Goal: Information Seeking & Learning: Learn about a topic

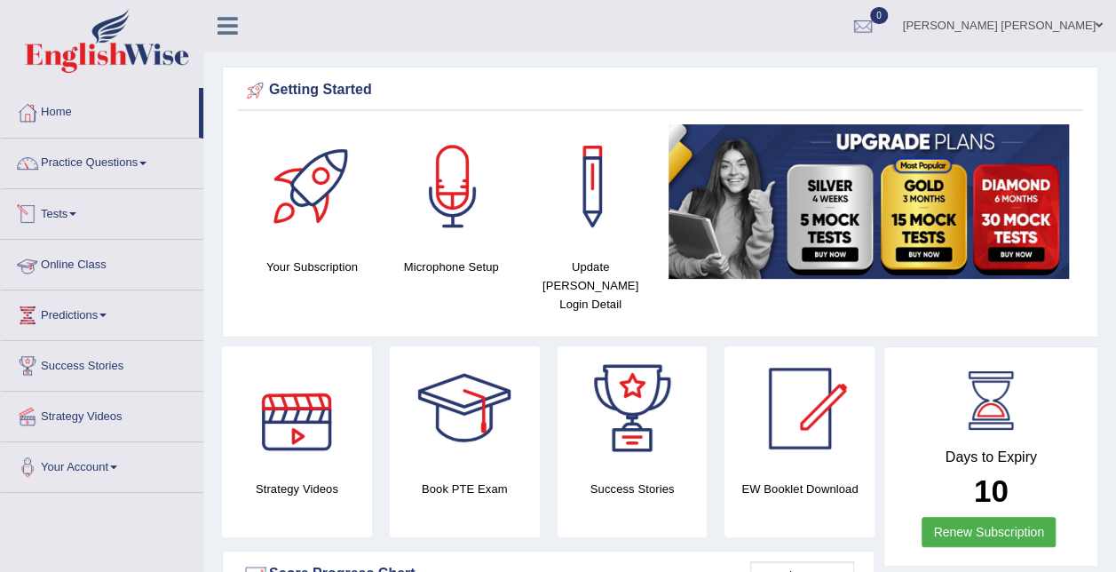
click at [43, 216] on link "Tests" at bounding box center [102, 211] width 202 height 44
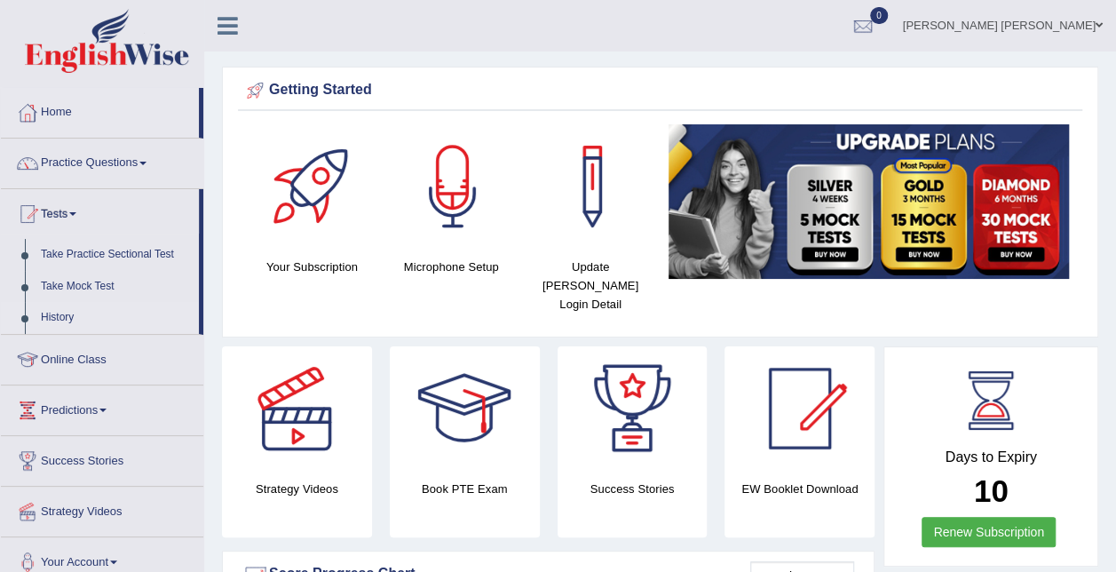
click at [68, 316] on link "History" at bounding box center [116, 318] width 166 height 32
click at [69, 317] on link "History" at bounding box center [116, 318] width 166 height 32
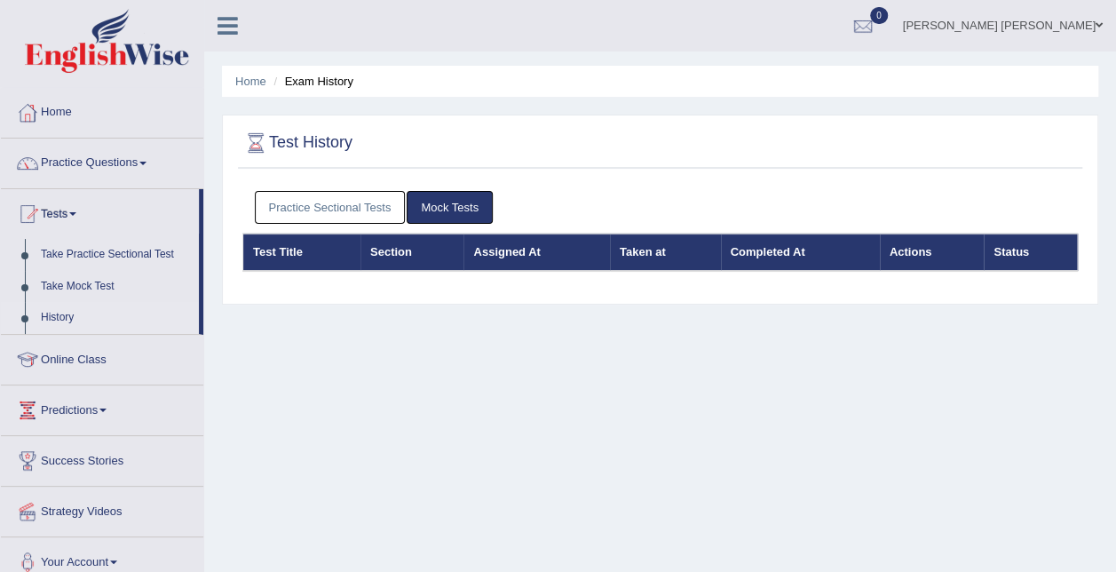
click at [365, 204] on link "Practice Sectional Tests" at bounding box center [330, 207] width 151 height 33
click at [277, 206] on link "Practice Sectional Tests" at bounding box center [330, 207] width 151 height 33
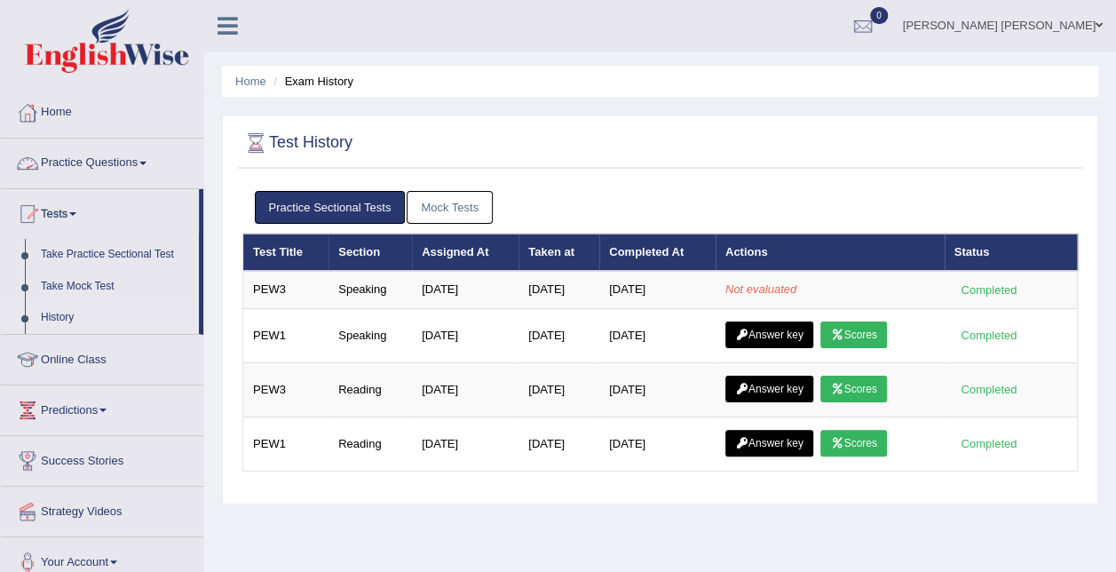
click at [118, 162] on link "Practice Questions" at bounding box center [102, 160] width 202 height 44
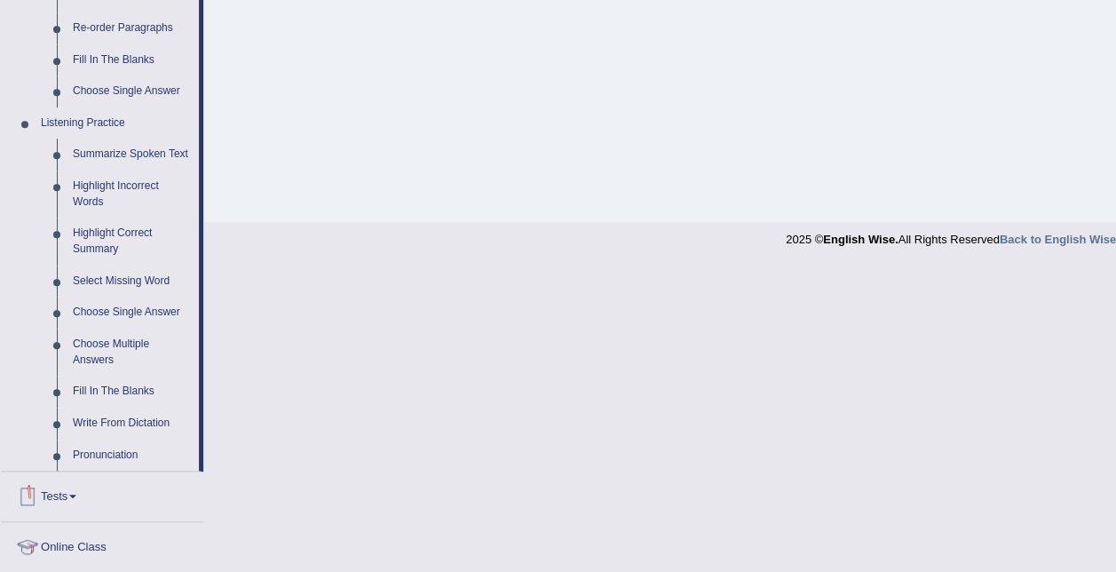
scroll to position [710, 0]
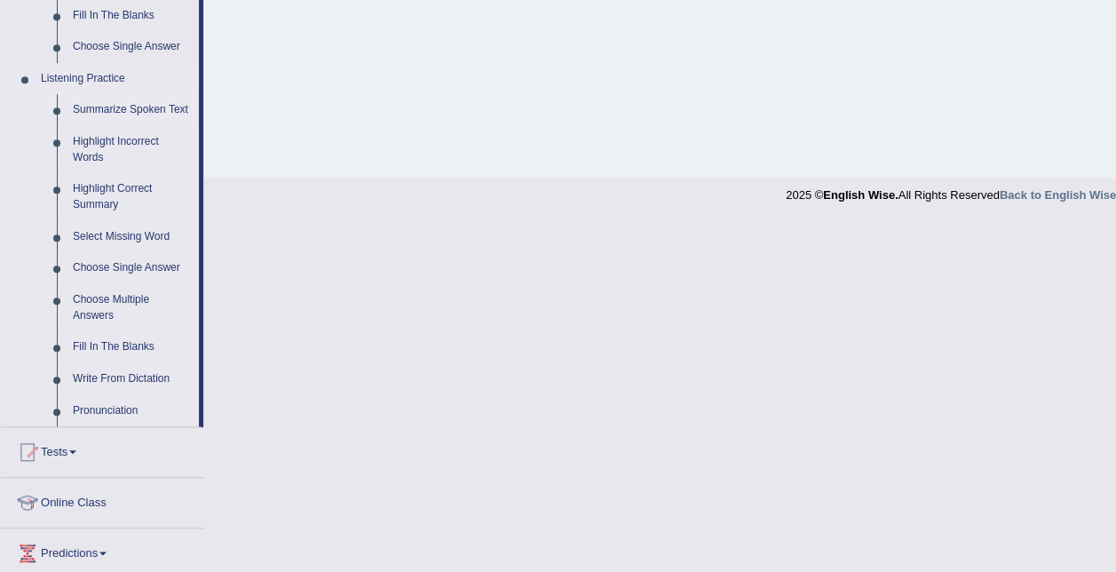
click at [122, 107] on link "Summarize Spoken Text" at bounding box center [132, 110] width 134 height 32
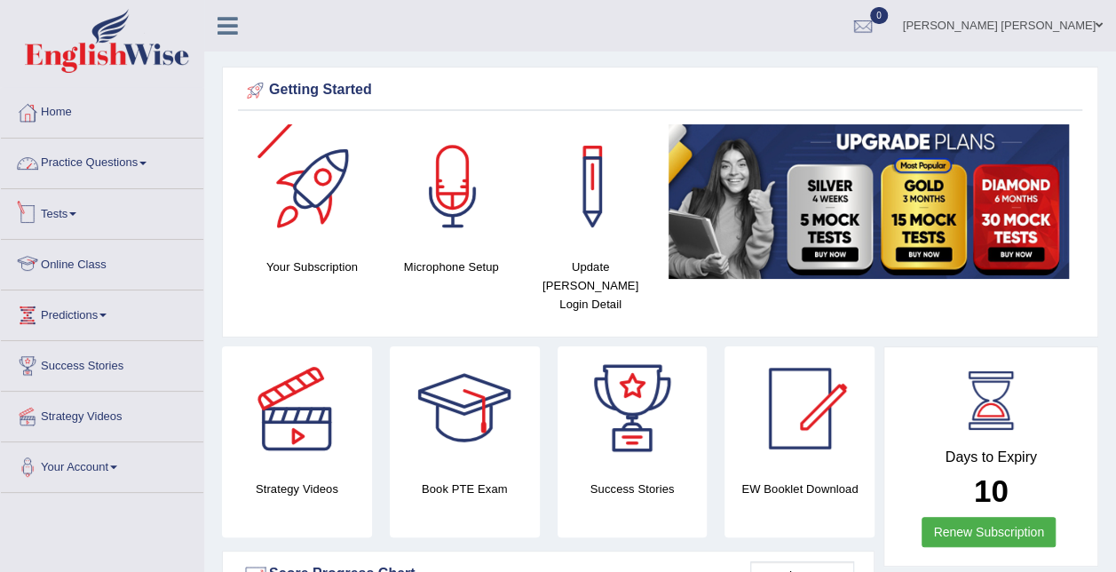
click at [132, 157] on link "Practice Questions" at bounding box center [102, 160] width 202 height 44
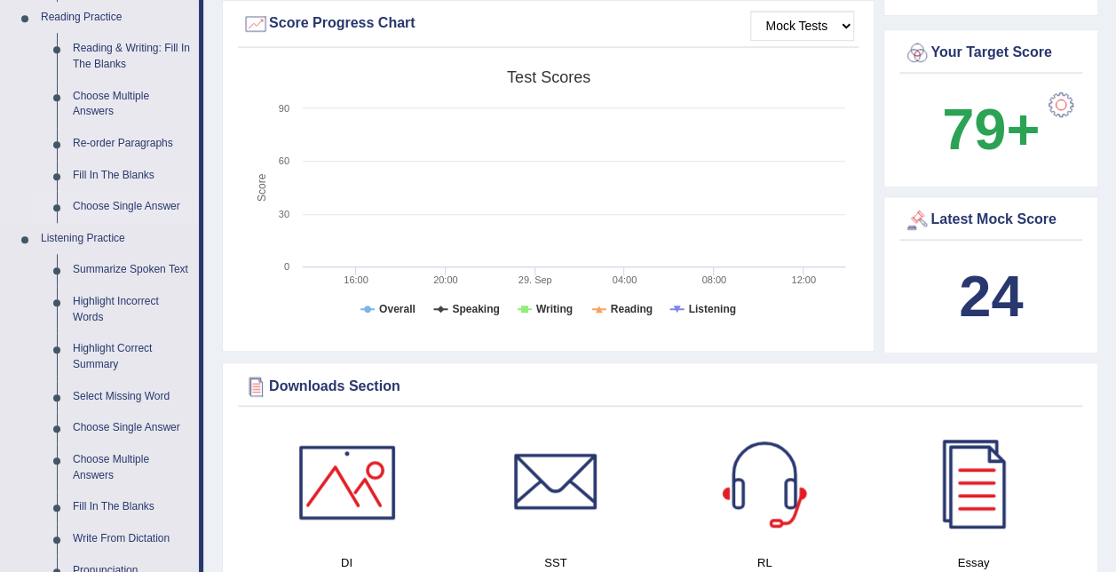
scroll to position [976, 0]
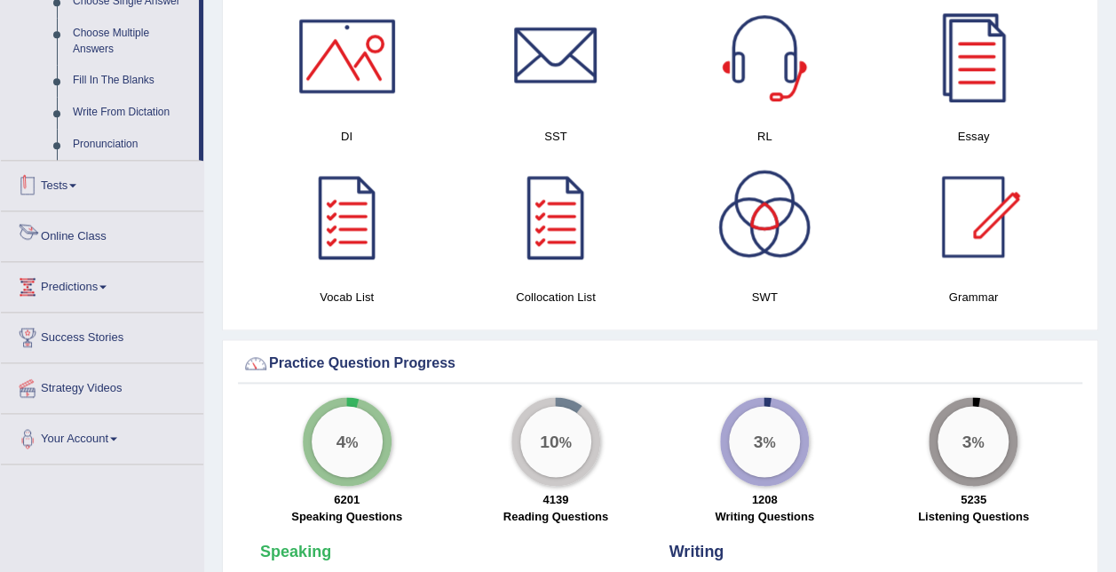
click at [76, 181] on link "Tests" at bounding box center [102, 183] width 202 height 44
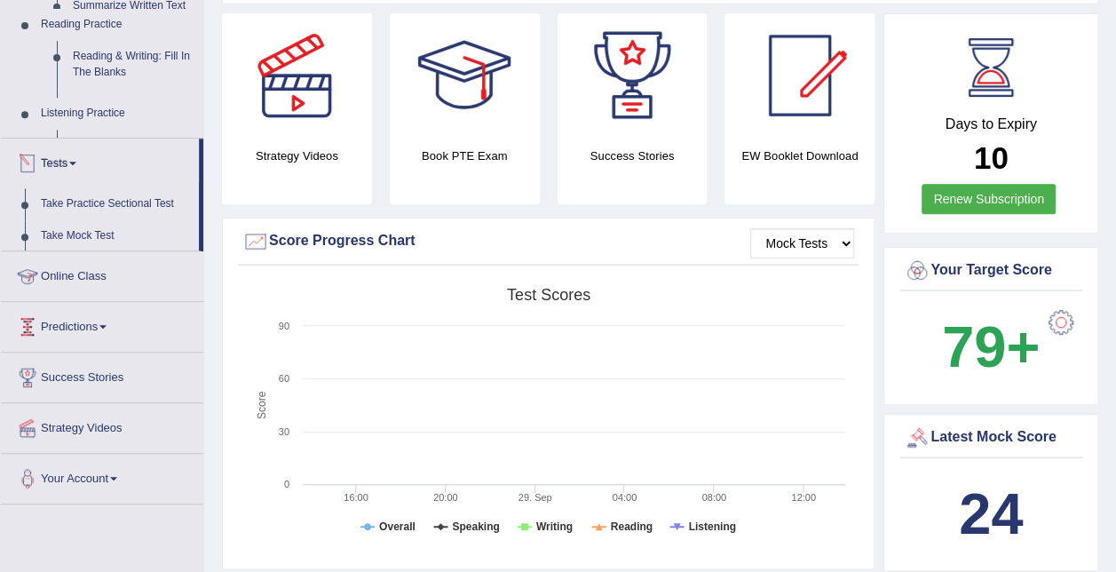
scroll to position [204, 0]
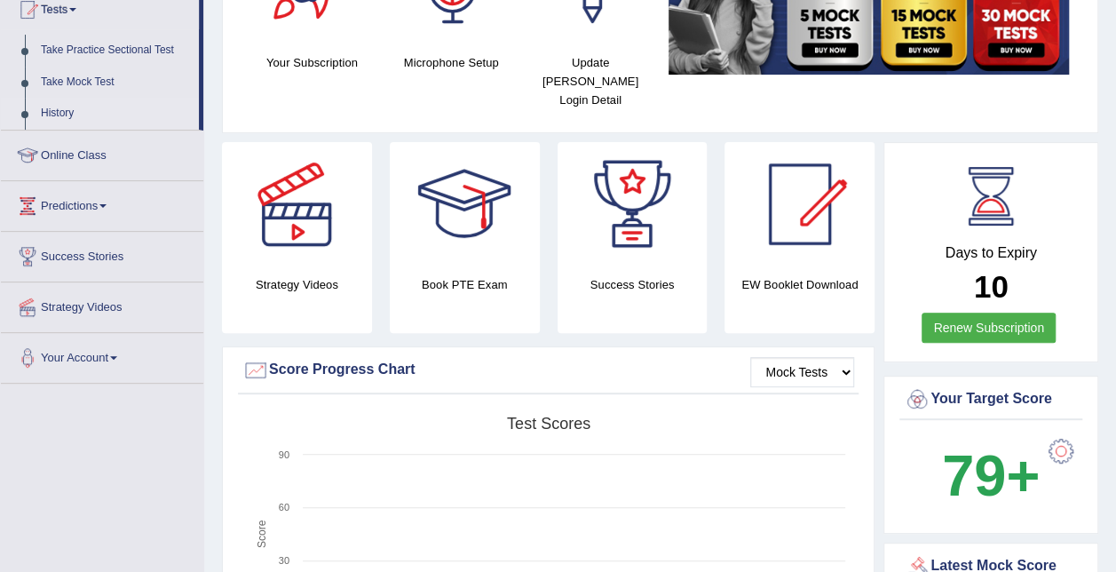
click at [60, 110] on link "History" at bounding box center [116, 114] width 166 height 32
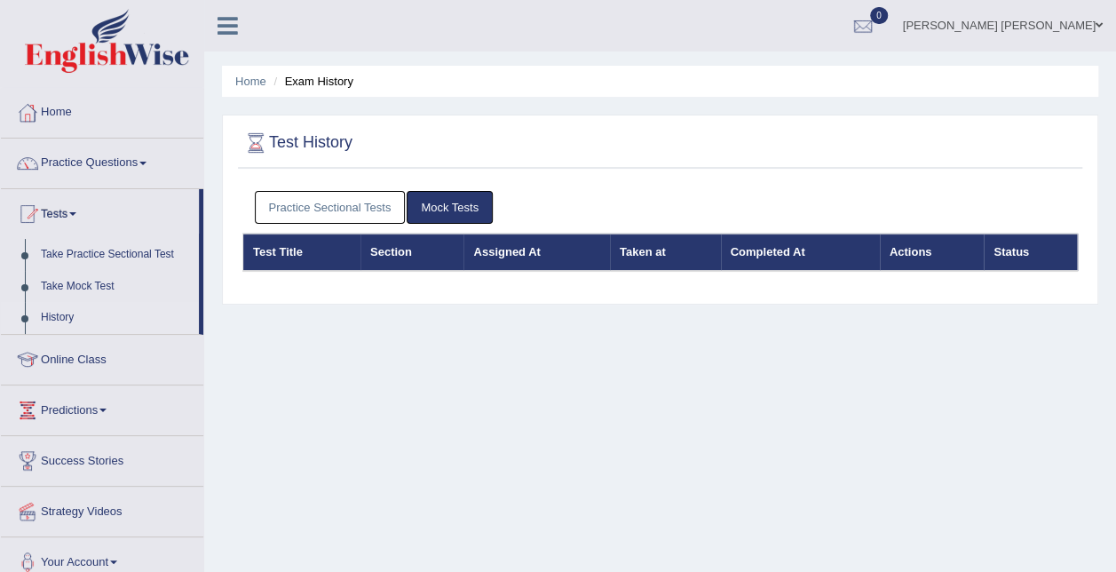
click at [367, 217] on link "Practice Sectional Tests" at bounding box center [330, 207] width 151 height 33
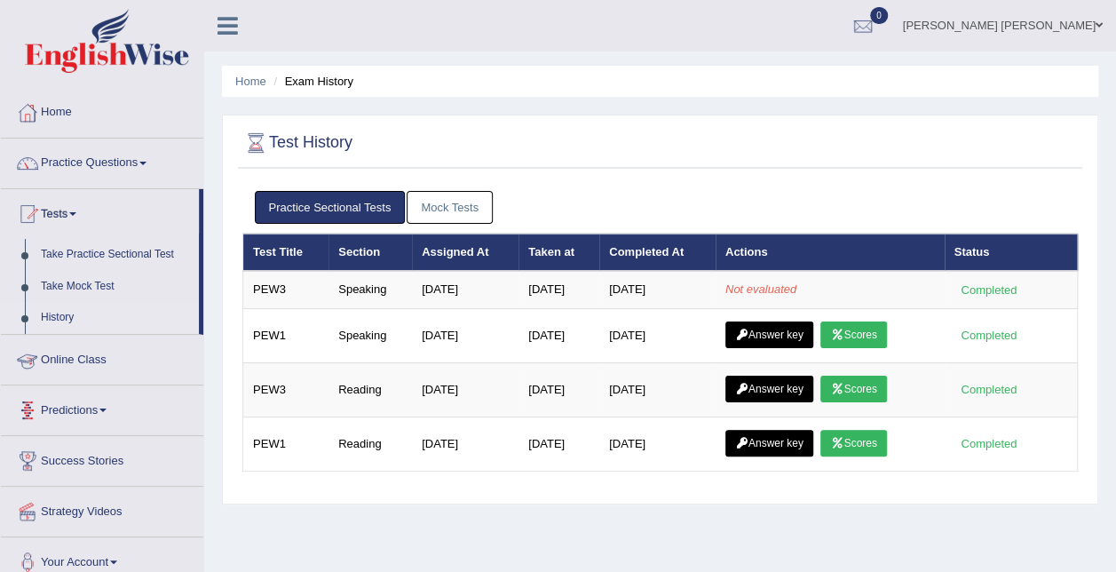
click at [79, 352] on link "Online Class" at bounding box center [102, 357] width 202 height 44
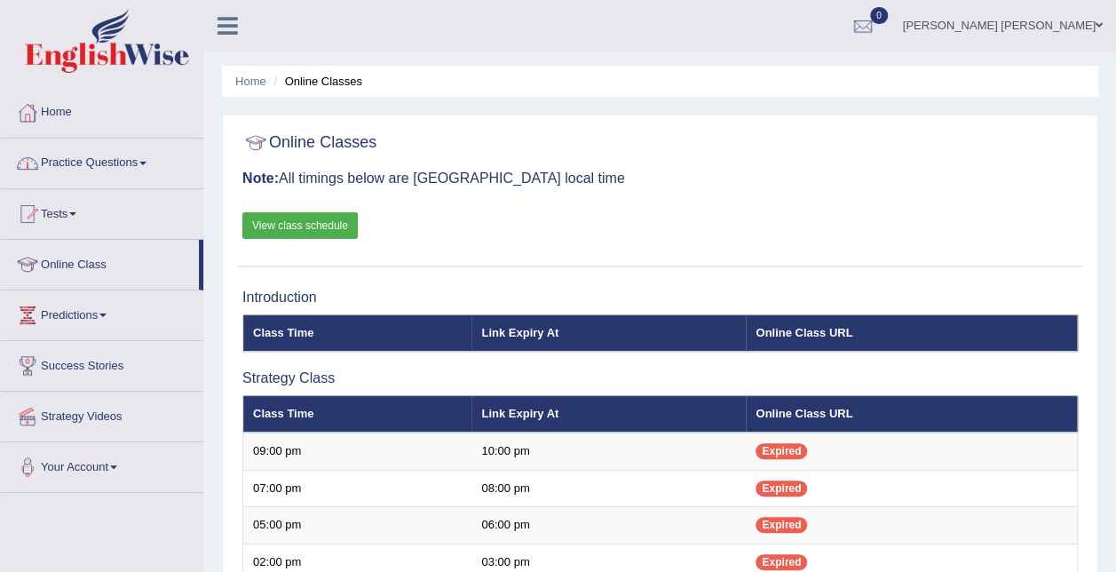
click at [138, 162] on link "Practice Questions" at bounding box center [102, 160] width 202 height 44
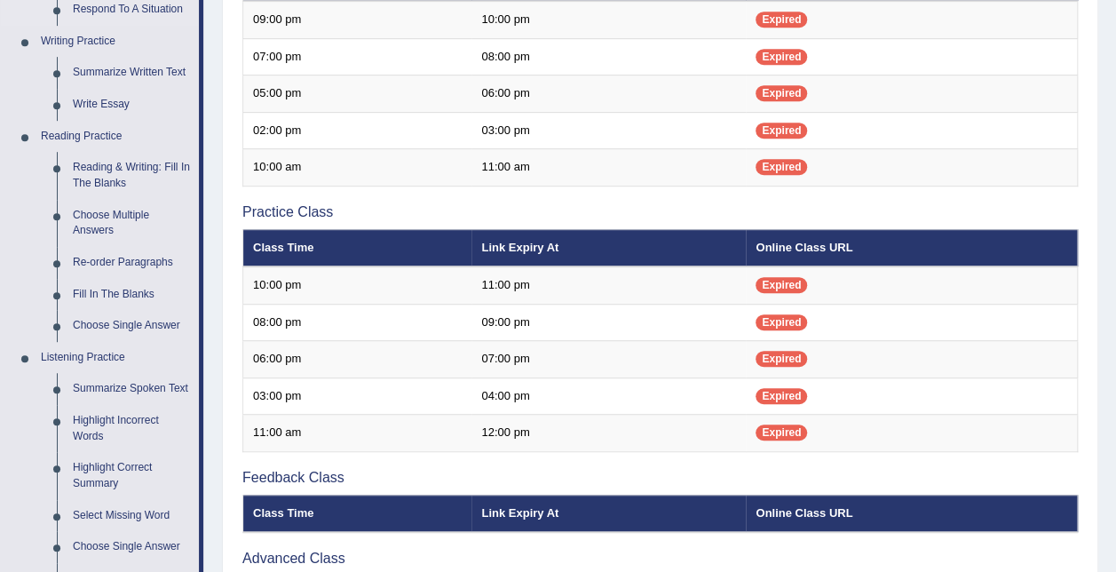
scroll to position [444, 0]
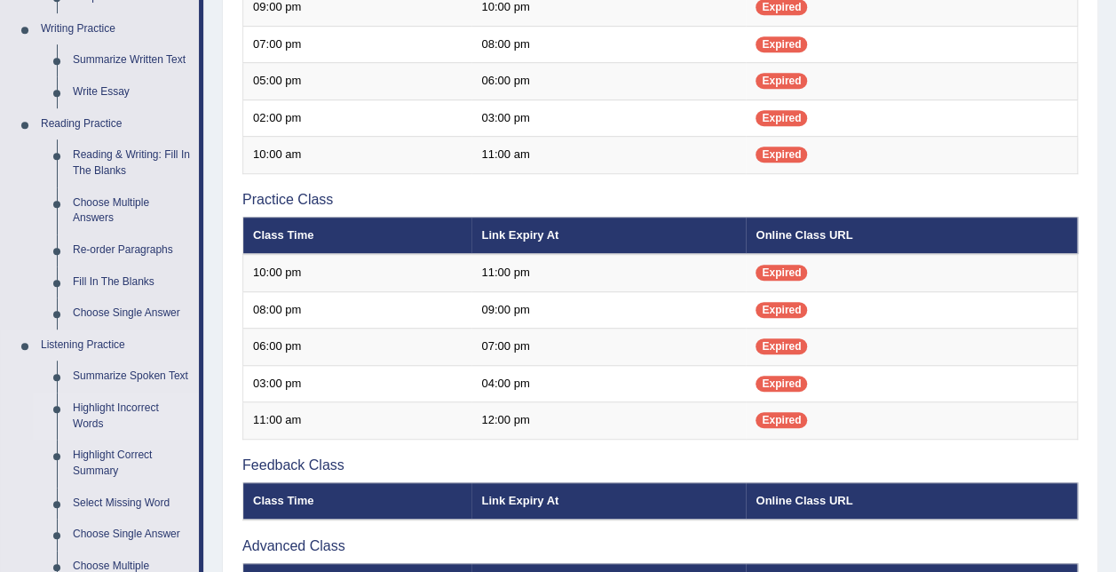
click at [135, 409] on link "Highlight Incorrect Words" at bounding box center [132, 415] width 134 height 47
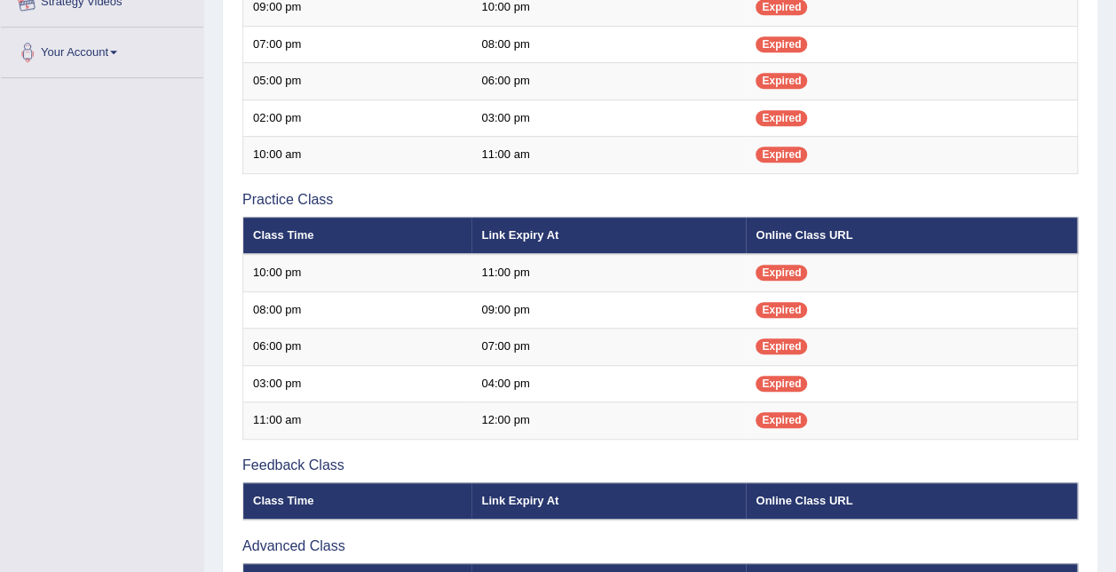
scroll to position [639, 0]
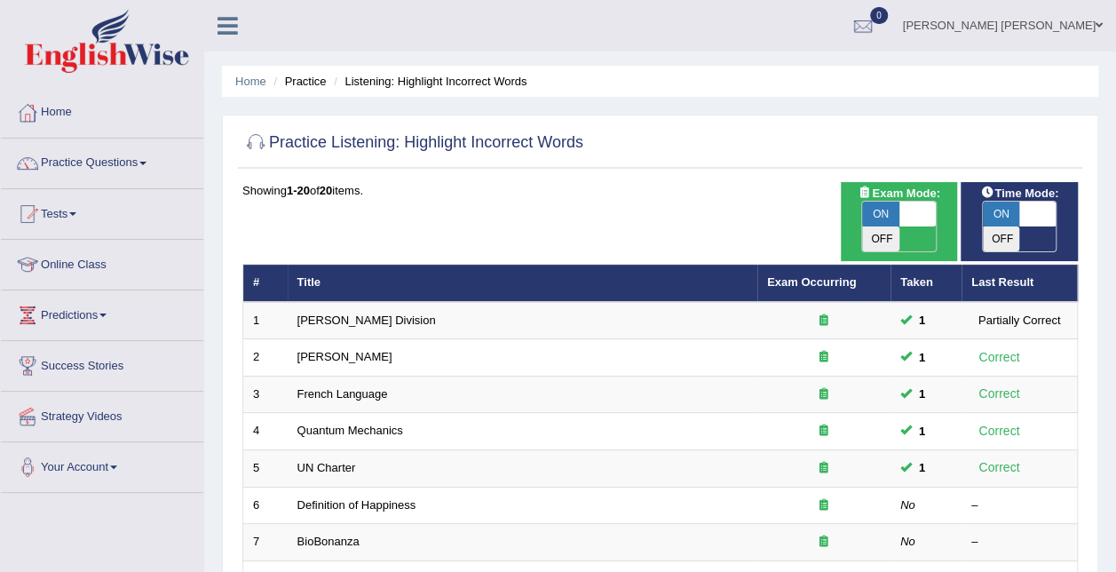
click at [728, 138] on div at bounding box center [659, 143] width 835 height 36
click at [921, 264] on th "Taken" at bounding box center [925, 282] width 71 height 37
click at [821, 275] on link "Exam Occurring" at bounding box center [811, 281] width 89 height 13
click at [915, 202] on span at bounding box center [917, 213] width 37 height 25
checkbox input "false"
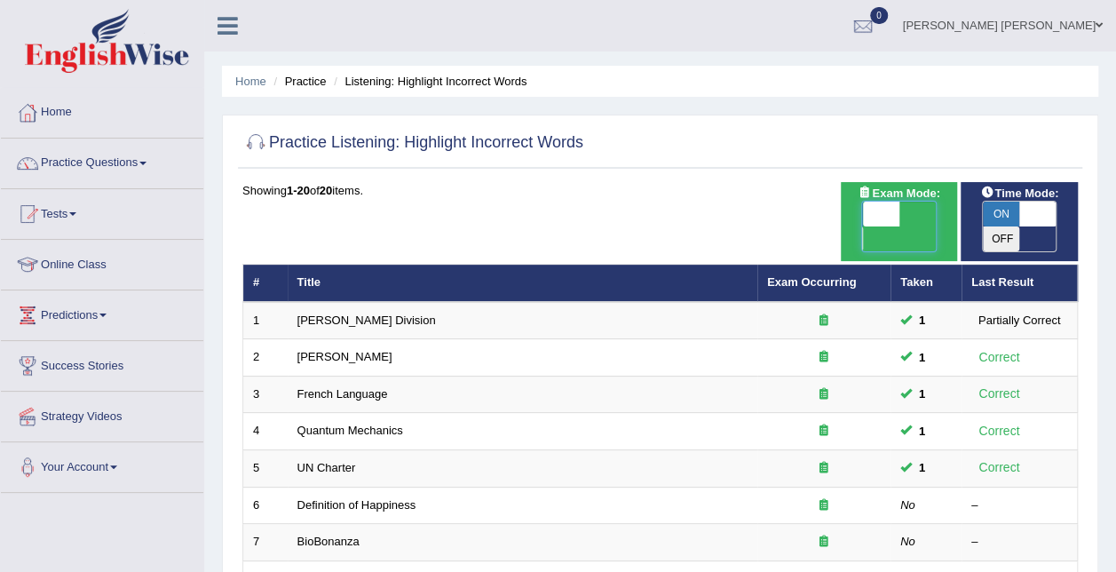
click at [1042, 215] on span at bounding box center [1037, 213] width 37 height 25
checkbox input "false"
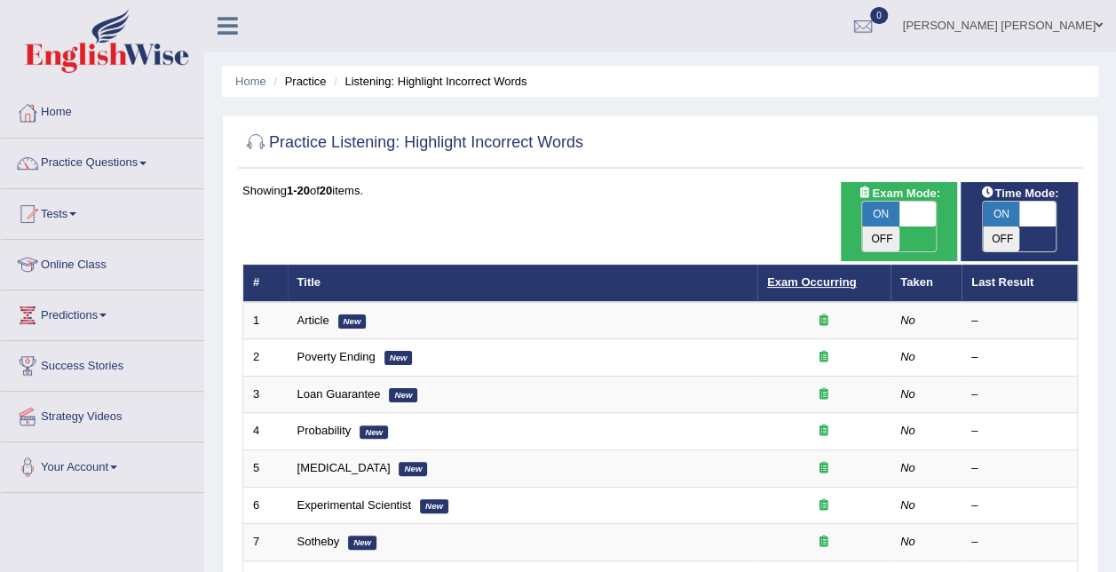
click at [822, 275] on link "Exam Occurring" at bounding box center [811, 281] width 89 height 13
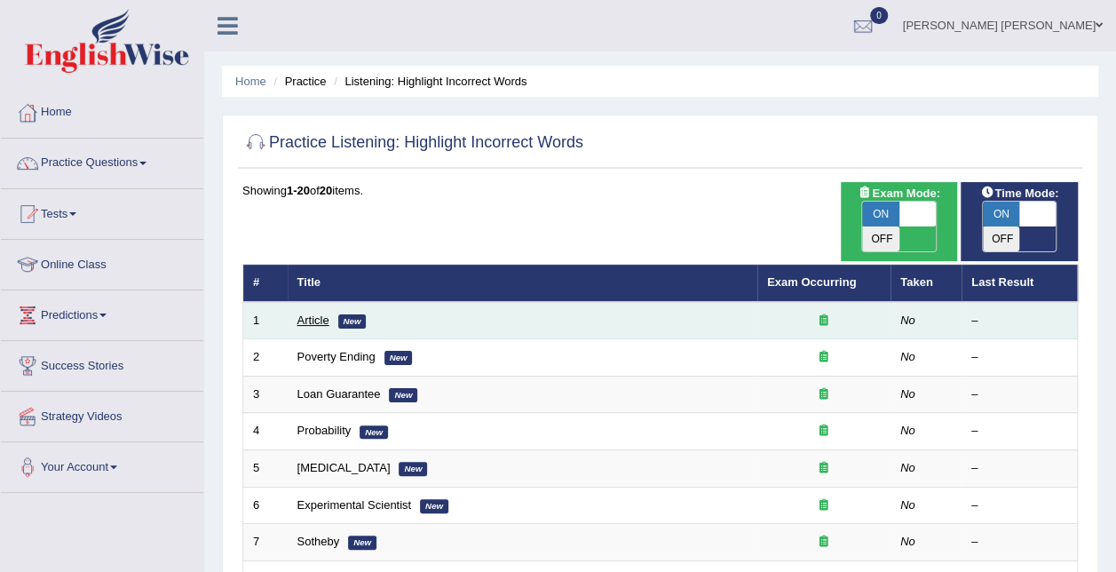
click at [305, 313] on link "Article" at bounding box center [313, 319] width 32 height 13
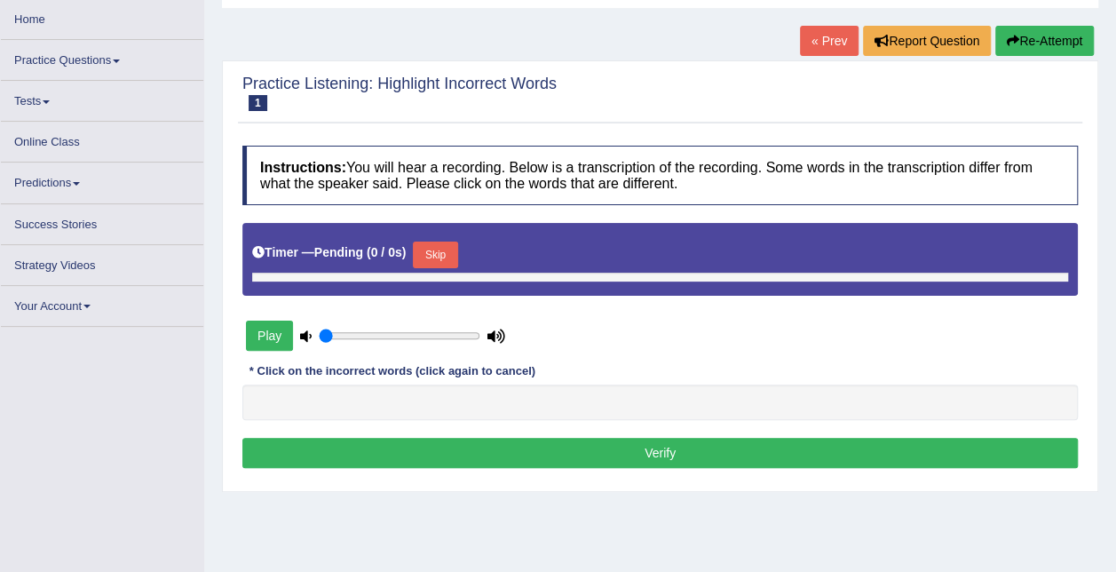
type input "1"
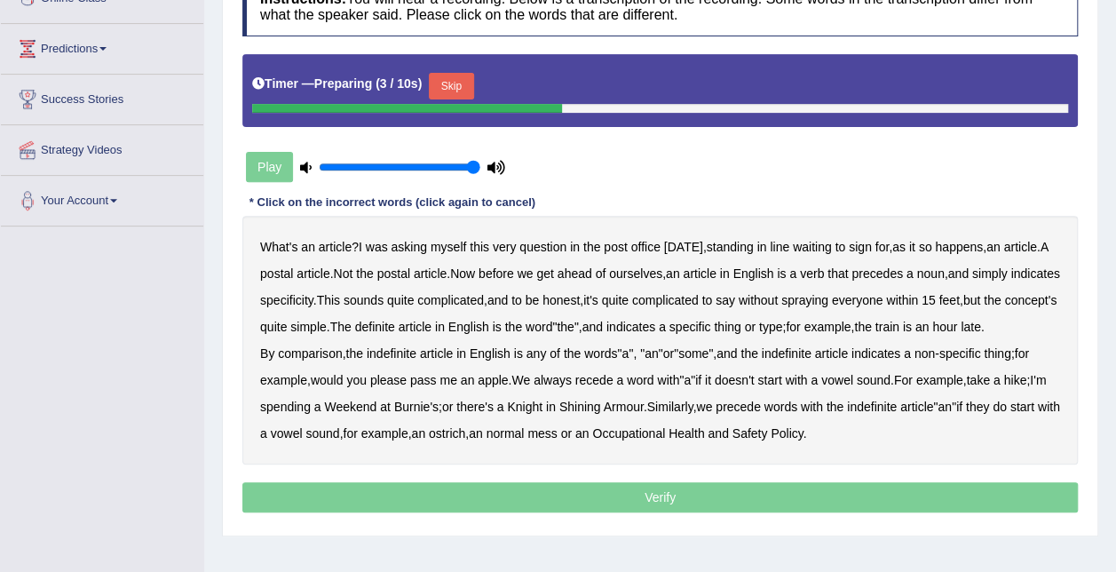
scroll to position [178, 0]
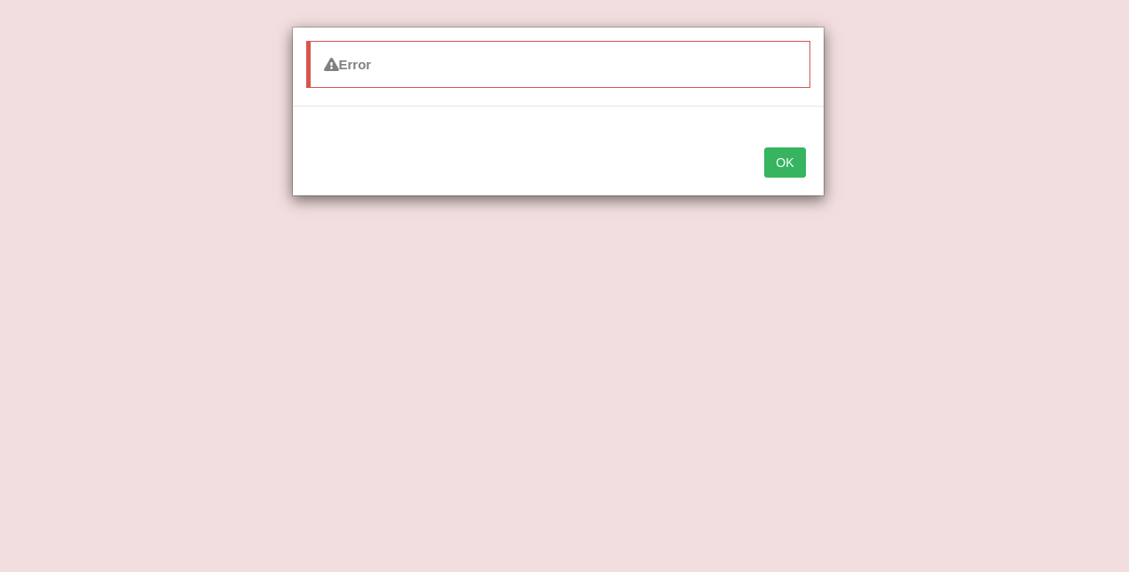
click at [796, 167] on button "OK" at bounding box center [784, 162] width 41 height 30
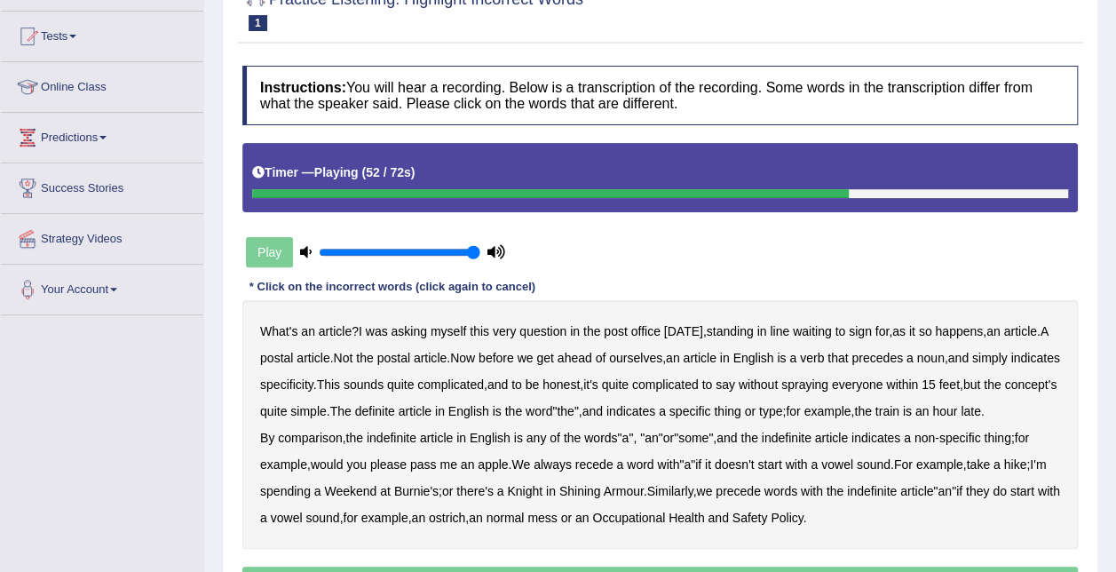
click at [593, 471] on b "recede" at bounding box center [594, 464] width 38 height 14
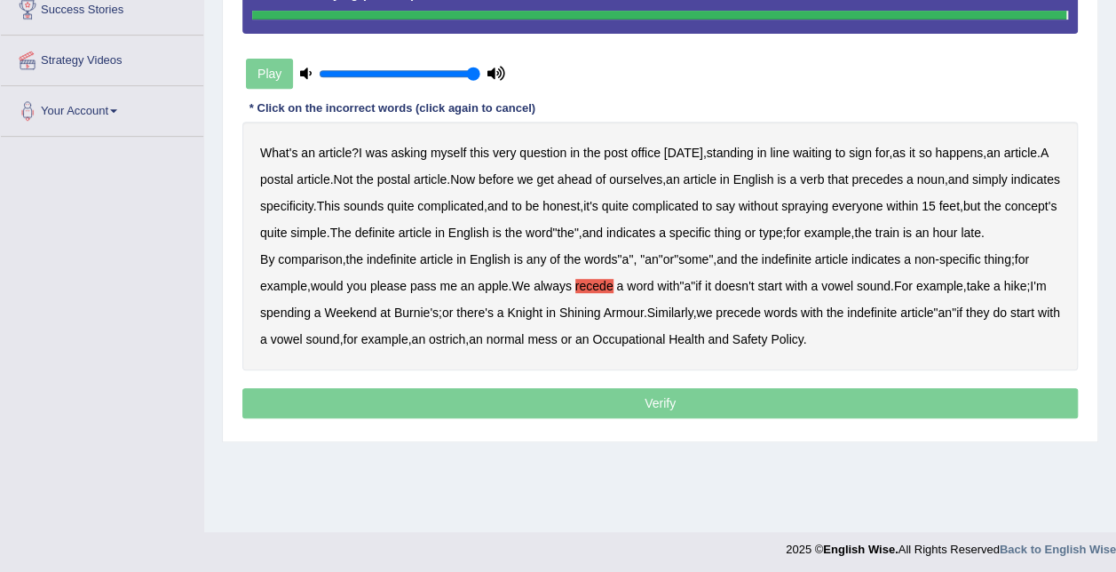
scroll to position [360, 0]
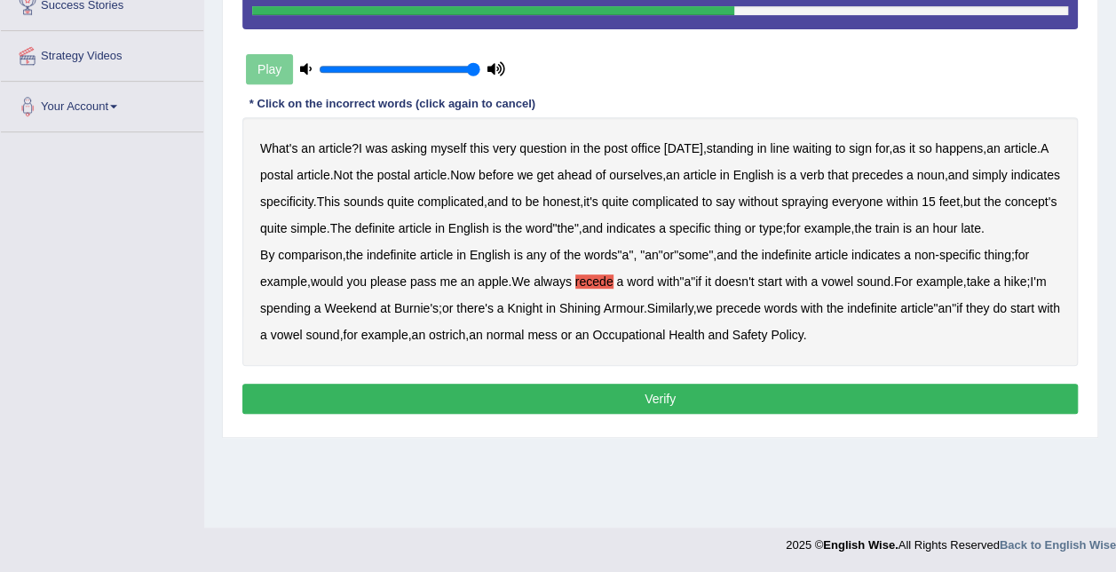
click at [456, 149] on b "myself" at bounding box center [448, 148] width 36 height 14
click at [460, 410] on div "Practice Listening: Highlight Incorrect Words 1 Article Instructions: You will …" at bounding box center [660, 113] width 876 height 649
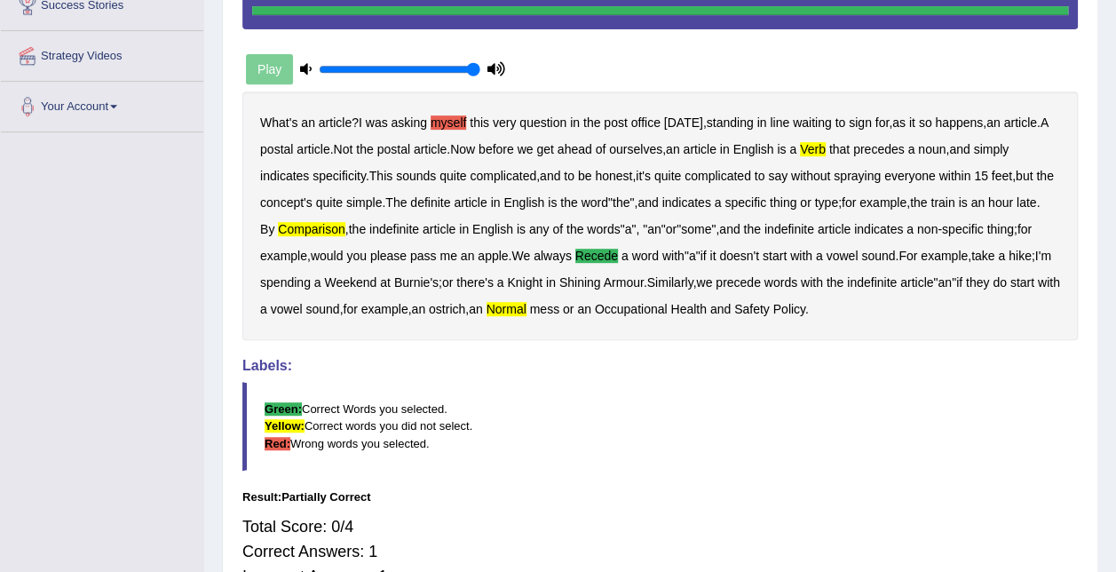
click at [60, 463] on div "Toggle navigation Home Practice Questions Speaking Practice Read Aloud Repeat S…" at bounding box center [558, 155] width 1116 height 1030
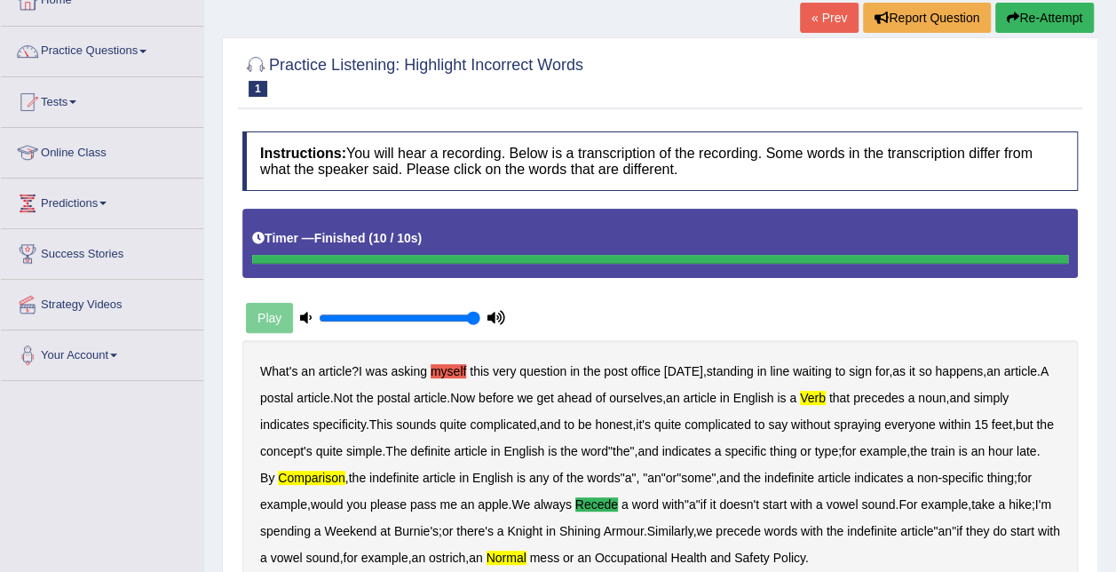
scroll to position [0, 0]
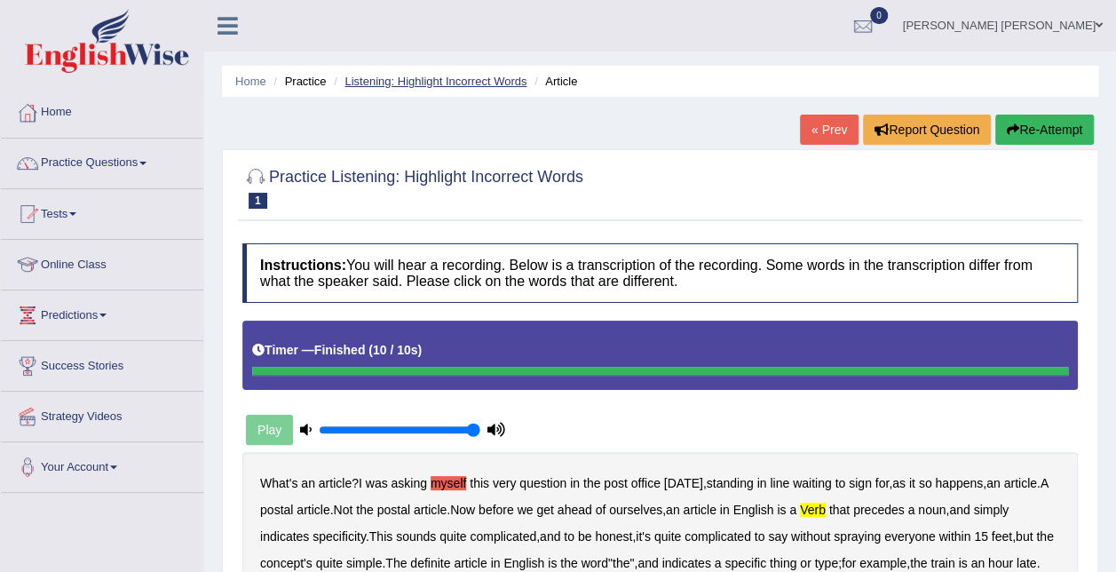
click at [465, 82] on link "Listening: Highlight Incorrect Words" at bounding box center [435, 81] width 182 height 13
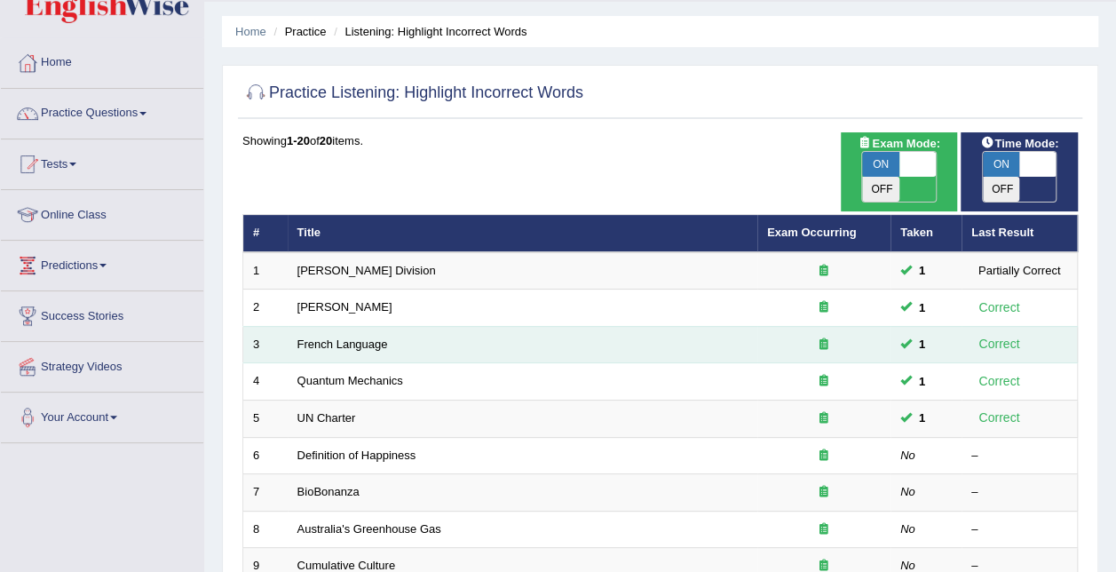
scroll to position [89, 0]
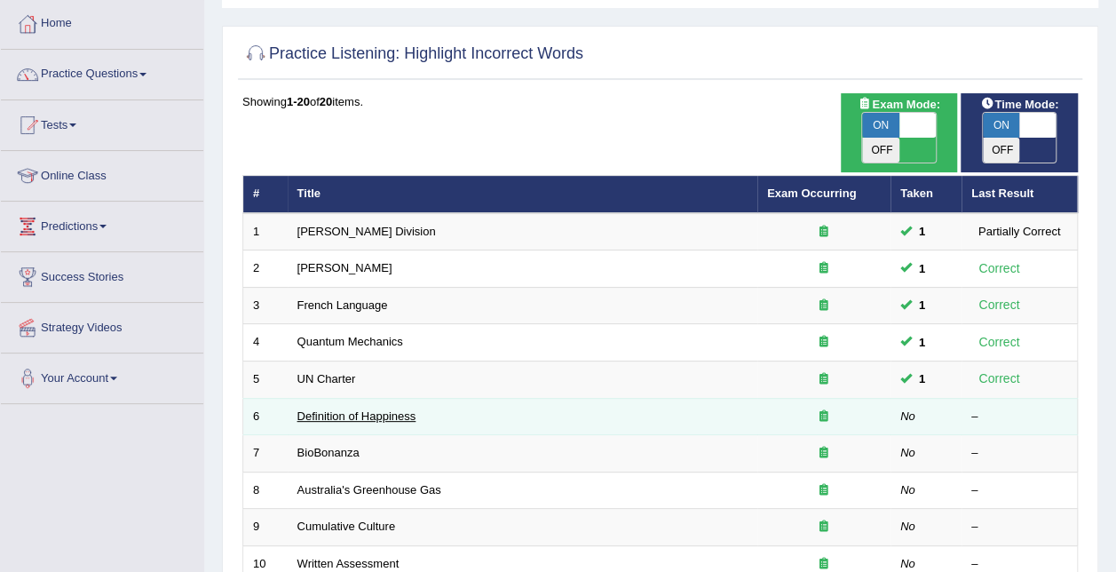
click at [354, 409] on link "Definition of Happiness" at bounding box center [356, 415] width 119 height 13
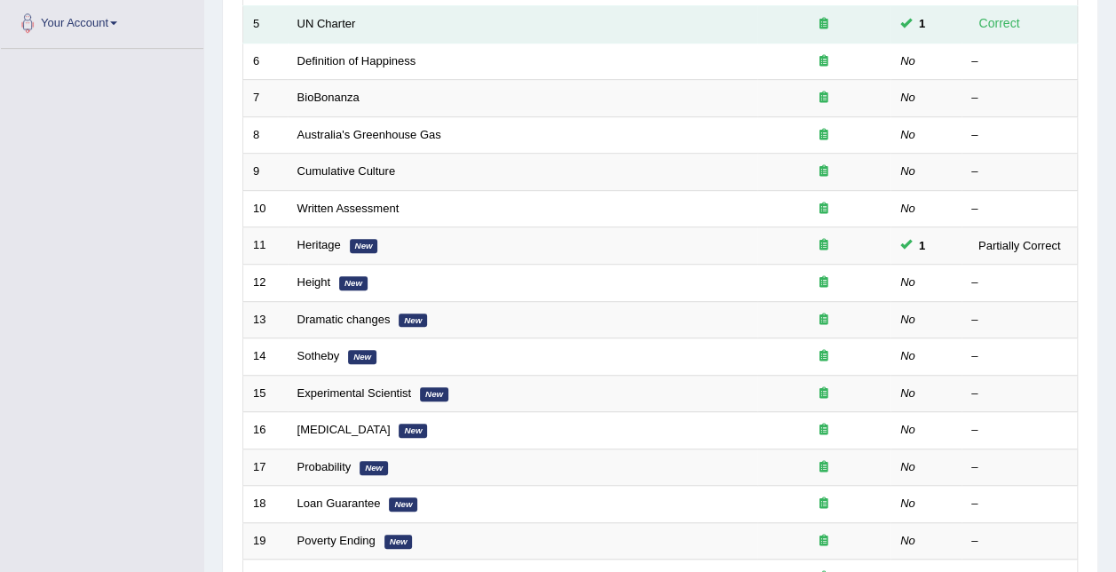
scroll to position [206, 0]
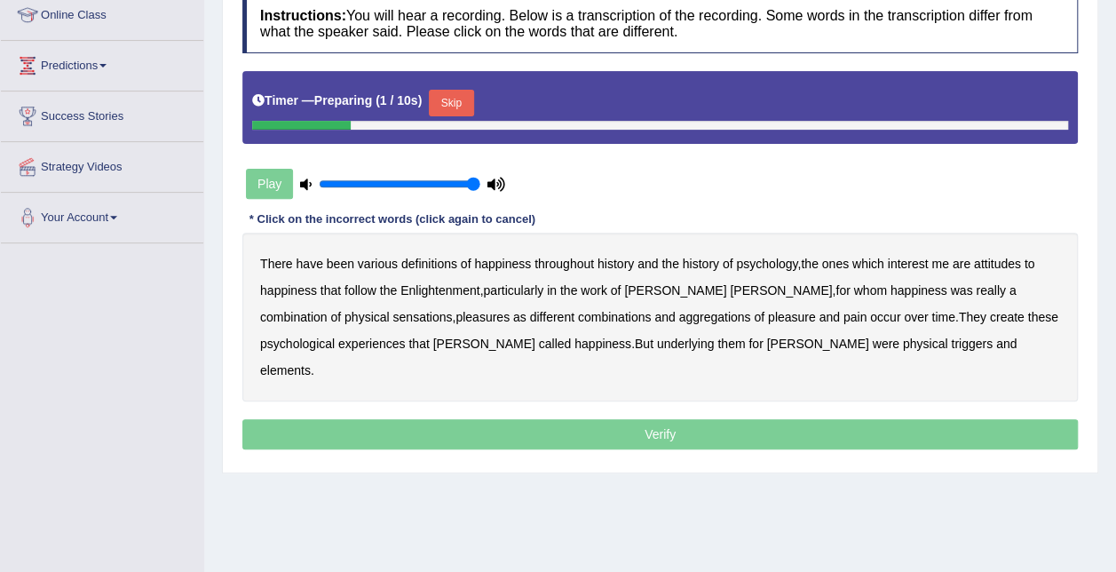
scroll to position [266, 0]
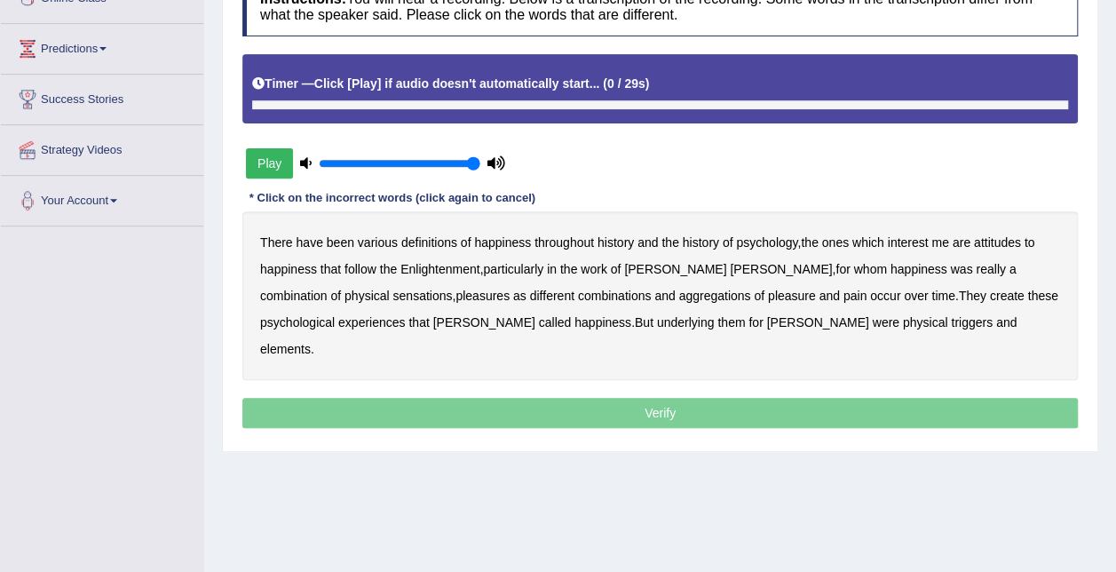
click at [268, 162] on button "Play" at bounding box center [269, 163] width 47 height 30
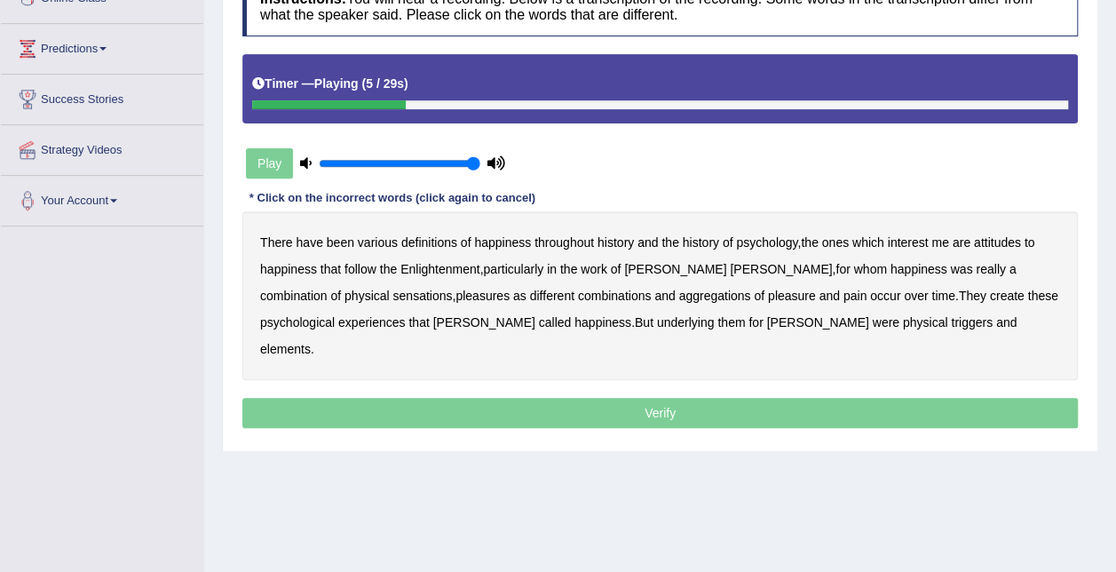
click at [773, 243] on b "psychology" at bounding box center [766, 242] width 61 height 14
click at [998, 237] on b "attitudes" at bounding box center [997, 242] width 47 height 14
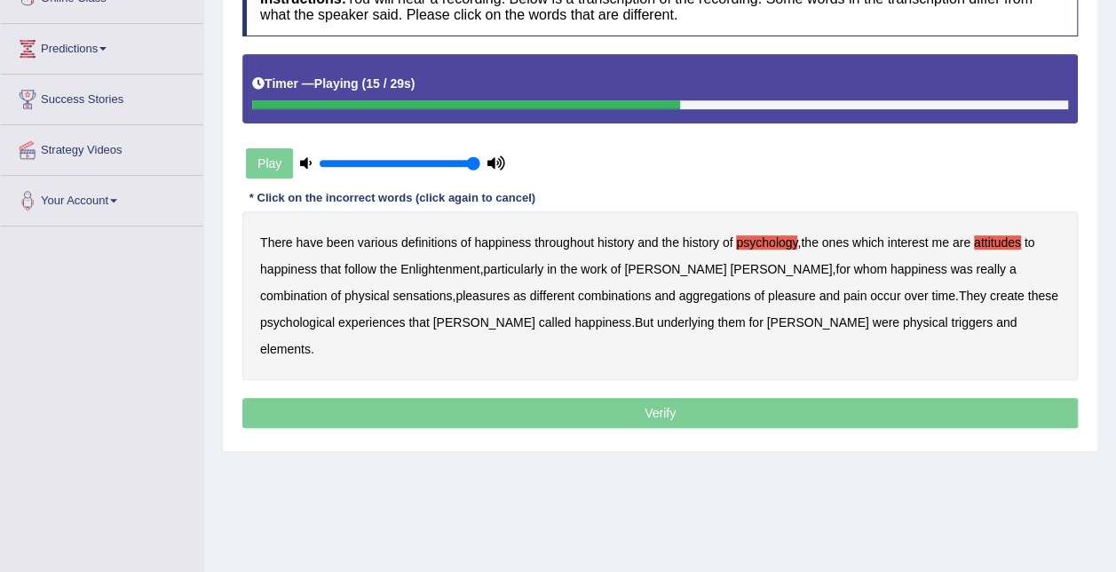
click at [392, 296] on b "sensations" at bounding box center [421, 295] width 59 height 14
click at [990, 295] on b "create" at bounding box center [1007, 295] width 35 height 14
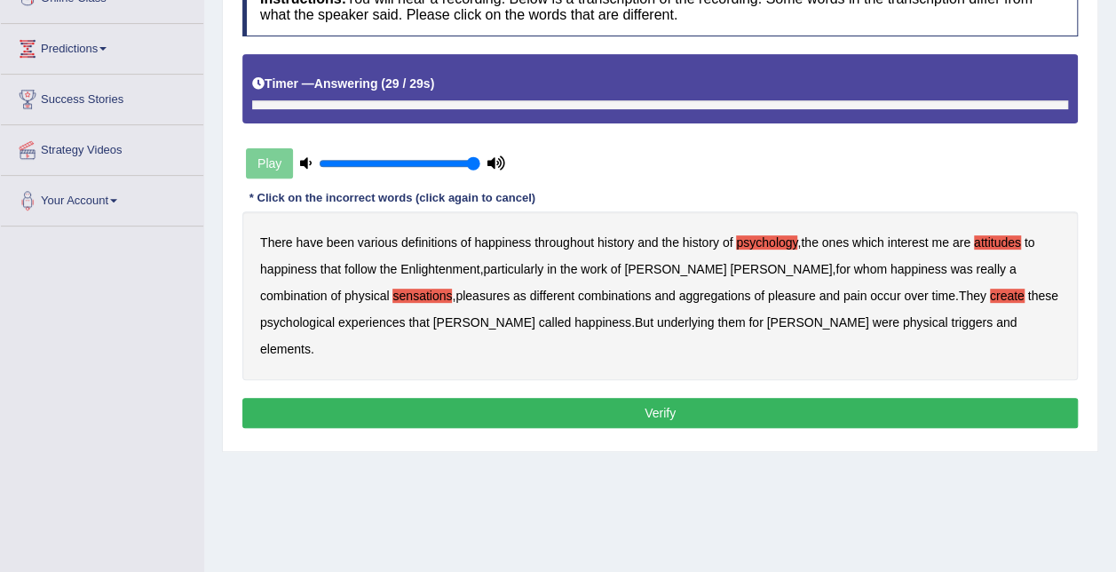
click at [311, 342] on b "elements" at bounding box center [285, 349] width 51 height 14
click at [834, 398] on button "Verify" at bounding box center [659, 413] width 835 height 30
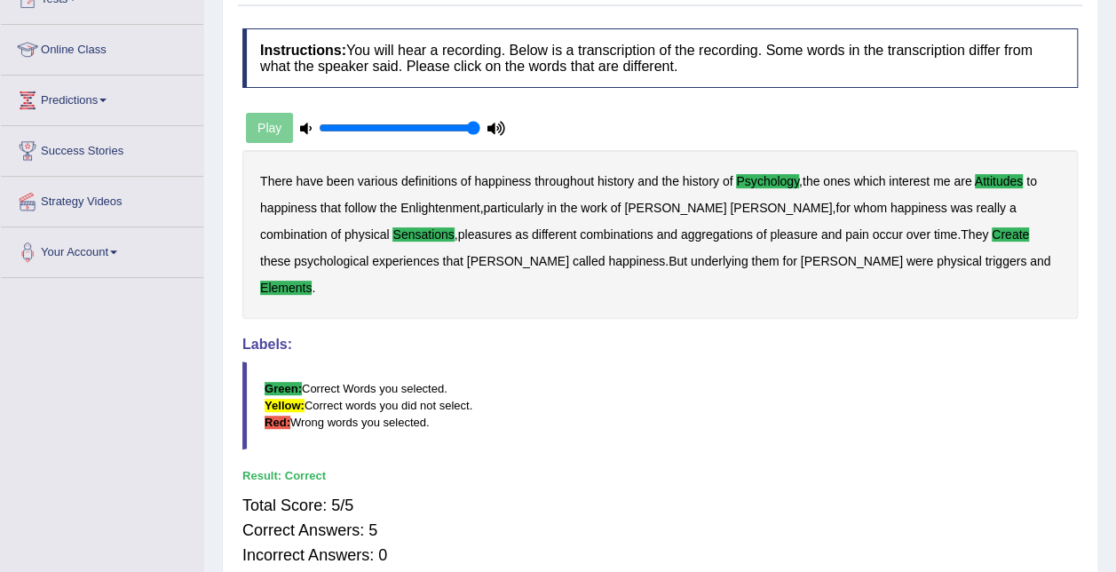
scroll to position [89, 0]
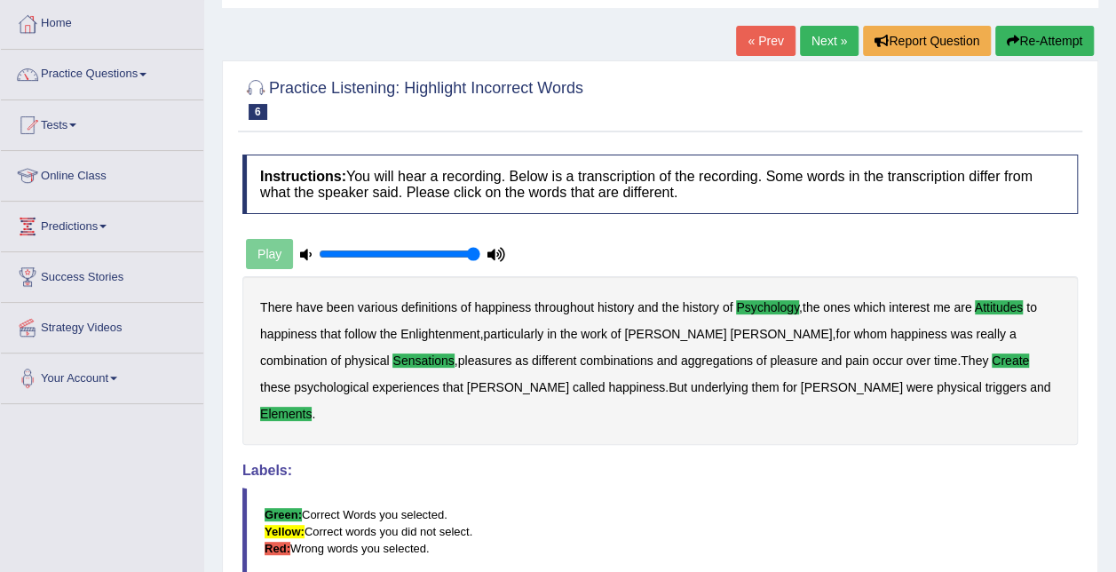
click at [822, 42] on link "Next »" at bounding box center [829, 41] width 59 height 30
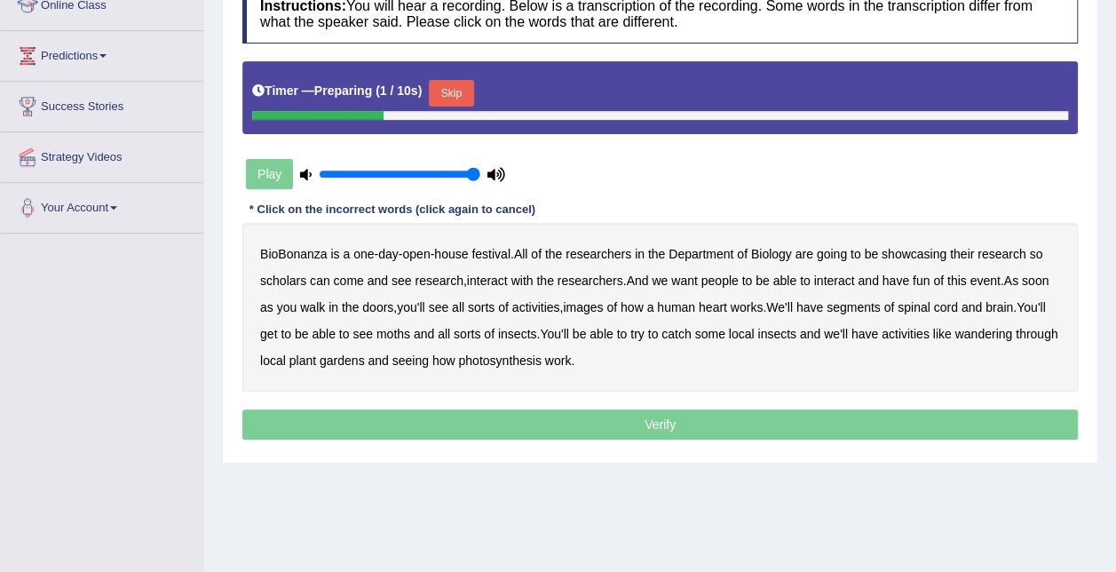
scroll to position [266, 0]
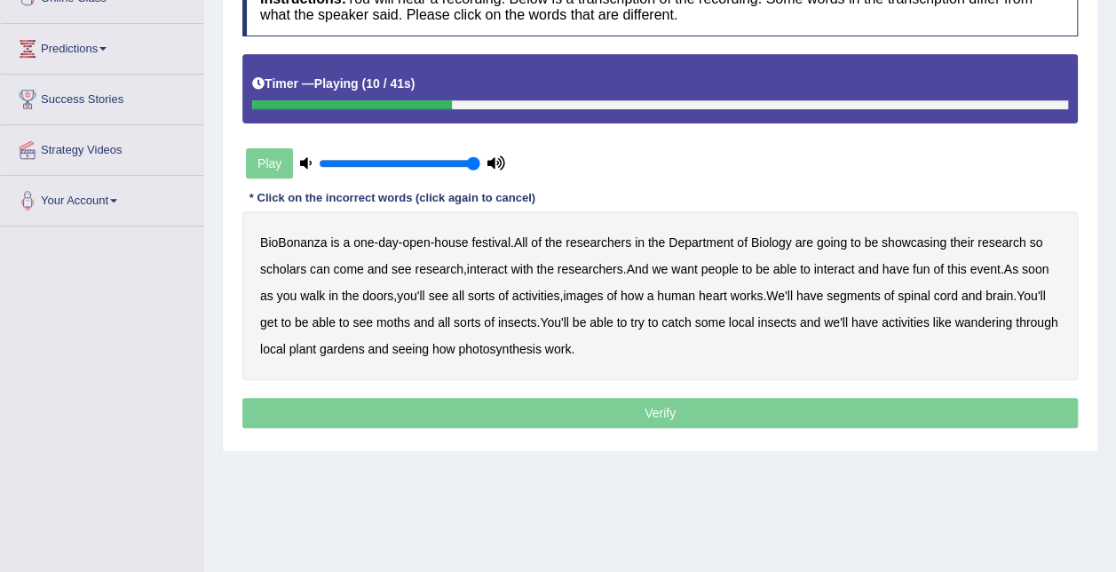
click at [278, 266] on b "scholars" at bounding box center [283, 269] width 46 height 14
click at [590, 295] on b "images" at bounding box center [583, 295] width 40 height 14
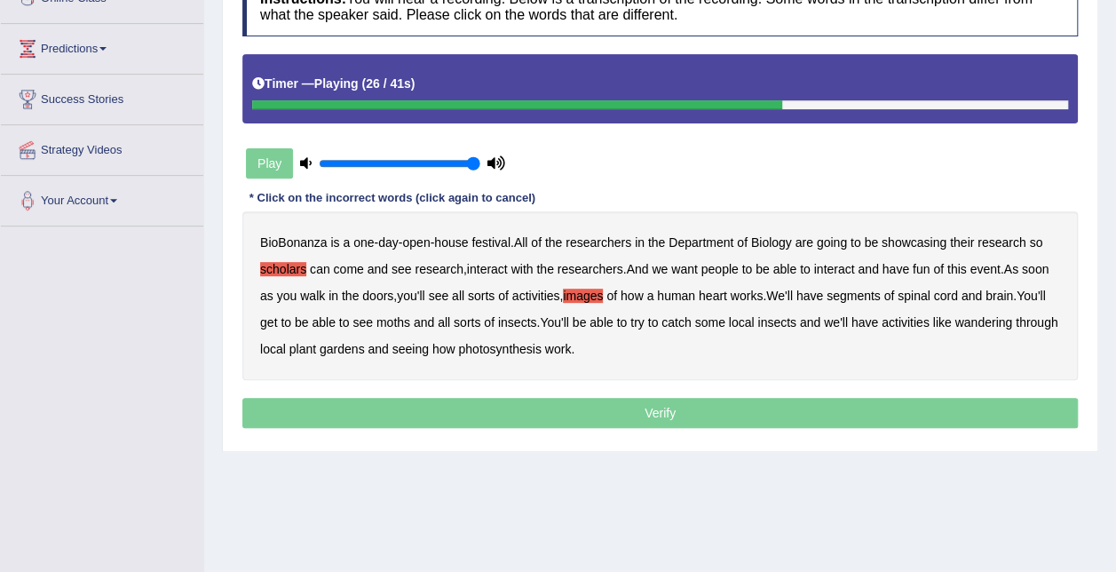
click at [863, 297] on b "segments" at bounding box center [853, 295] width 54 height 14
click at [399, 325] on b "moths" at bounding box center [393, 322] width 34 height 14
click at [976, 323] on b "wandering" at bounding box center [983, 322] width 58 height 14
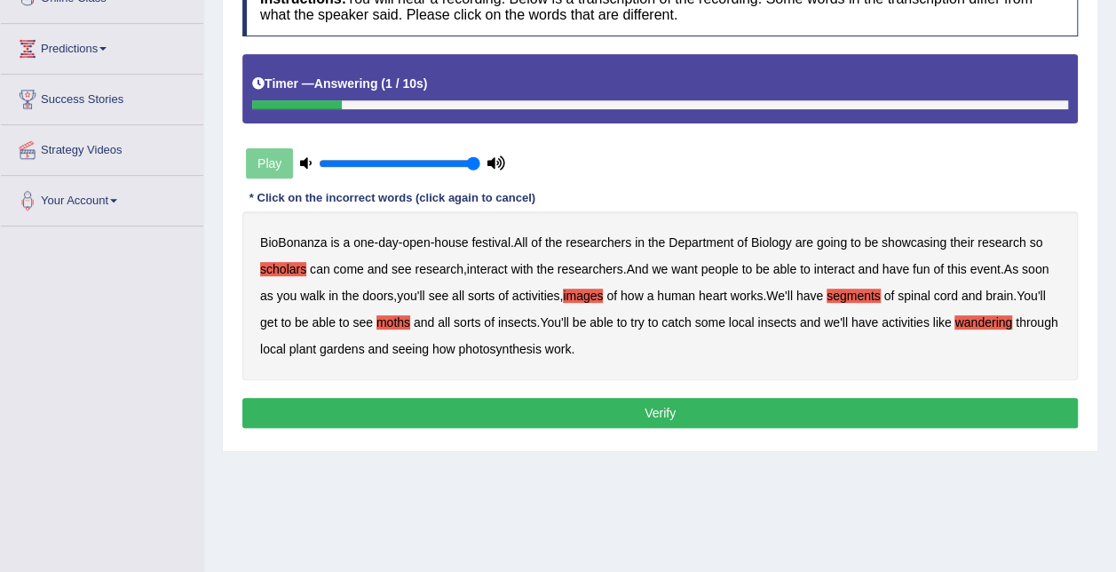
click at [676, 419] on button "Verify" at bounding box center [659, 413] width 835 height 30
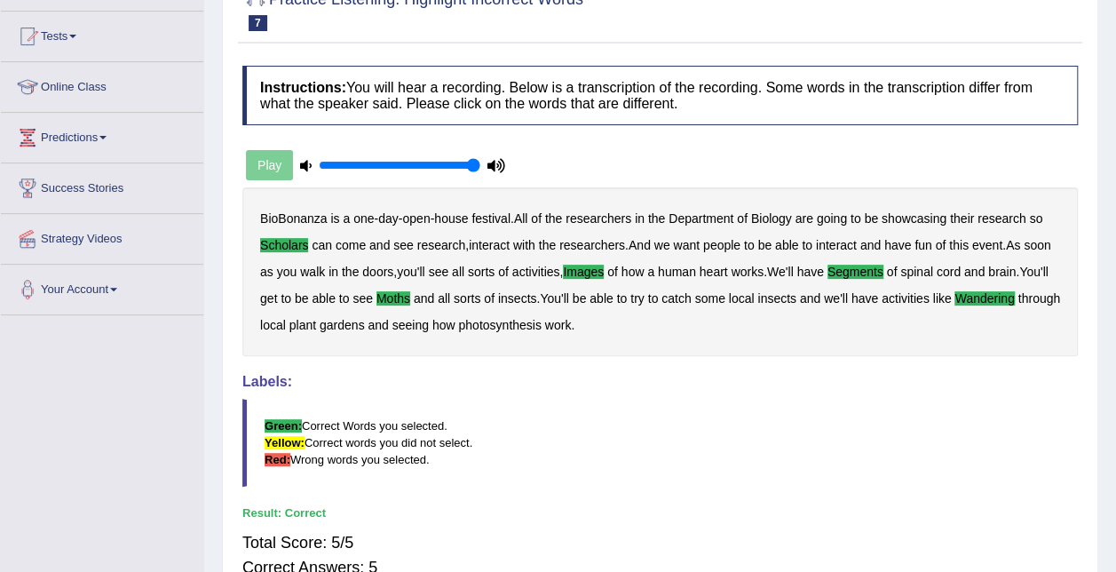
scroll to position [89, 0]
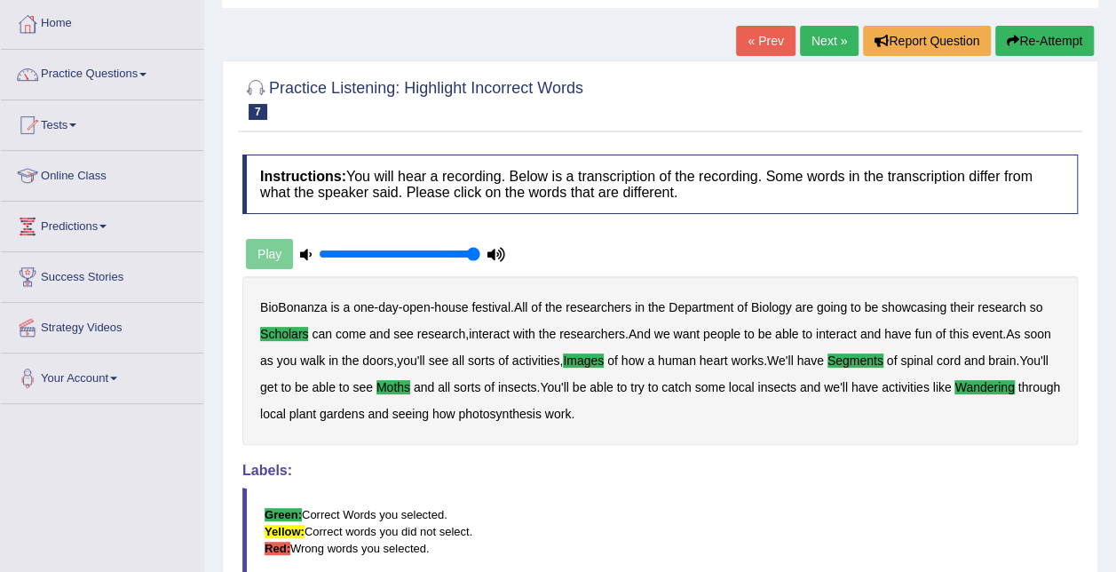
click at [834, 38] on link "Next »" at bounding box center [829, 41] width 59 height 30
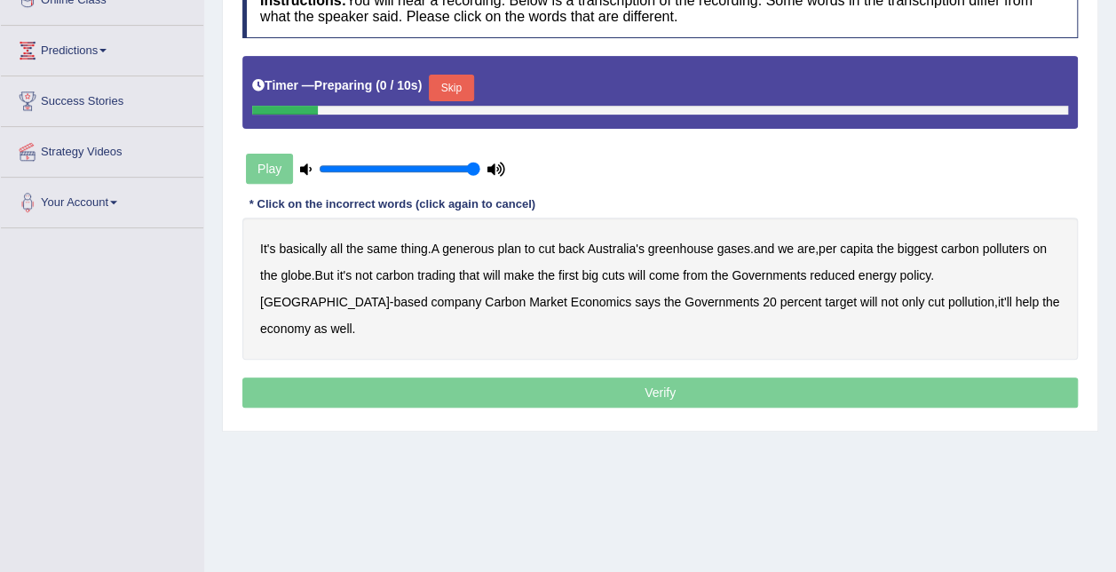
scroll to position [266, 0]
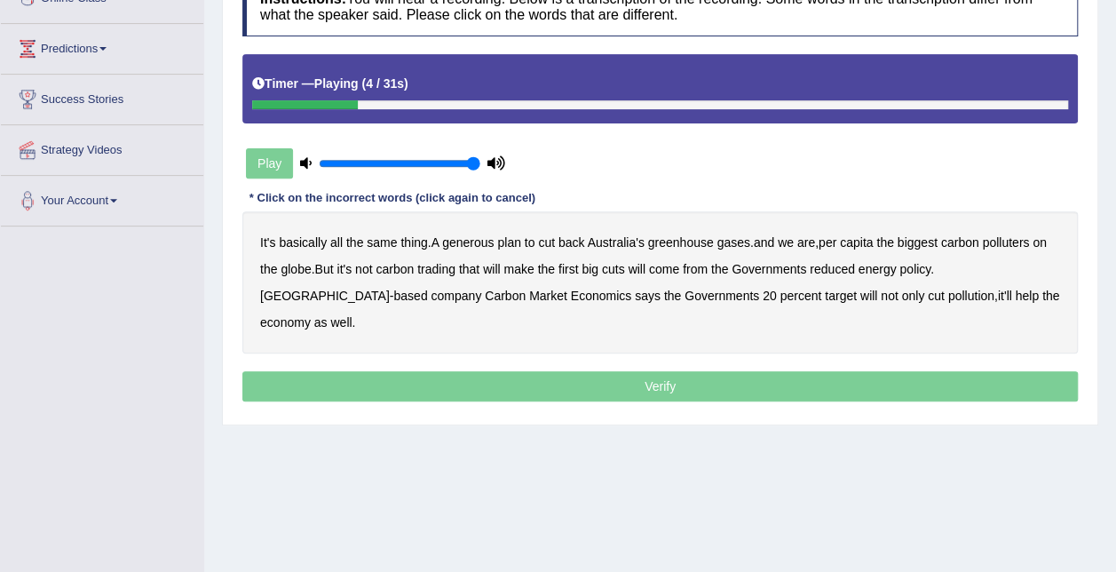
click at [478, 241] on b "generous" at bounding box center [467, 242] width 51 height 14
click at [300, 270] on b "globe" at bounding box center [295, 269] width 30 height 14
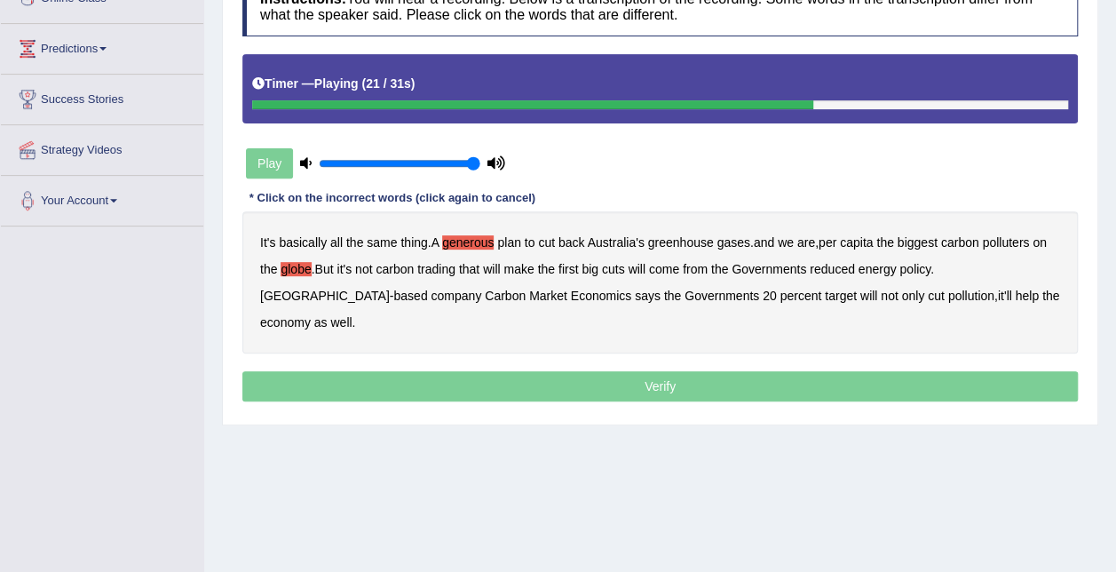
drag, startPoint x: 785, startPoint y: 267, endPoint x: 1092, endPoint y: 488, distance: 377.6
click at [1104, 488] on div "Home Practice Listening: Highlight Incorrect Words Australia's Greenhouse Gas «…" at bounding box center [660, 178] width 912 height 888
click at [644, 262] on b "will" at bounding box center [635, 269] width 17 height 14
click at [866, 371] on p "Verify" at bounding box center [659, 386] width 835 height 30
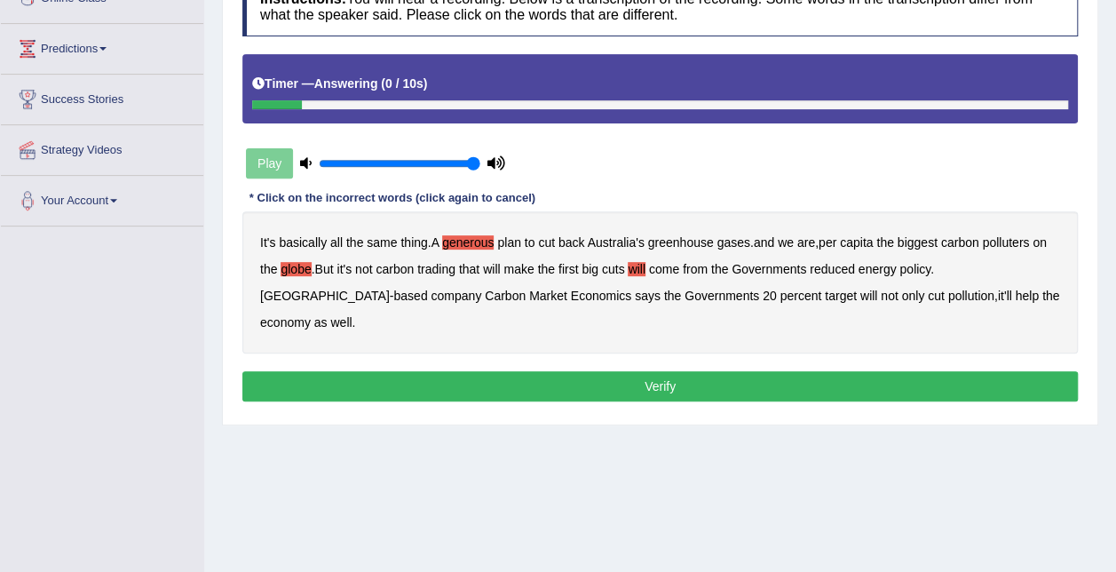
click at [862, 371] on button "Verify" at bounding box center [659, 386] width 835 height 30
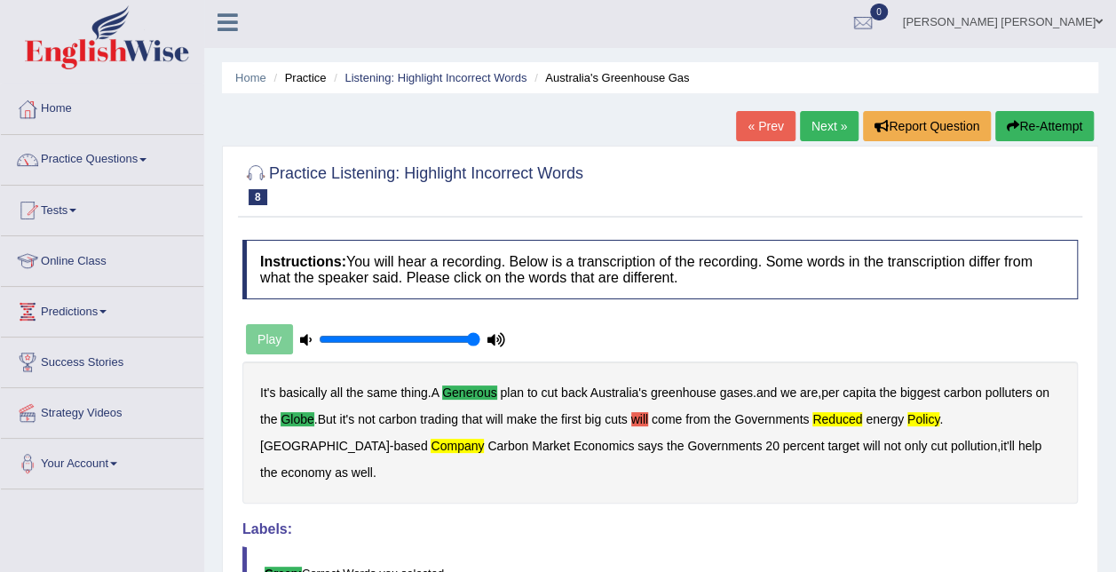
scroll to position [0, 0]
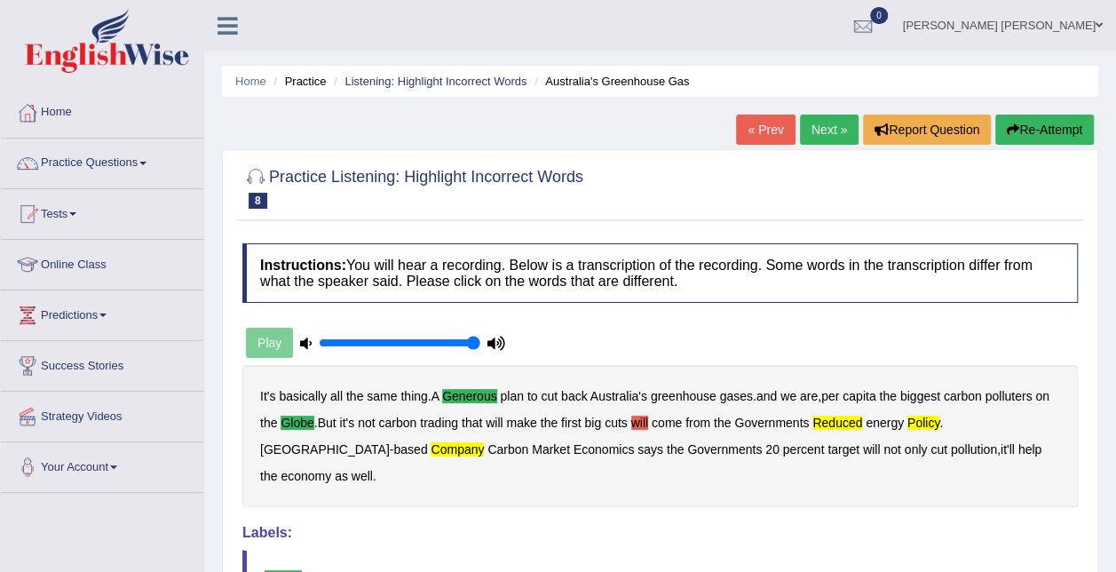
click at [1050, 128] on button "Re-Attempt" at bounding box center [1044, 129] width 99 height 30
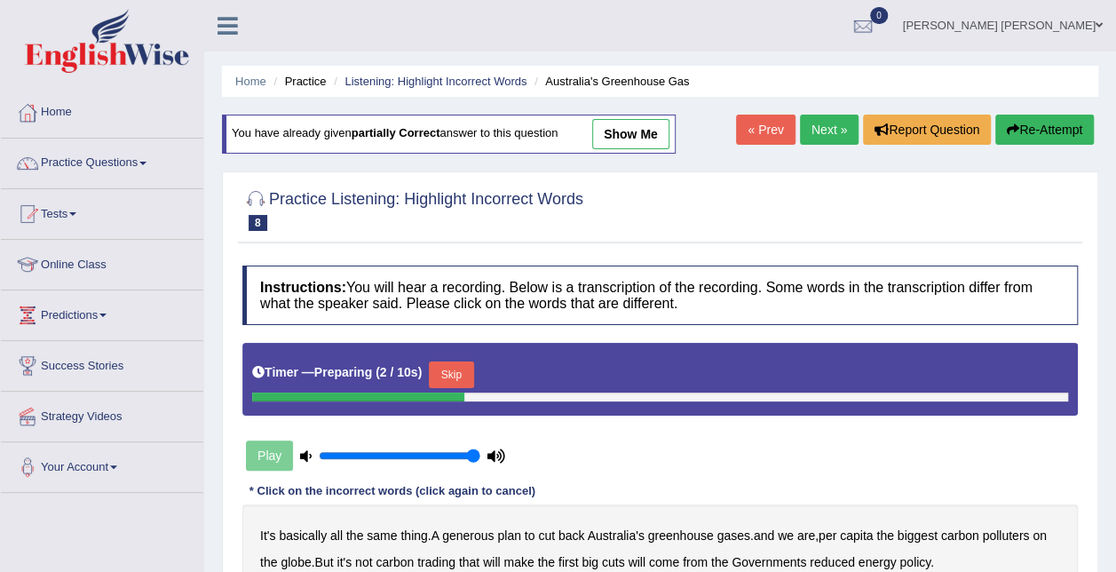
drag, startPoint x: 444, startPoint y: 365, endPoint x: 272, endPoint y: 457, distance: 195.4
click at [444, 365] on button "Skip" at bounding box center [451, 374] width 44 height 27
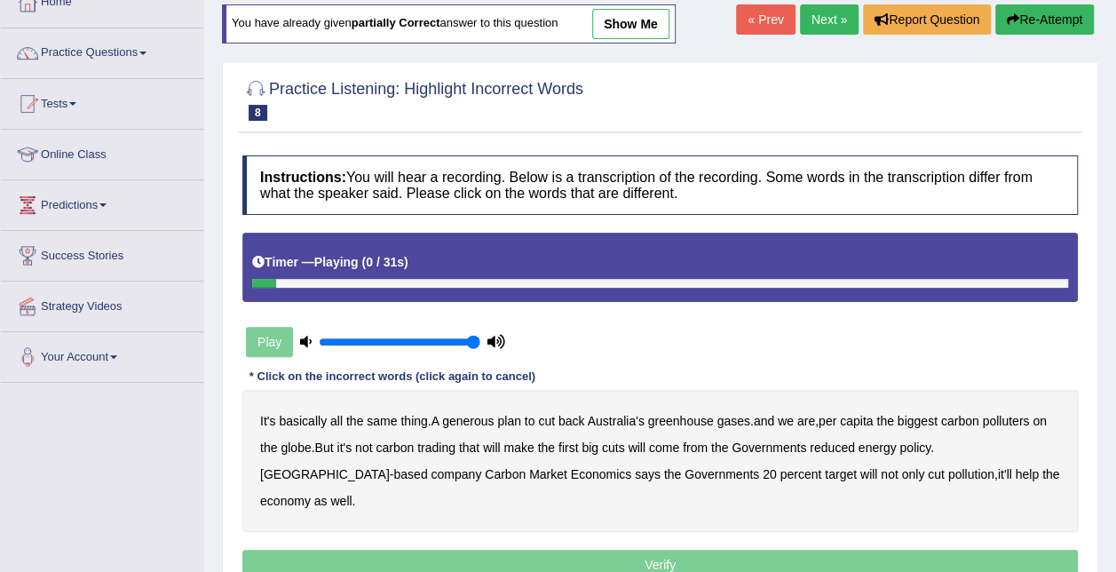
scroll to position [178, 0]
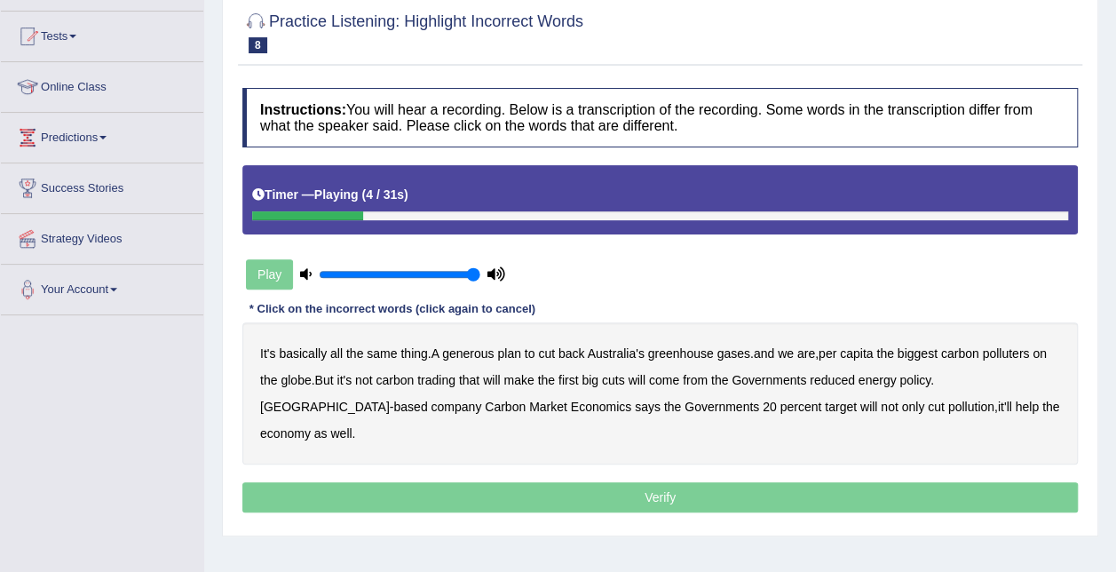
click at [485, 351] on b "generous" at bounding box center [467, 353] width 51 height 14
click at [290, 376] on b "globe" at bounding box center [295, 380] width 30 height 14
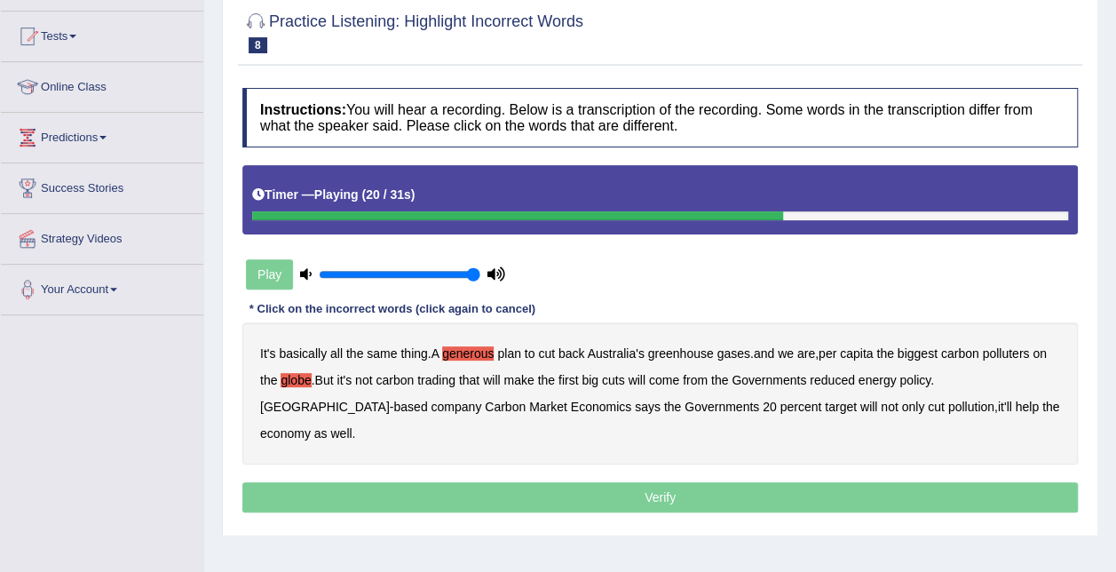
click at [838, 375] on b "reduced" at bounding box center [831, 380] width 45 height 14
click at [927, 380] on b "policy" at bounding box center [914, 380] width 31 height 14
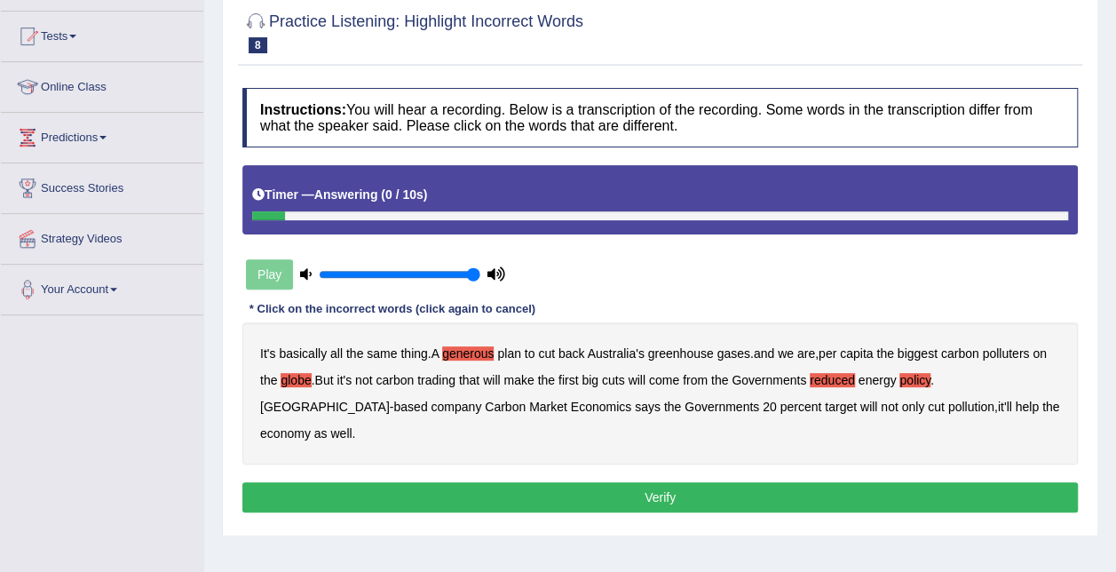
click at [947, 482] on button "Verify" at bounding box center [659, 497] width 835 height 30
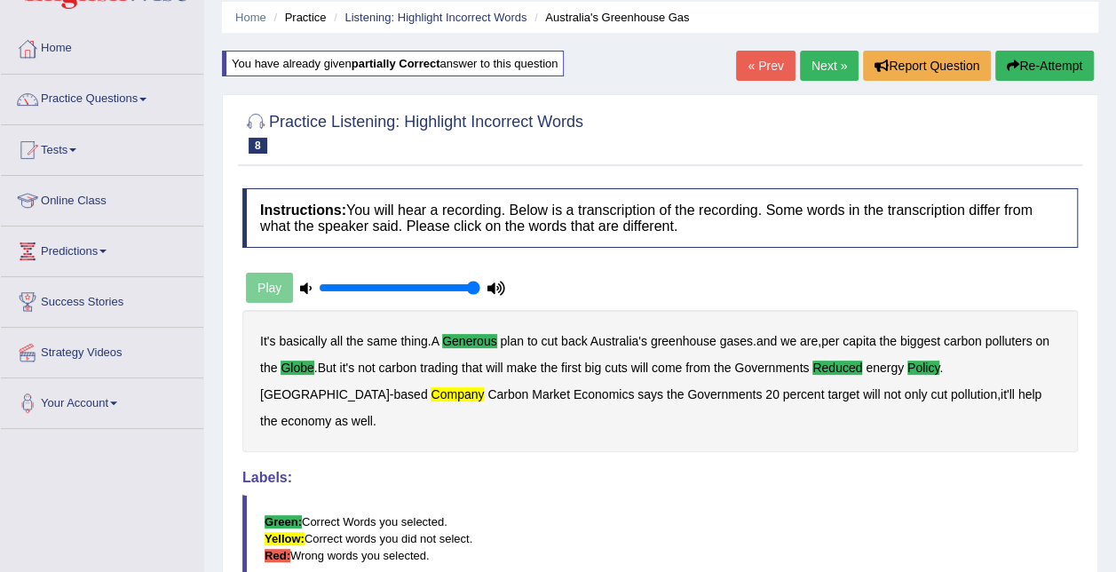
scroll to position [0, 0]
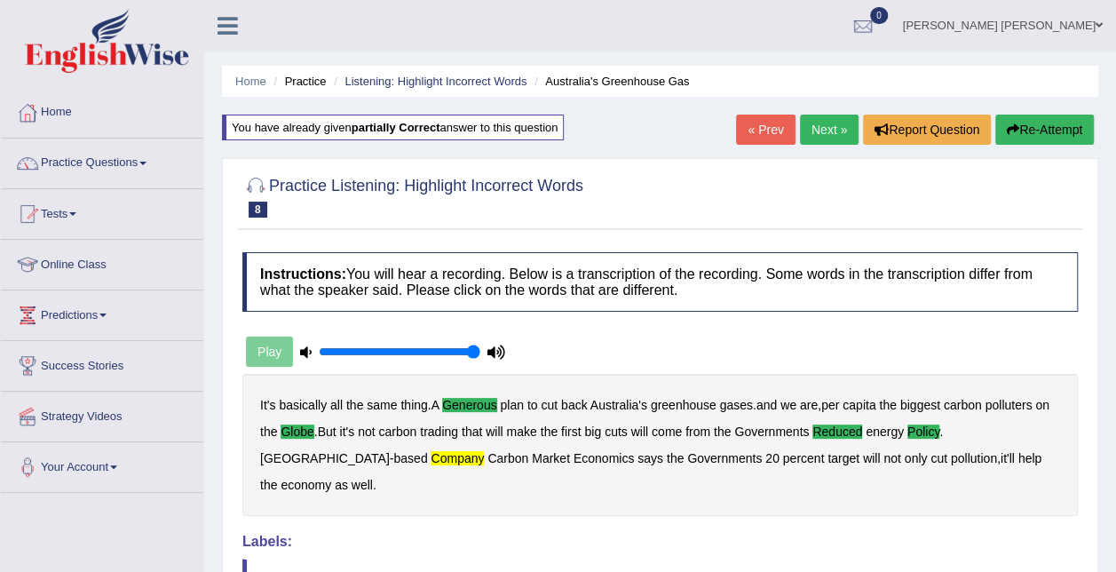
click at [822, 130] on link "Next »" at bounding box center [829, 129] width 59 height 30
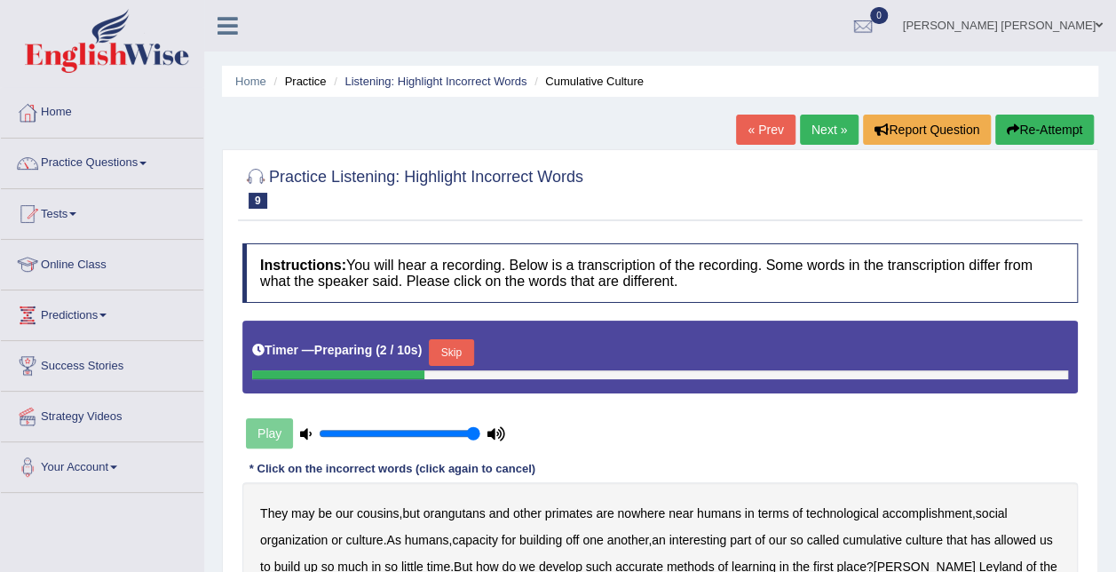
click at [446, 343] on button "Skip" at bounding box center [451, 352] width 44 height 27
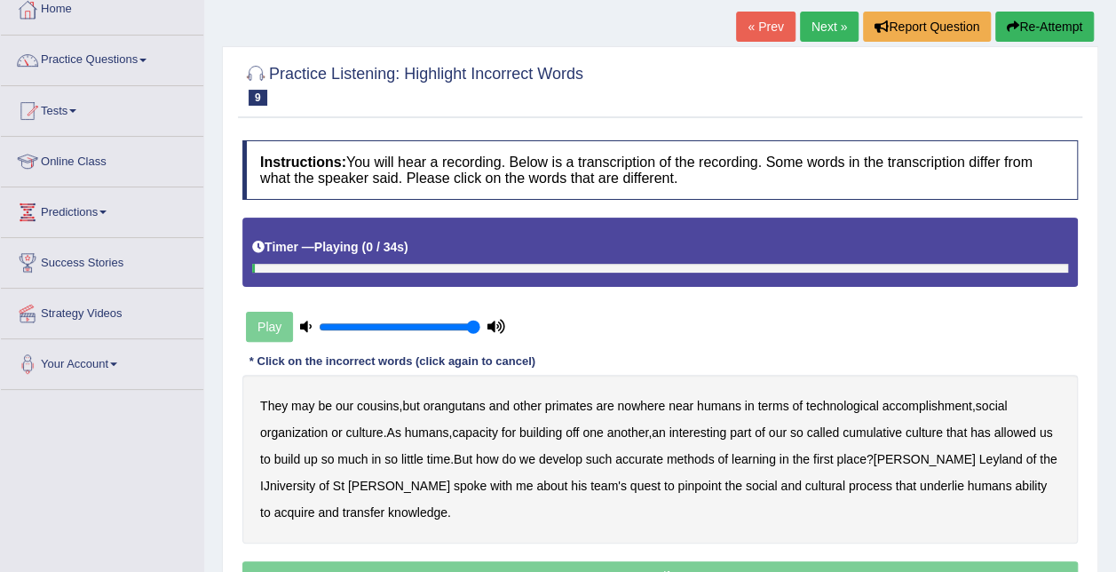
scroll to position [178, 0]
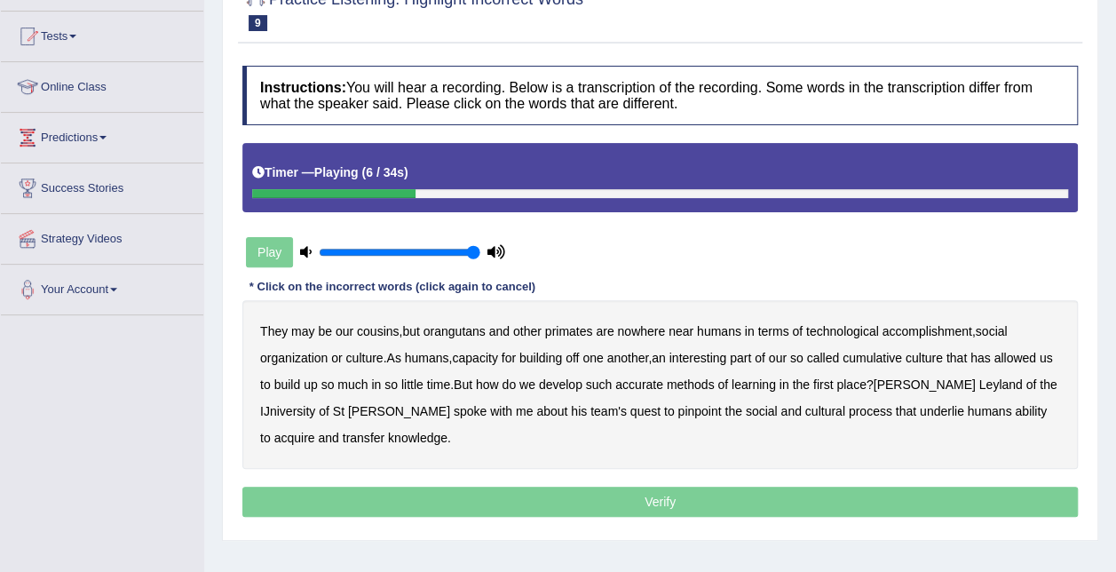
click at [930, 328] on b "accomplishment" at bounding box center [927, 331] width 90 height 14
click at [712, 359] on b "interesting" at bounding box center [698, 358] width 58 height 14
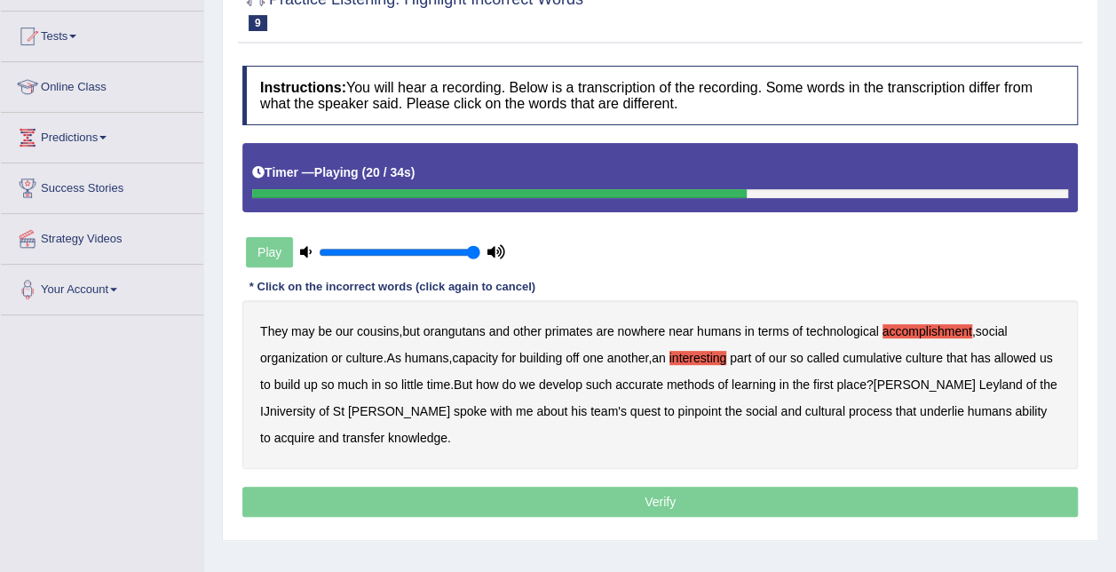
click at [659, 385] on b "accurate" at bounding box center [639, 384] width 48 height 14
click at [302, 412] on b "IJniversity" at bounding box center [287, 411] width 55 height 14
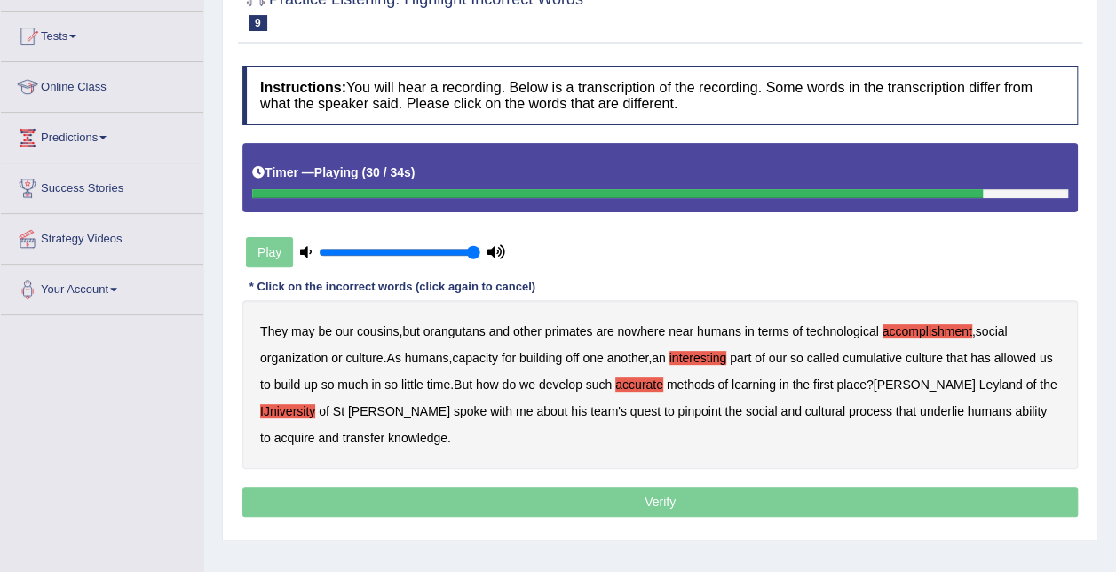
click at [805, 413] on b "cultural" at bounding box center [825, 411] width 40 height 14
click at [343, 436] on b "transfer" at bounding box center [364, 437] width 42 height 14
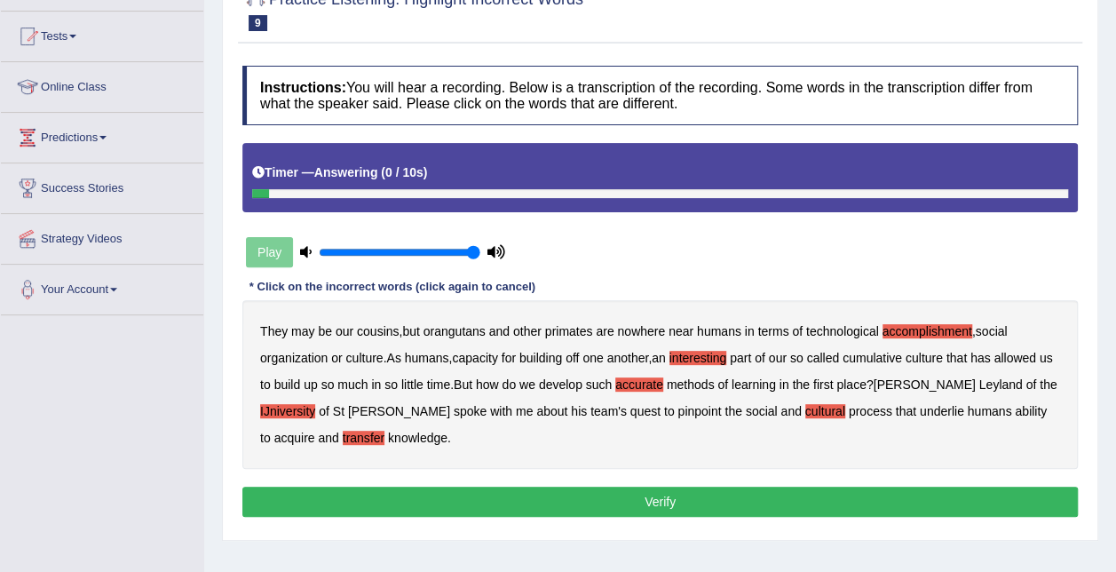
click at [460, 495] on button "Verify" at bounding box center [659, 501] width 835 height 30
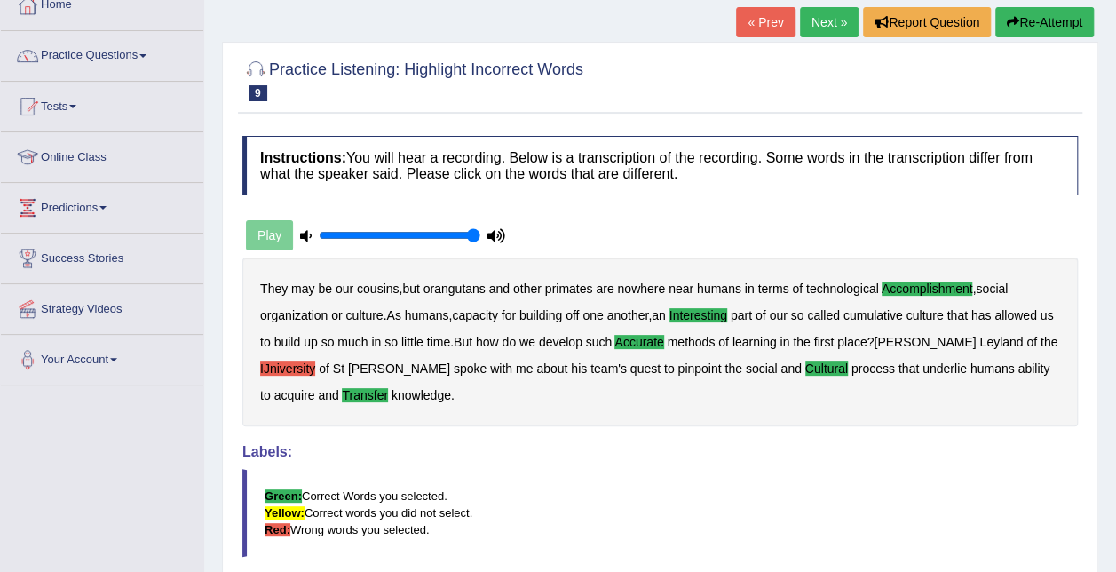
scroll to position [0, 0]
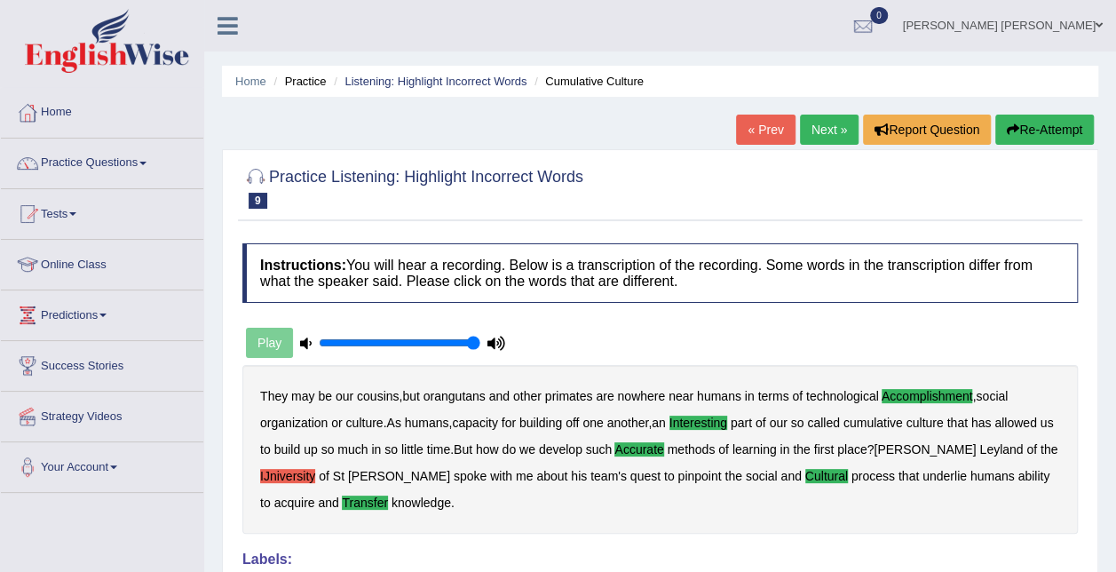
click at [819, 130] on link "Next »" at bounding box center [829, 129] width 59 height 30
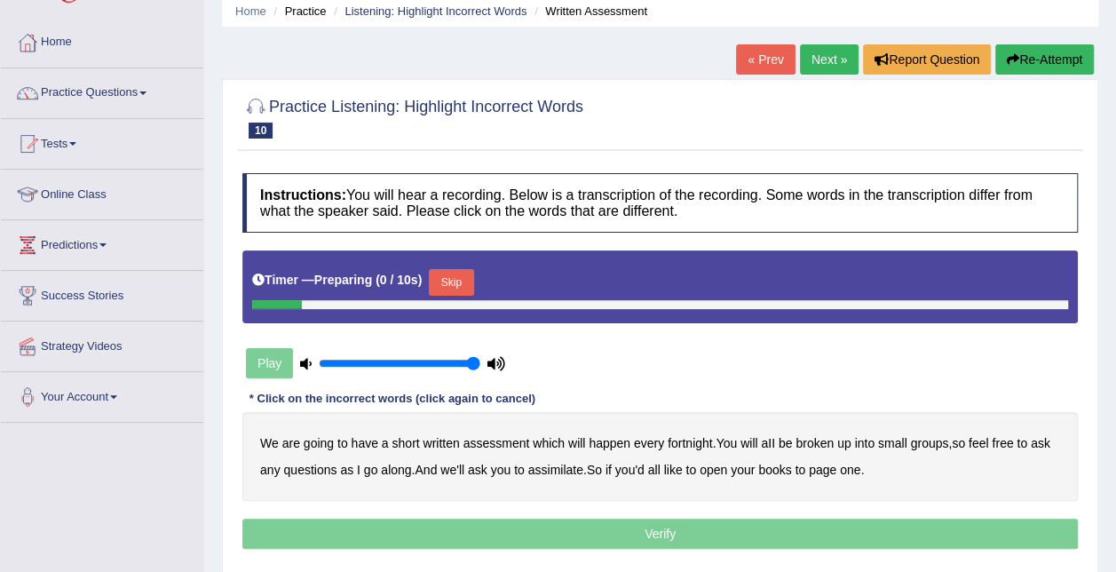
scroll to position [178, 0]
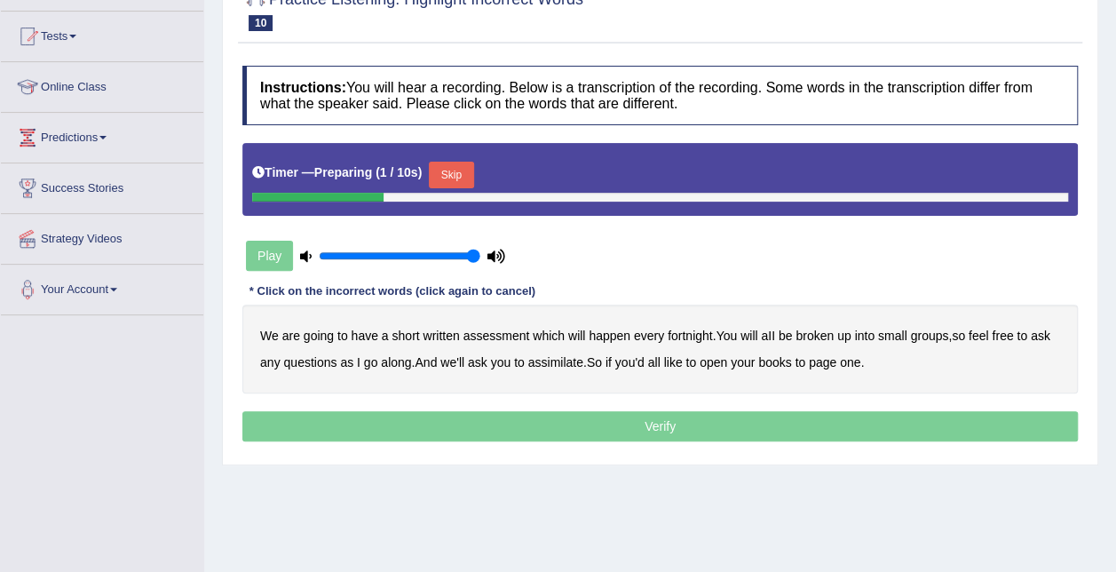
click at [446, 164] on button "Skip" at bounding box center [451, 175] width 44 height 27
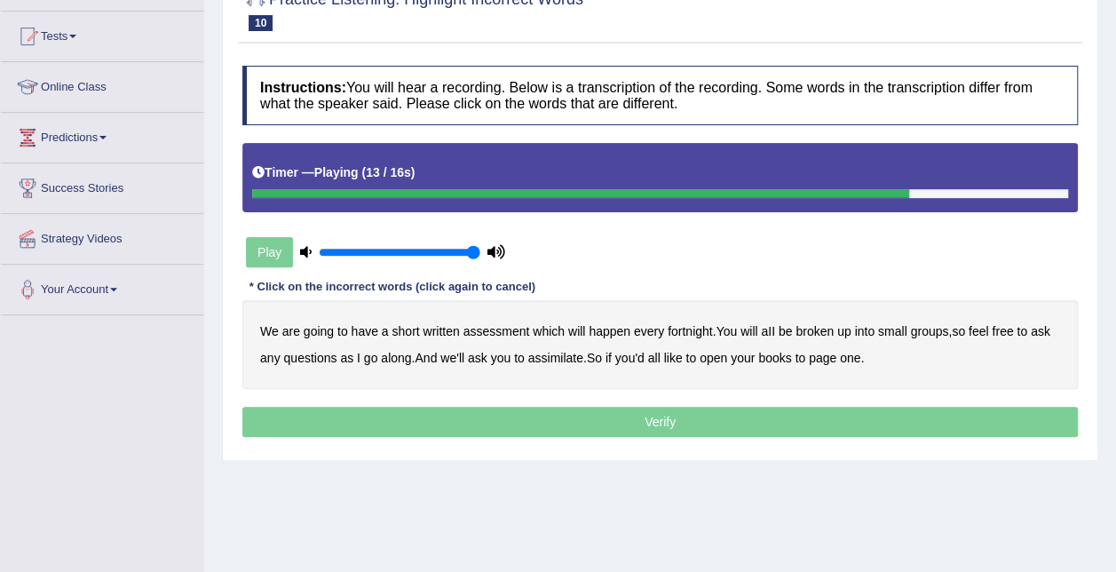
click at [543, 357] on b "assimilate" at bounding box center [555, 358] width 55 height 14
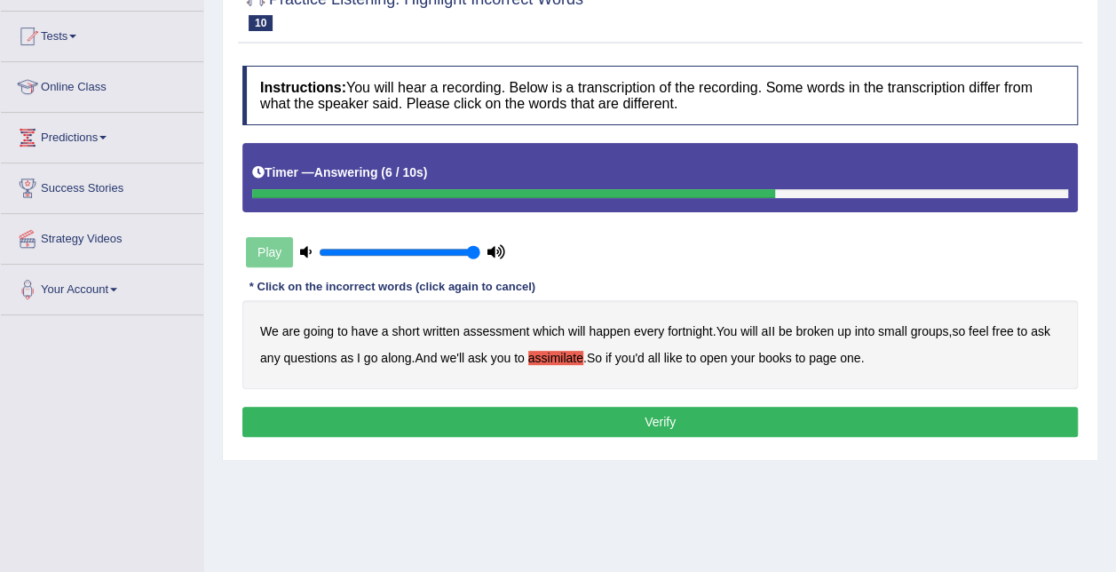
click at [656, 357] on b "all" at bounding box center [654, 358] width 12 height 14
click at [653, 416] on button "Verify" at bounding box center [659, 421] width 835 height 30
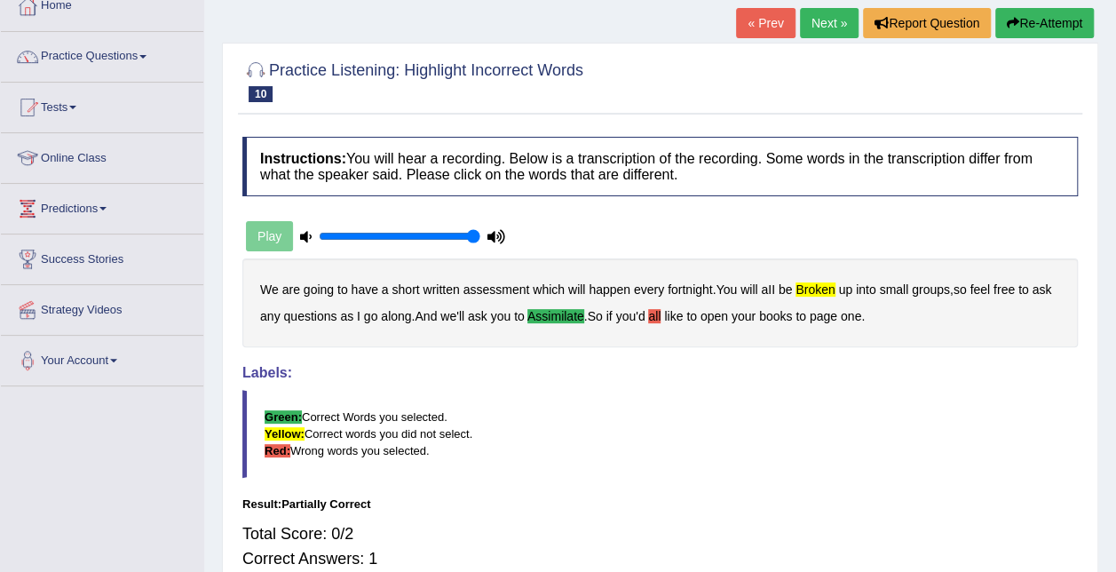
scroll to position [89, 0]
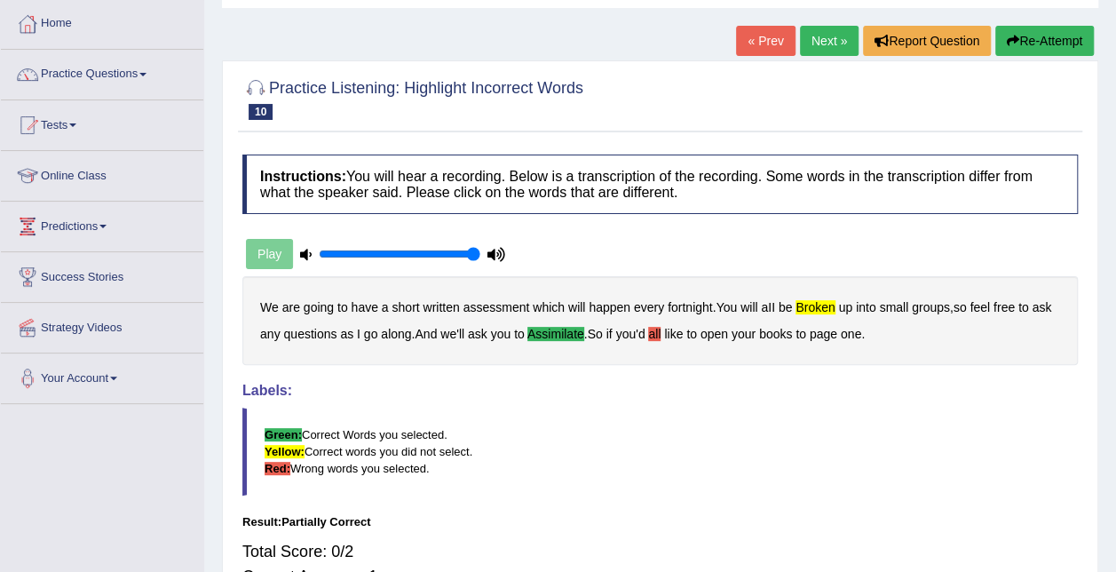
click at [1041, 44] on button "Re-Attempt" at bounding box center [1044, 41] width 99 height 30
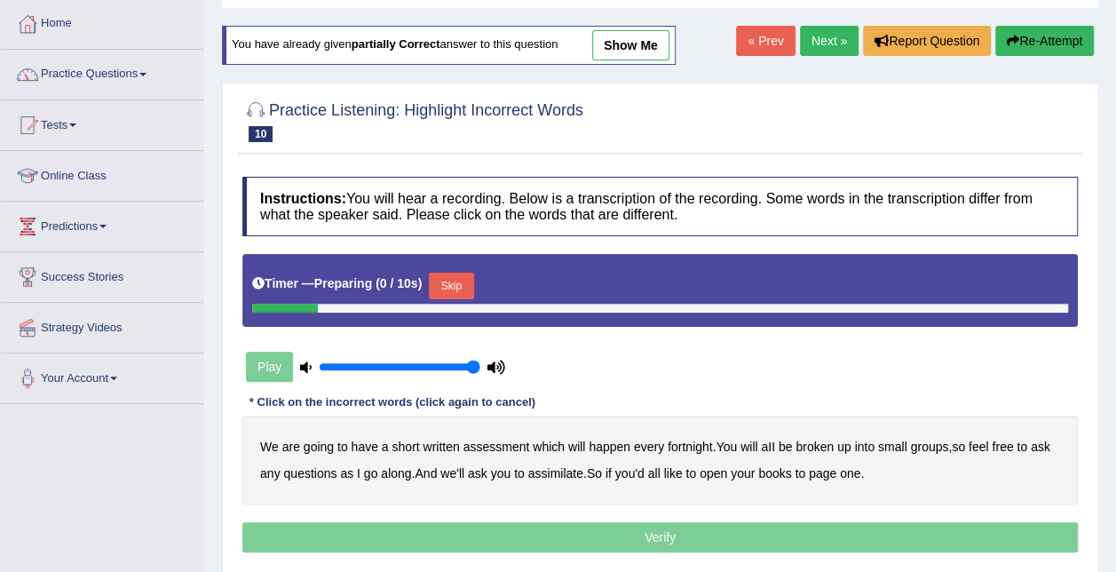
click at [449, 272] on button "Skip" at bounding box center [451, 285] width 44 height 27
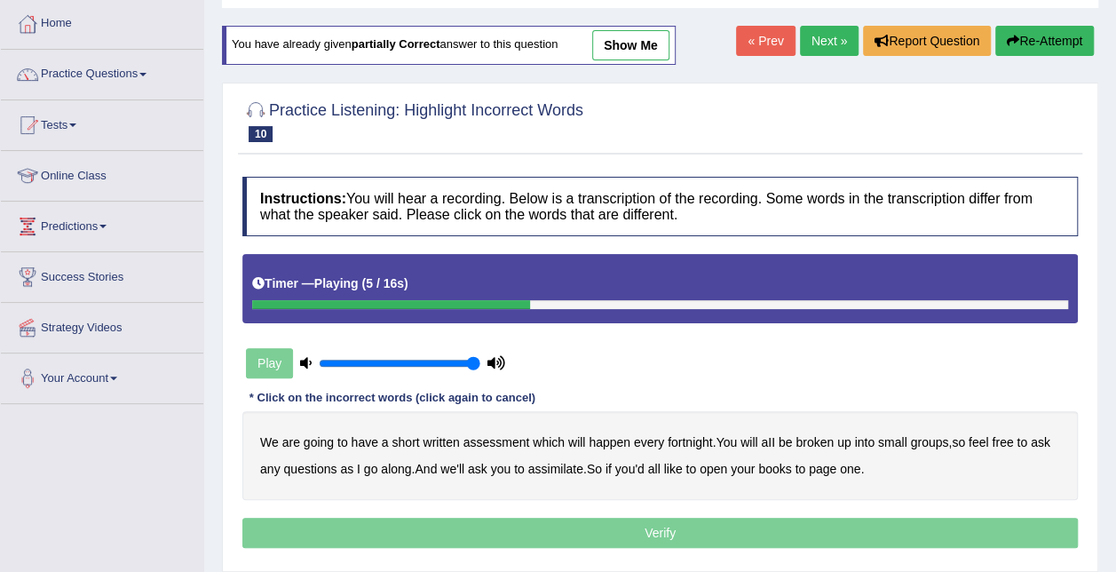
click at [817, 442] on b "broken" at bounding box center [814, 442] width 38 height 14
click at [575, 467] on b "assimilate" at bounding box center [555, 469] width 55 height 14
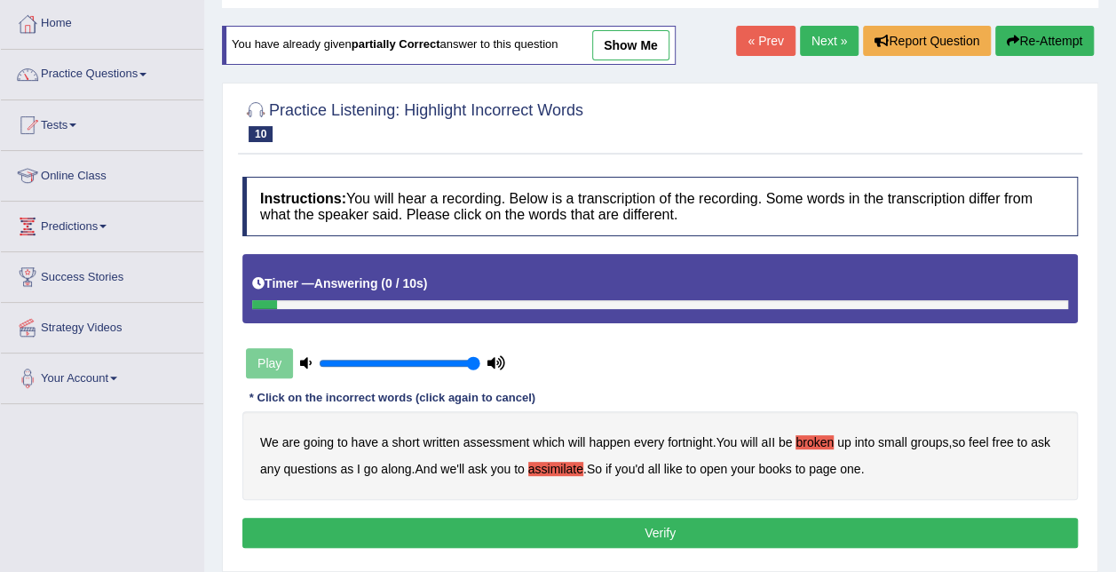
click at [637, 531] on button "Verify" at bounding box center [659, 532] width 835 height 30
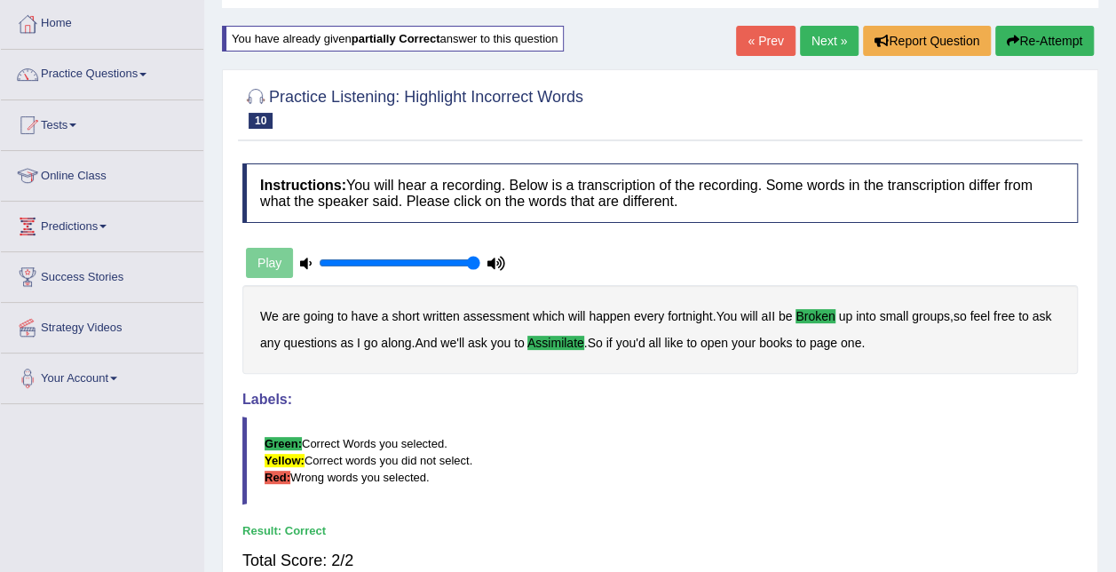
click at [821, 44] on link "Next »" at bounding box center [829, 41] width 59 height 30
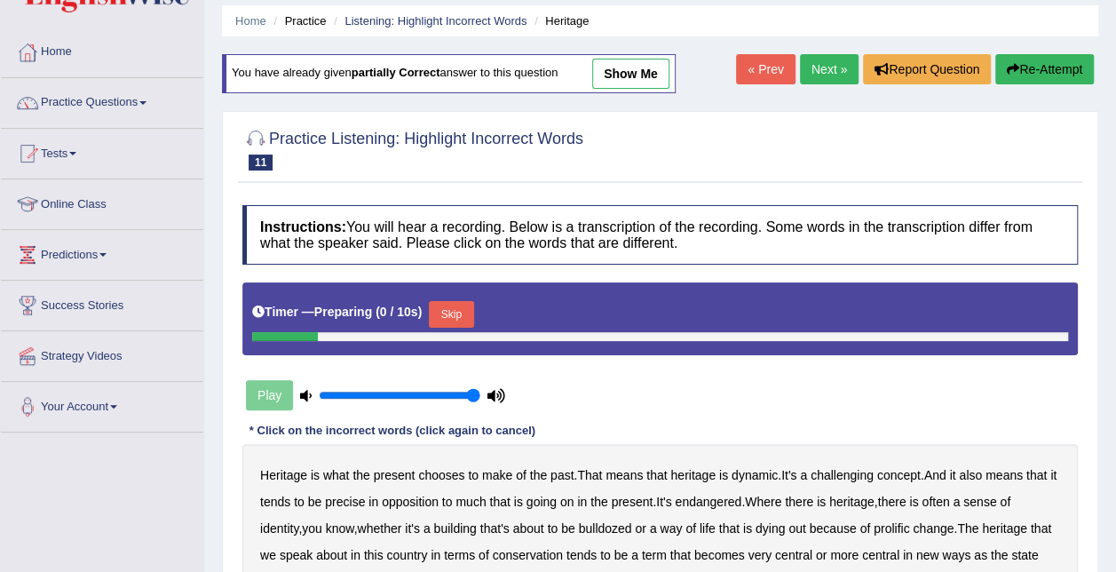
scroll to position [89, 0]
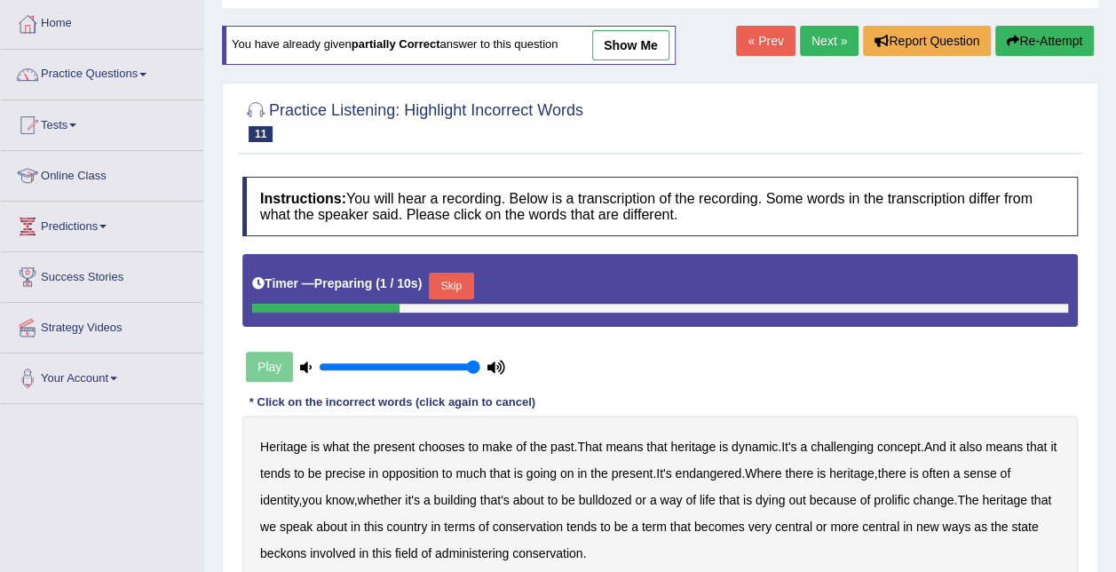
click at [820, 45] on link "Next »" at bounding box center [829, 41] width 59 height 30
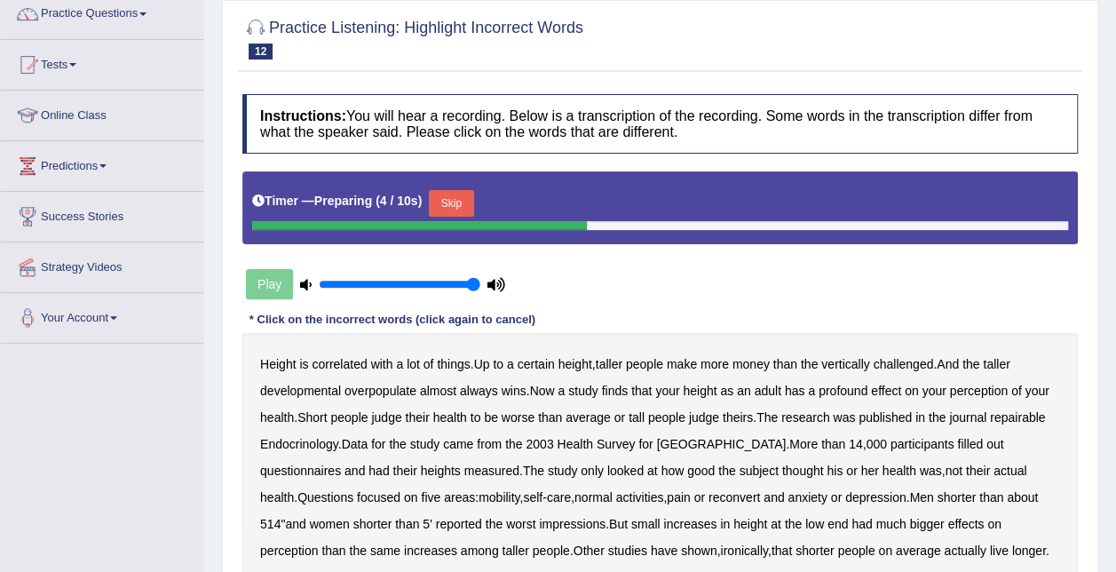
scroll to position [178, 0]
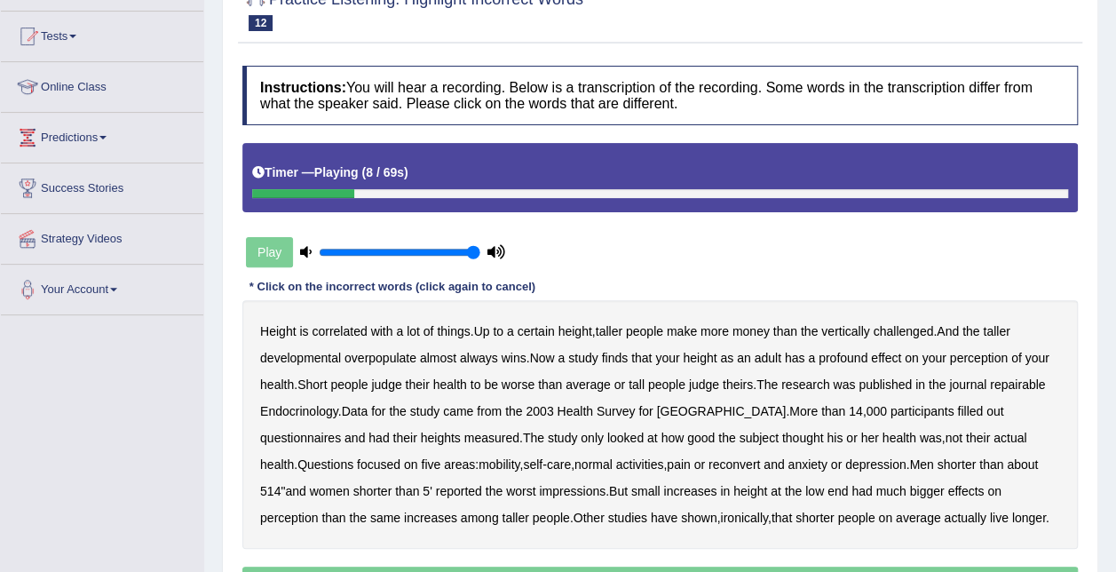
click at [319, 360] on b "developmental" at bounding box center [300, 358] width 81 height 14
click at [383, 359] on b "overpopulate" at bounding box center [380, 358] width 72 height 14
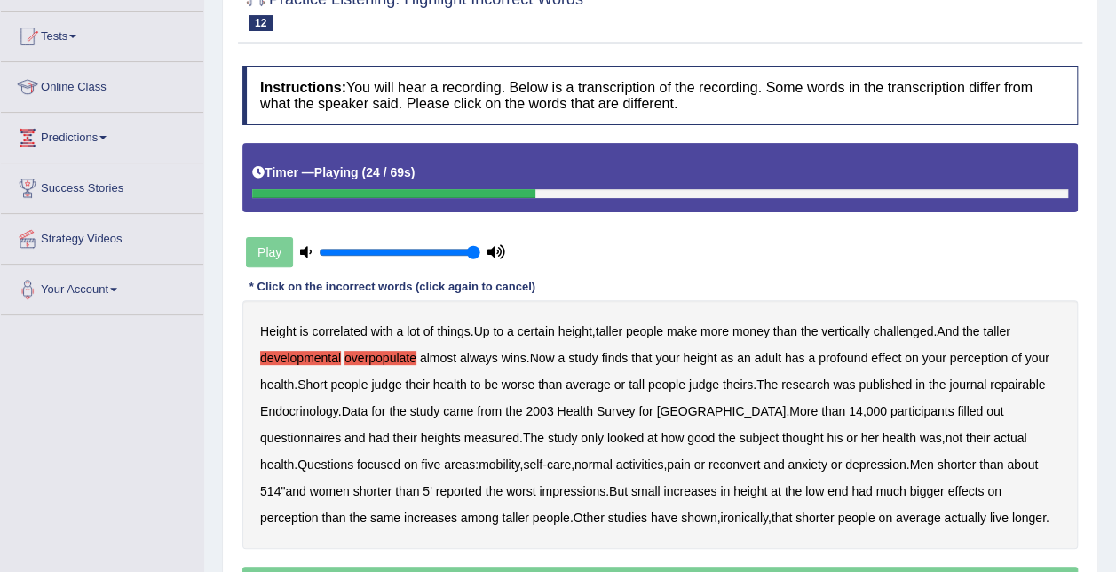
click at [1018, 386] on b "repairable" at bounding box center [1017, 384] width 55 height 14
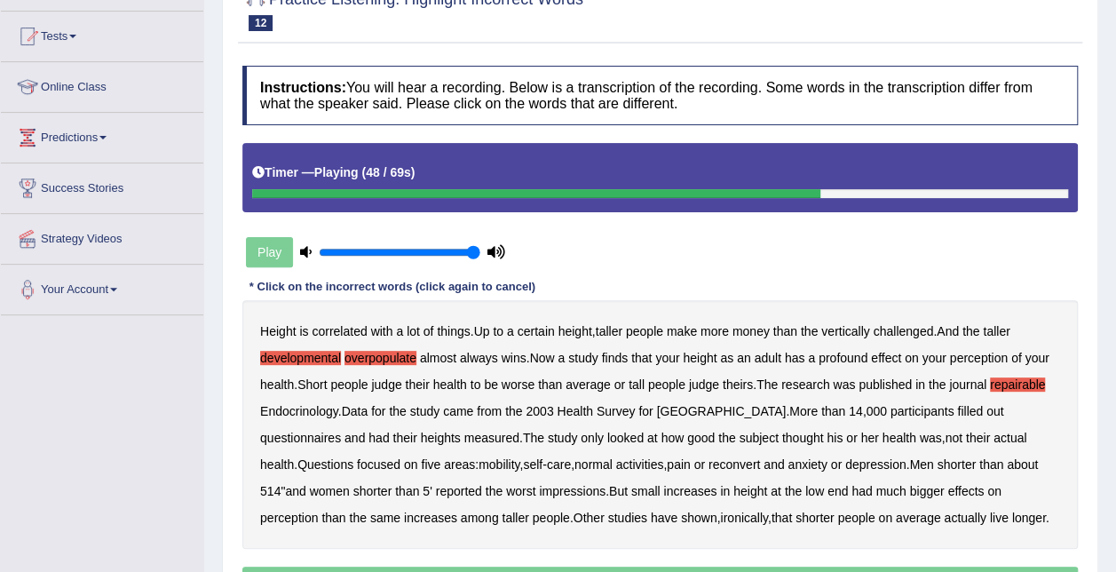
click at [708, 463] on b "reconvert" at bounding box center [733, 464] width 51 height 14
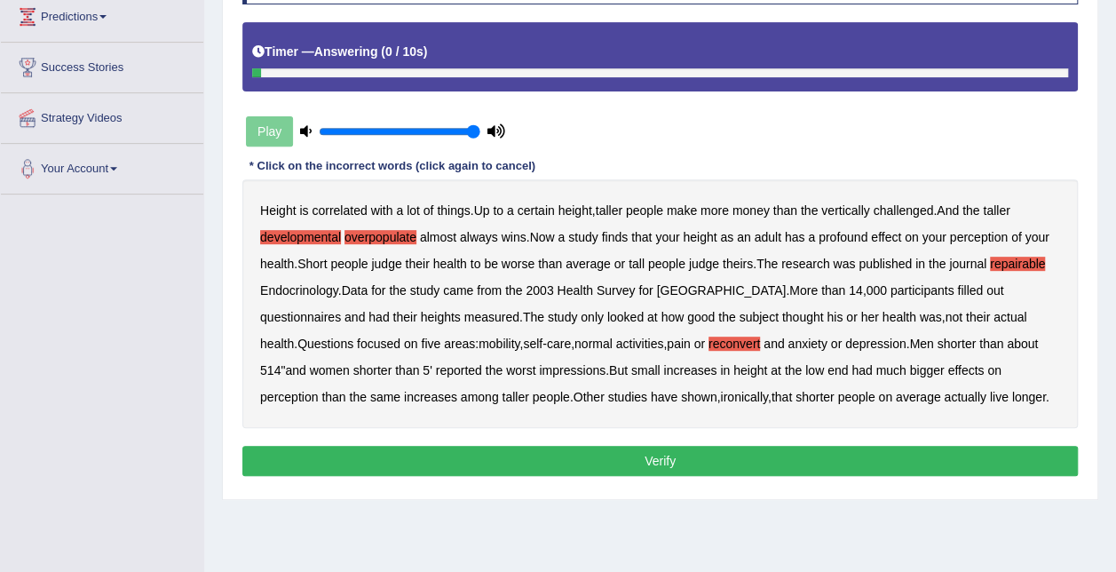
scroll to position [355, 0]
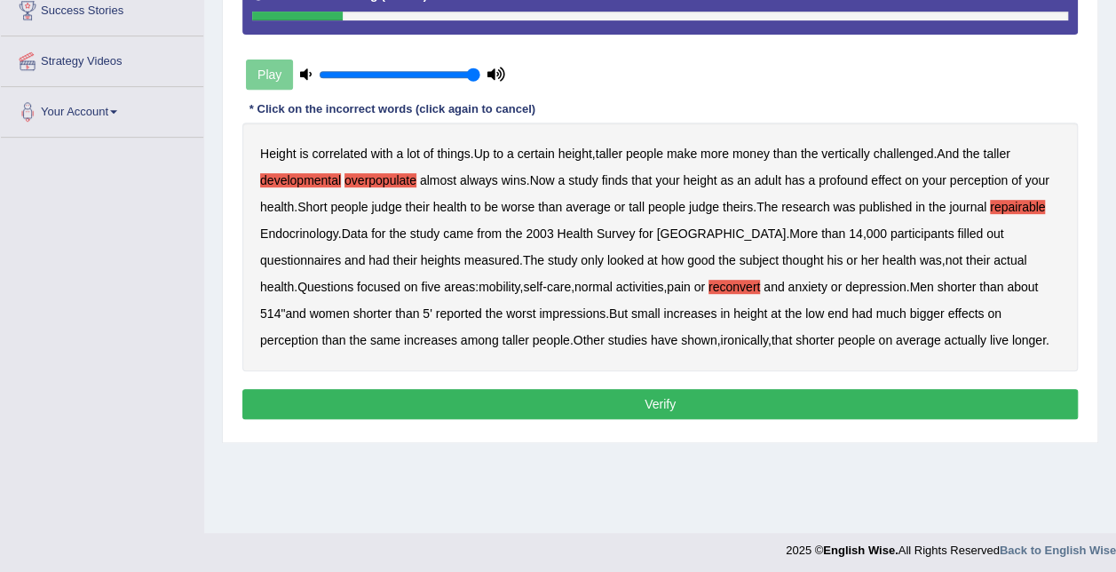
click at [819, 402] on button "Verify" at bounding box center [659, 404] width 835 height 30
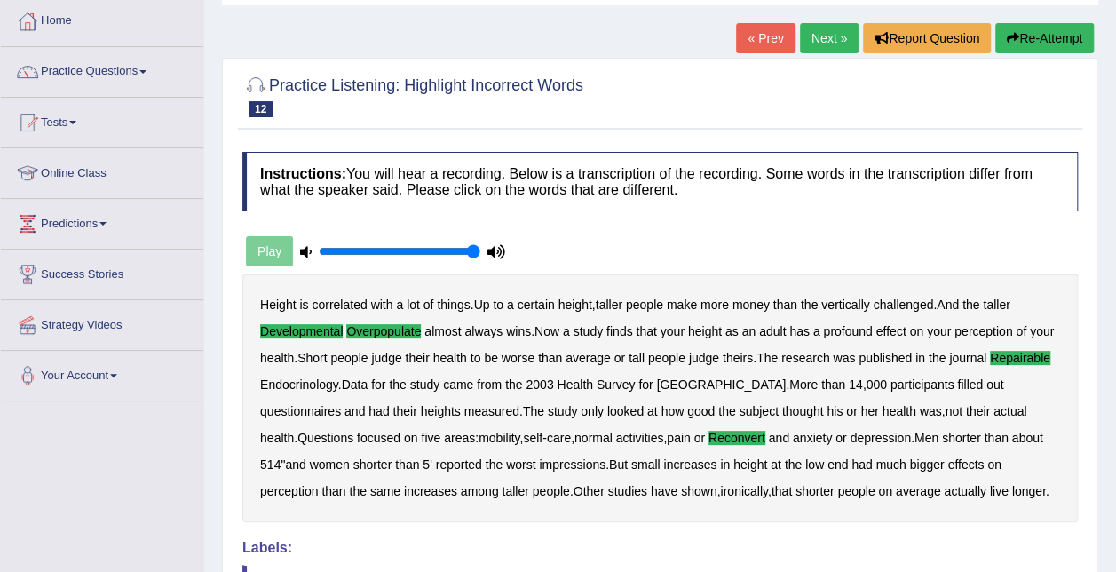
scroll to position [0, 0]
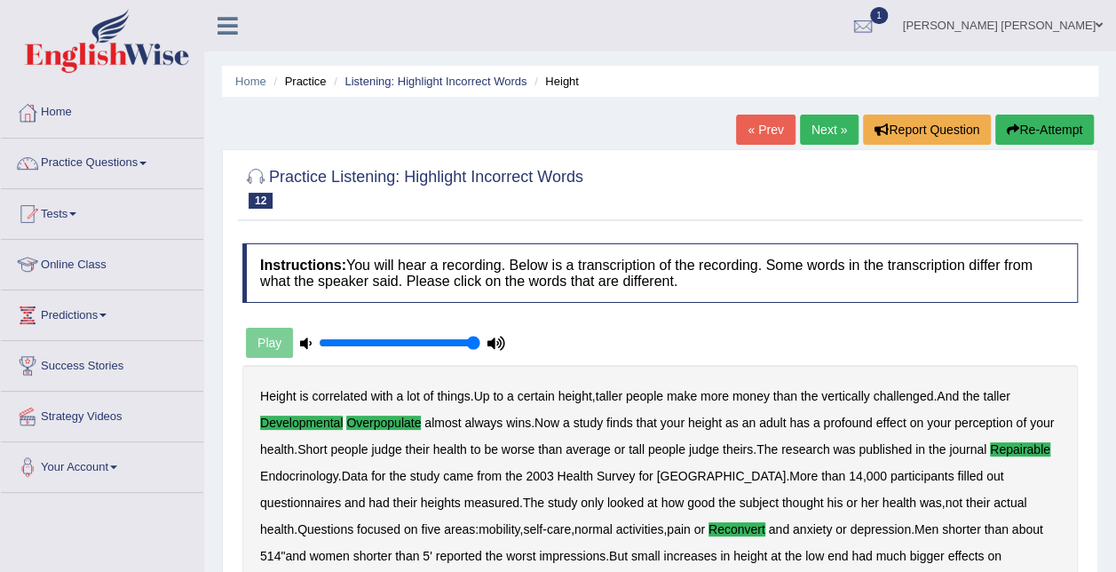
click at [833, 127] on link "Next »" at bounding box center [829, 129] width 59 height 30
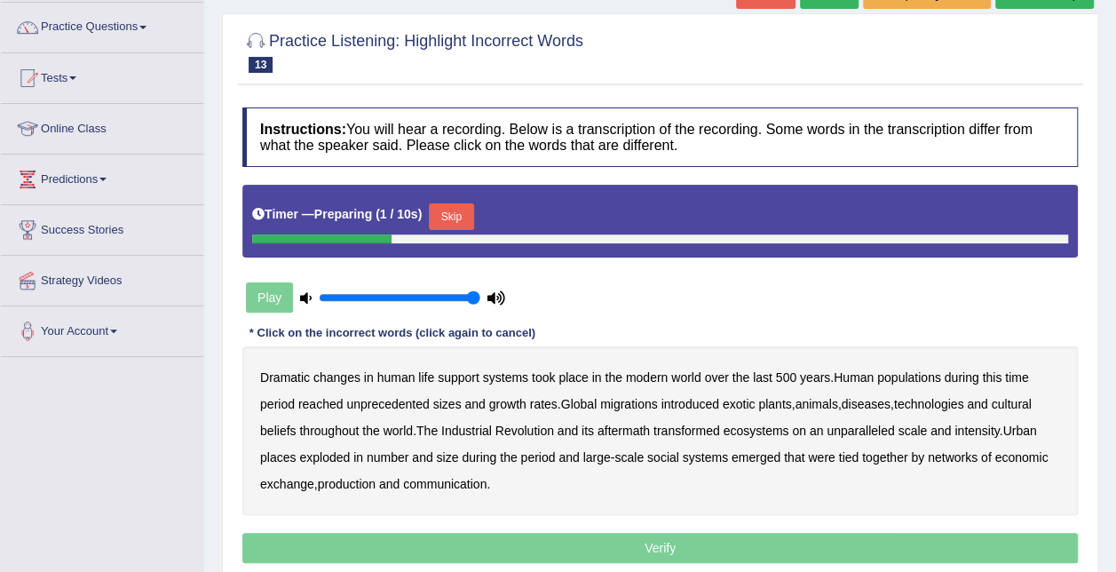
scroll to position [178, 0]
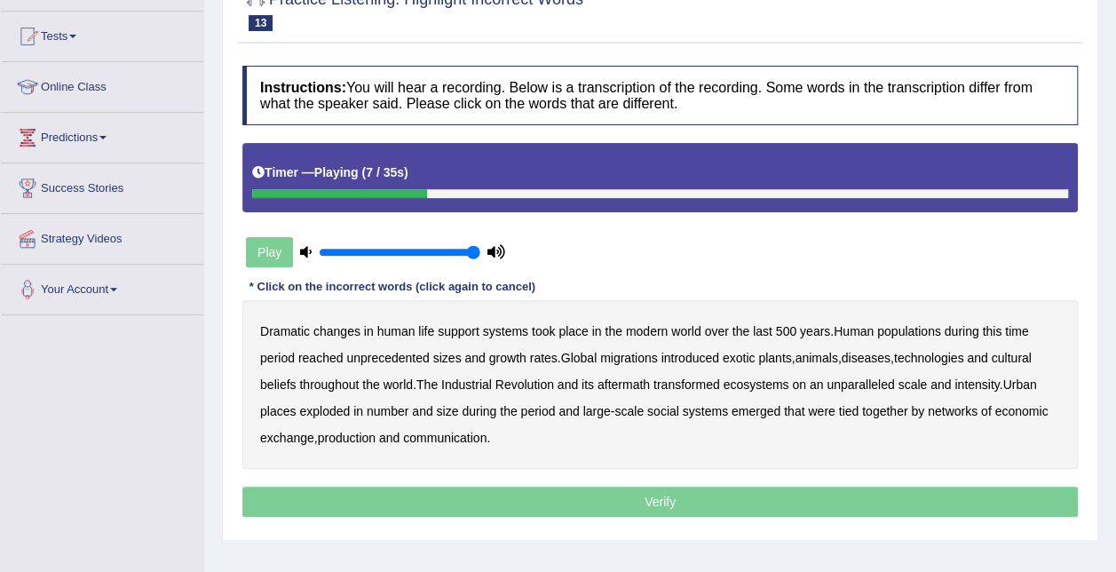
click at [901, 329] on b "populations" at bounding box center [909, 331] width 64 height 14
click at [890, 358] on b "diseases" at bounding box center [865, 358] width 49 height 14
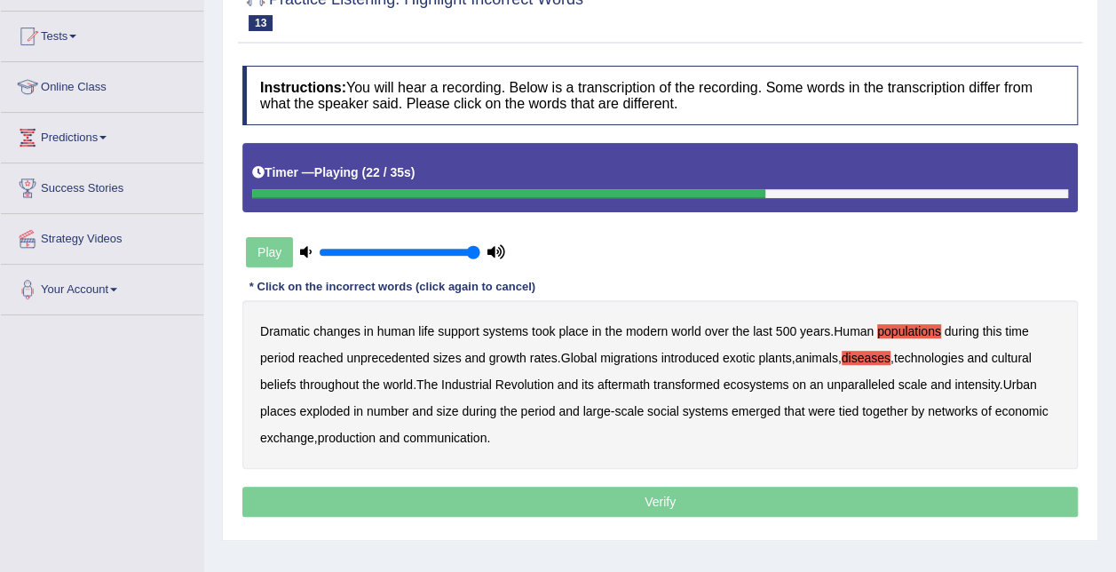
click at [768, 384] on b "ecosystems" at bounding box center [755, 384] width 66 height 14
click at [270, 409] on b "places" at bounding box center [278, 411] width 36 height 14
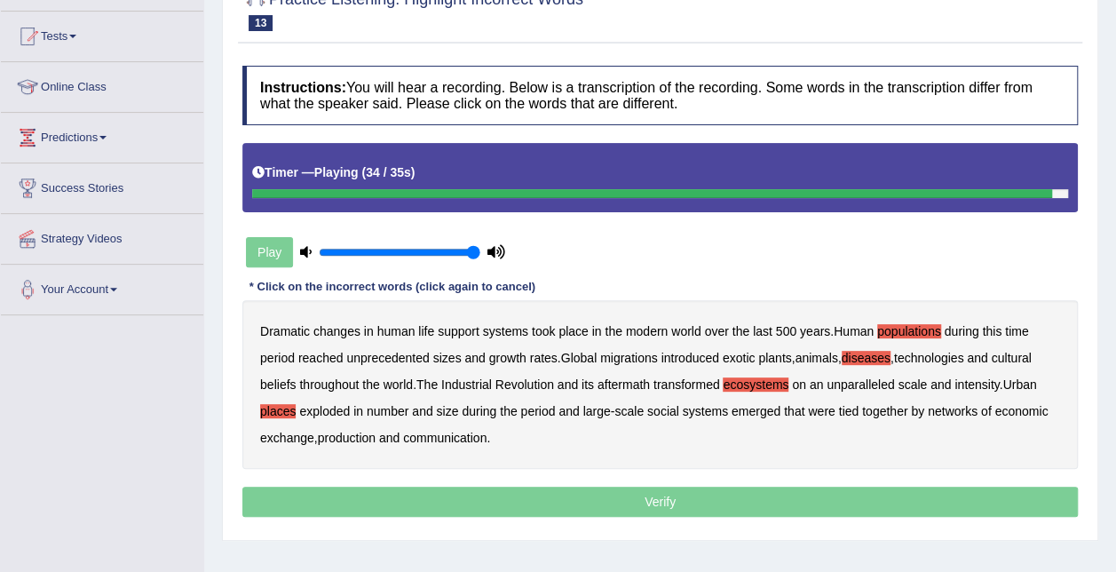
click at [359, 438] on b "production" at bounding box center [347, 437] width 58 height 14
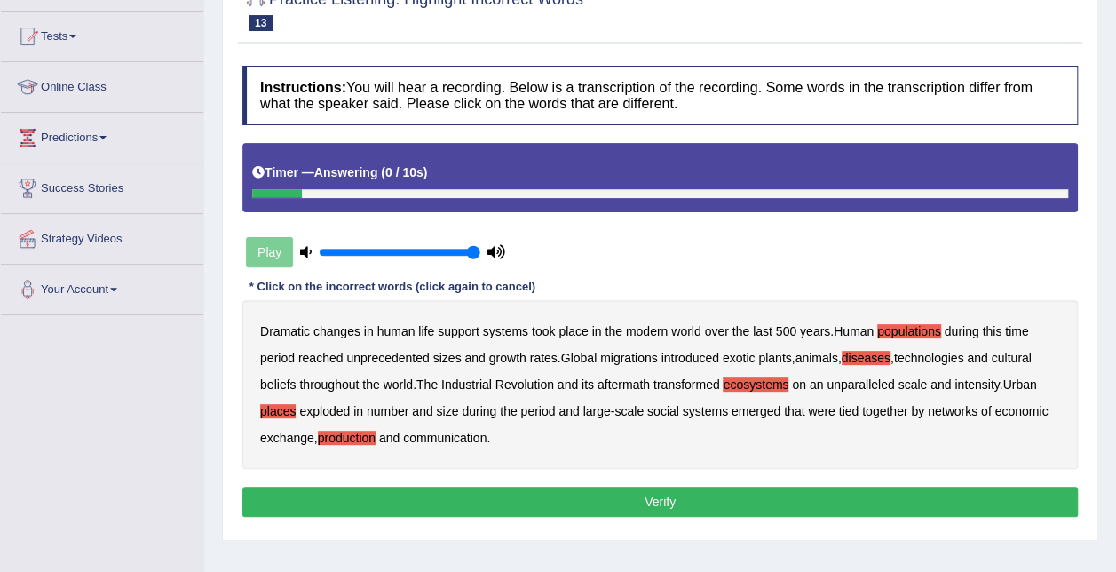
click at [494, 496] on button "Verify" at bounding box center [659, 501] width 835 height 30
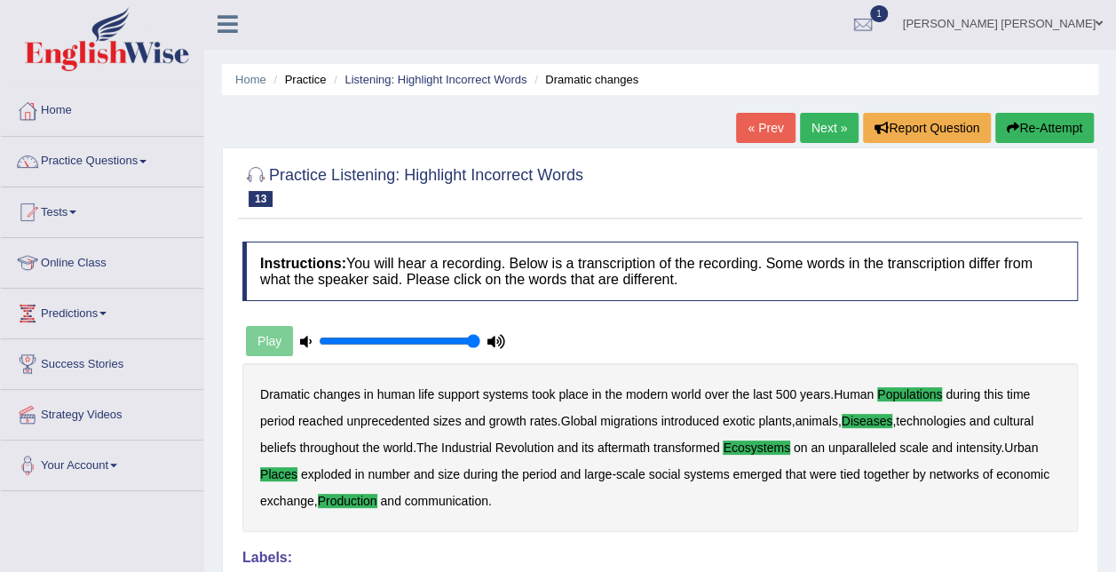
scroll to position [0, 0]
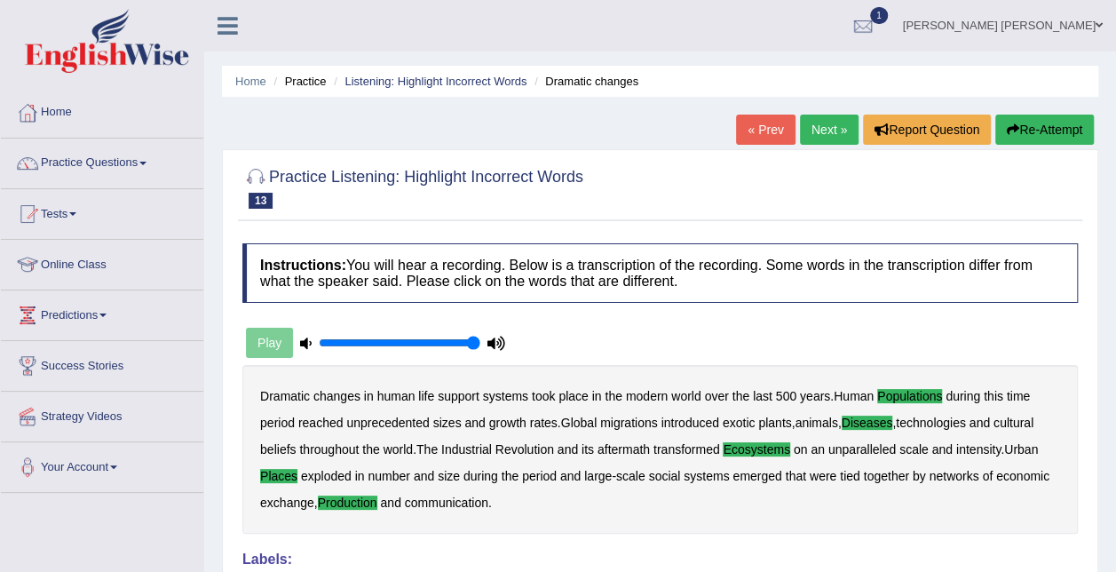
click at [823, 133] on link "Next »" at bounding box center [829, 129] width 59 height 30
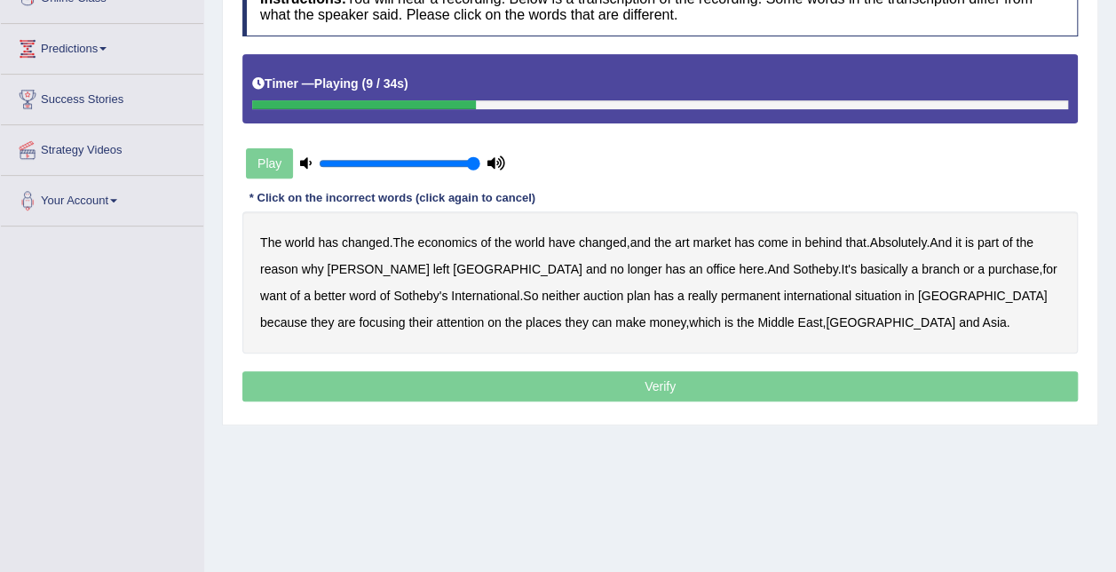
click at [785, 243] on b "come" at bounding box center [772, 242] width 30 height 14
click at [988, 272] on b "purchase" at bounding box center [1013, 269] width 51 height 14
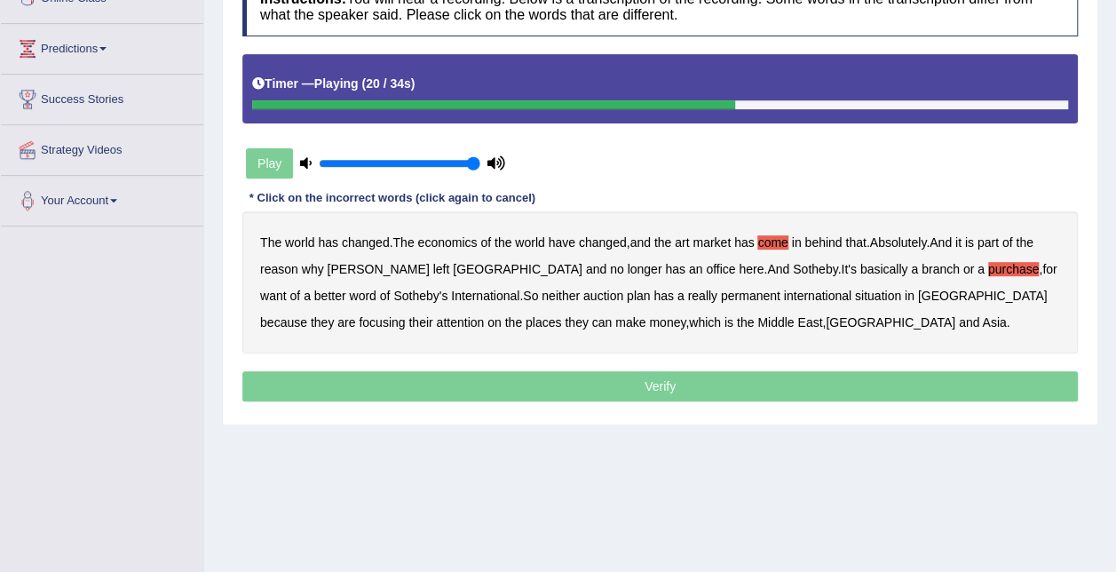
click at [287, 288] on b "want" at bounding box center [273, 295] width 27 height 14
click at [627, 290] on b "plan" at bounding box center [638, 295] width 23 height 14
click at [855, 292] on b "situation" at bounding box center [878, 295] width 46 height 14
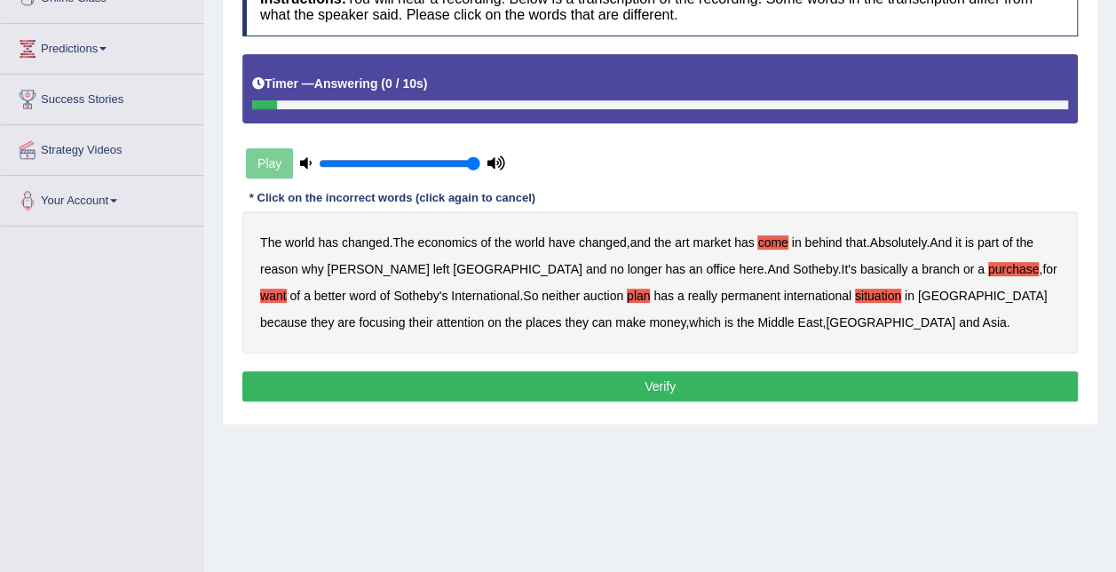
click at [691, 389] on button "Verify" at bounding box center [659, 386] width 835 height 30
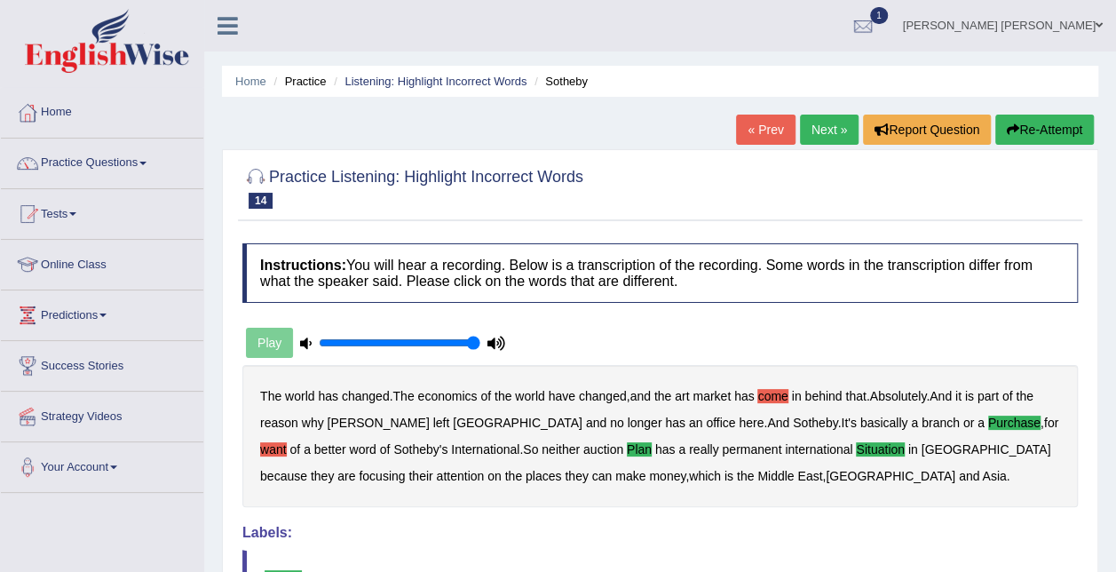
click at [1033, 128] on button "Re-Attempt" at bounding box center [1044, 129] width 99 height 30
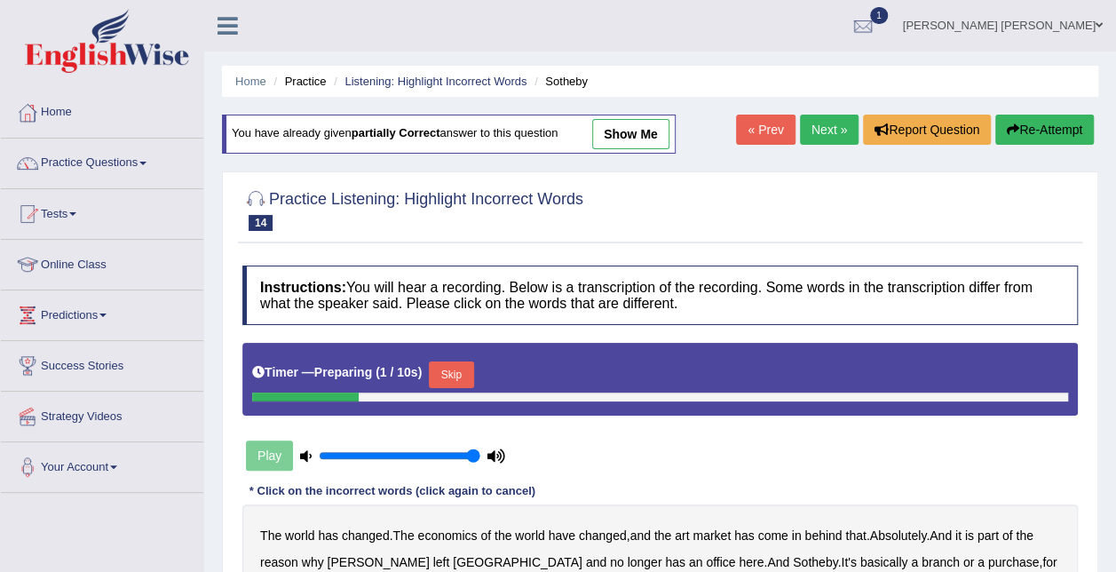
click at [430, 370] on button "Skip" at bounding box center [451, 374] width 44 height 27
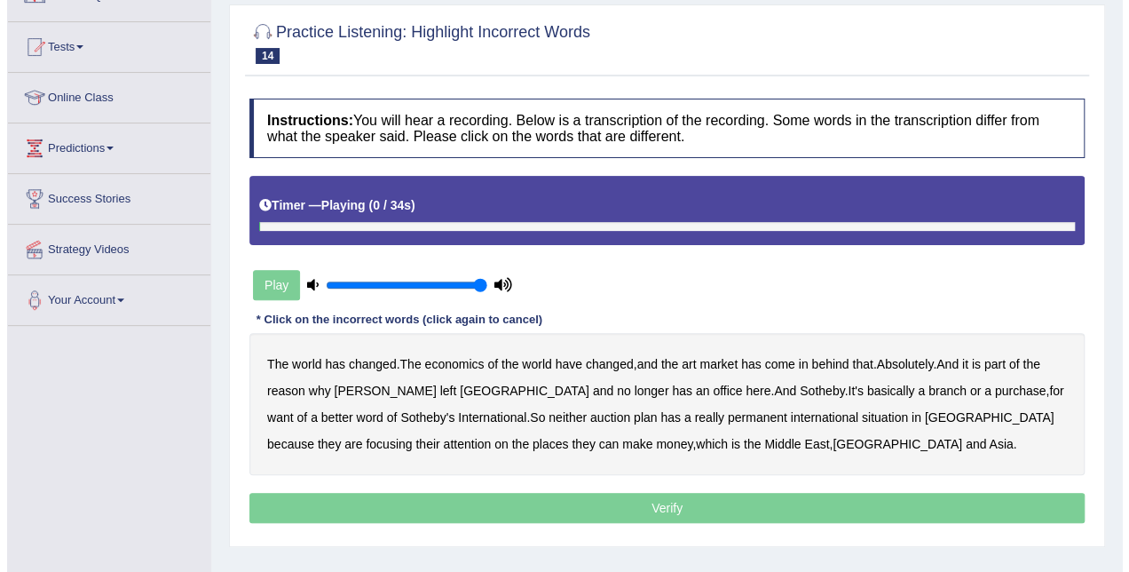
scroll to position [178, 0]
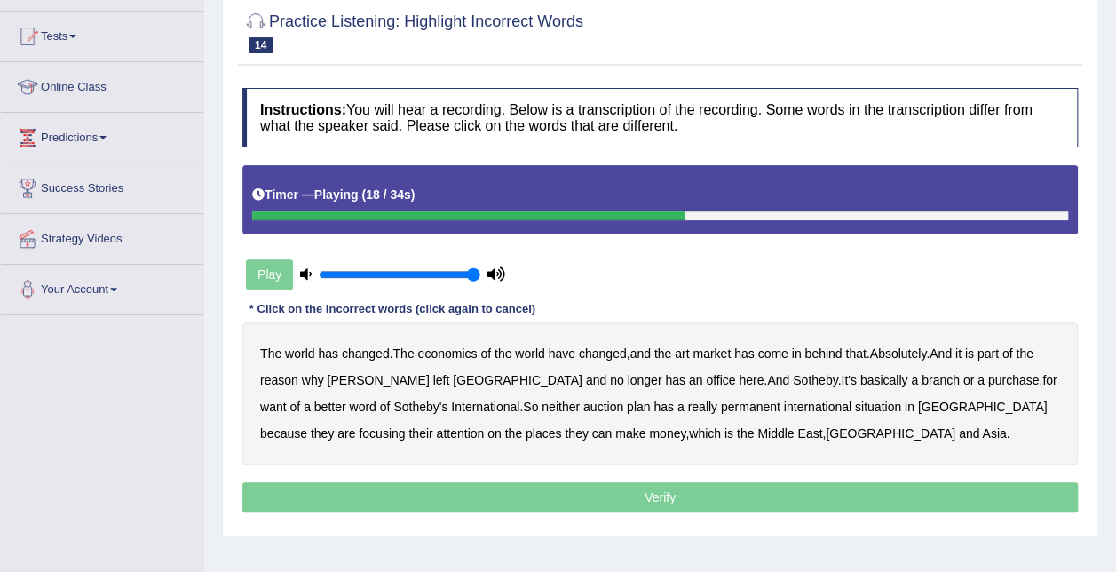
click at [988, 379] on b "purchase" at bounding box center [1013, 380] width 51 height 14
click at [627, 406] on b "plan" at bounding box center [638, 406] width 23 height 14
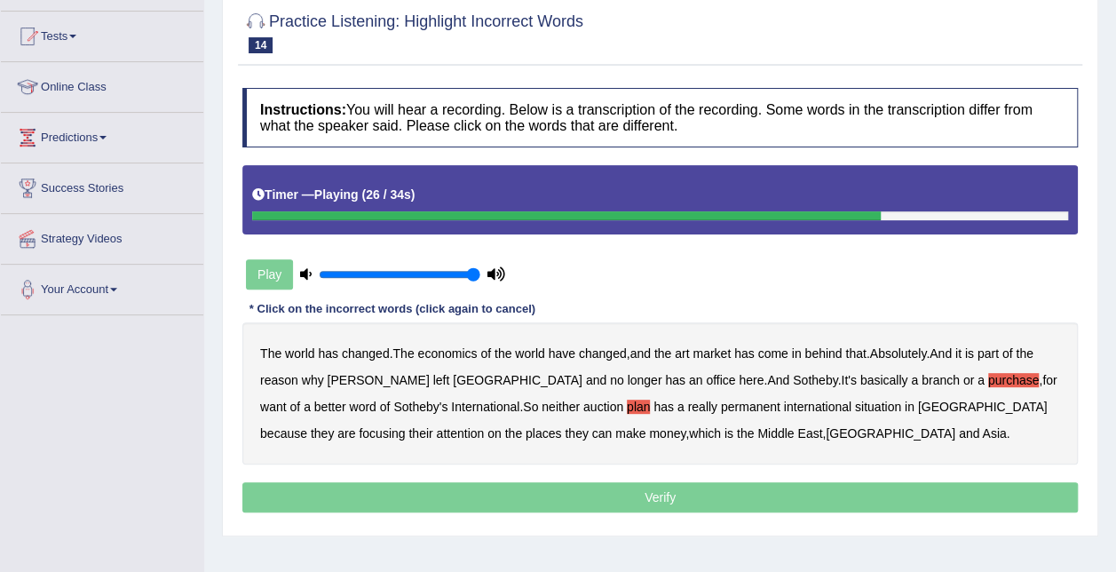
click at [855, 399] on b "situation" at bounding box center [878, 406] width 46 height 14
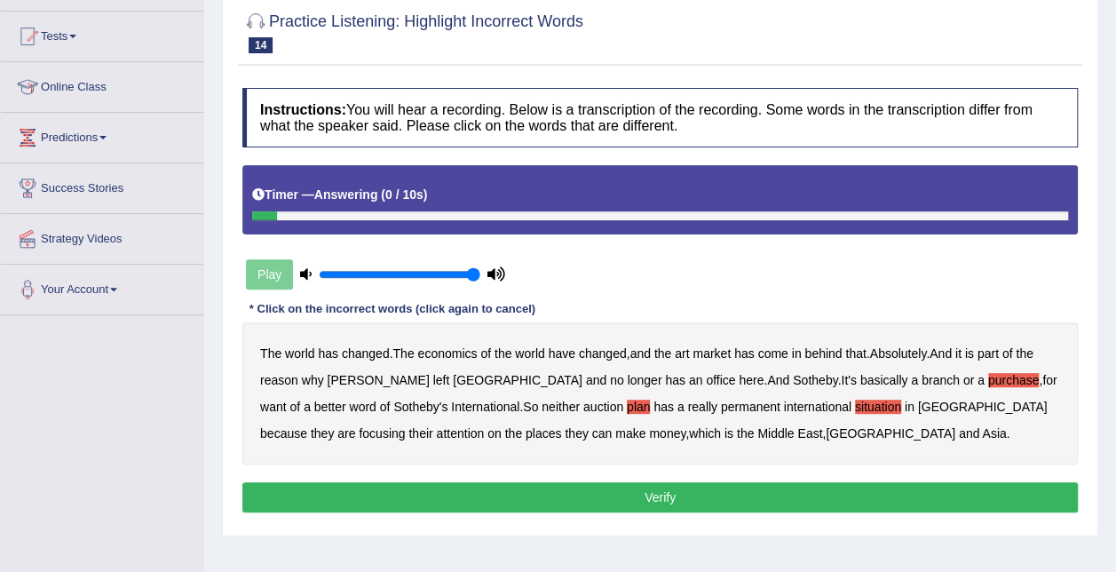
click at [730, 496] on button "Verify" at bounding box center [659, 497] width 835 height 30
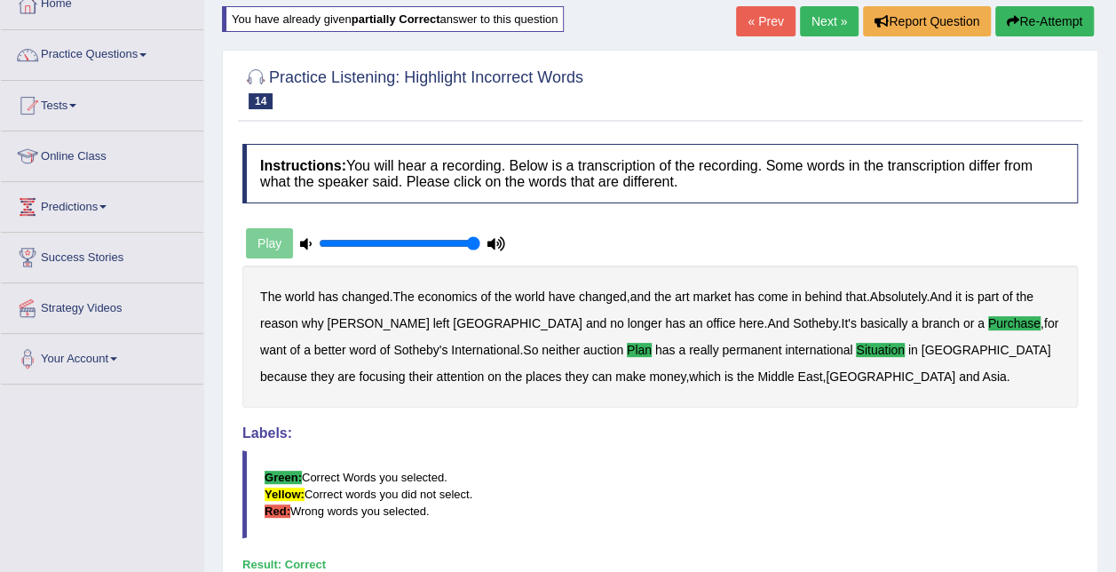
scroll to position [0, 0]
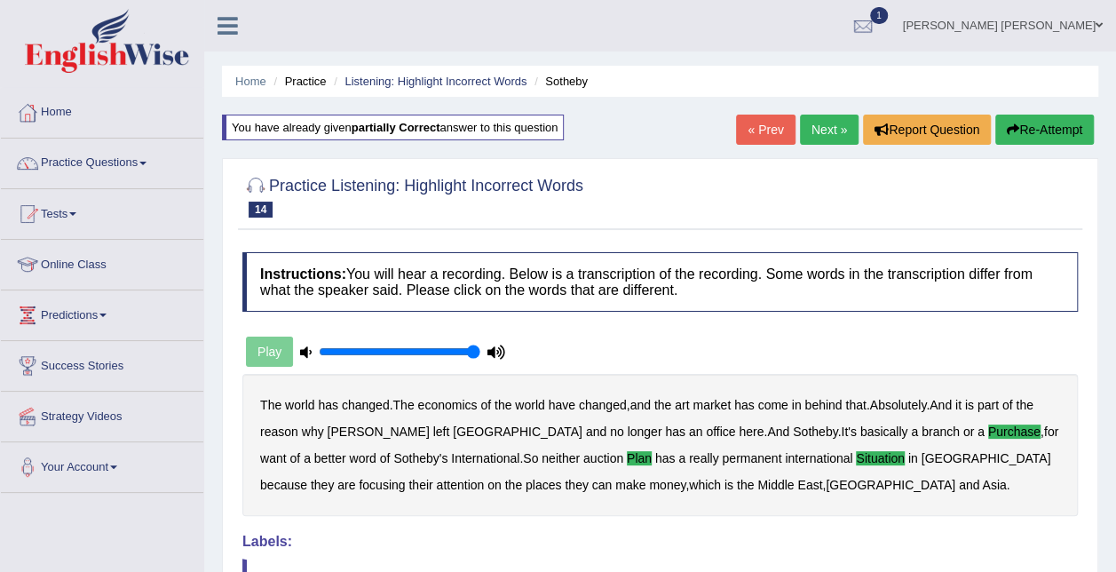
click at [833, 122] on link "Next »" at bounding box center [829, 129] width 59 height 30
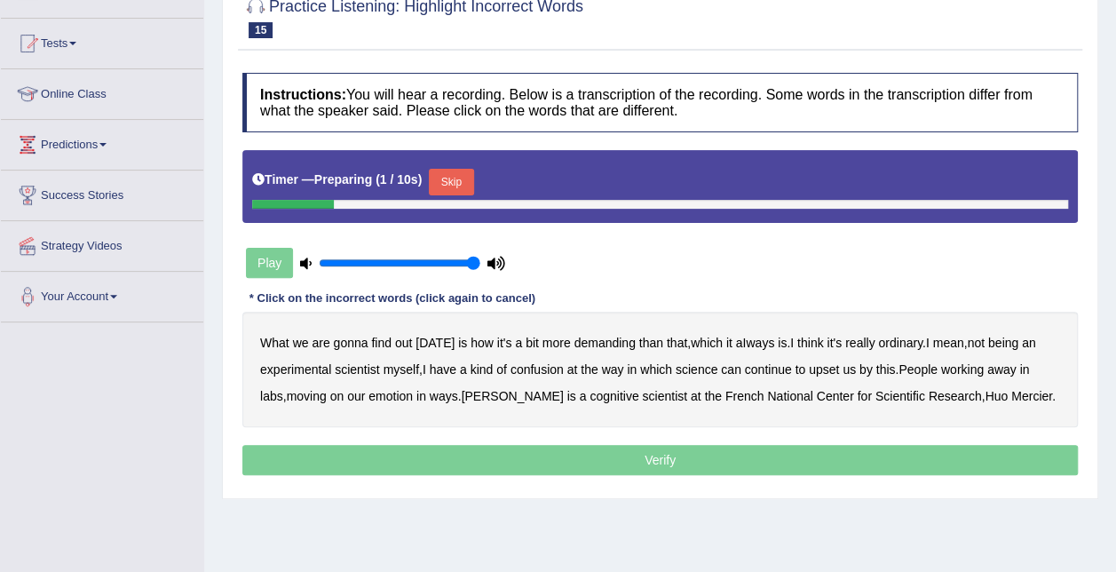
scroll to position [178, 0]
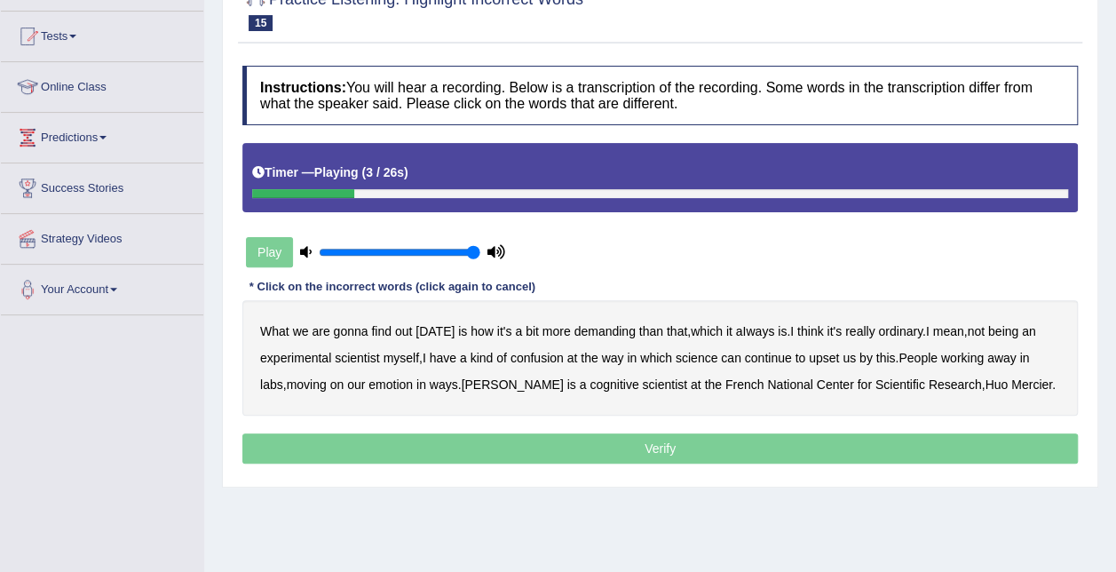
click at [609, 334] on b "demanding" at bounding box center [603, 331] width 61 height 14
click at [895, 328] on b "ordinary" at bounding box center [900, 331] width 44 height 14
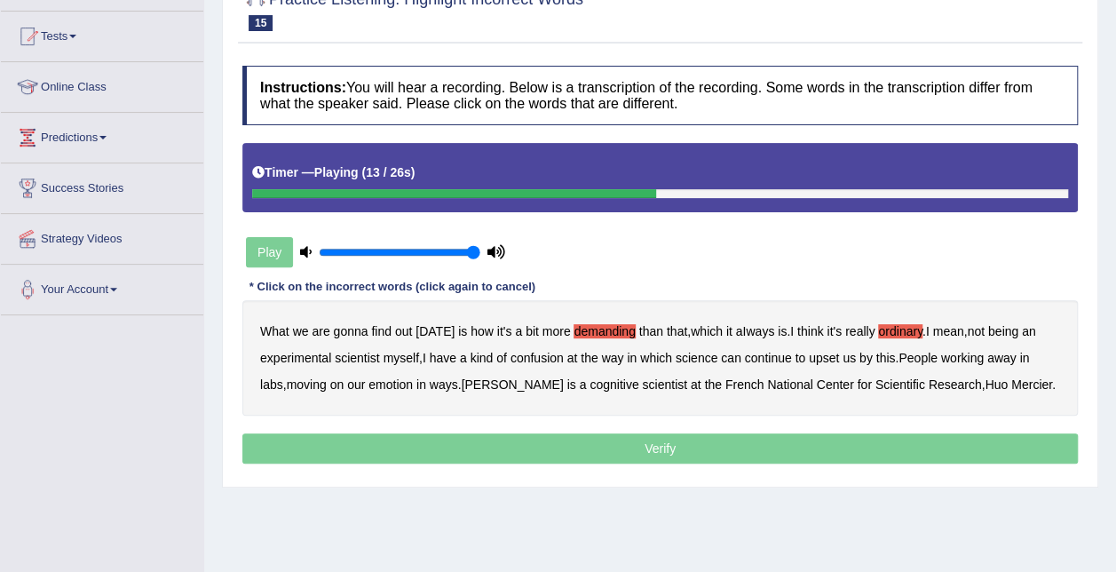
click at [541, 359] on b "confusion" at bounding box center [536, 358] width 53 height 14
click at [833, 359] on b "upset" at bounding box center [824, 358] width 30 height 14
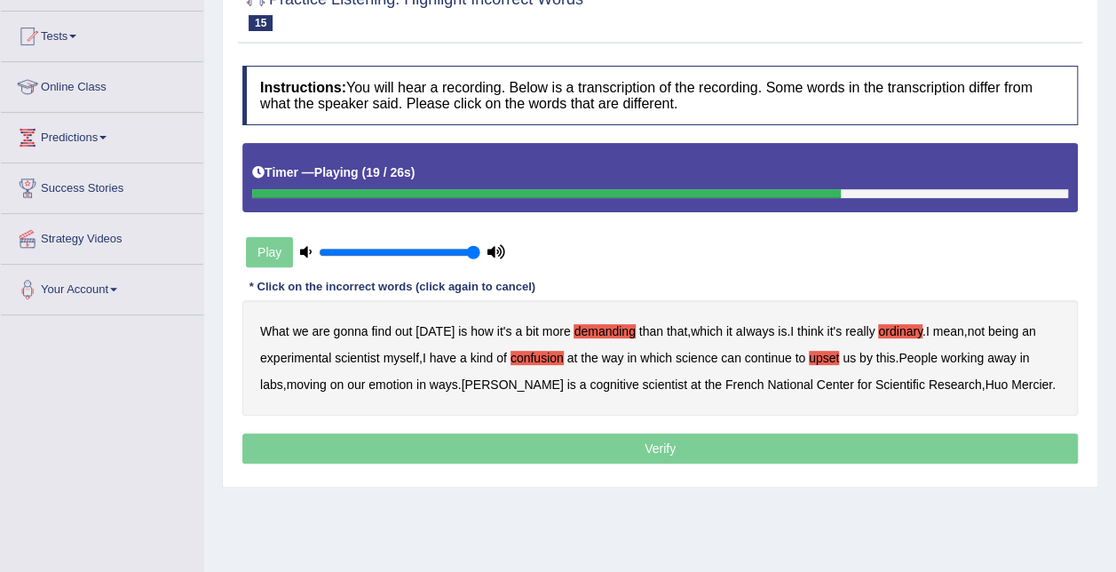
click at [395, 387] on b "emotion" at bounding box center [390, 384] width 44 height 14
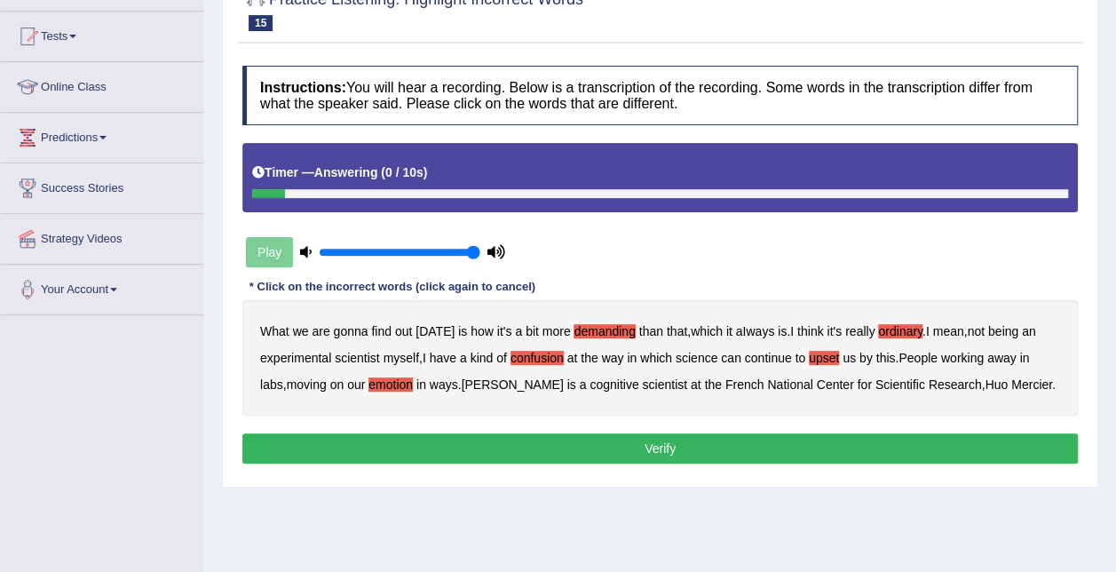
click at [1011, 384] on b "Mercier" at bounding box center [1031, 384] width 41 height 14
click at [896, 440] on button "Verify" at bounding box center [659, 448] width 835 height 30
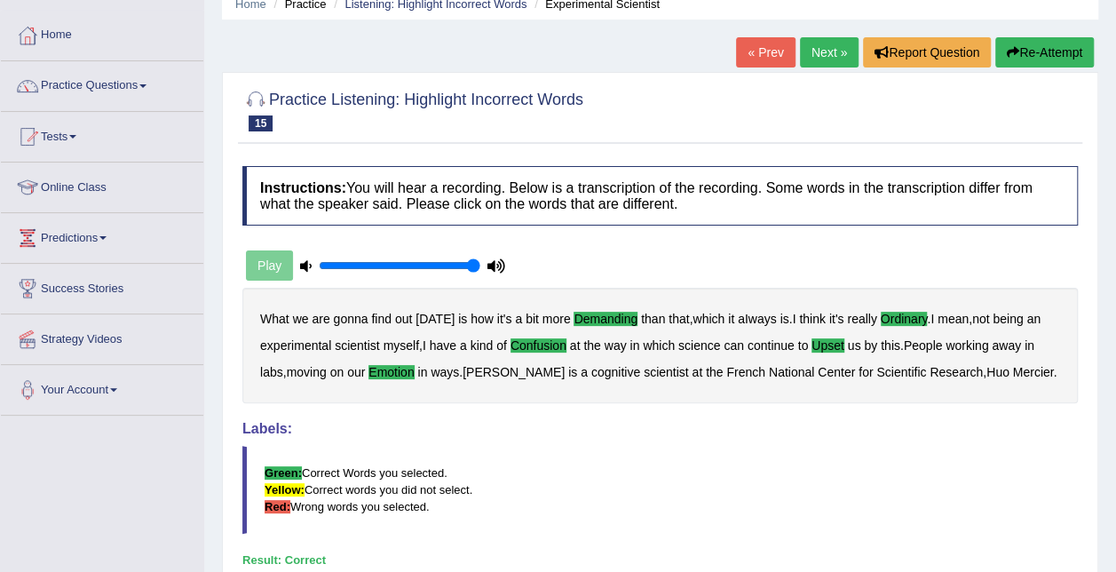
scroll to position [0, 0]
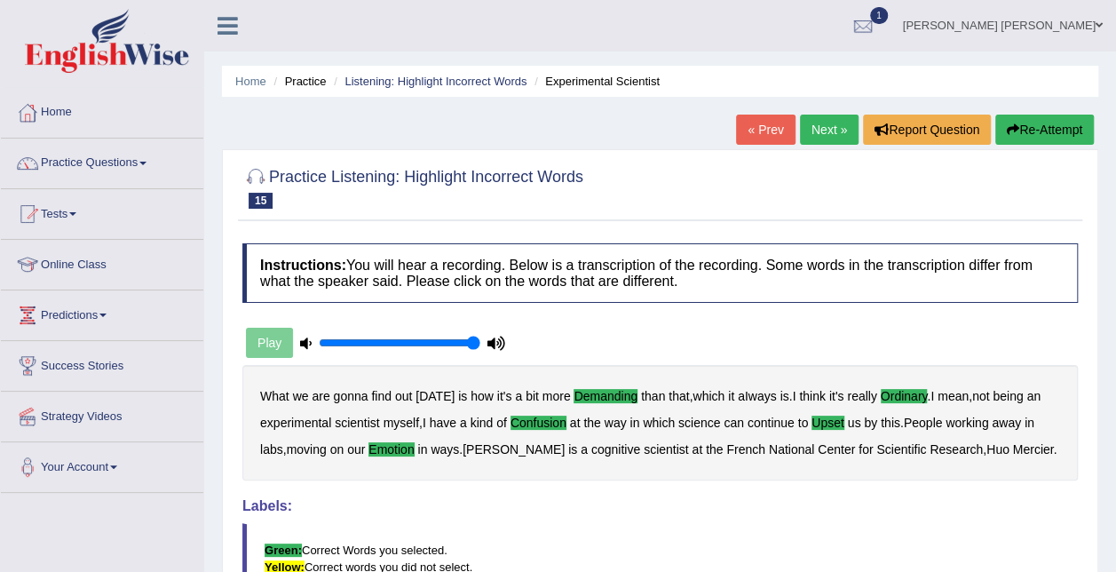
click at [827, 122] on link "Next »" at bounding box center [829, 129] width 59 height 30
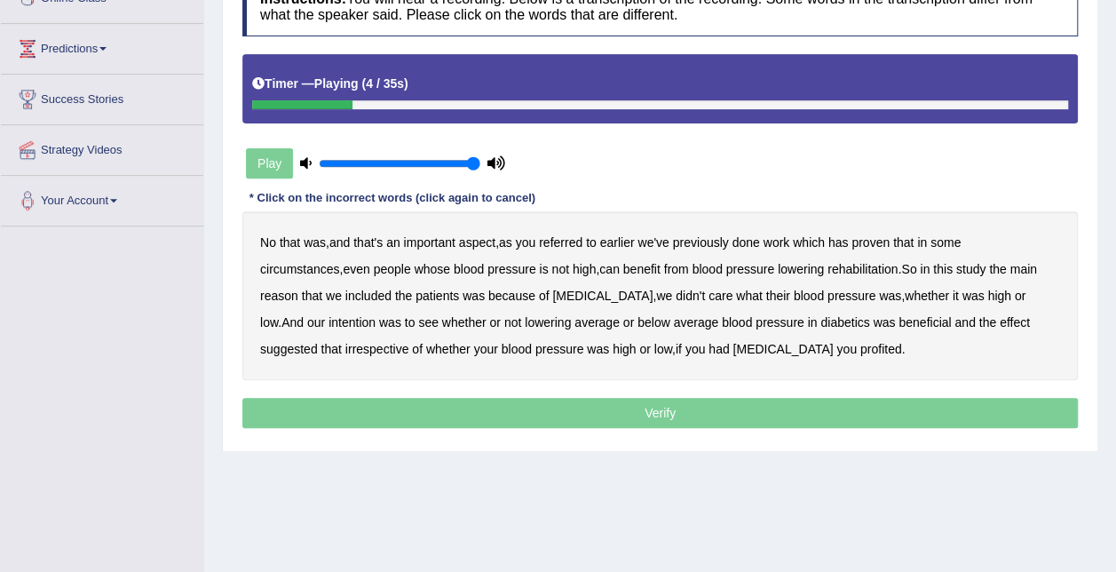
click at [572, 241] on b "referred" at bounding box center [560, 242] width 43 height 14
click at [339, 262] on b "circumstances" at bounding box center [299, 269] width 79 height 14
click at [827, 262] on b "rehabilitation" at bounding box center [862, 269] width 70 height 14
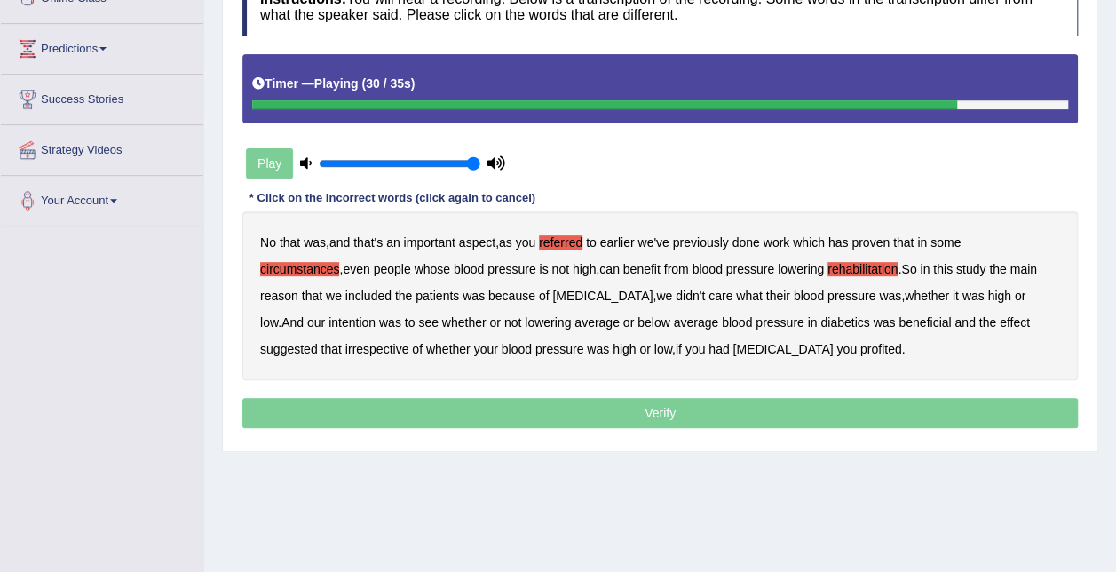
click at [999, 320] on b "effect" at bounding box center [1014, 322] width 30 height 14
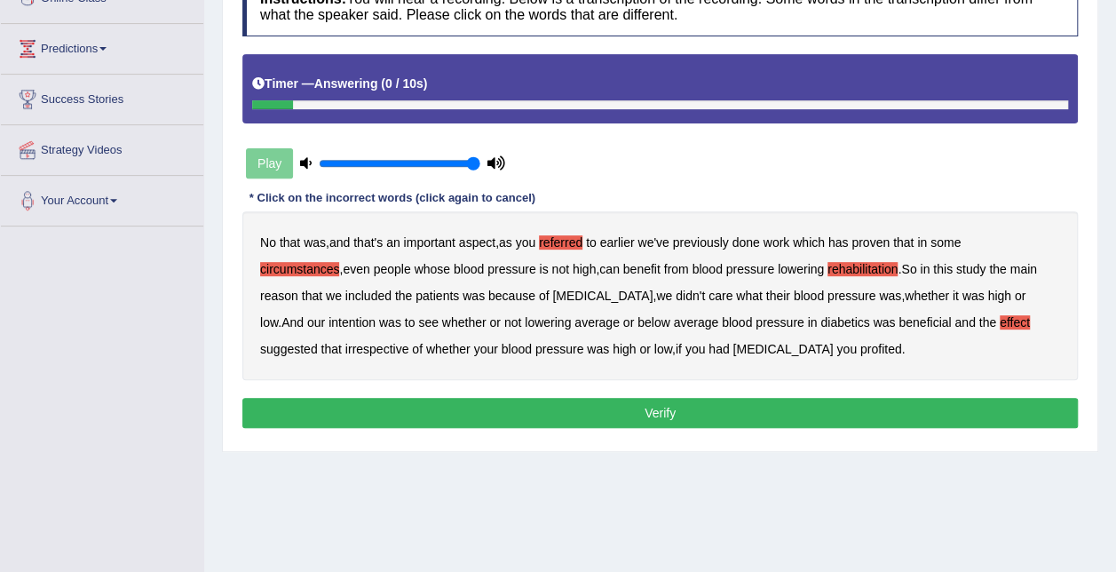
click at [860, 350] on b "profited" at bounding box center [881, 349] width 42 height 14
click at [687, 414] on button "Verify" at bounding box center [659, 413] width 835 height 30
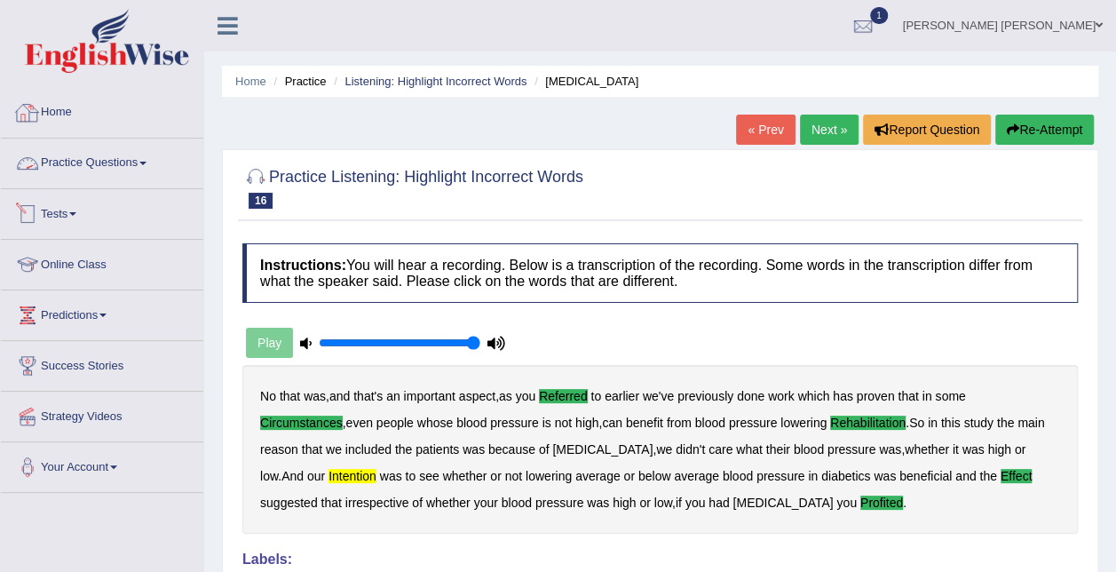
click at [66, 209] on link "Tests" at bounding box center [102, 211] width 202 height 44
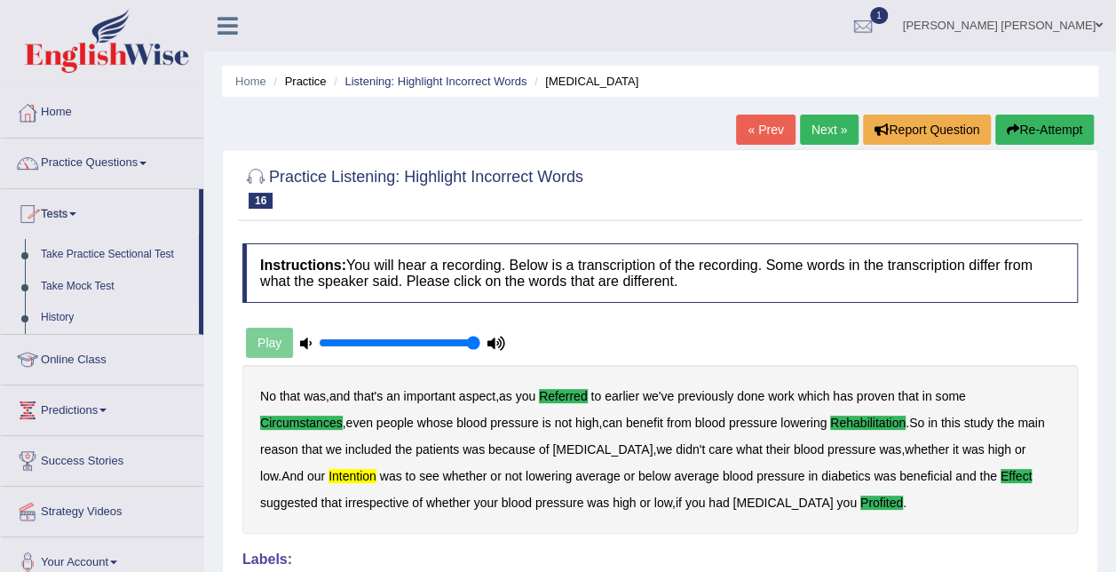
click at [50, 305] on link "History" at bounding box center [116, 318] width 166 height 32
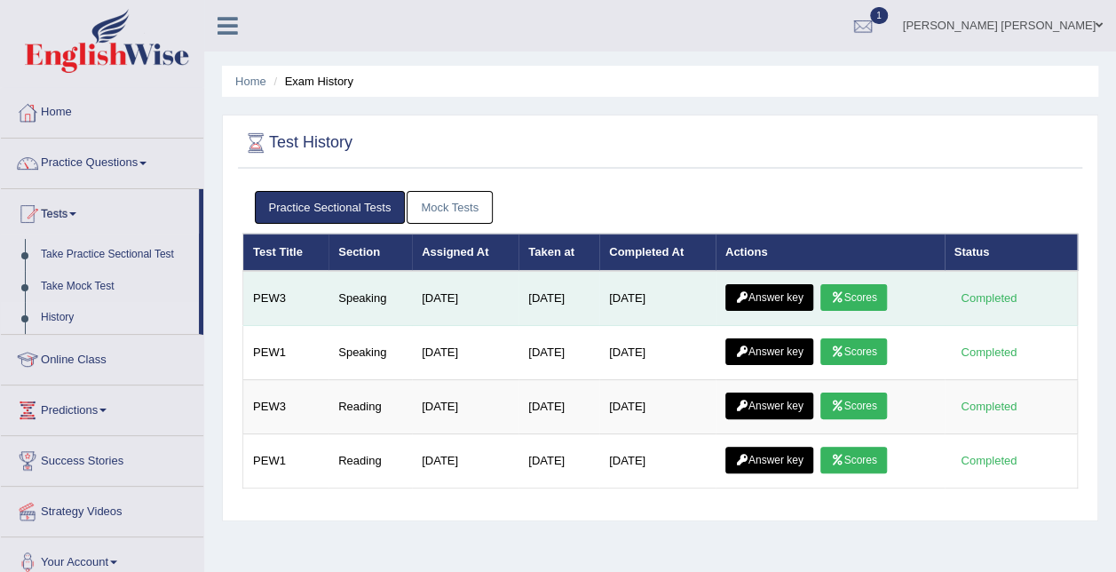
click at [763, 296] on link "Answer key" at bounding box center [769, 297] width 88 height 27
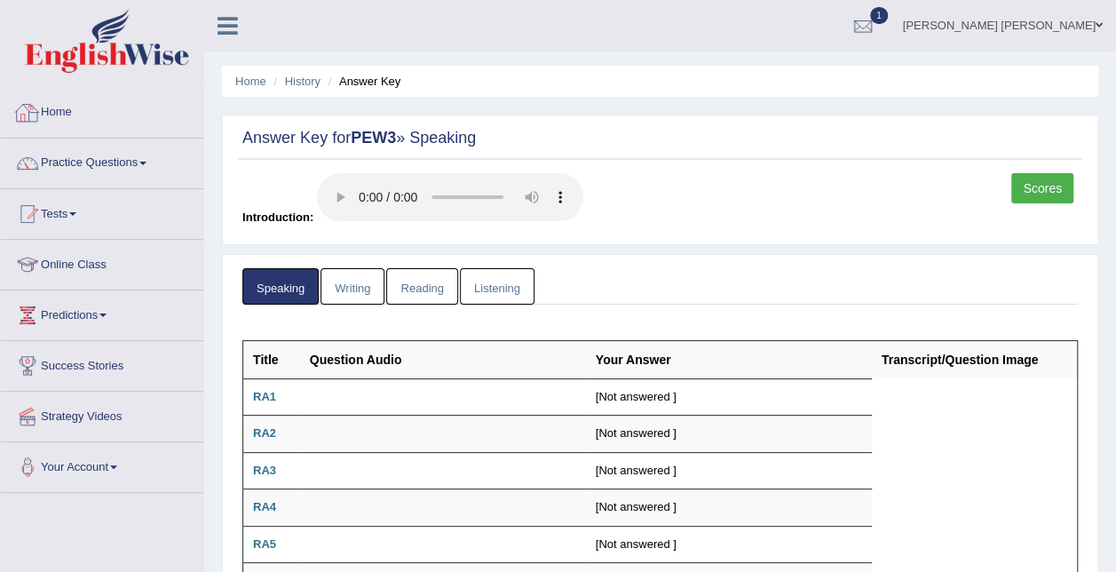
click at [33, 101] on div at bounding box center [27, 112] width 27 height 27
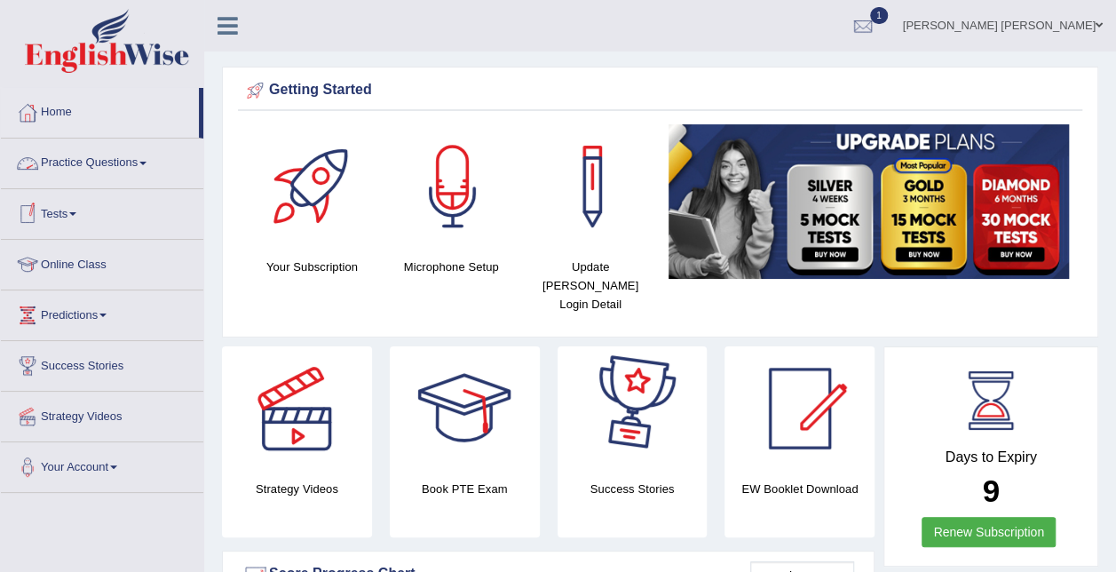
click at [76, 217] on link "Tests" at bounding box center [102, 211] width 202 height 44
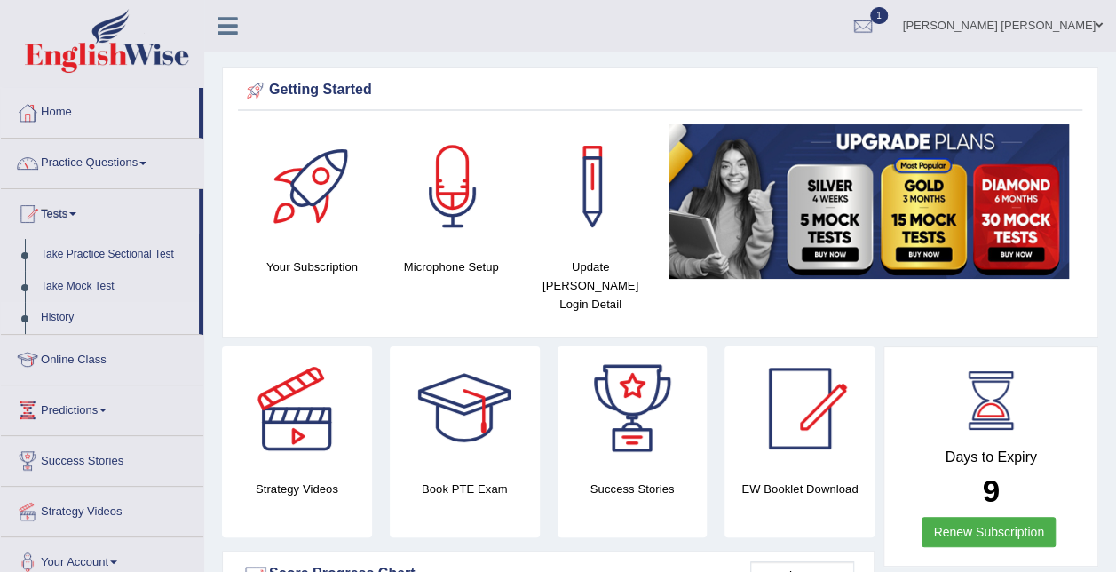
click at [69, 306] on link "History" at bounding box center [116, 318] width 166 height 32
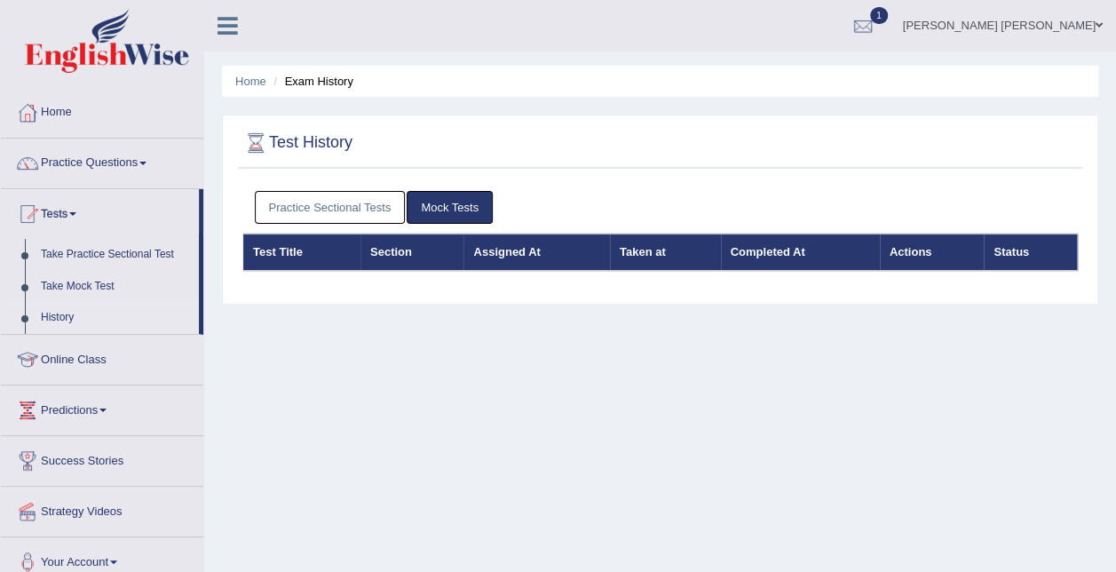
click at [324, 195] on link "Practice Sectional Tests" at bounding box center [330, 207] width 151 height 33
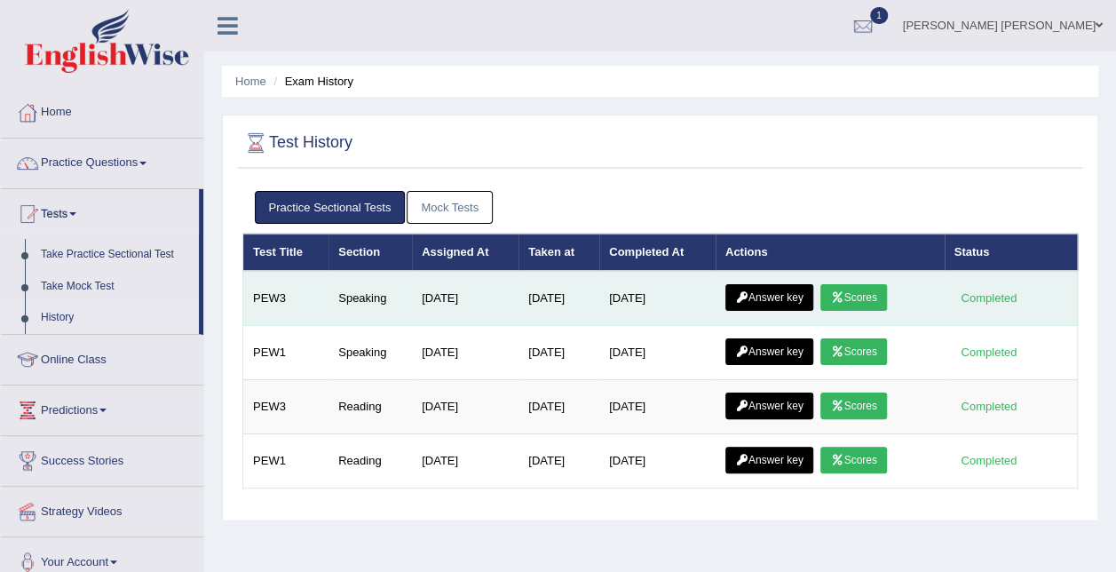
click at [847, 291] on link "Scores" at bounding box center [853, 297] width 66 height 27
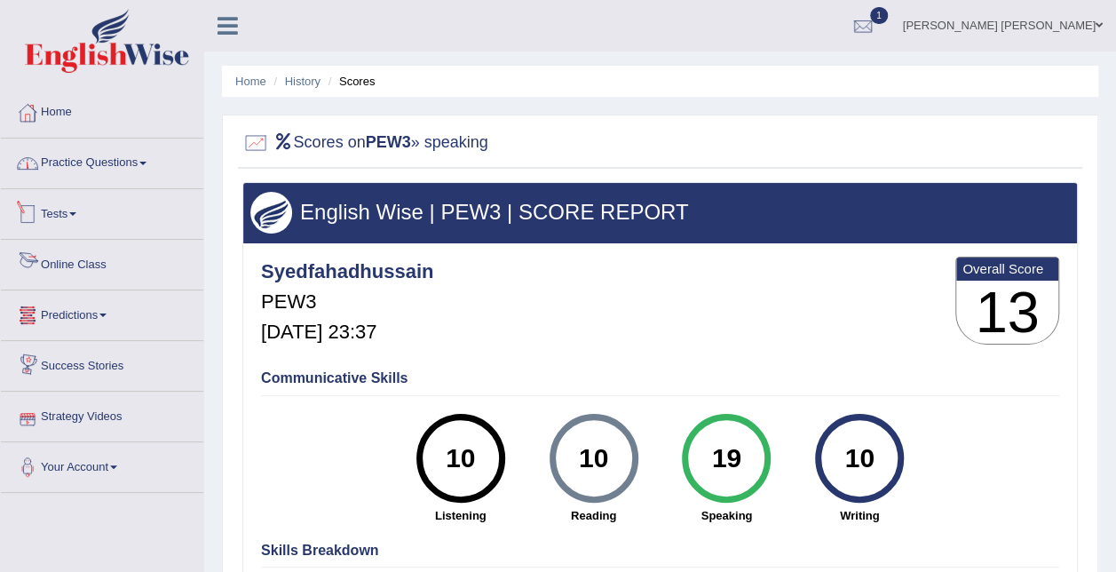
click at [73, 177] on link "Practice Questions" at bounding box center [102, 160] width 202 height 44
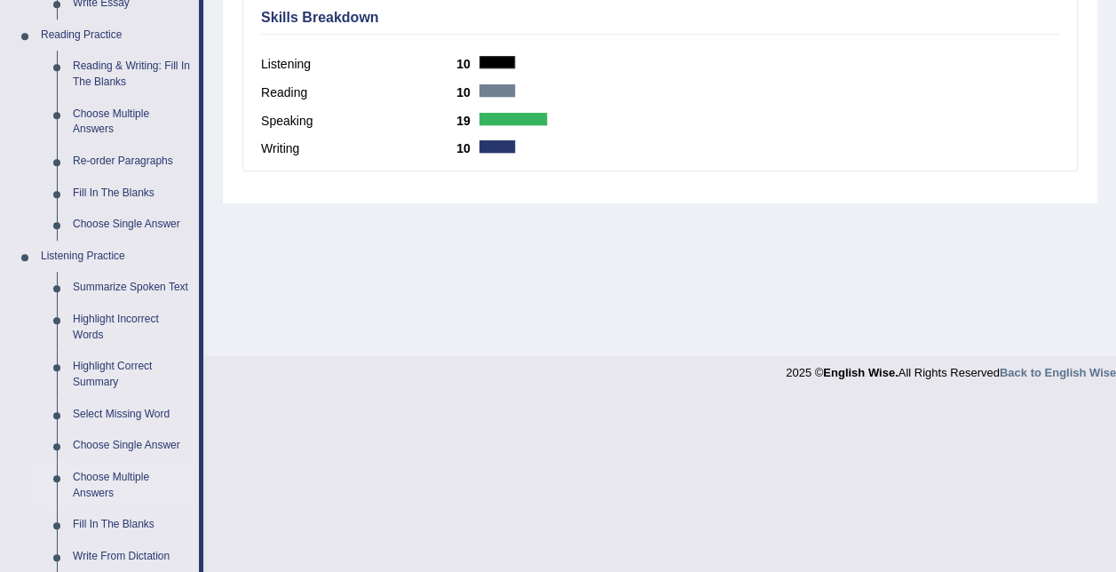
scroll to position [621, 0]
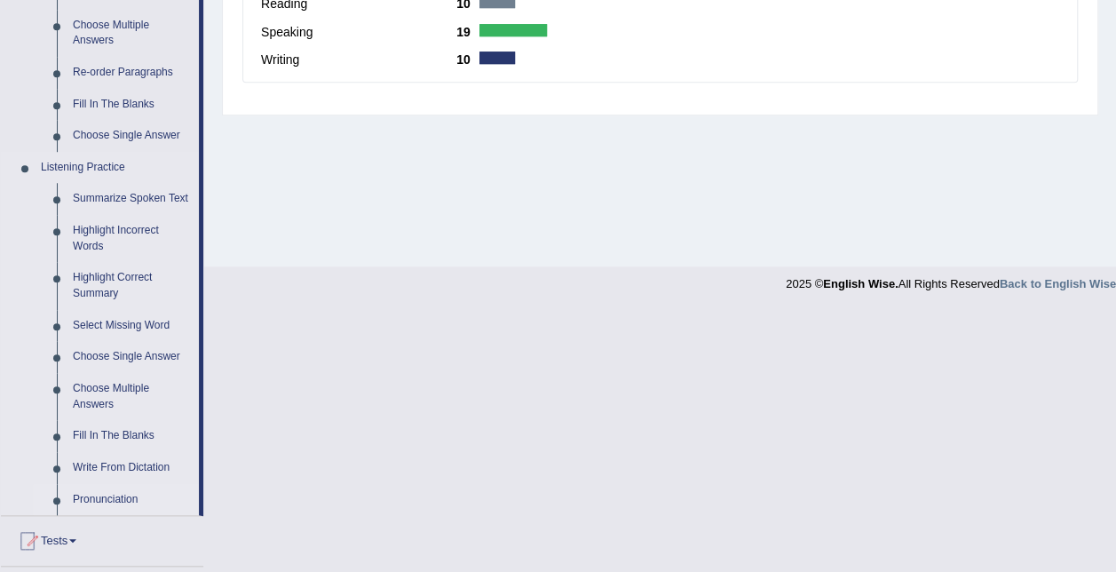
click at [135, 497] on link "Pronunciation" at bounding box center [132, 500] width 134 height 32
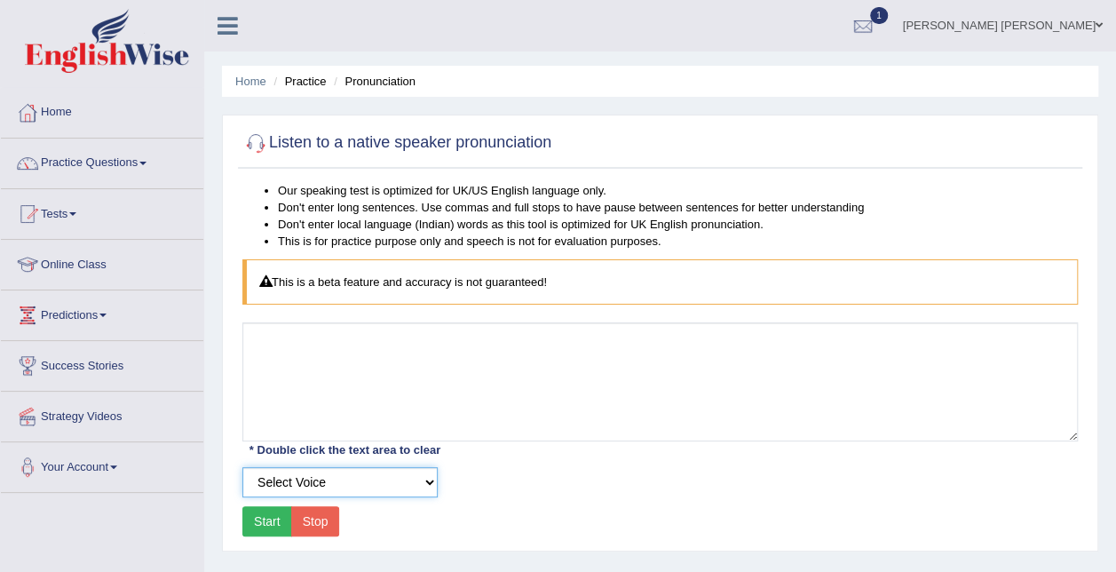
click at [318, 479] on select "Select Voice" at bounding box center [339, 482] width 195 height 30
click at [318, 485] on select "Select Voice" at bounding box center [339, 482] width 195 height 30
click at [271, 525] on button "Start" at bounding box center [267, 521] width 50 height 30
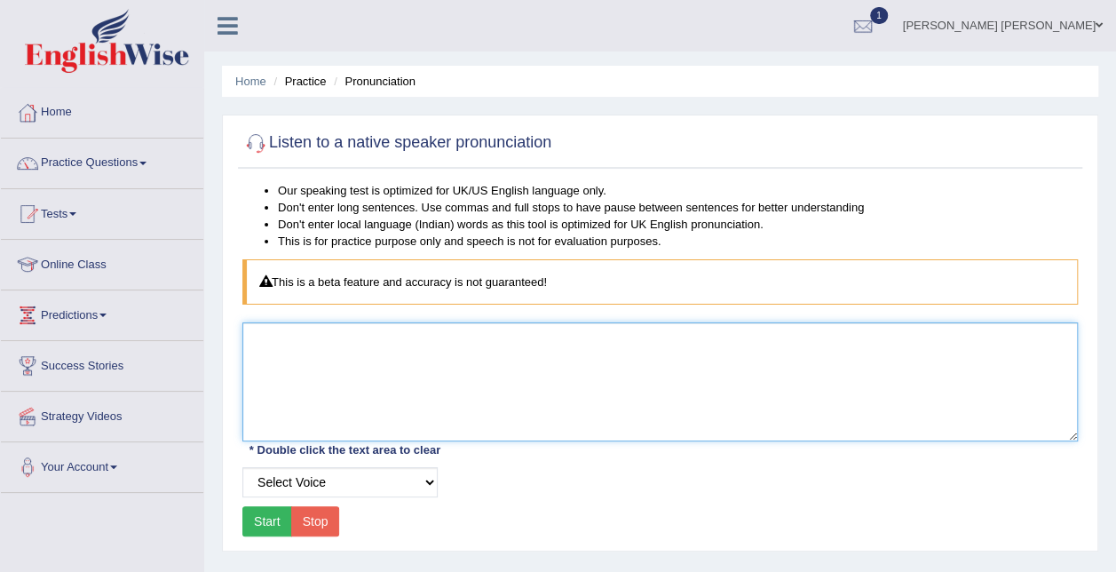
click at [349, 354] on textarea at bounding box center [659, 381] width 835 height 119
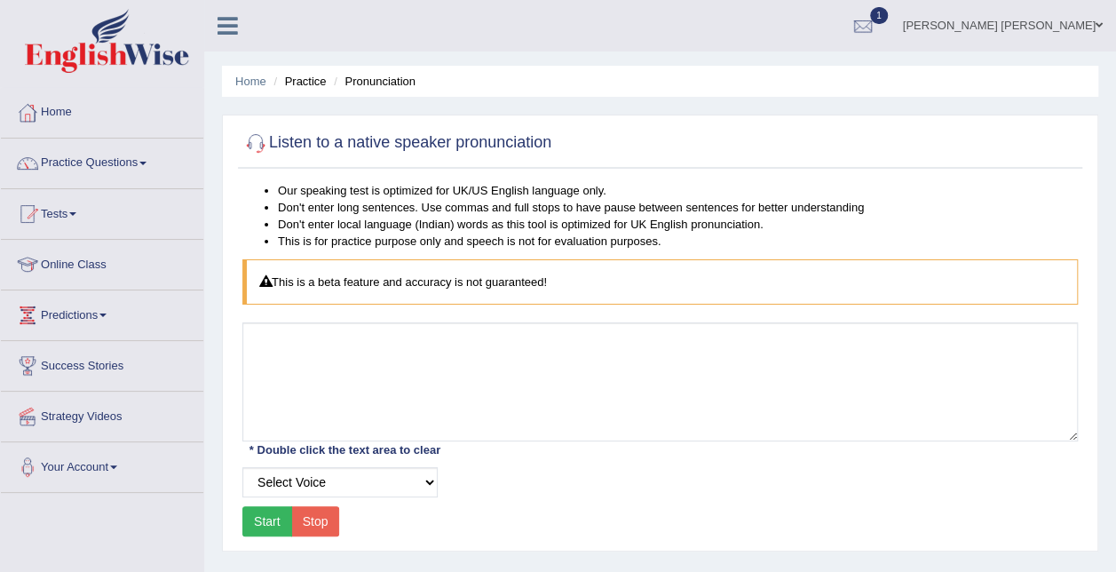
click at [271, 521] on button "Start" at bounding box center [267, 521] width 50 height 30
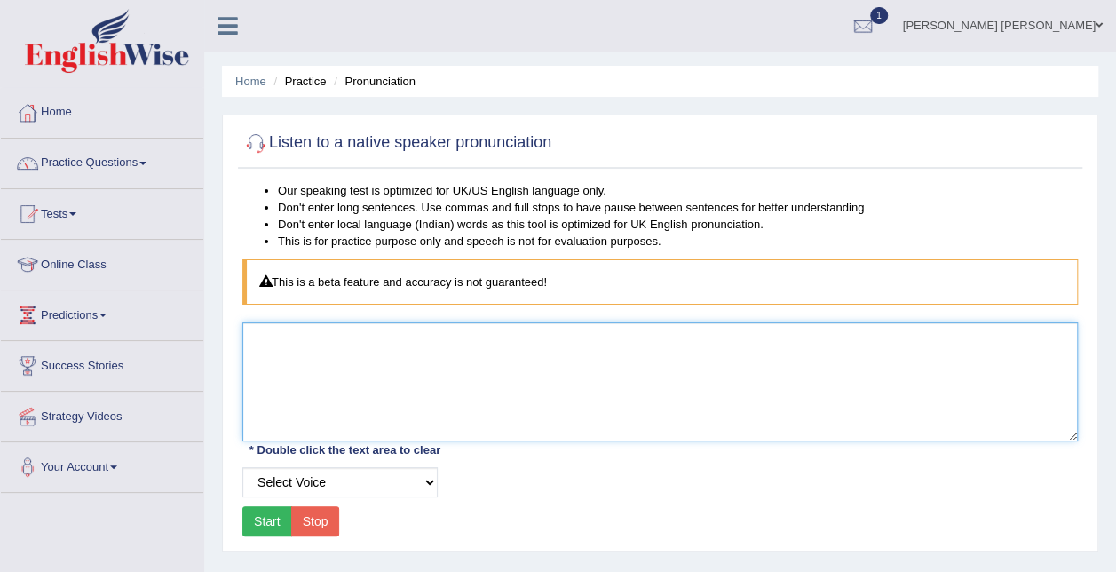
click at [353, 355] on textarea at bounding box center [659, 381] width 835 height 119
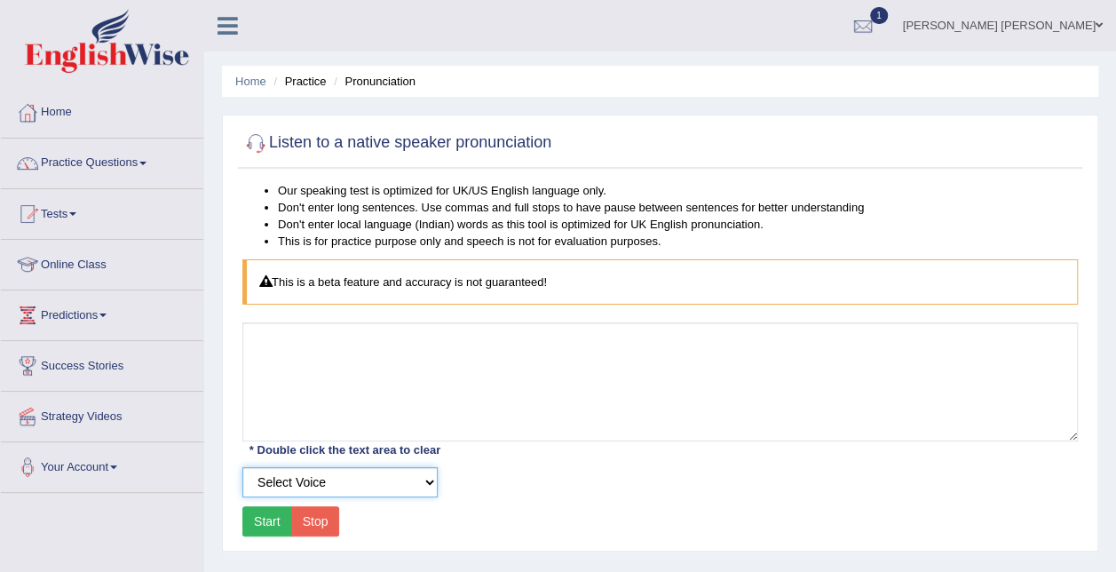
click at [356, 483] on select "Select Voice" at bounding box center [339, 482] width 195 height 30
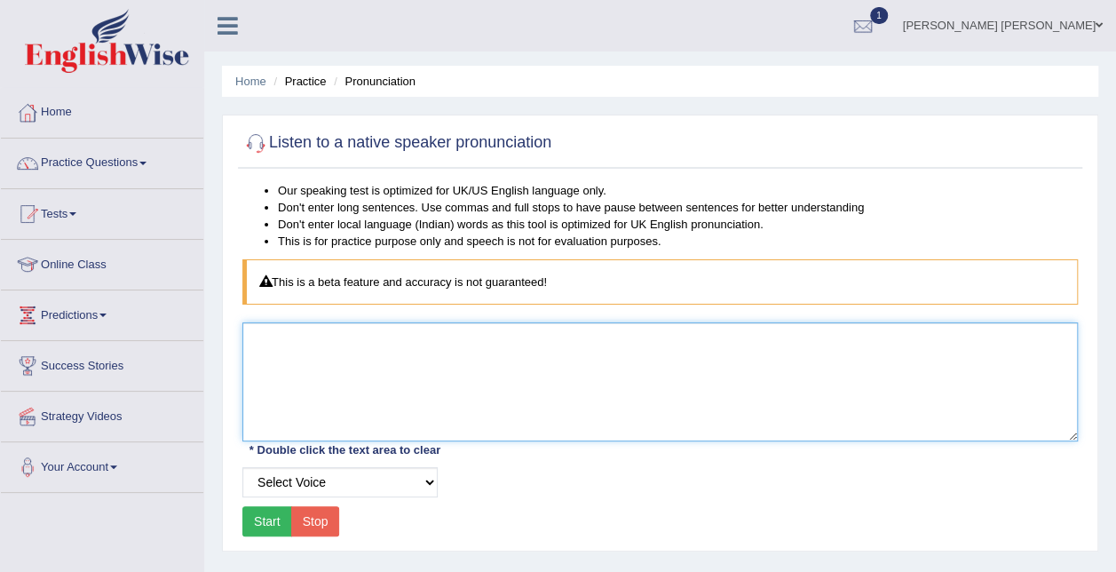
click at [353, 364] on textarea at bounding box center [659, 381] width 835 height 119
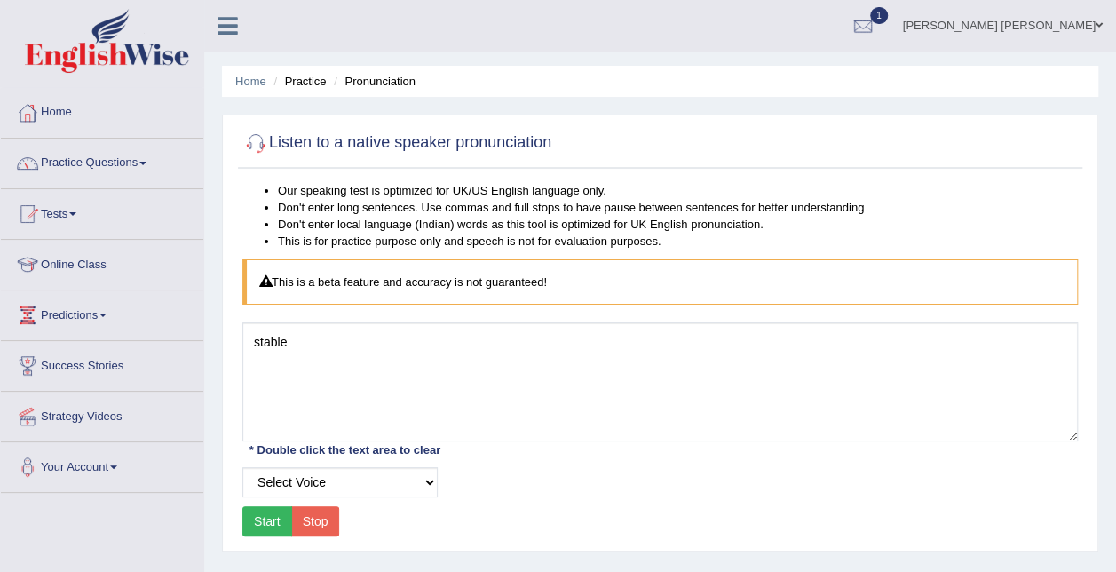
click at [279, 514] on button "Start" at bounding box center [267, 521] width 50 height 30
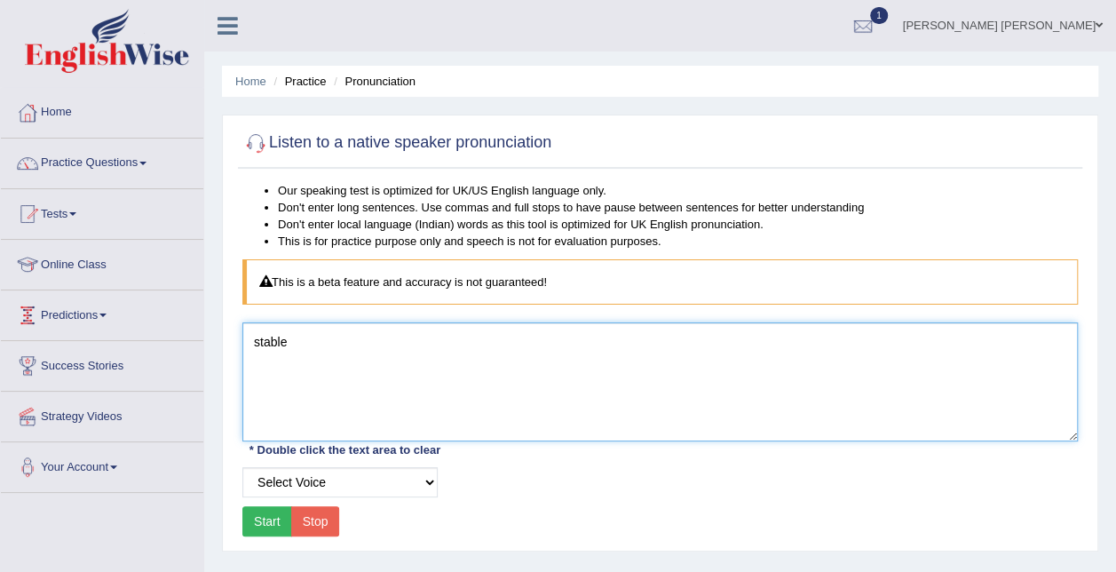
drag, startPoint x: 328, startPoint y: 343, endPoint x: 0, endPoint y: 245, distance: 342.6
click at [0, 245] on html "Toggle navigation Home Practice Questions Speaking Practice Read Aloud Repeat S…" at bounding box center [558, 286] width 1116 height 572
type textarea "p"
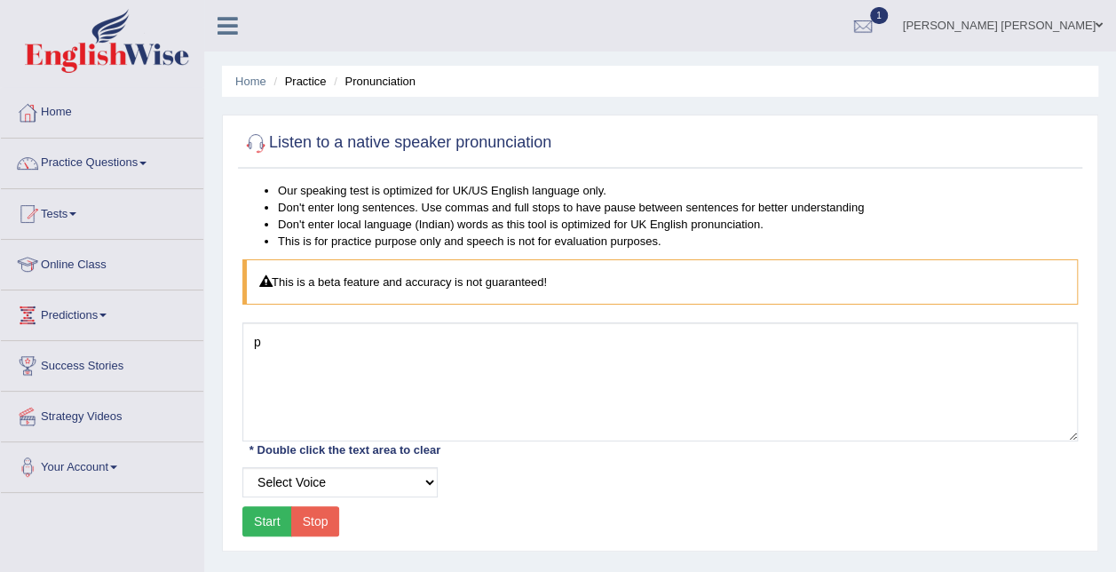
click at [0, 256] on html "Toggle navigation Home Practice Questions Speaking Practice Read Aloud Repeat S…" at bounding box center [558, 286] width 1116 height 572
click at [2, 263] on link "Online Class" at bounding box center [102, 262] width 202 height 44
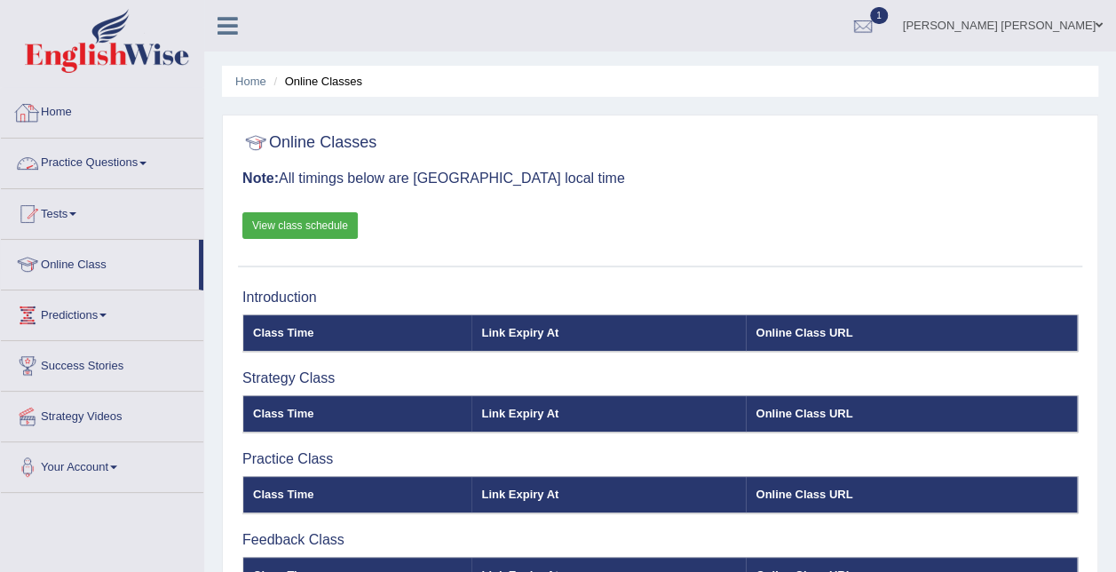
click at [59, 168] on link "Practice Questions" at bounding box center [102, 160] width 202 height 44
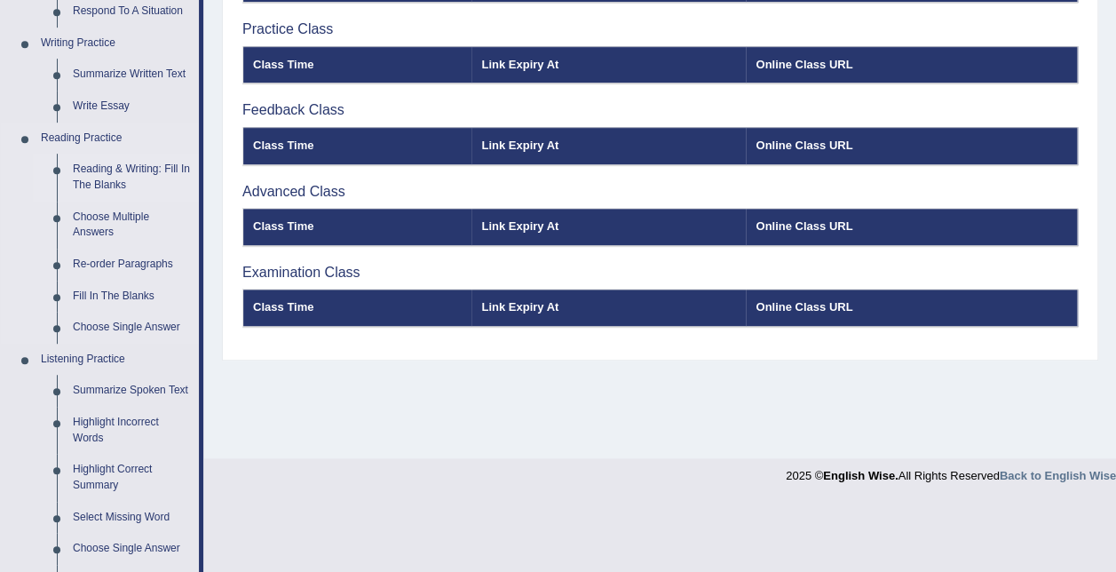
scroll to position [533, 0]
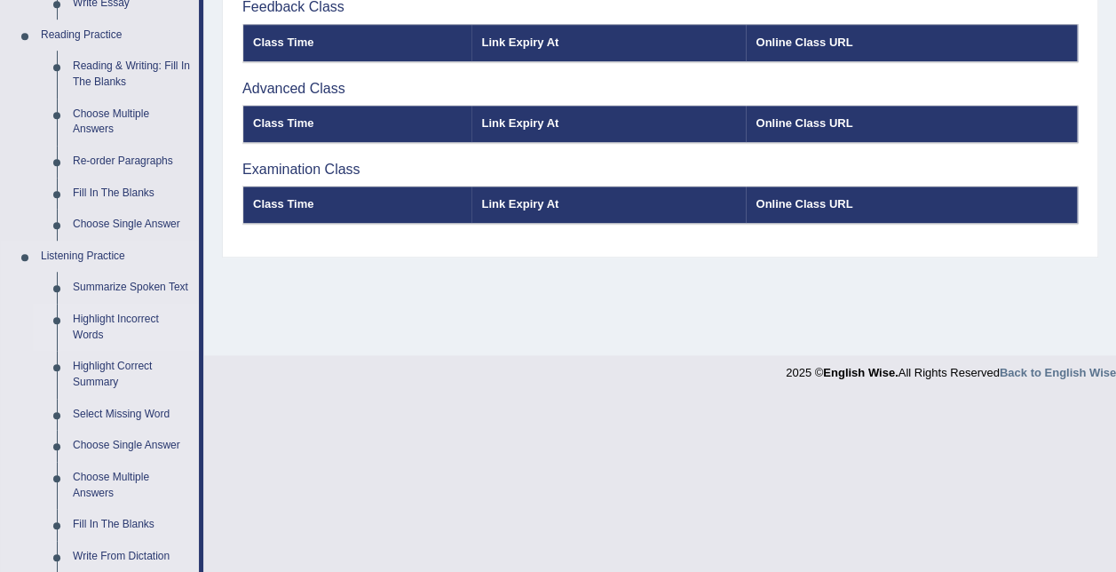
click at [110, 317] on link "Highlight Incorrect Words" at bounding box center [132, 327] width 134 height 47
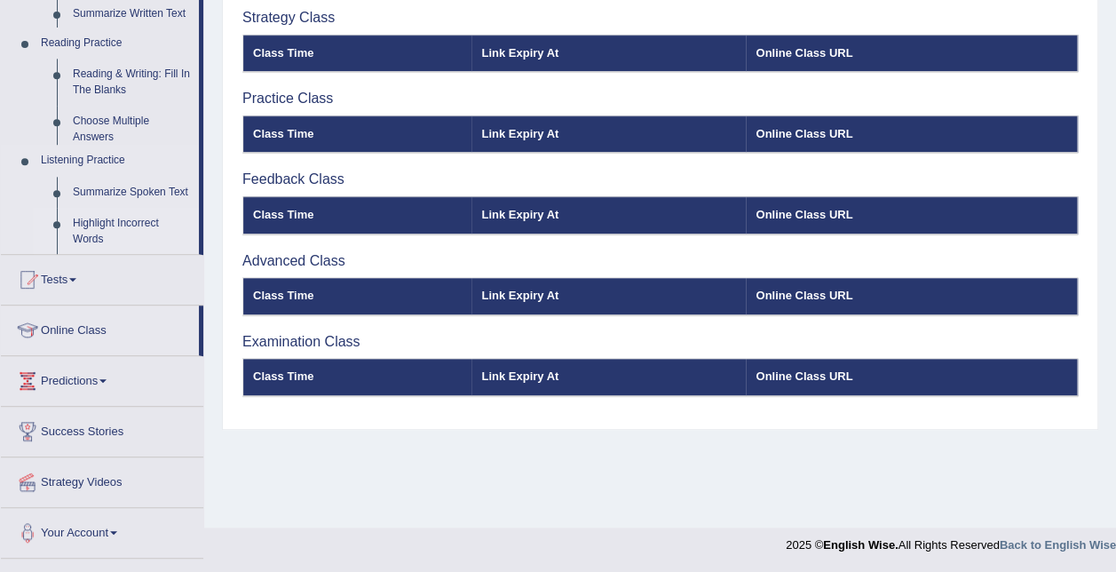
scroll to position [360, 0]
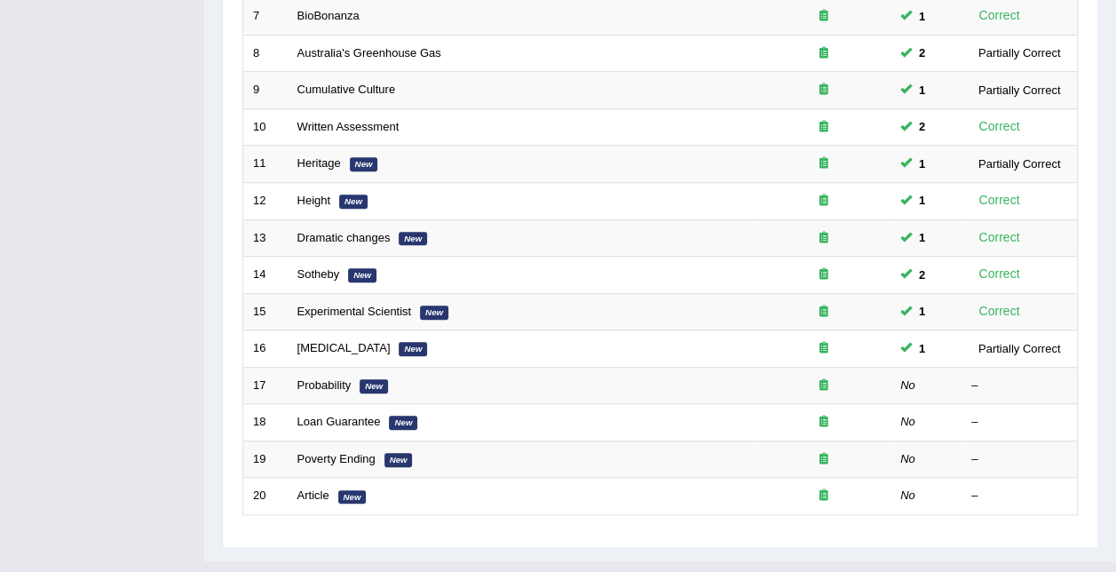
scroll to position [527, 0]
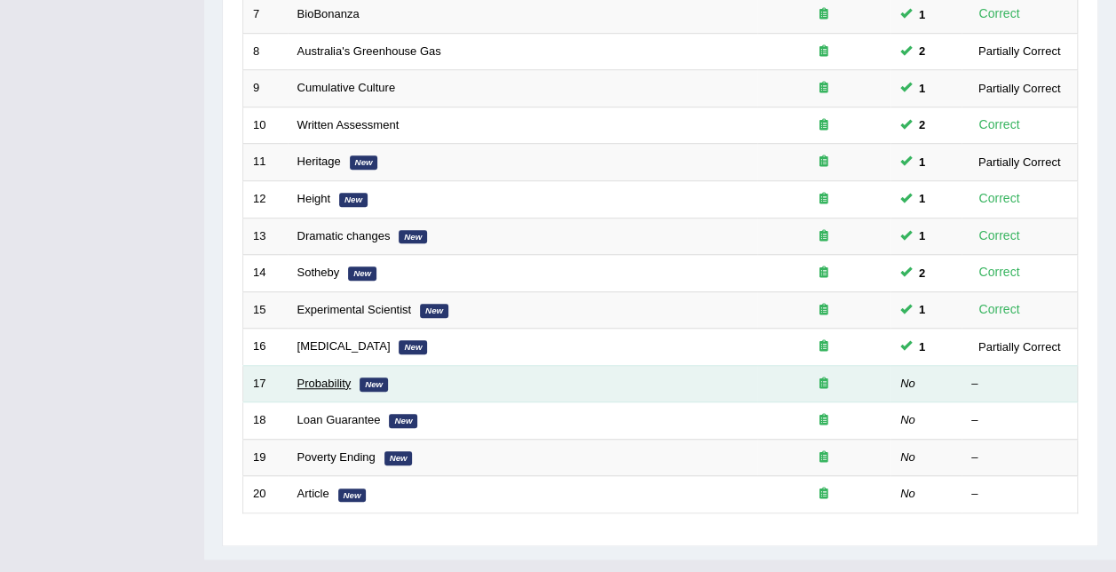
click at [317, 376] on link "Probability" at bounding box center [324, 382] width 54 height 13
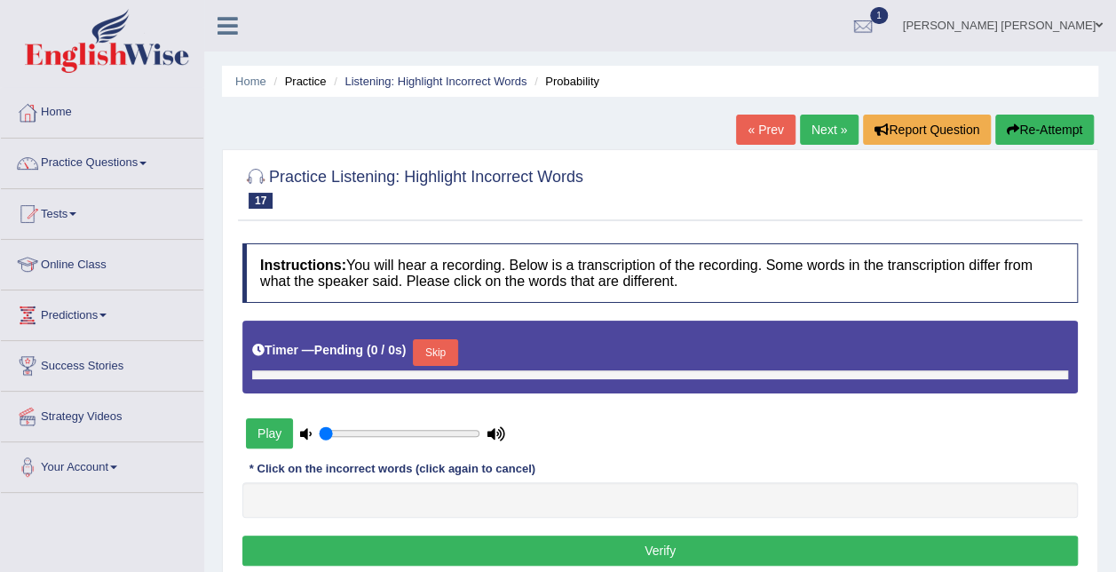
type input "1"
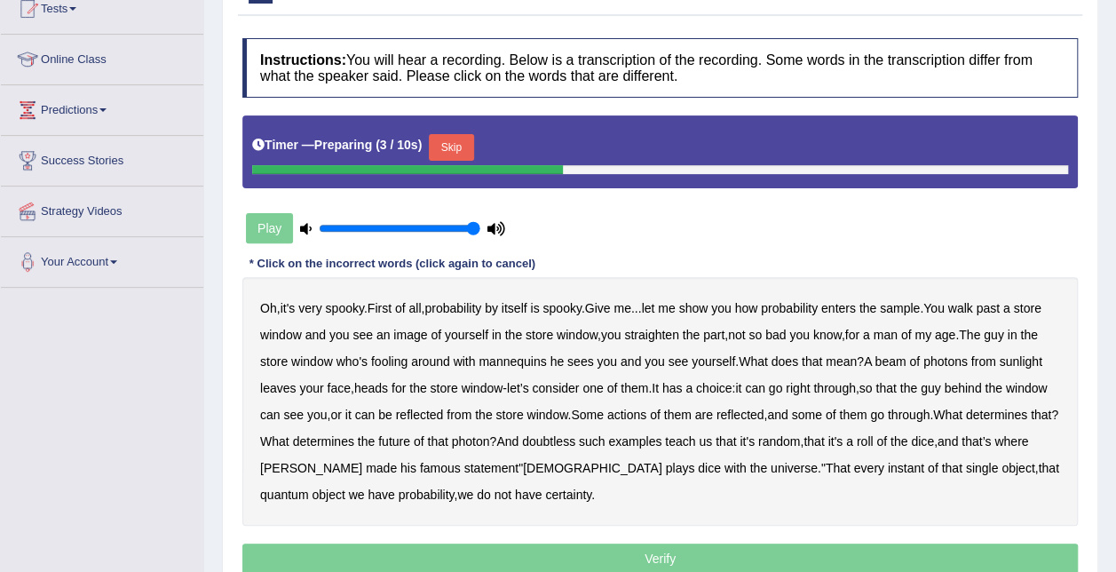
scroll to position [178, 0]
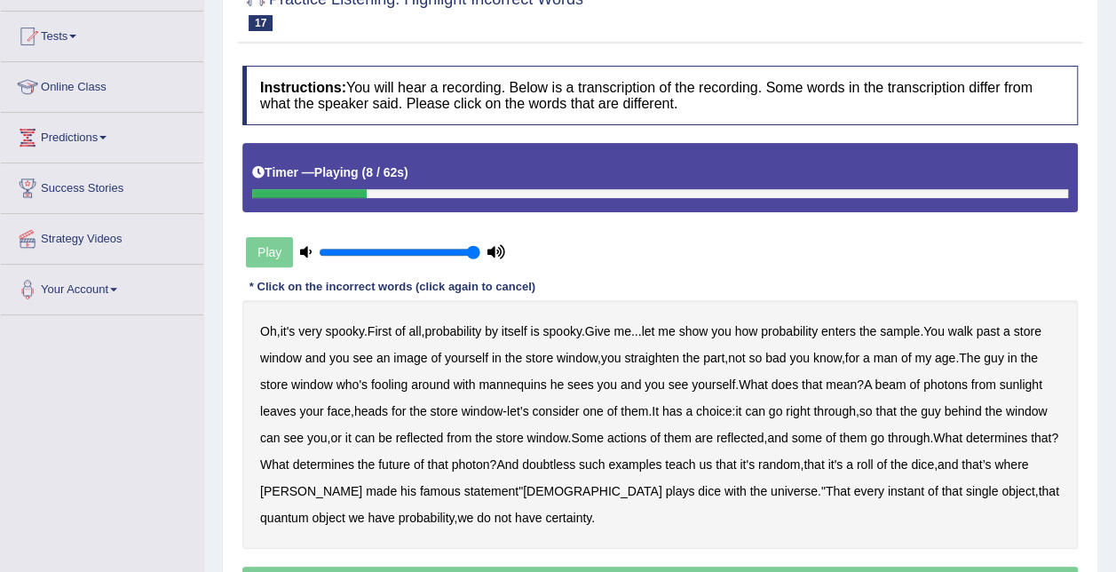
click at [920, 334] on b "sample" at bounding box center [900, 331] width 40 height 14
click at [901, 387] on b "beam" at bounding box center [889, 384] width 31 height 14
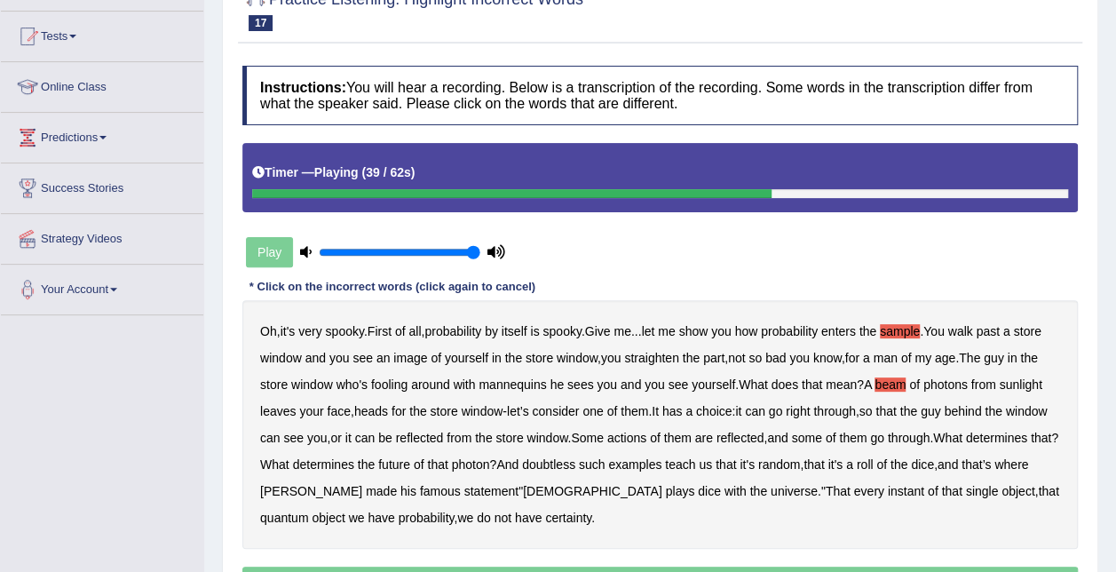
click at [646, 440] on b "actions" at bounding box center [626, 437] width 39 height 14
click at [575, 459] on b "doubtless" at bounding box center [548, 464] width 53 height 14
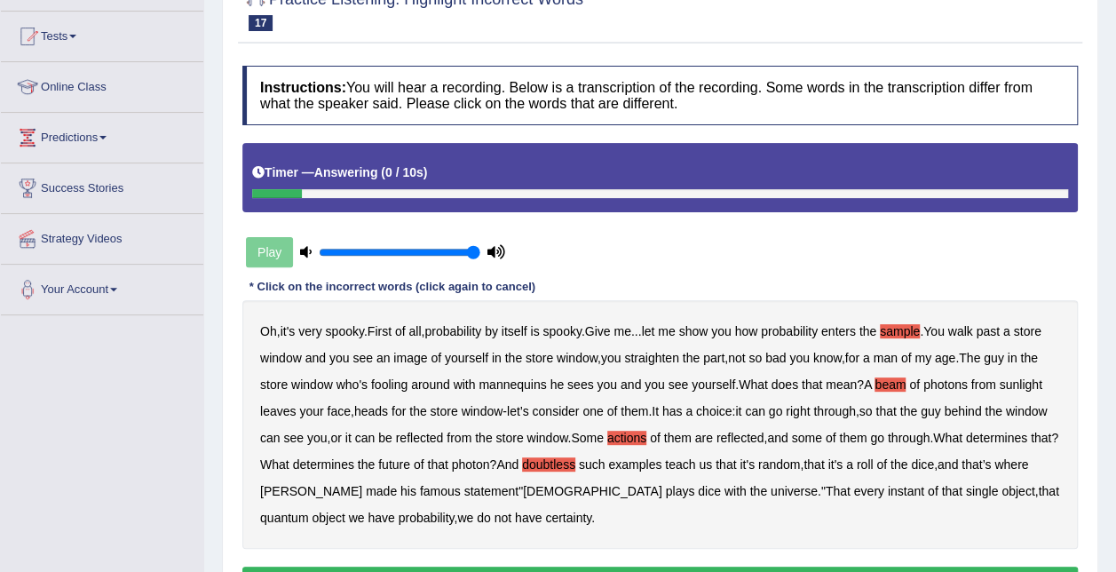
scroll to position [266, 0]
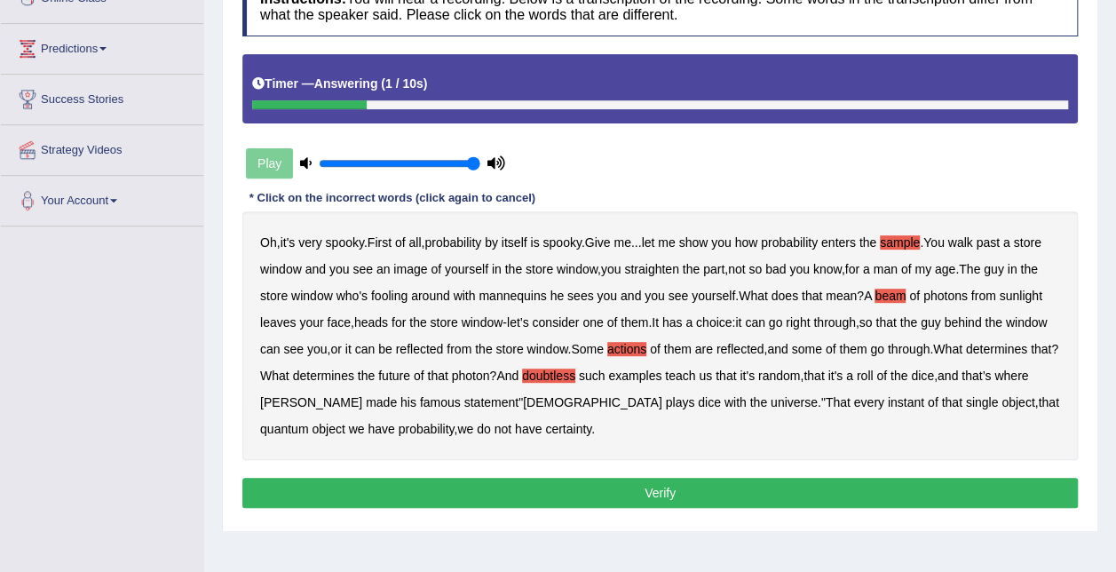
click at [532, 492] on button "Verify" at bounding box center [659, 493] width 835 height 30
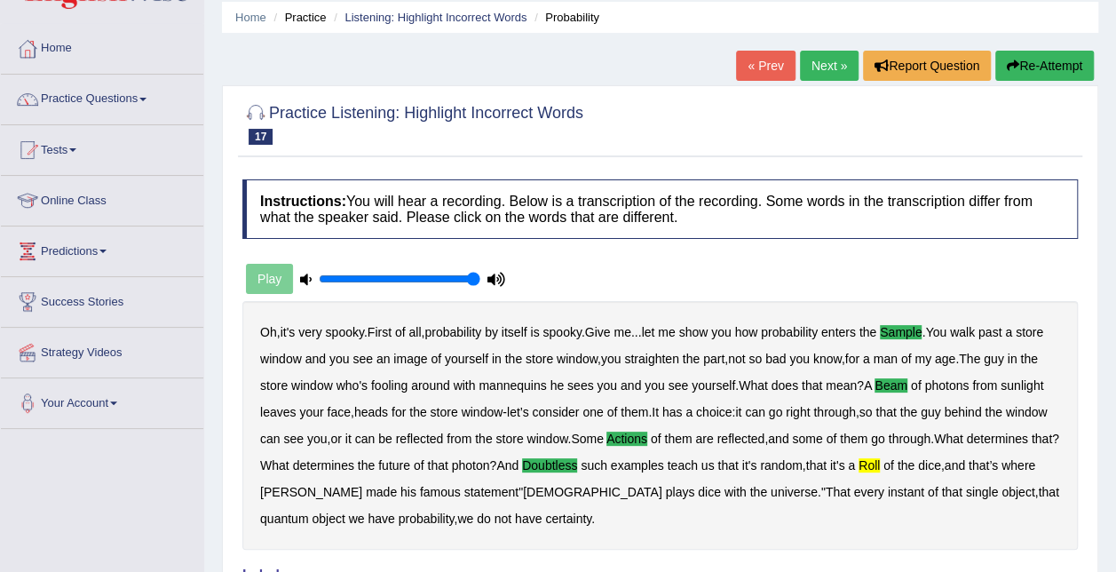
scroll to position [0, 0]
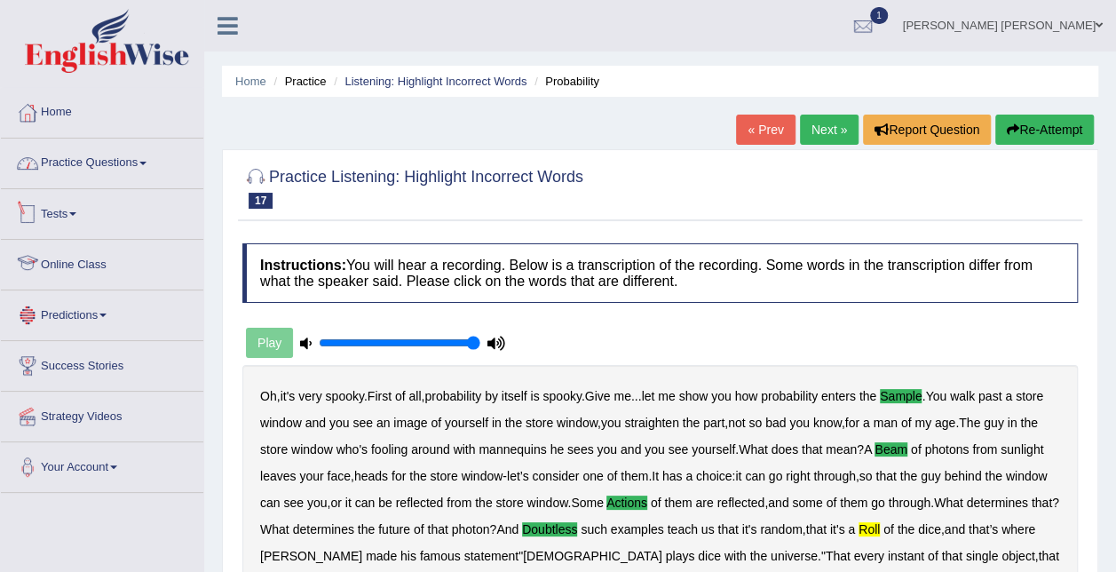
click at [106, 170] on link "Practice Questions" at bounding box center [102, 160] width 202 height 44
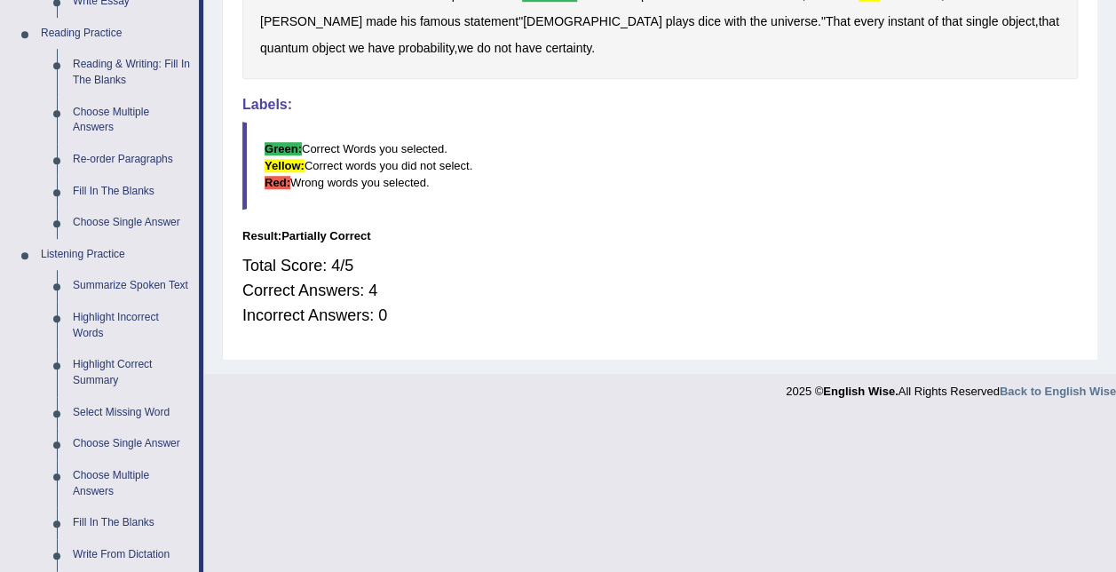
scroll to position [710, 0]
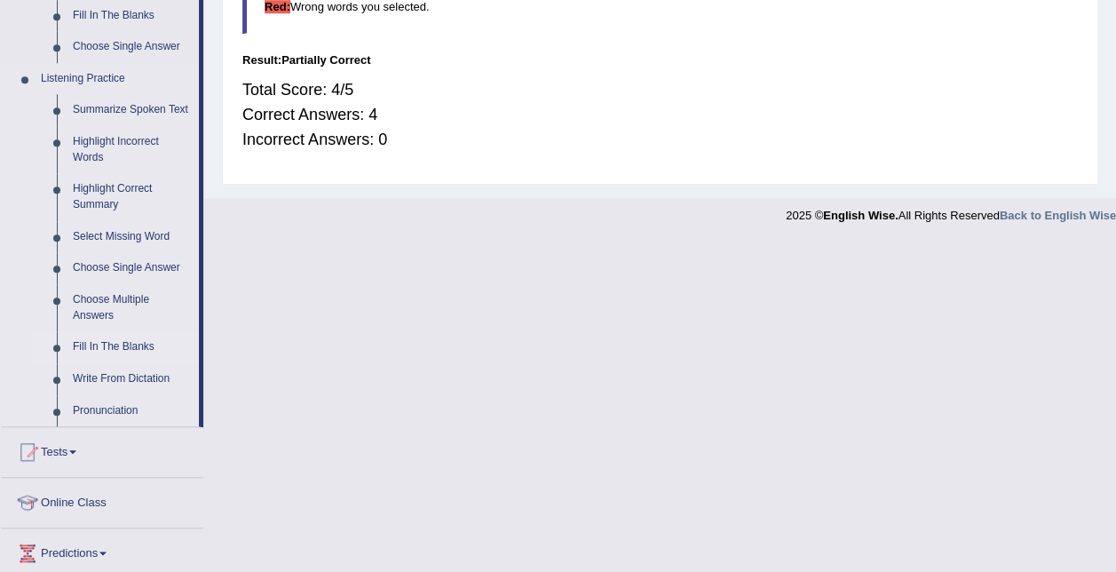
click at [128, 350] on link "Fill In The Blanks" at bounding box center [132, 347] width 134 height 32
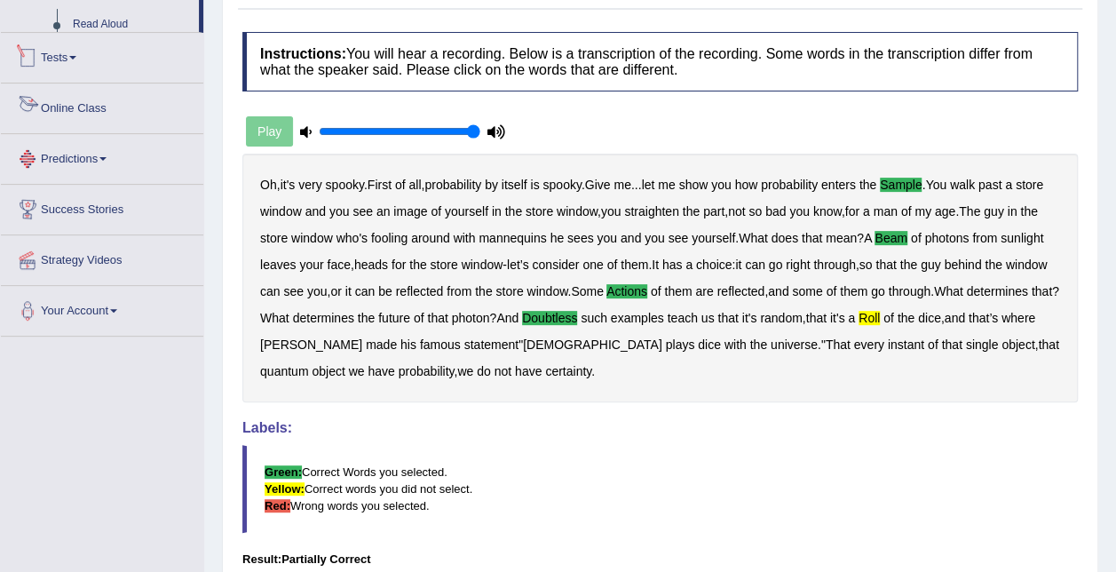
scroll to position [264, 0]
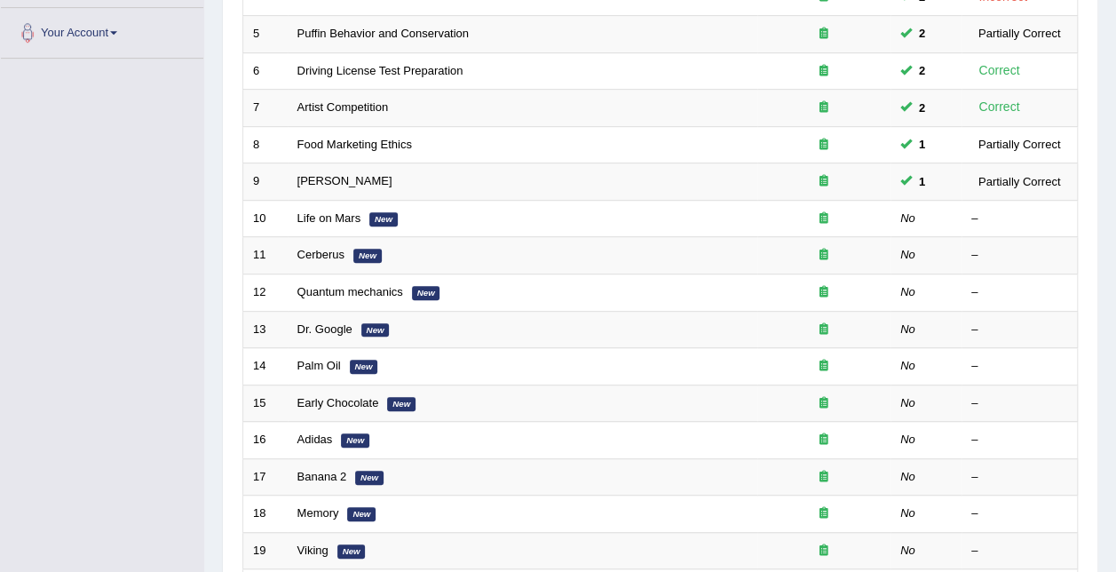
scroll to position [444, 0]
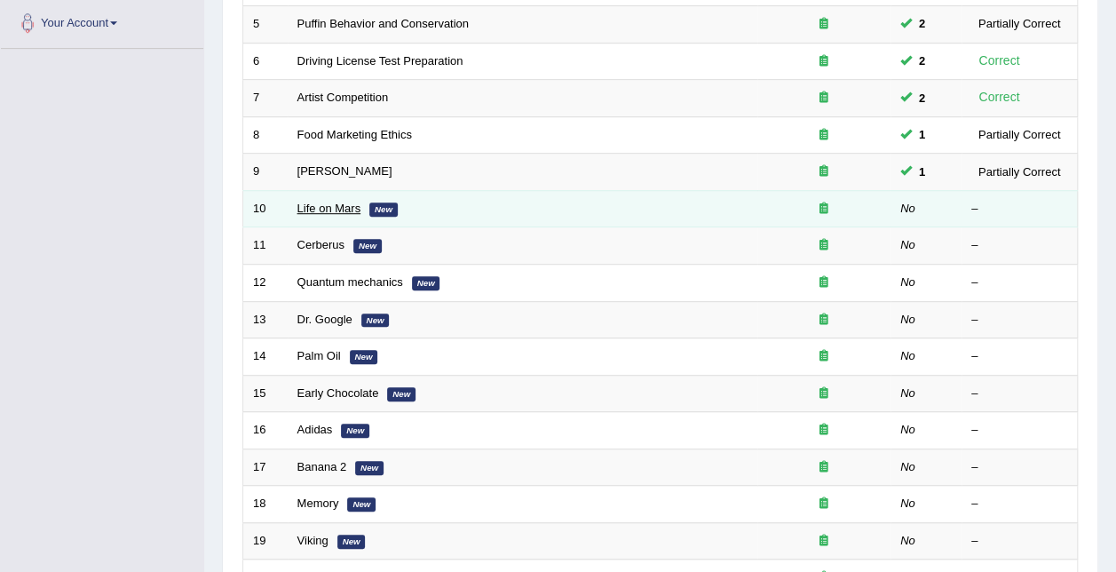
click at [300, 201] on link "Life on Mars" at bounding box center [329, 207] width 64 height 13
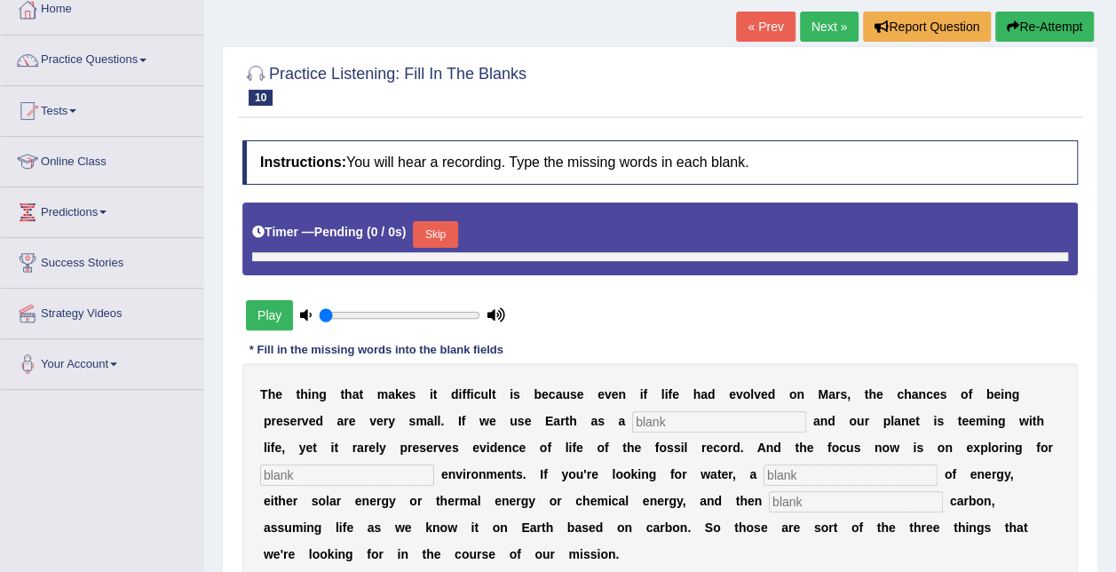
scroll to position [178, 0]
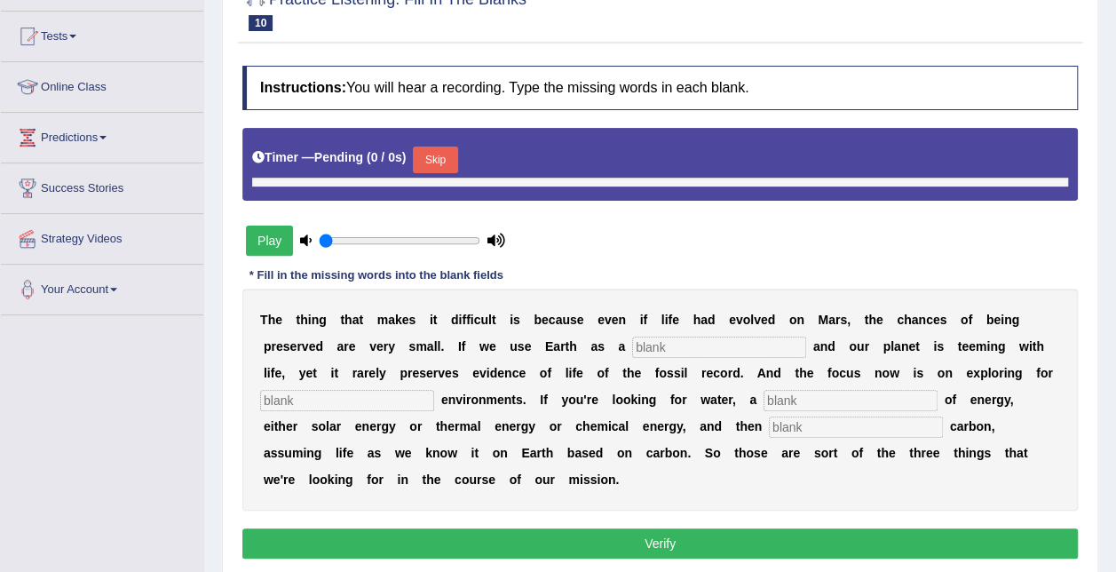
type input "1"
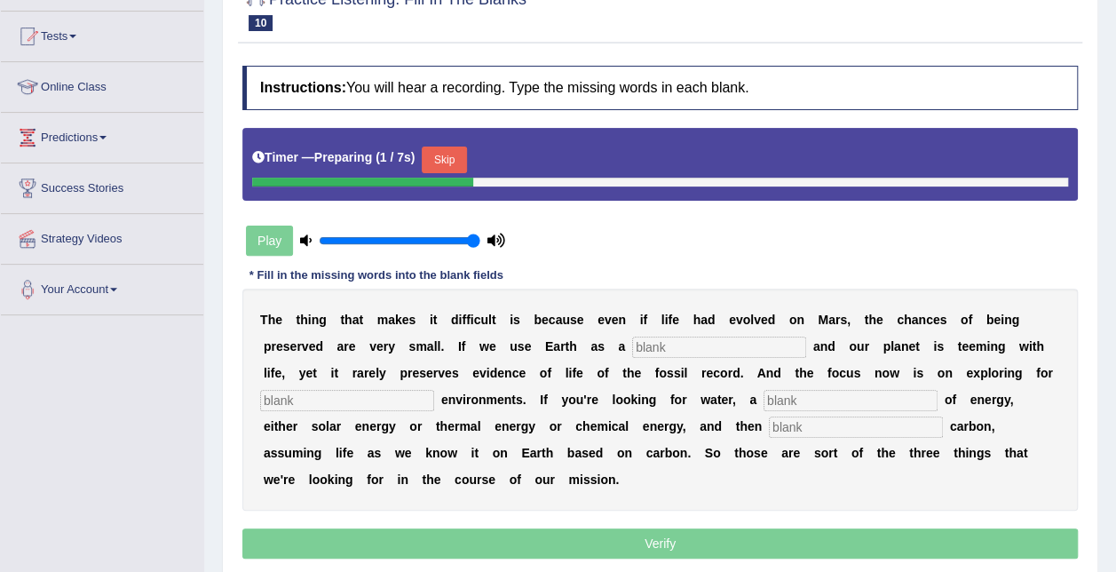
click at [632, 344] on input "text" at bounding box center [719, 346] width 174 height 21
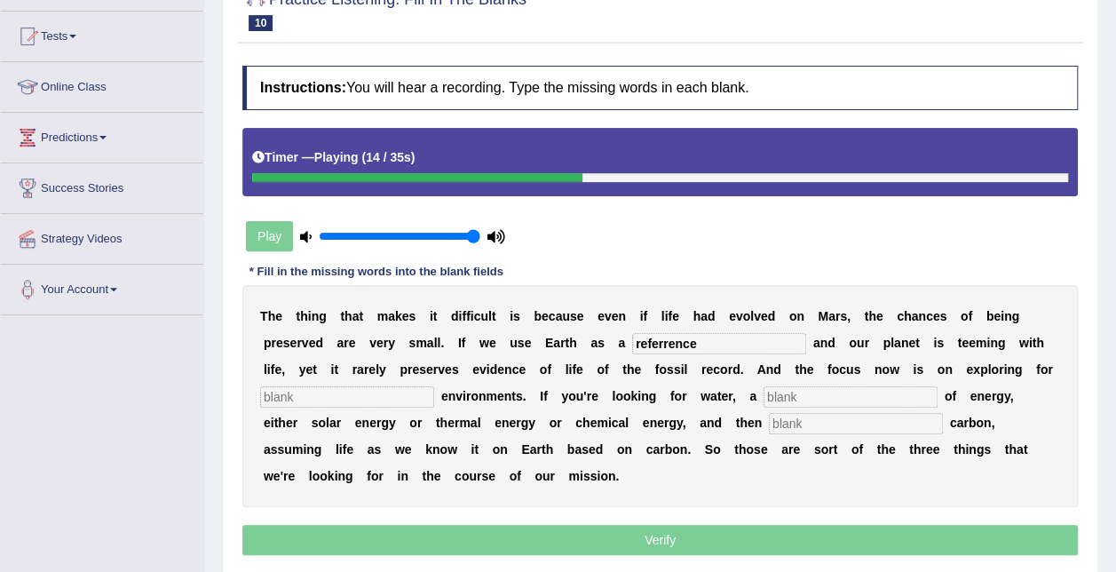
type input "referrence"
click at [434, 386] on input "text" at bounding box center [347, 396] width 174 height 21
type input "habiant"
click at [763, 392] on input "text" at bounding box center [850, 396] width 174 height 21
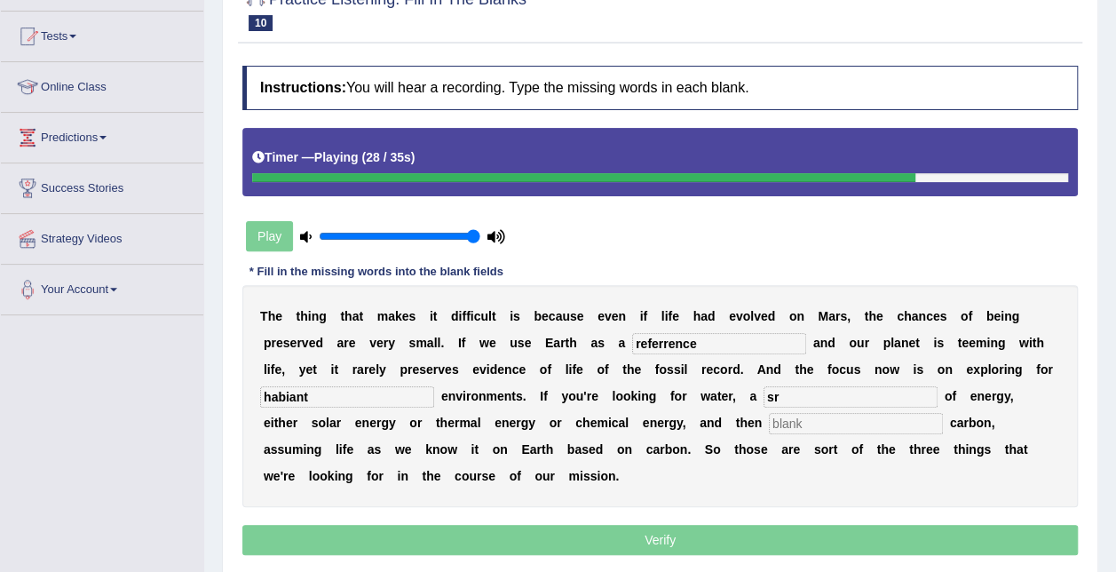
type input "s"
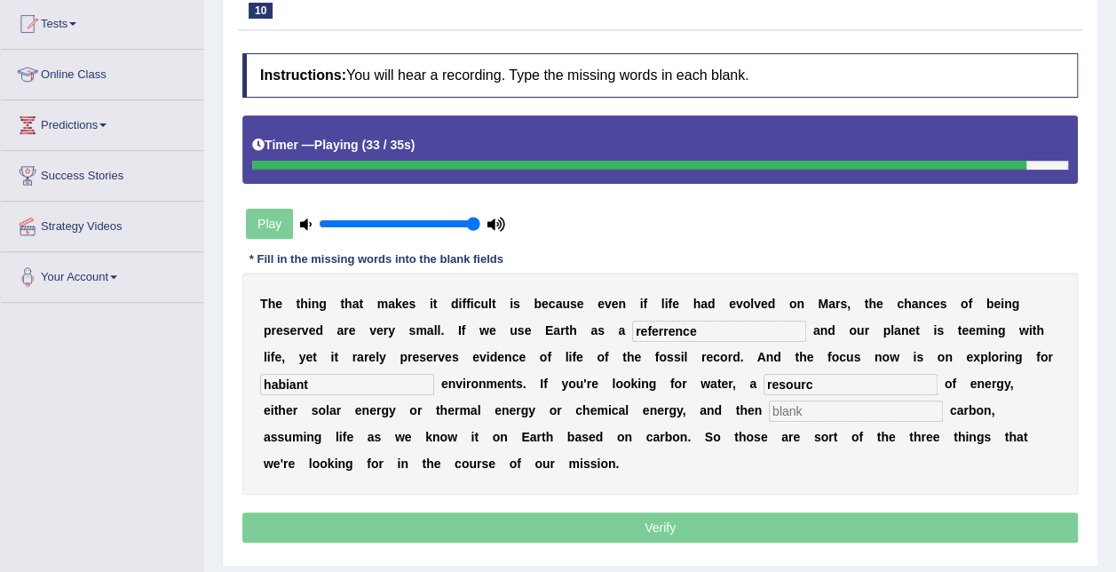
scroll to position [194, 0]
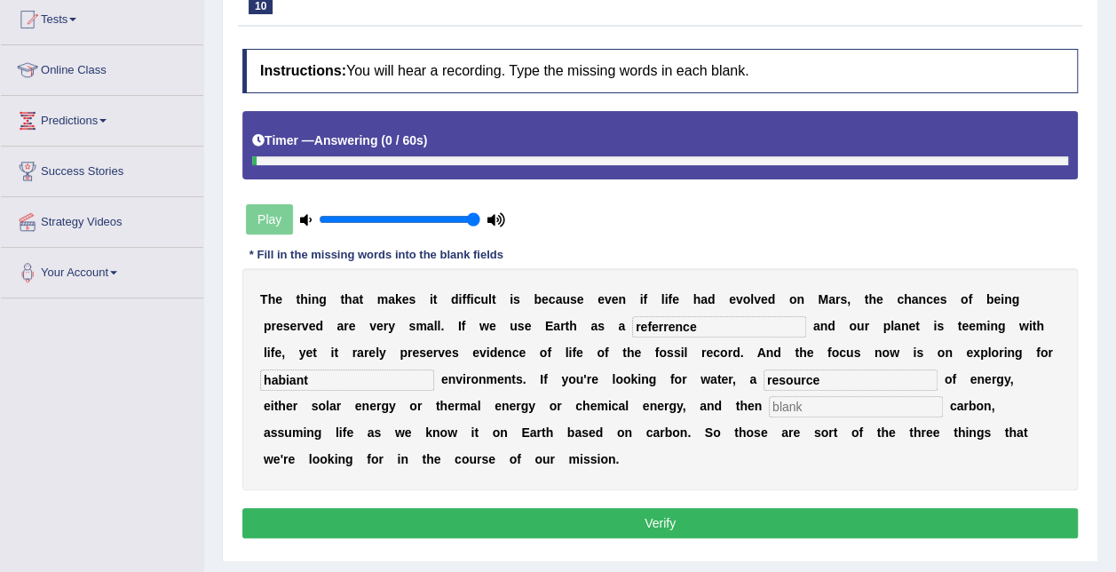
type input "resource"
click at [769, 407] on input "text" at bounding box center [856, 406] width 174 height 21
type input "organic"
click at [434, 369] on input "habiant" at bounding box center [347, 379] width 174 height 21
type input "habitant"
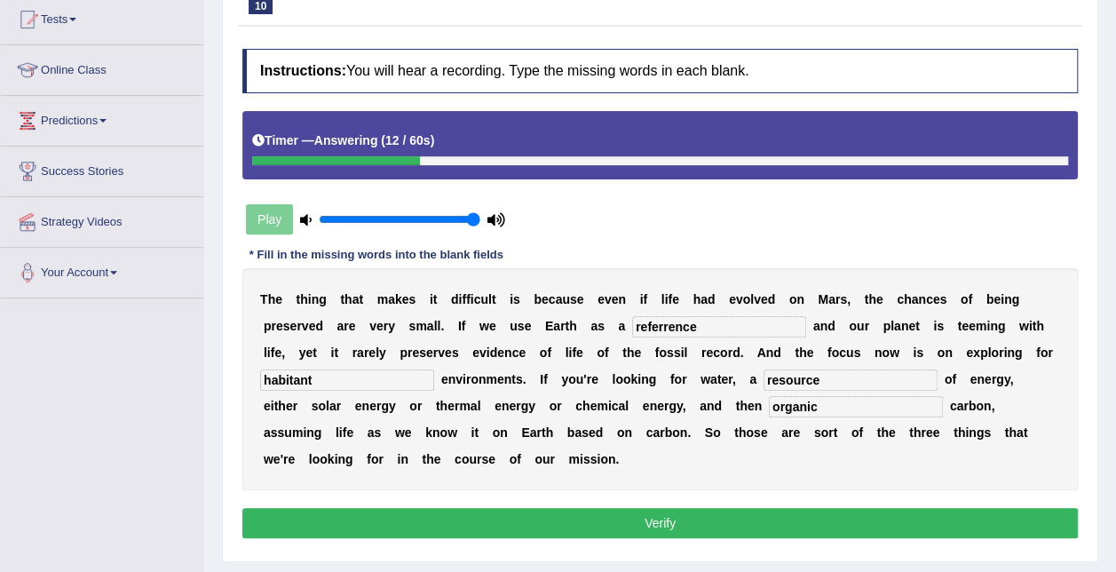
click at [673, 508] on button "Verify" at bounding box center [659, 523] width 835 height 30
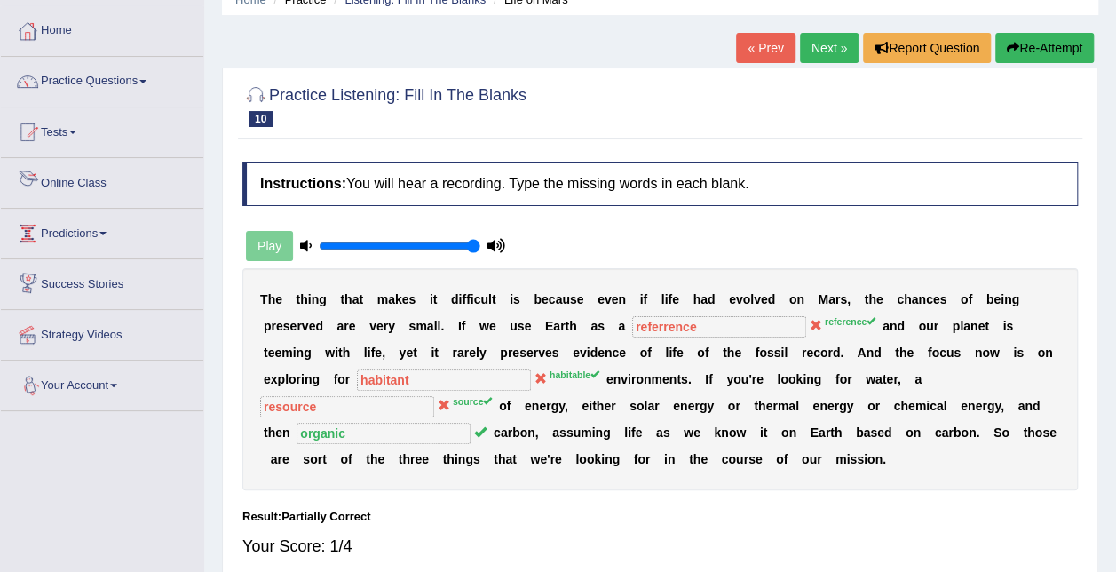
scroll to position [0, 0]
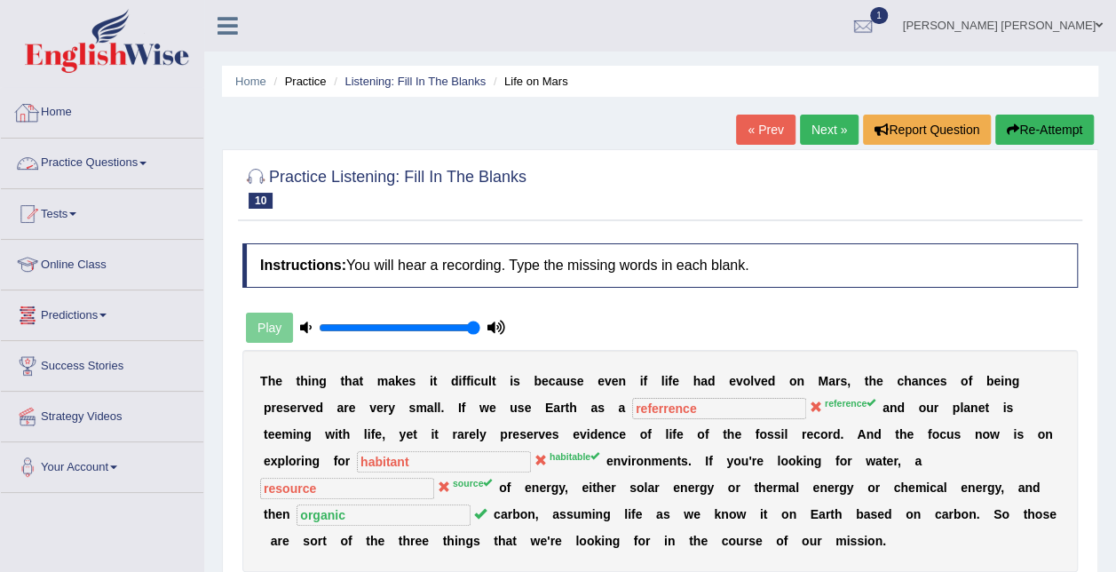
click at [115, 173] on link "Practice Questions" at bounding box center [102, 160] width 202 height 44
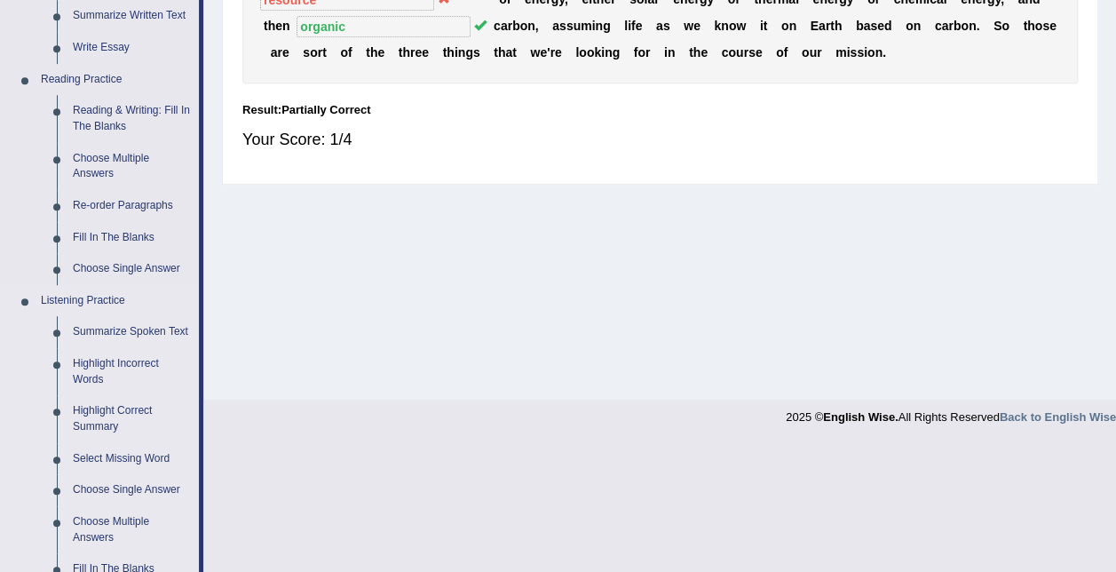
scroll to position [444, 0]
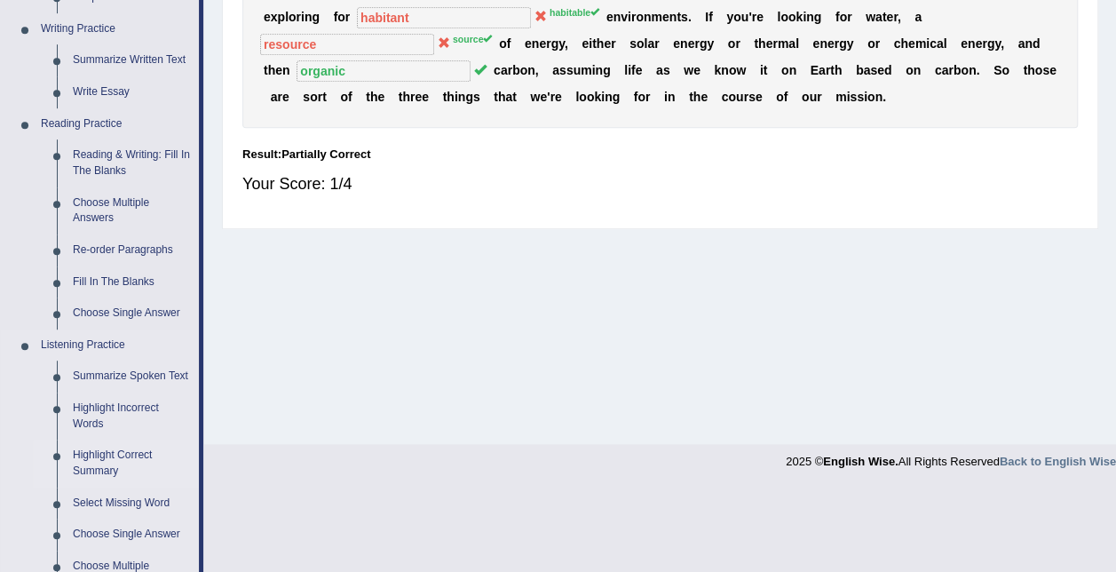
click at [118, 464] on link "Highlight Correct Summary" at bounding box center [132, 462] width 134 height 47
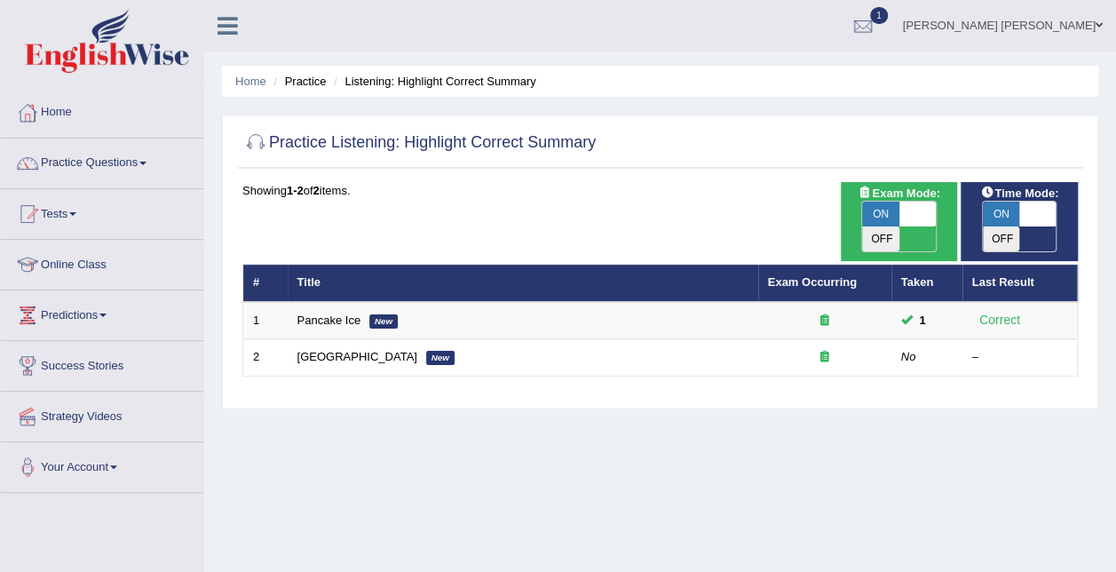
drag, startPoint x: 721, startPoint y: 422, endPoint x: 773, endPoint y: 290, distance: 141.4
click at [722, 420] on div "Home Practice Listening: Highlight Correct Summary Practice Listening: Highligh…" at bounding box center [660, 444] width 912 height 888
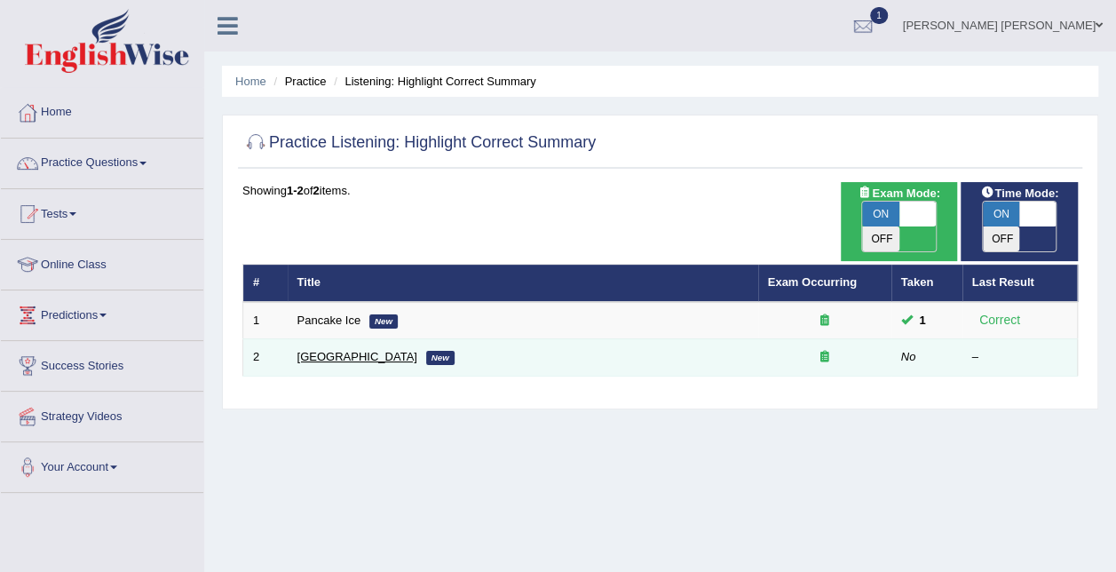
click at [314, 350] on link "[GEOGRAPHIC_DATA]" at bounding box center [357, 356] width 120 height 13
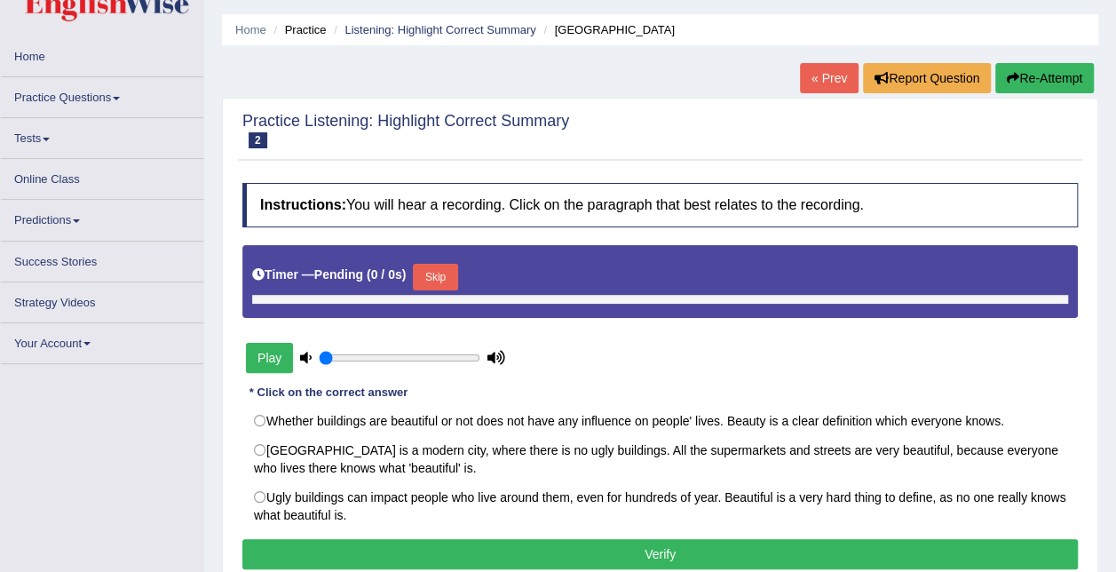
type input "1"
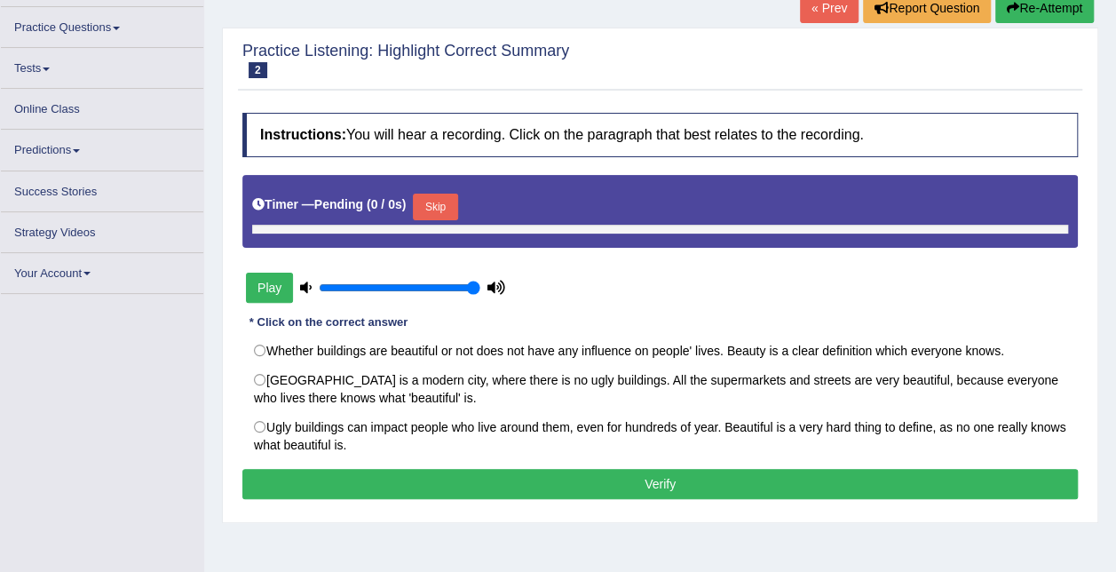
scroll to position [178, 0]
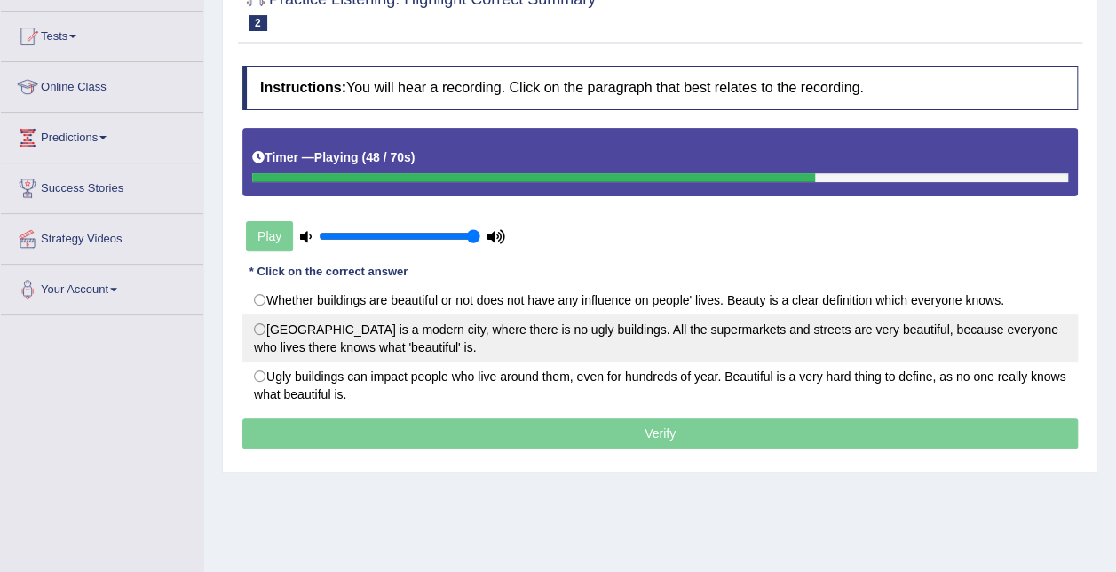
click at [589, 332] on label "[GEOGRAPHIC_DATA] is a modern city, where there is no ugly buildings. All the s…" at bounding box center [659, 338] width 835 height 48
radio input "true"
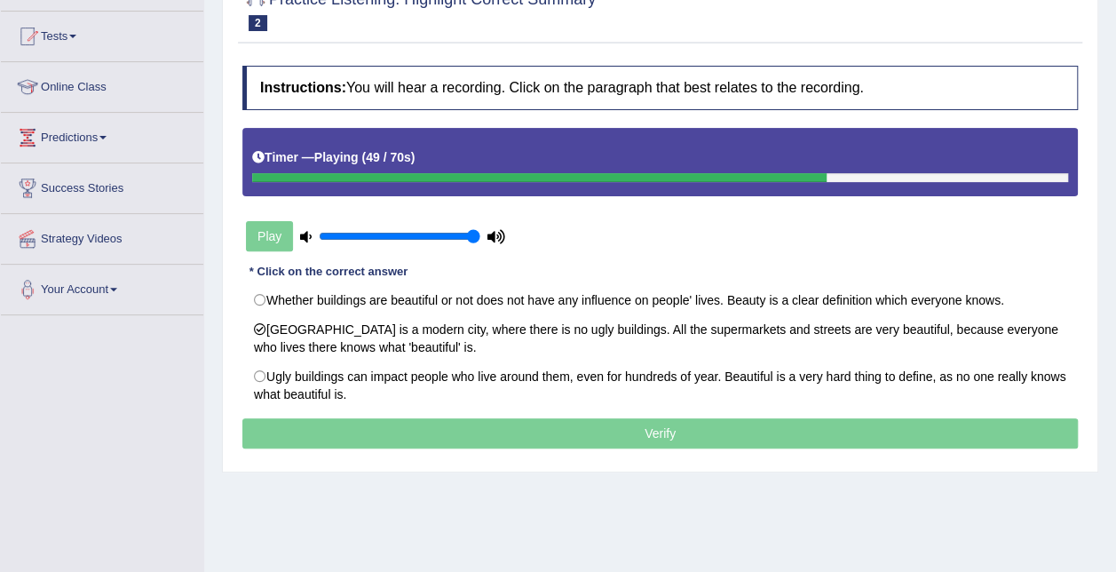
click at [634, 423] on p "Verify" at bounding box center [659, 433] width 835 height 30
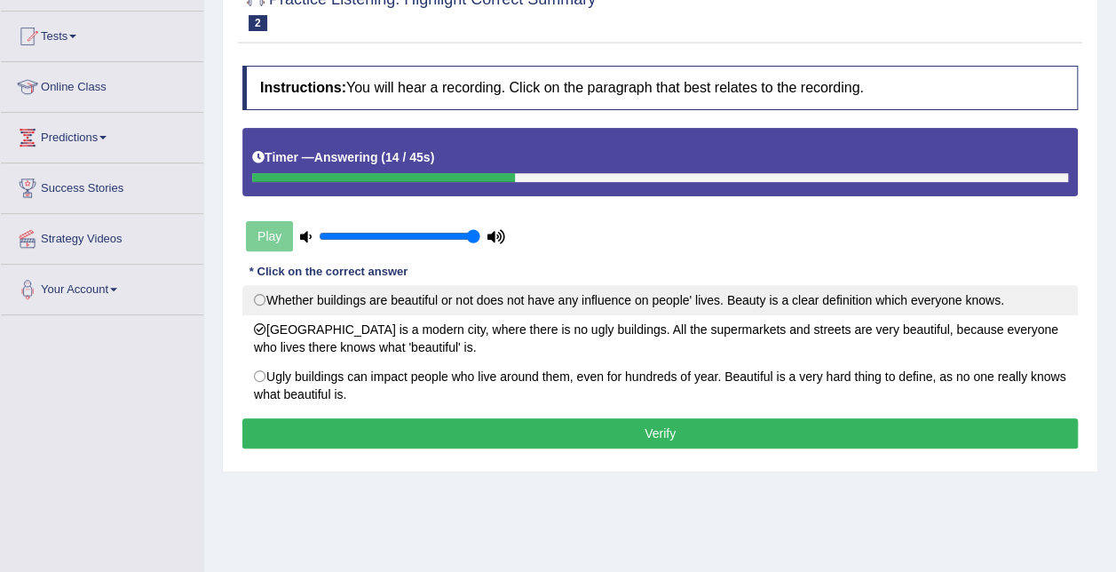
click at [694, 300] on label "Whether buildings are beautiful or not does not have any influence on people' l…" at bounding box center [659, 300] width 835 height 30
radio input "true"
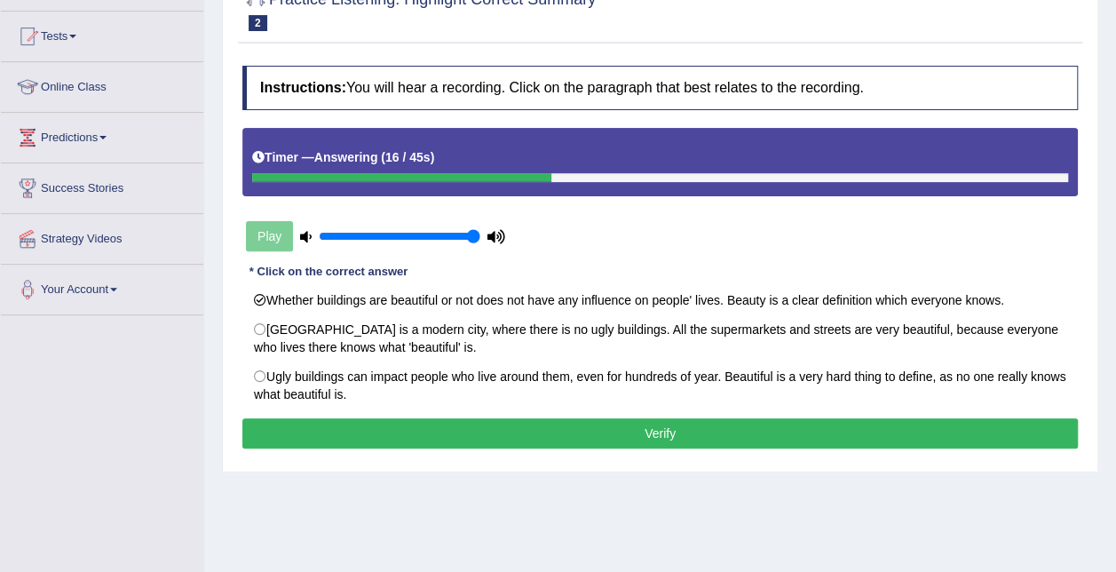
click at [631, 422] on button "Verify" at bounding box center [659, 433] width 835 height 30
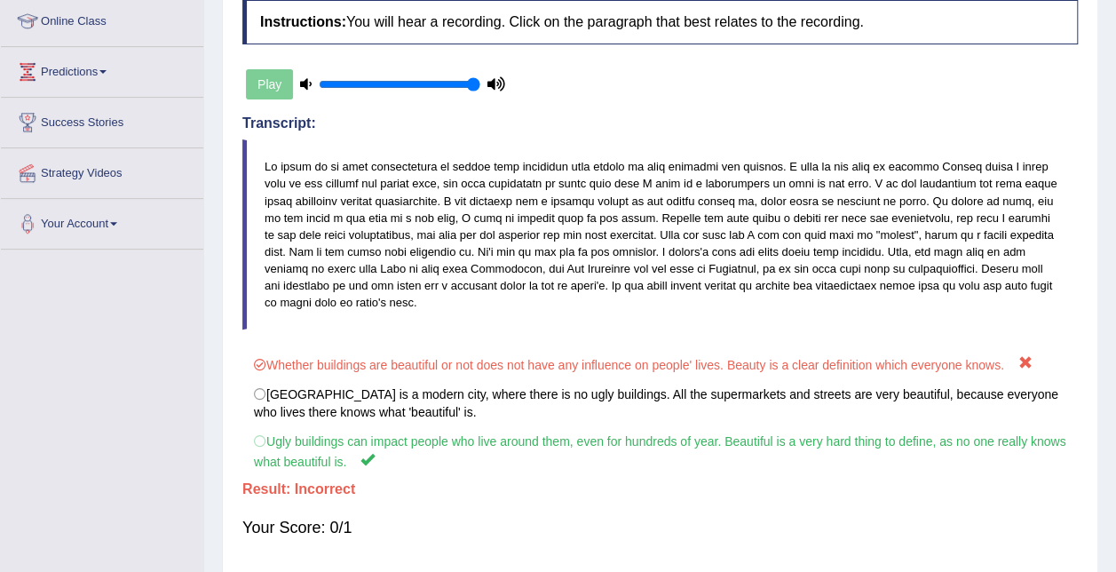
scroll to position [89, 0]
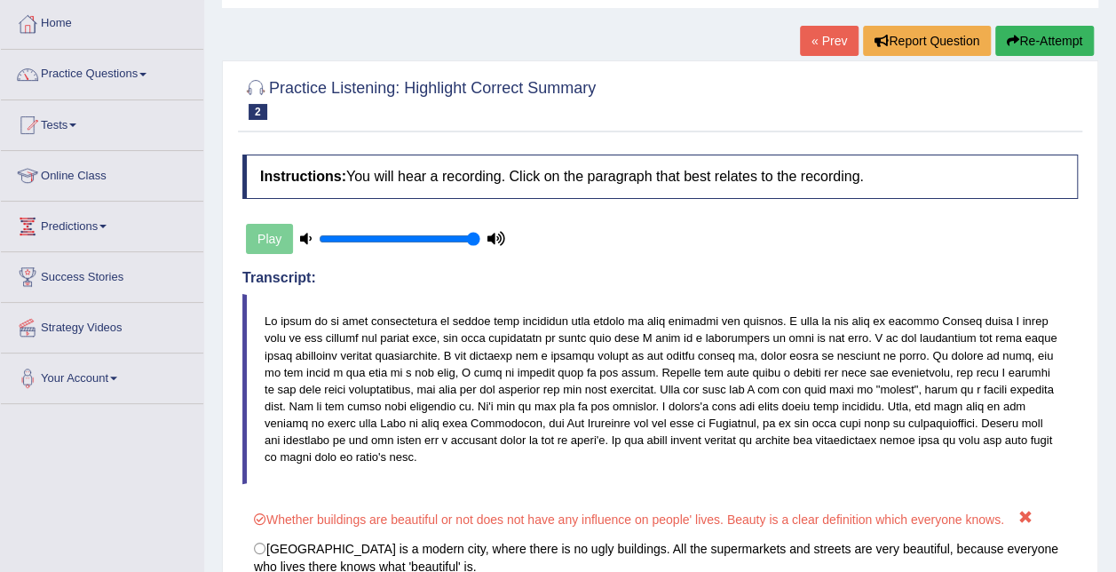
click at [1067, 43] on button "Re-Attempt" at bounding box center [1044, 41] width 99 height 30
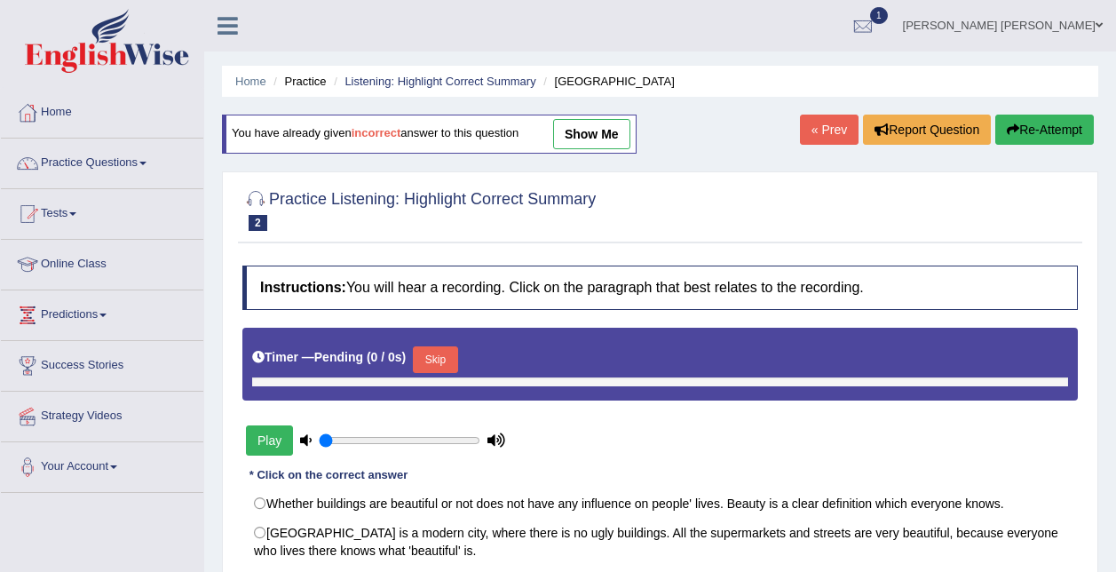
scroll to position [89, 0]
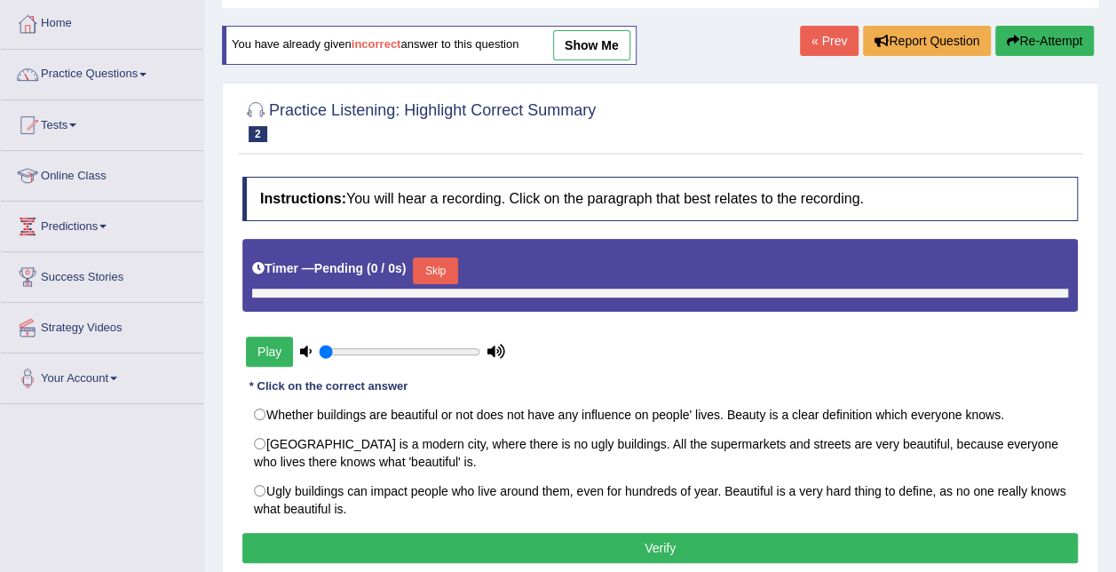
type input "1"
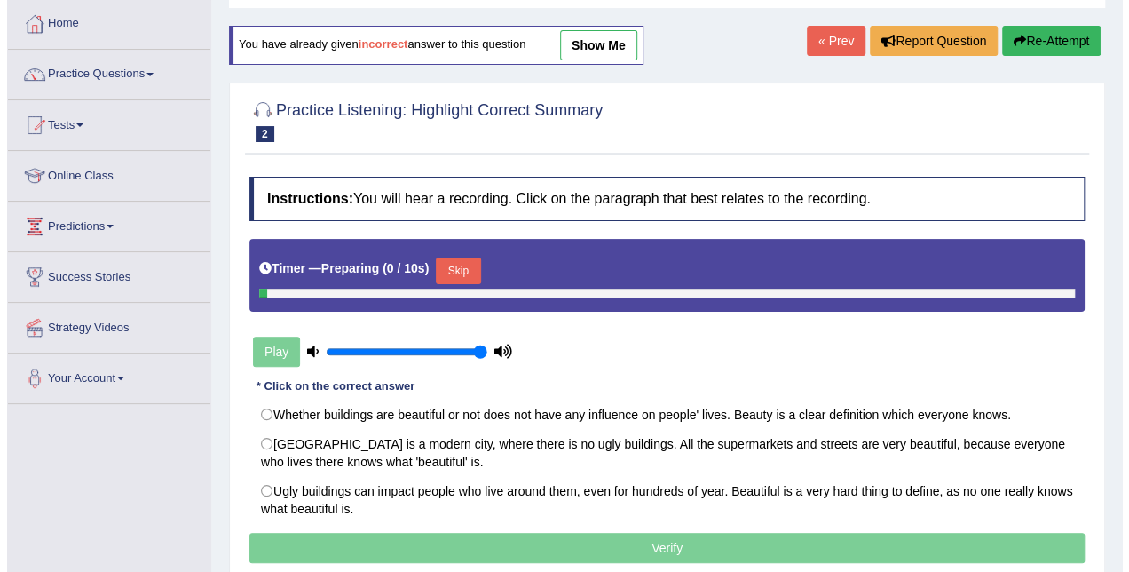
scroll to position [178, 0]
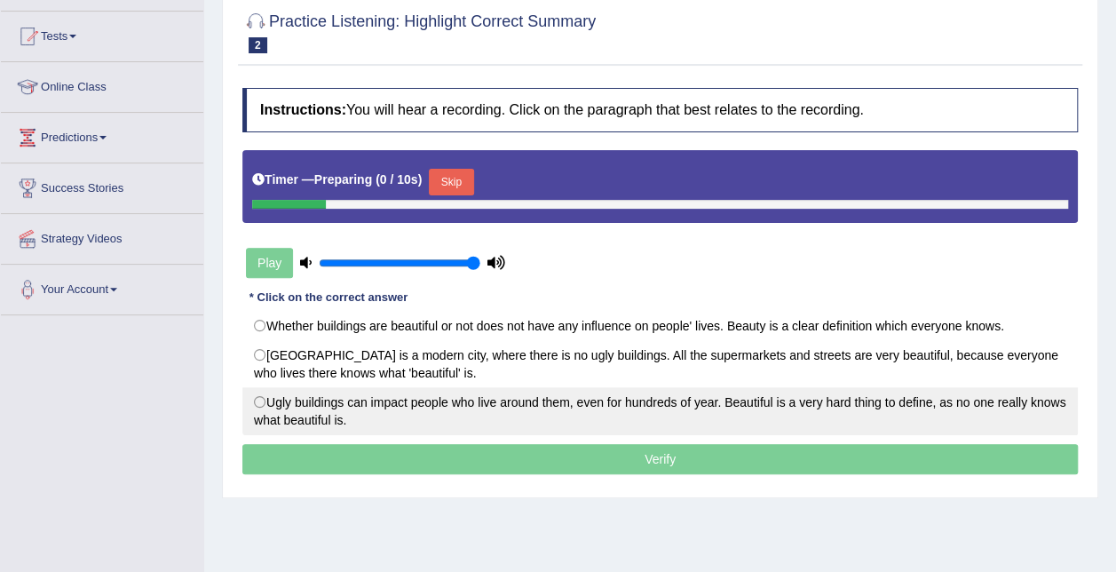
click at [461, 399] on label "Ugly buildings can impact people who live around them, even for hundreds of yea…" at bounding box center [659, 411] width 835 height 48
radio input "true"
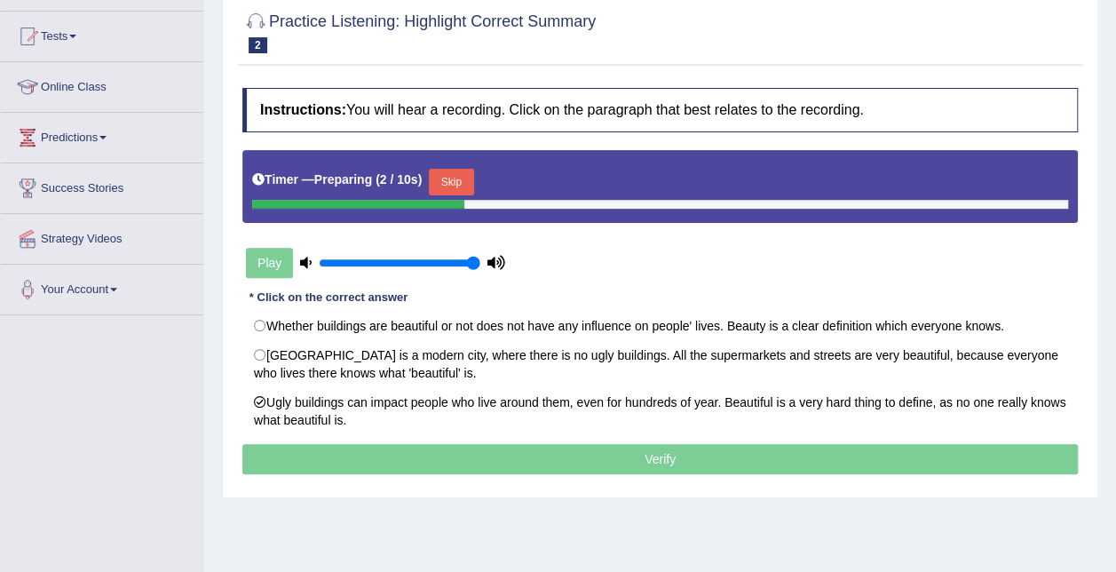
drag, startPoint x: 451, startPoint y: 180, endPoint x: 347, endPoint y: 229, distance: 114.7
click at [448, 181] on button "Skip" at bounding box center [451, 182] width 44 height 27
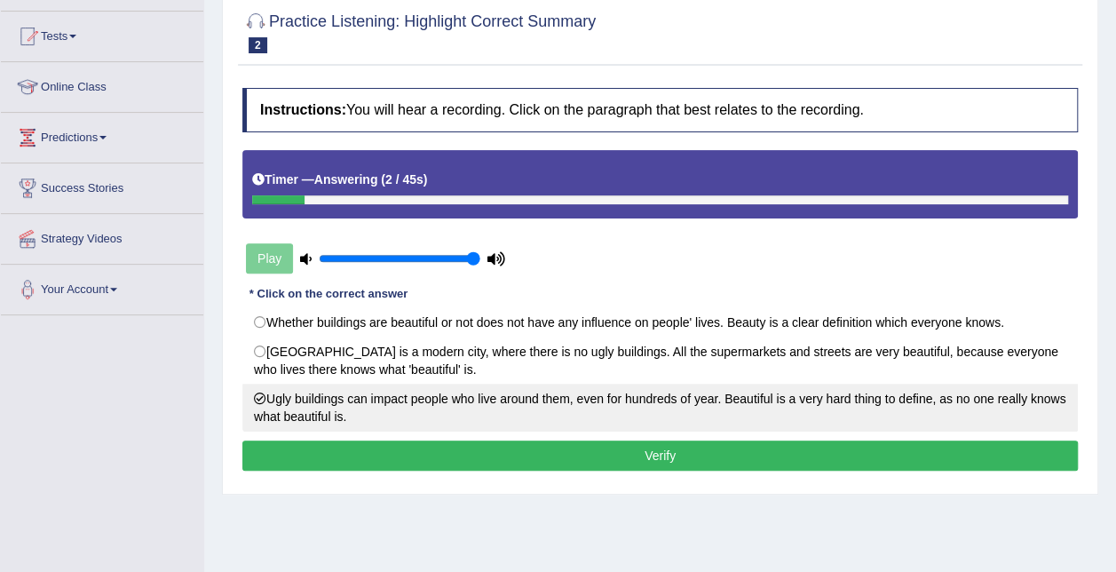
click at [508, 395] on label "Ugly buildings can impact people who live around them, even for hundreds of yea…" at bounding box center [659, 407] width 835 height 48
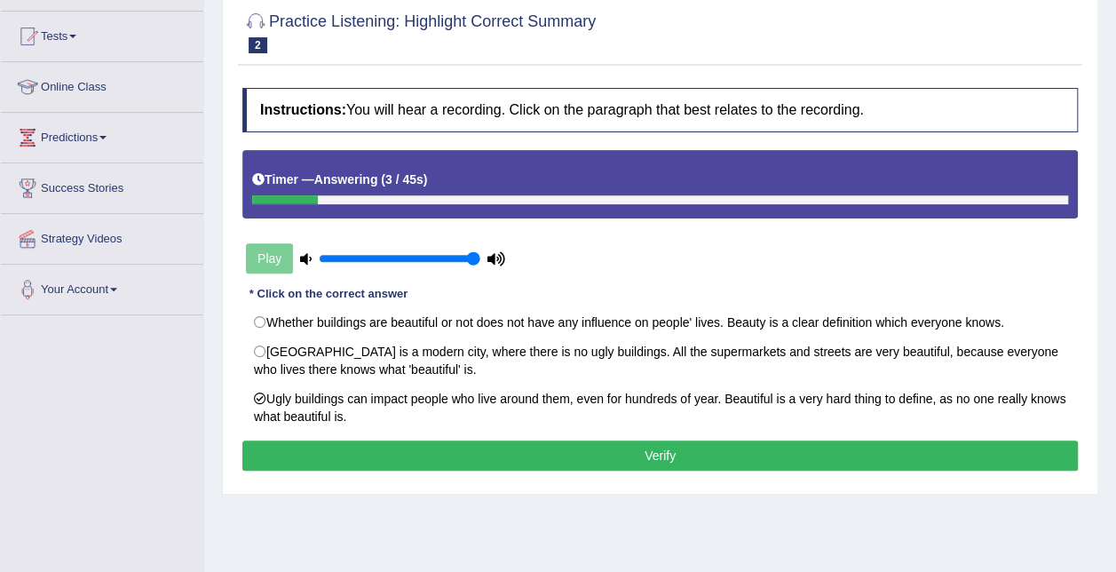
click at [575, 451] on button "Verify" at bounding box center [659, 455] width 835 height 30
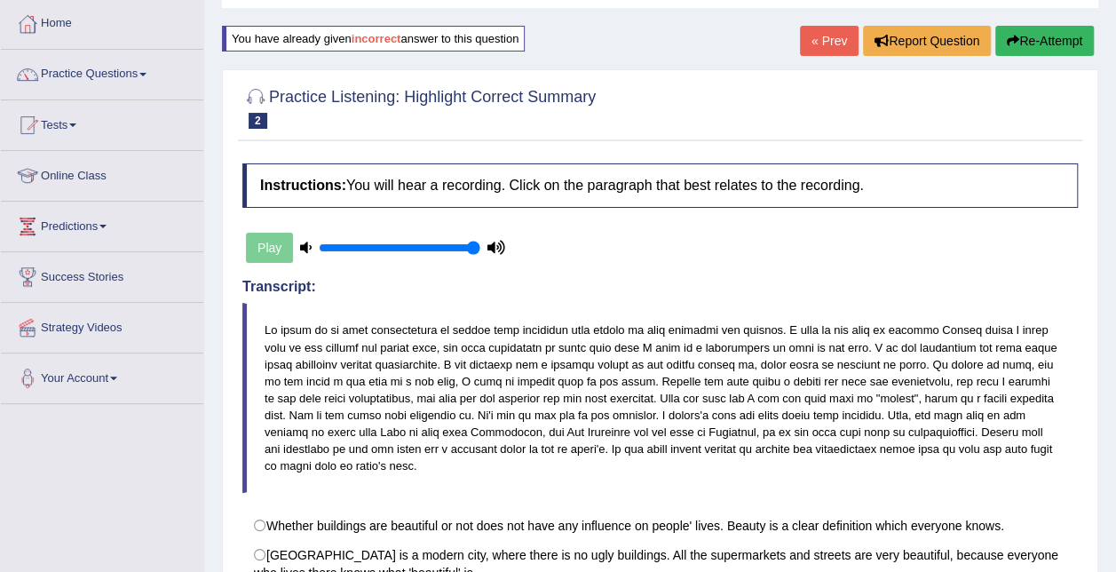
scroll to position [0, 0]
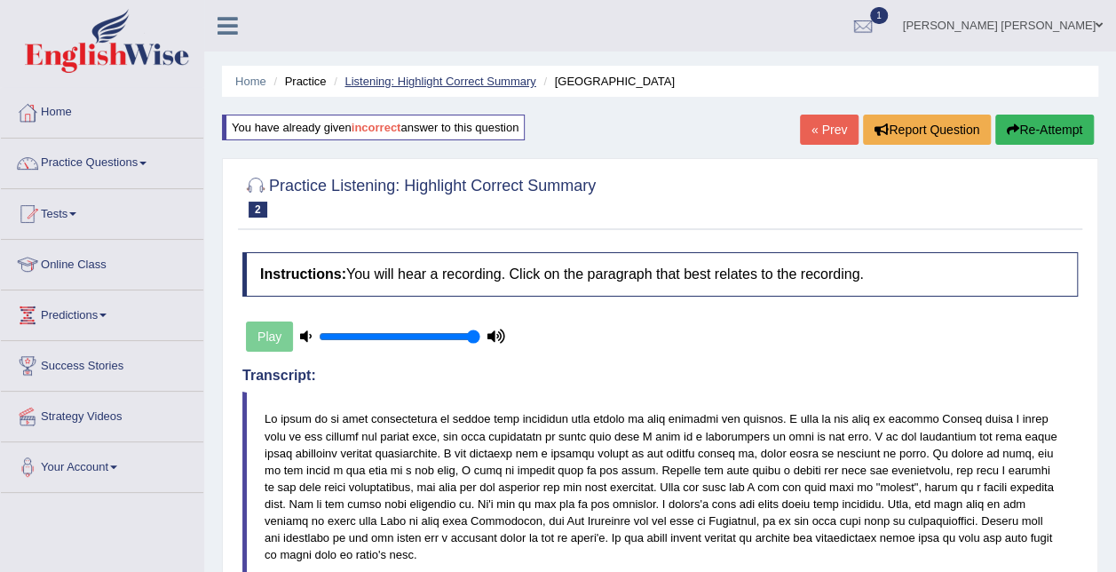
click at [505, 83] on link "Listening: Highlight Correct Summary" at bounding box center [439, 81] width 191 height 13
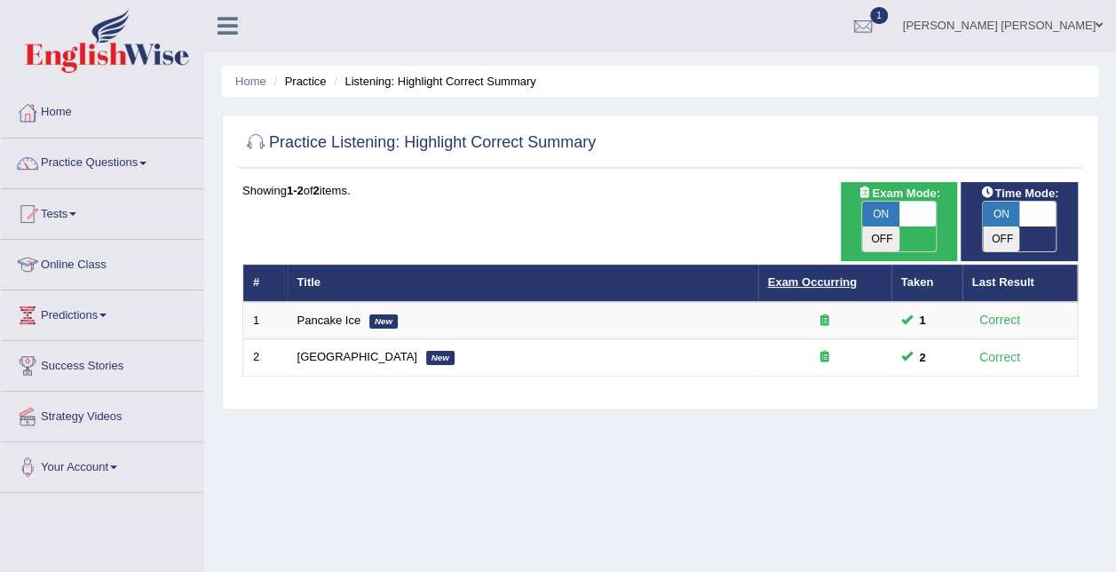
click at [806, 275] on link "Exam Occurring" at bounding box center [812, 281] width 89 height 13
click at [899, 215] on span at bounding box center [917, 213] width 37 height 25
checkbox input "false"
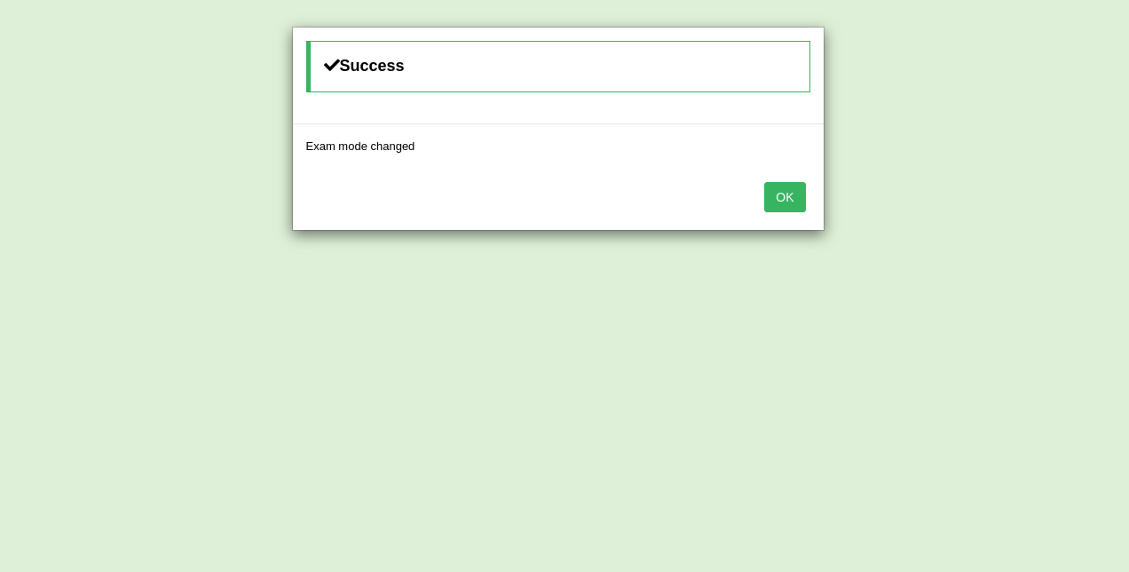
click at [807, 188] on div "OK" at bounding box center [558, 199] width 531 height 62
click at [793, 192] on button "OK" at bounding box center [784, 197] width 41 height 30
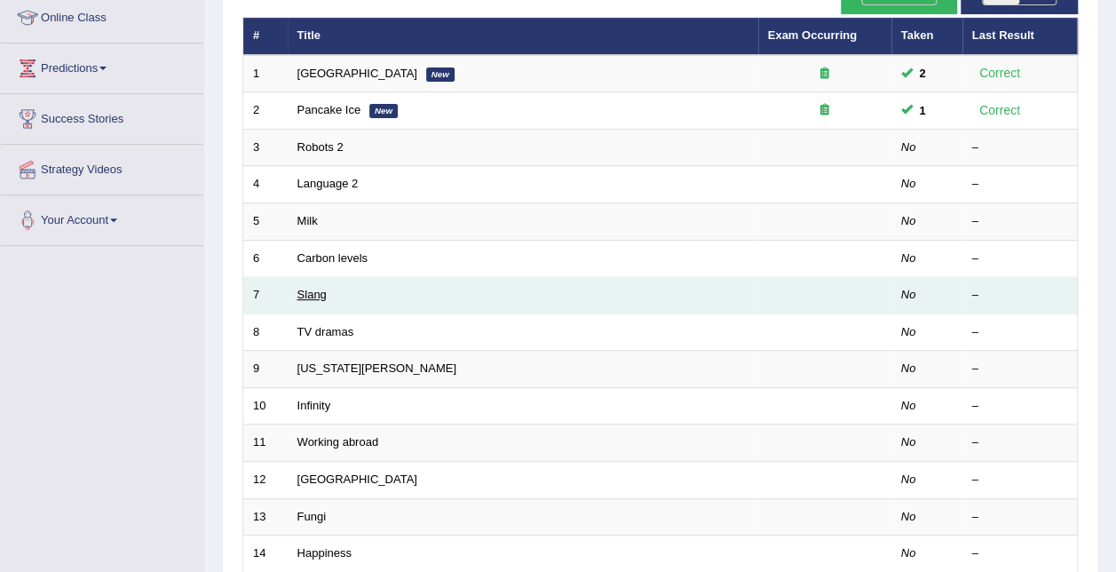
scroll to position [151, 0]
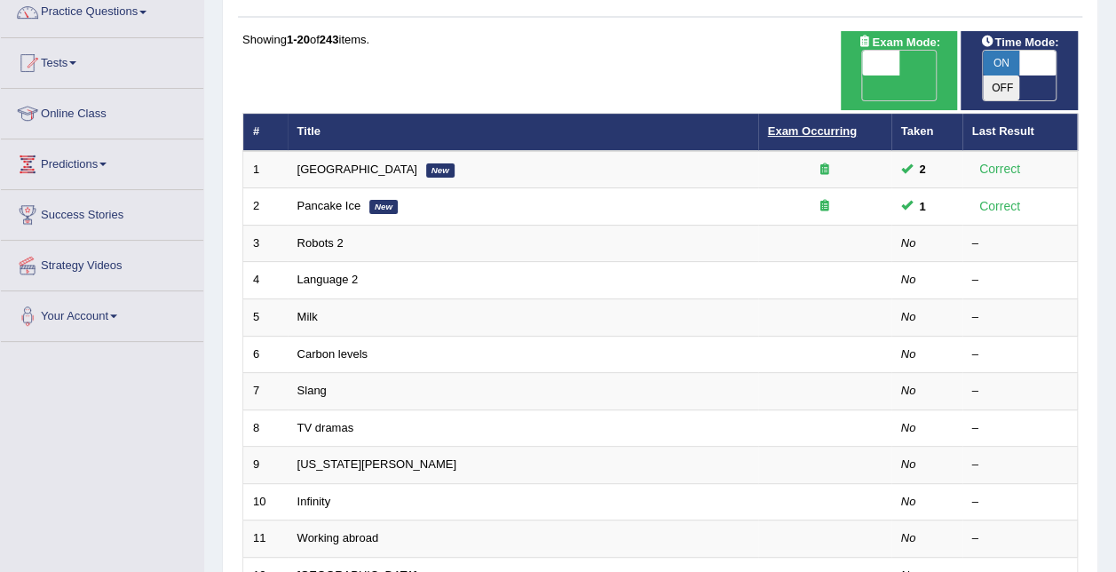
click at [810, 124] on link "Exam Occurring" at bounding box center [812, 130] width 89 height 13
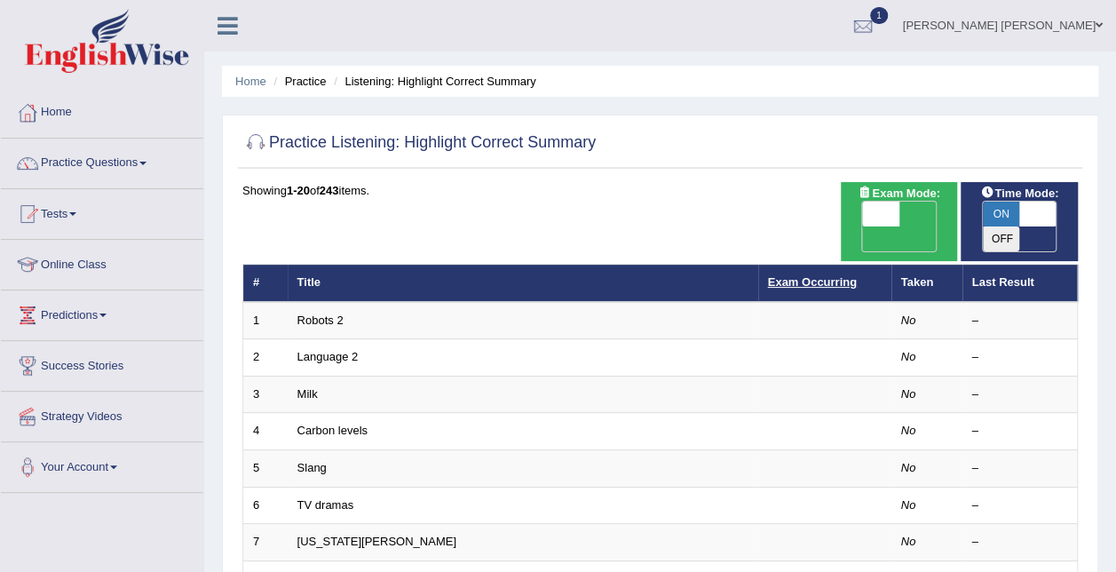
click at [829, 275] on link "Exam Occurring" at bounding box center [812, 281] width 89 height 13
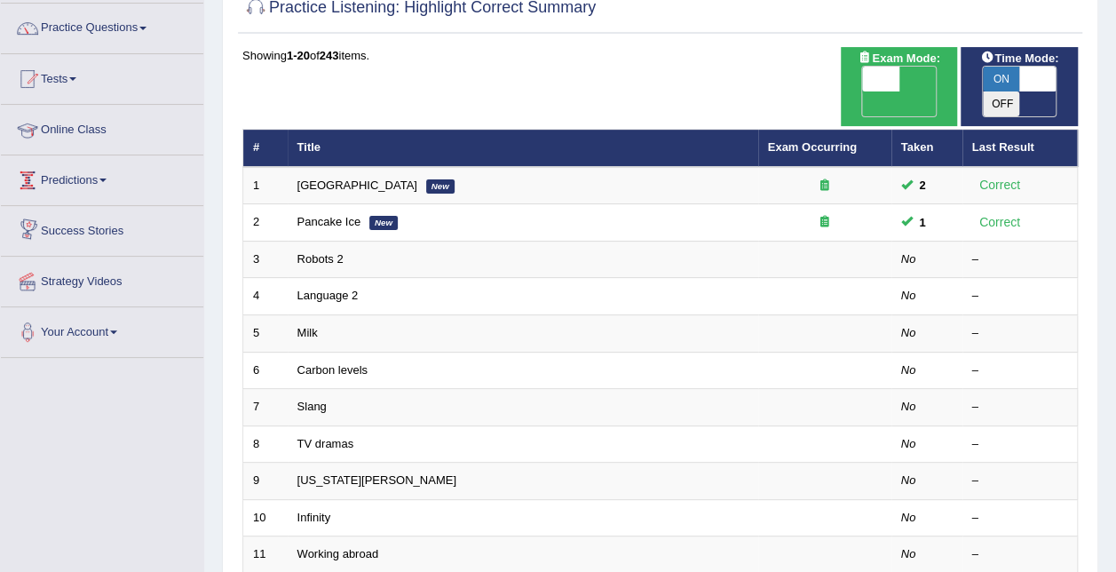
scroll to position [62, 0]
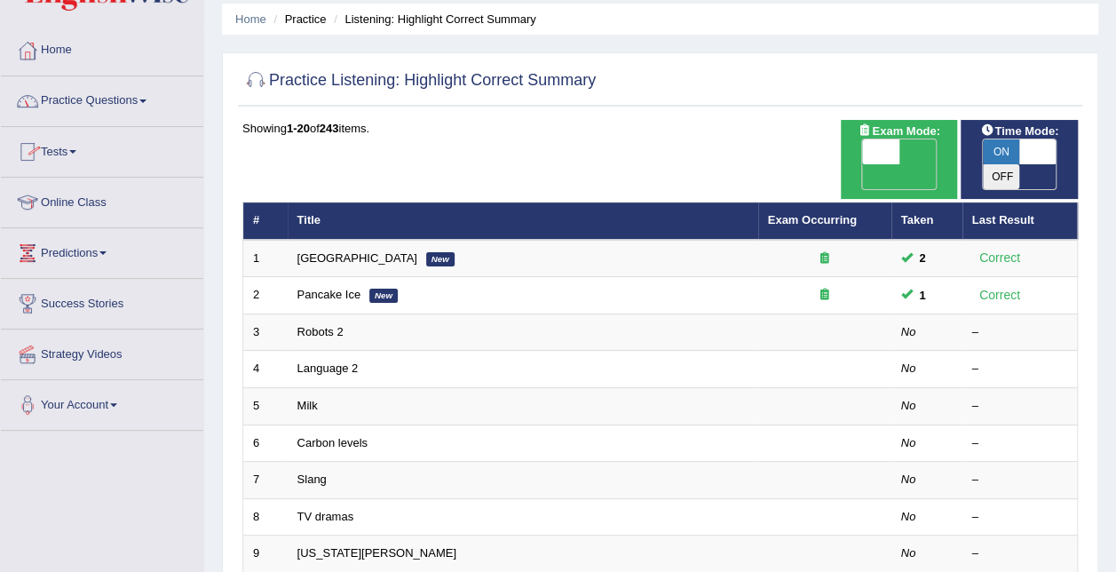
click at [132, 99] on link "Practice Questions" at bounding box center [102, 98] width 202 height 44
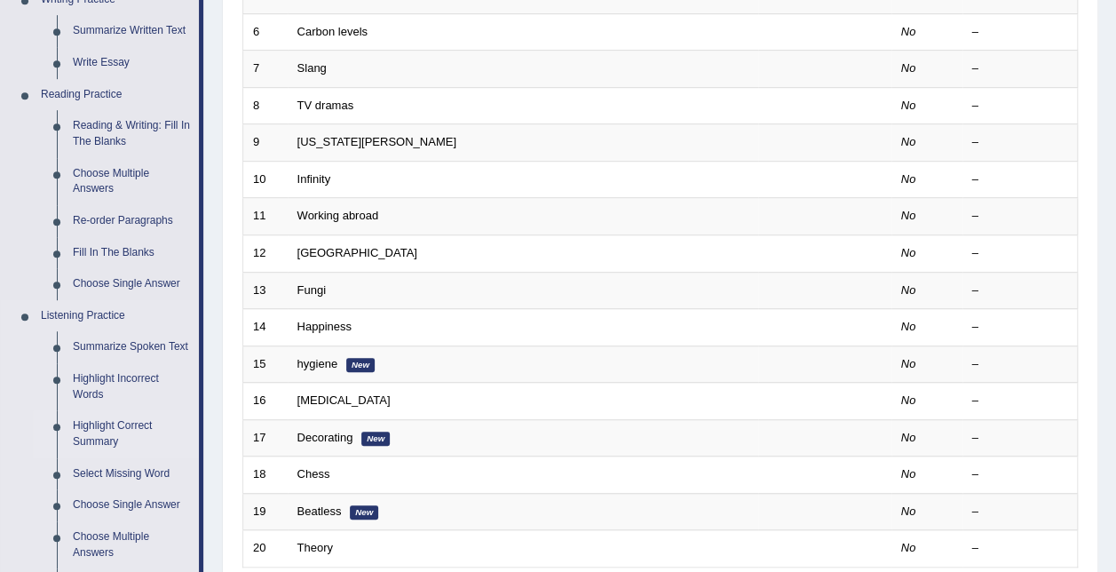
scroll to position [506, 0]
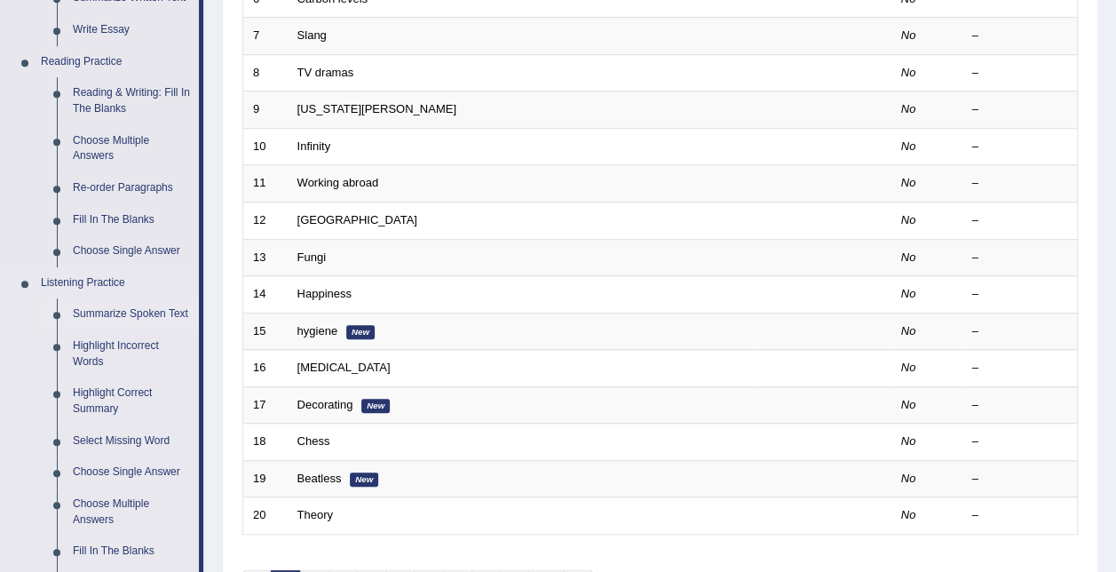
click at [146, 306] on link "Summarize Spoken Text" at bounding box center [132, 314] width 134 height 32
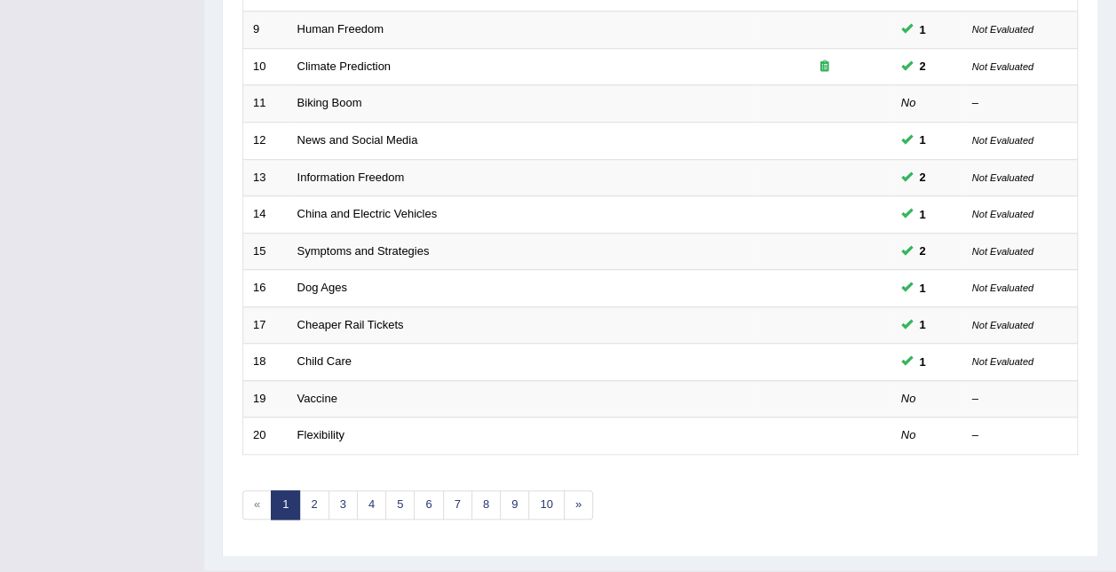
scroll to position [595, 0]
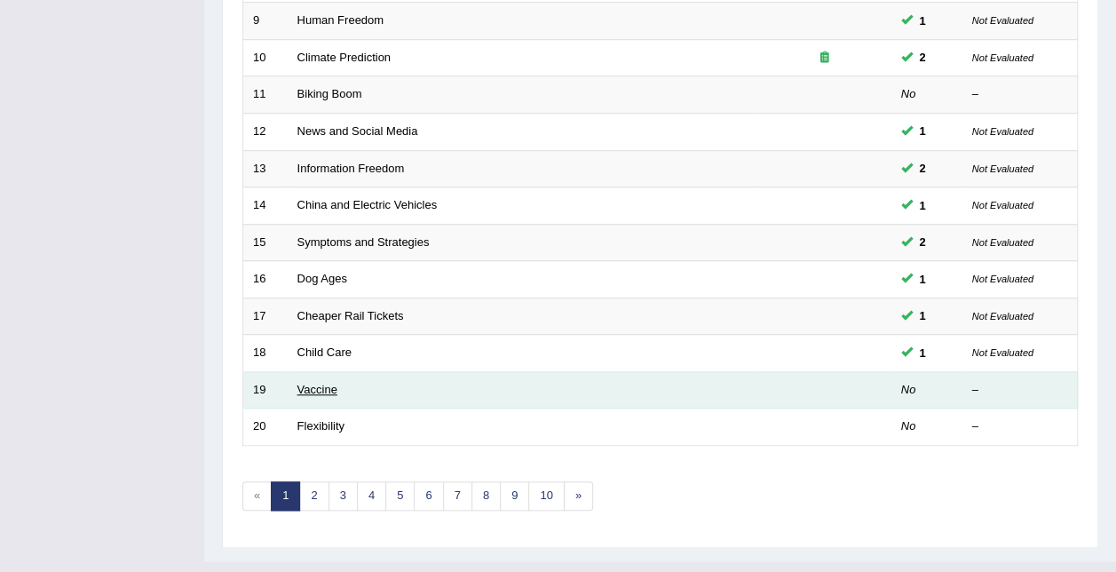
click at [307, 383] on link "Vaccine" at bounding box center [317, 389] width 40 height 13
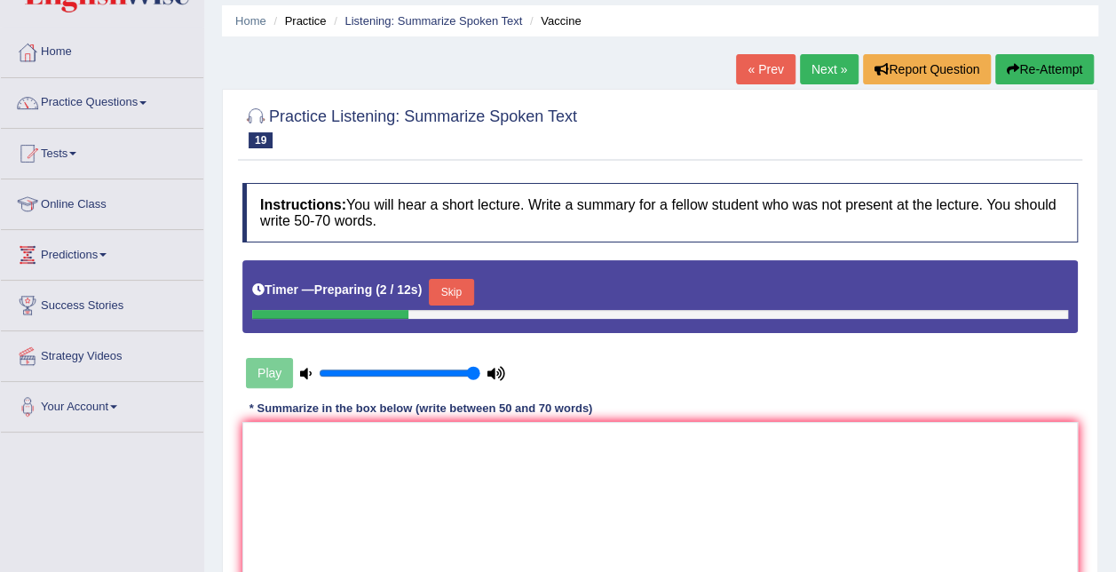
scroll to position [89, 0]
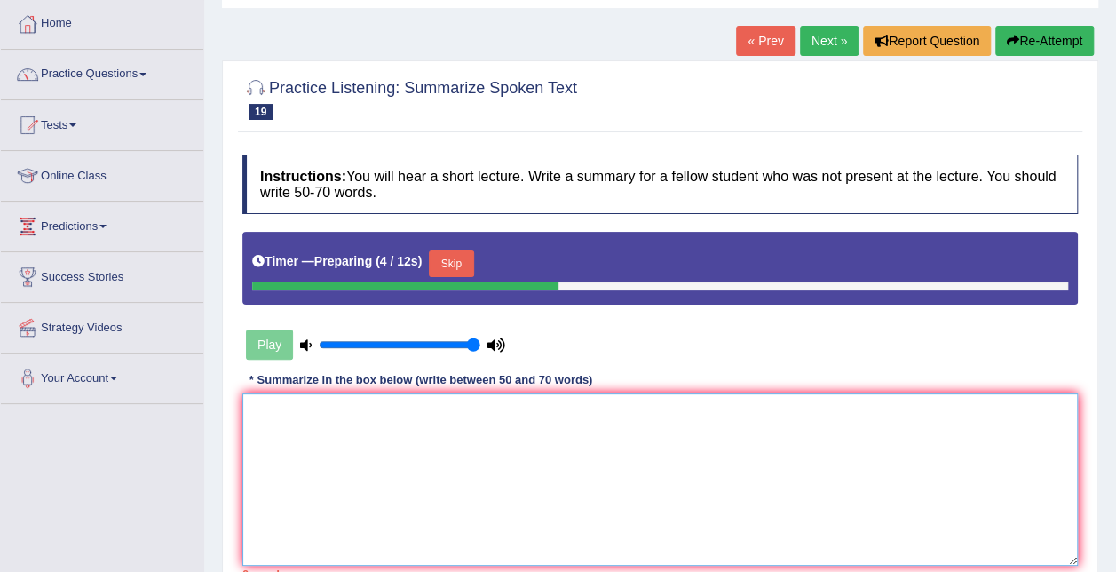
click at [383, 422] on textarea at bounding box center [659, 479] width 835 height 172
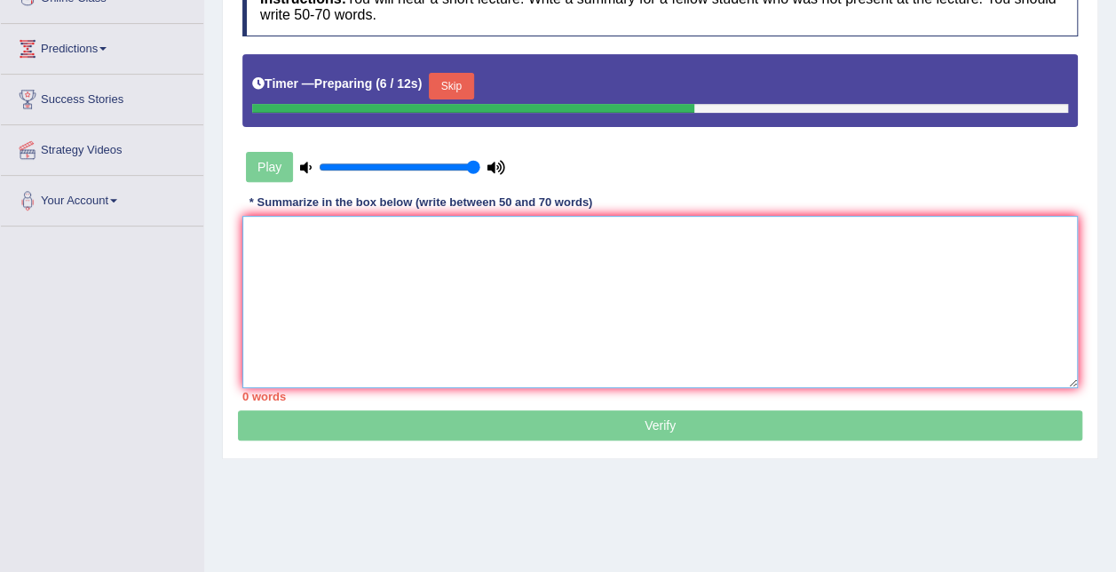
scroll to position [178, 0]
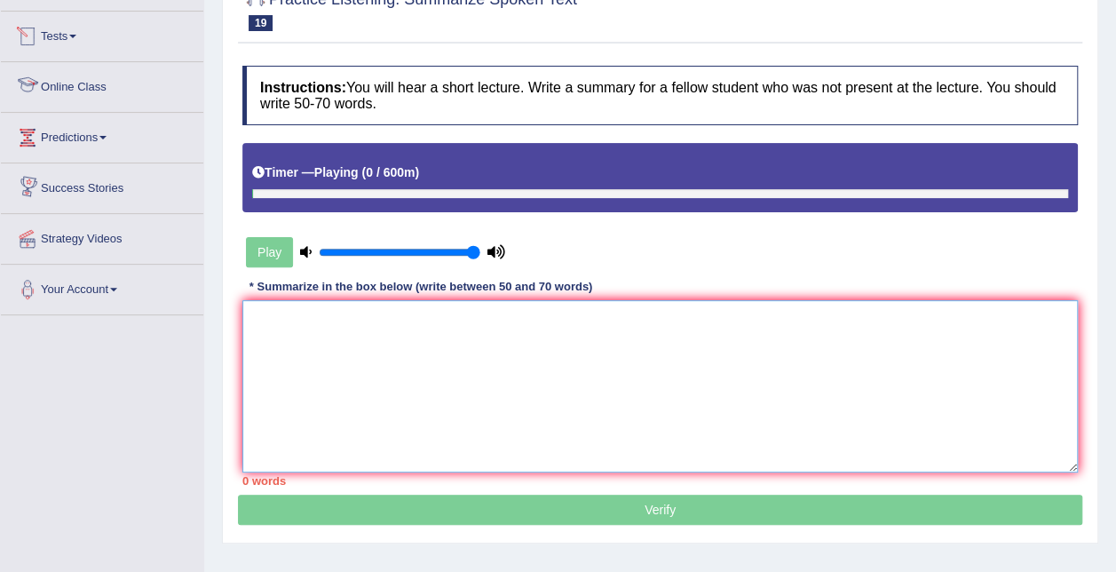
click at [479, 318] on textarea at bounding box center [659, 386] width 835 height 172
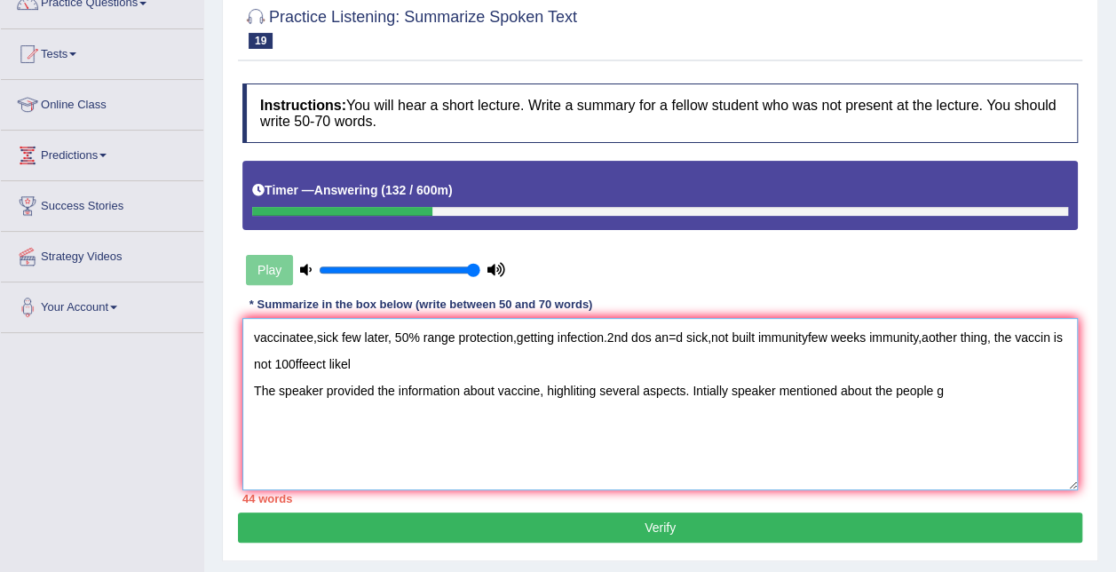
scroll to position [160, 0]
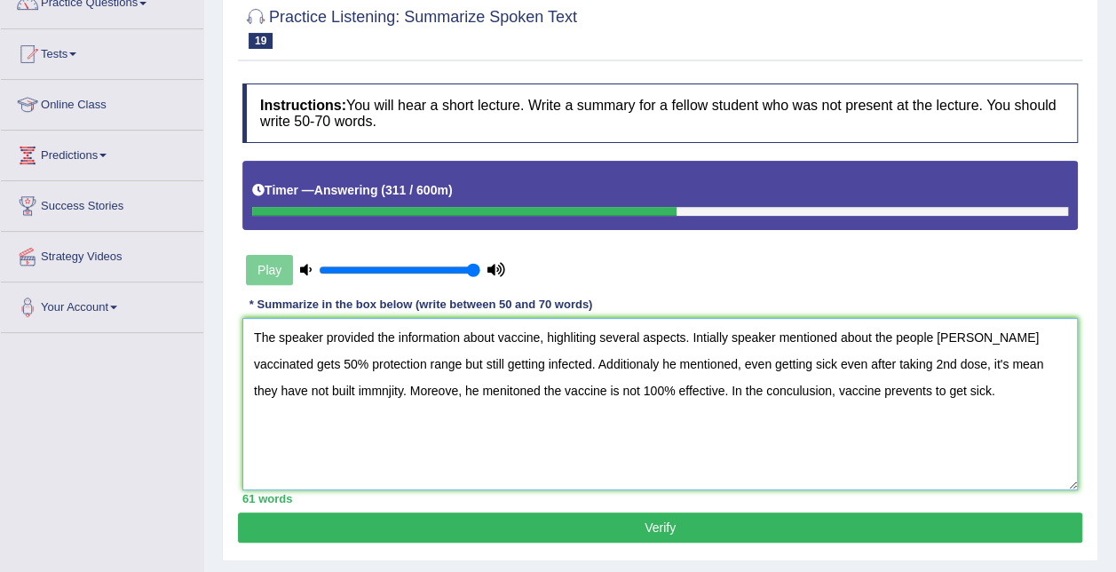
drag, startPoint x: 657, startPoint y: 385, endPoint x: 742, endPoint y: 403, distance: 87.0
click at [738, 398] on textarea "The speaker provided the information about vaccine, highliting several aspects.…" at bounding box center [659, 404] width 835 height 172
click at [690, 392] on textarea "The speaker provided the information about vaccine, highliting several aspects.…" at bounding box center [659, 404] width 835 height 172
click at [726, 386] on textarea "The speaker provided the information about vaccine, highliting several aspects.…" at bounding box center [659, 404] width 835 height 172
drag, startPoint x: 889, startPoint y: 335, endPoint x: 691, endPoint y: 331, distance: 198.9
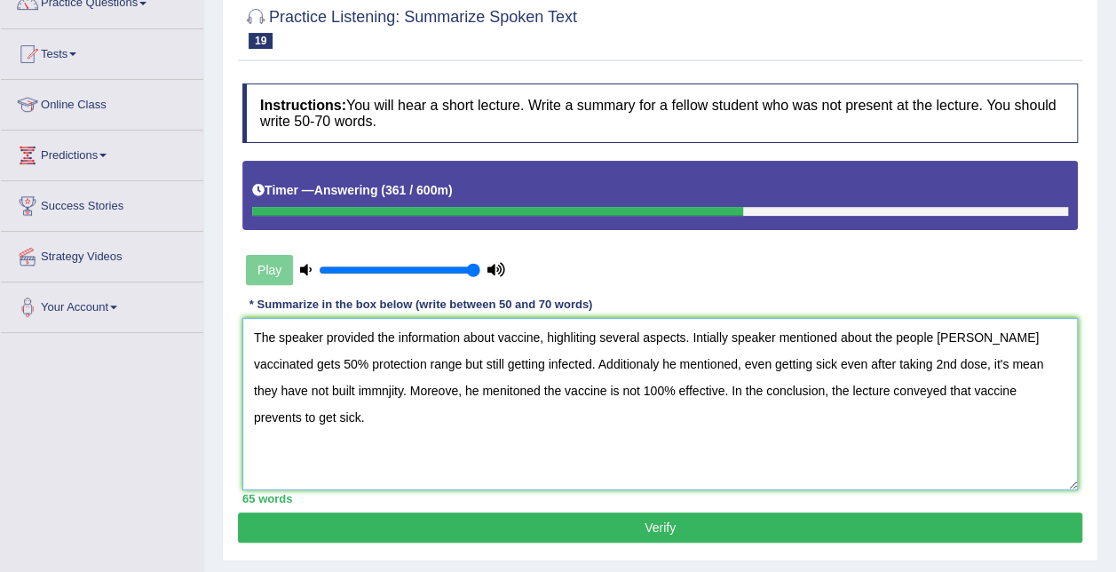
click at [691, 331] on textarea "The speaker provided the information about vaccine, highliting several aspects.…" at bounding box center [659, 404] width 835 height 172
click at [1006, 337] on textarea "The speaker provided the information about vaccine, highliting several aspects.…" at bounding box center [659, 404] width 835 height 172
click at [370, 361] on textarea "The speaker provided the information about vaccine, highliting several aspects.…" at bounding box center [659, 404] width 835 height 172
drag, startPoint x: 652, startPoint y: 362, endPoint x: 510, endPoint y: 357, distance: 142.1
click at [510, 357] on textarea "The speaker provided the information about vaccine, highliting several aspects.…" at bounding box center [659, 404] width 835 height 172
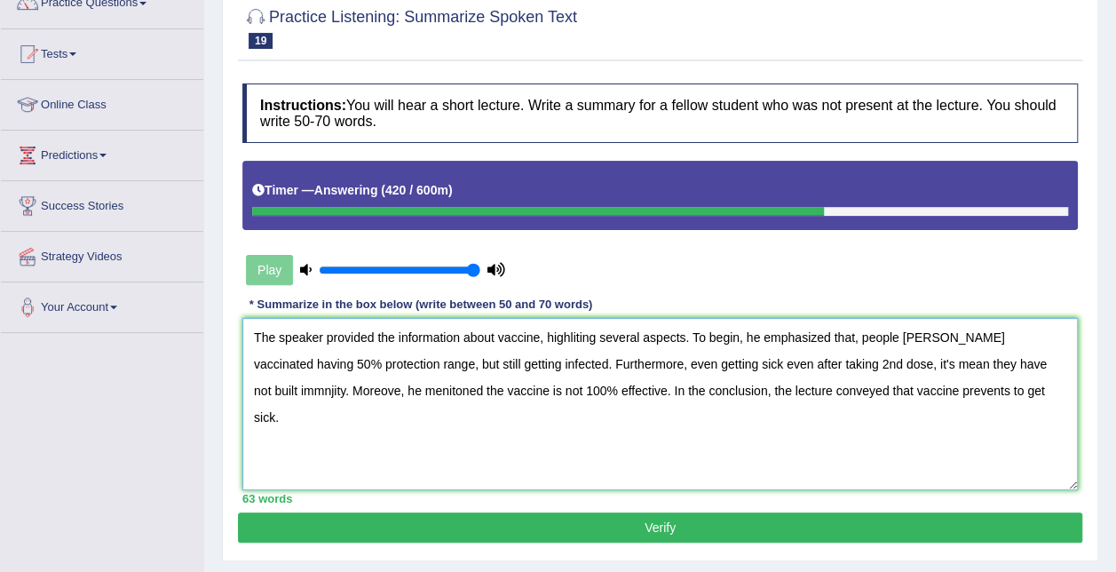
click at [585, 363] on textarea "The speaker provided the information about vaccine, highliting several aspects.…" at bounding box center [659, 404] width 835 height 172
click at [822, 361] on textarea "The speaker provided the information about vaccine, highliting several aspects.…" at bounding box center [659, 404] width 835 height 172
click at [909, 362] on textarea "The speaker provided the information about vaccine, highliting several aspects.…" at bounding box center [659, 404] width 835 height 172
click at [921, 359] on textarea "The speaker provided the information about vaccine, highliting several aspects.…" at bounding box center [659, 404] width 835 height 172
click at [307, 392] on textarea "The speaker provided the information about vaccine, highliting several aspects.…" at bounding box center [659, 404] width 835 height 172
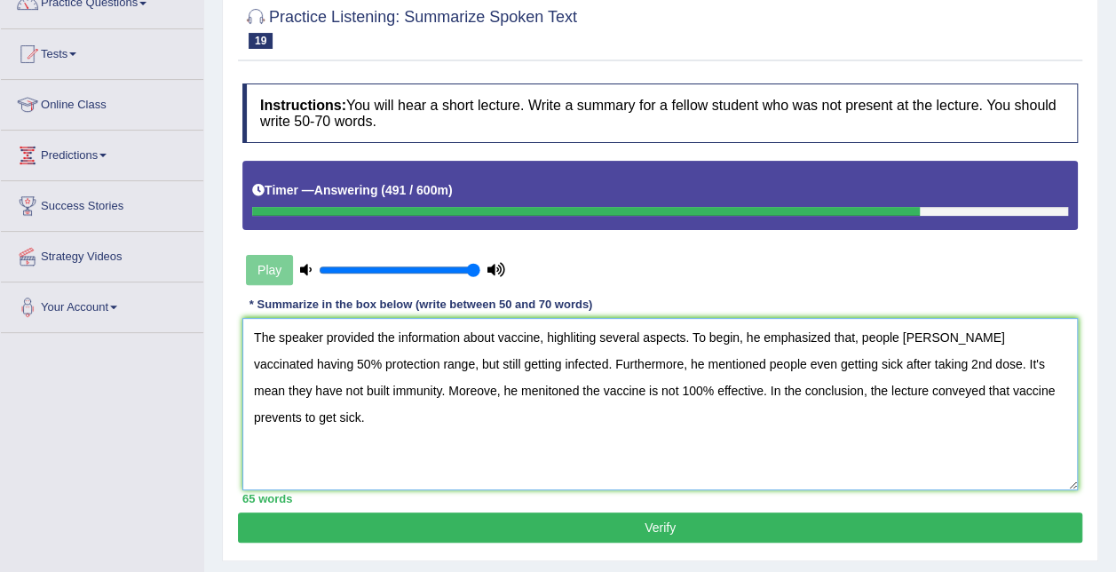
drag, startPoint x: 466, startPoint y: 388, endPoint x: 392, endPoint y: 383, distance: 73.8
click at [392, 383] on textarea "The speaker provided the information about vaccine, highliting several aspects.…" at bounding box center [659, 404] width 835 height 172
click at [406, 403] on textarea "The speaker provided the information about vaccine, highliting several aspects.…" at bounding box center [659, 404] width 835 height 172
click at [406, 391] on textarea "The speaker provided the information about vaccine, highliting several aspects.…" at bounding box center [659, 404] width 835 height 172
click at [470, 391] on textarea "The speaker provided the information about vaccine, highliting several aspects.…" at bounding box center [659, 404] width 835 height 172
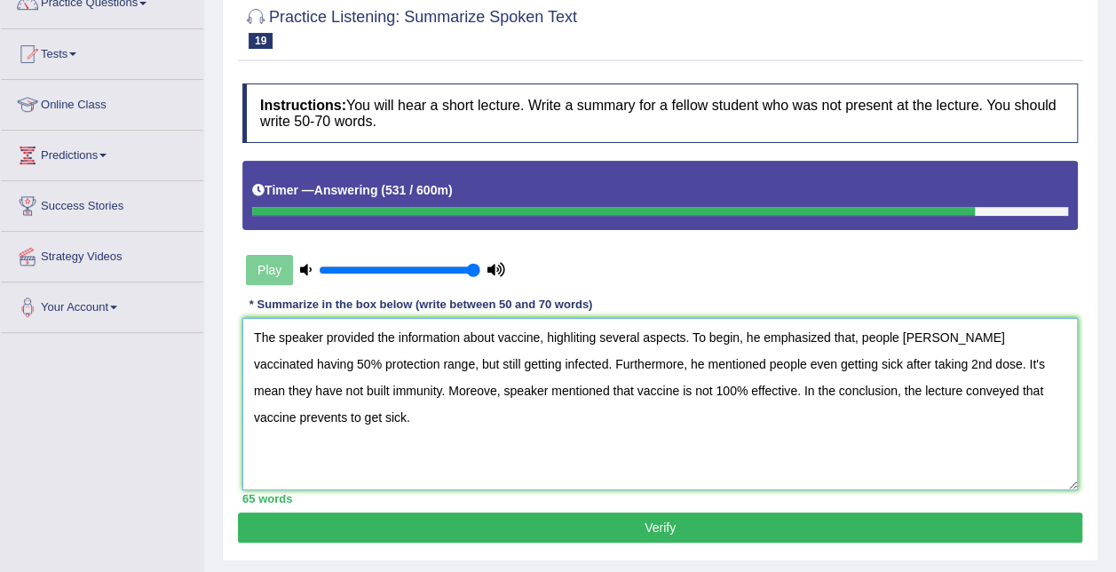
type textarea "The speaker provided the information about vaccine, highliting several aspects.…"
click at [735, 527] on button "Verify" at bounding box center [660, 527] width 844 height 30
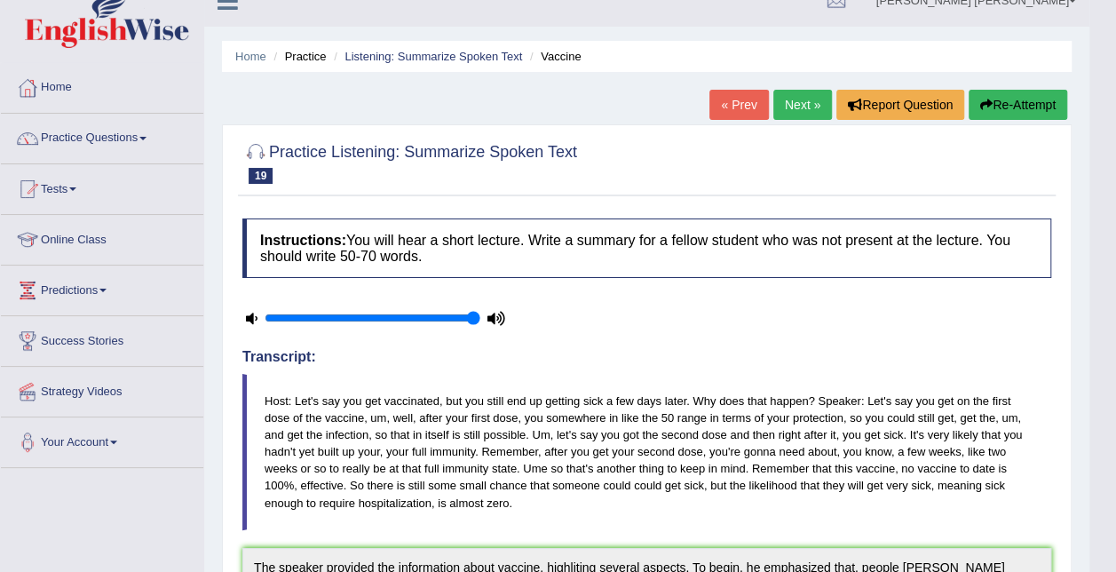
scroll to position [0, 0]
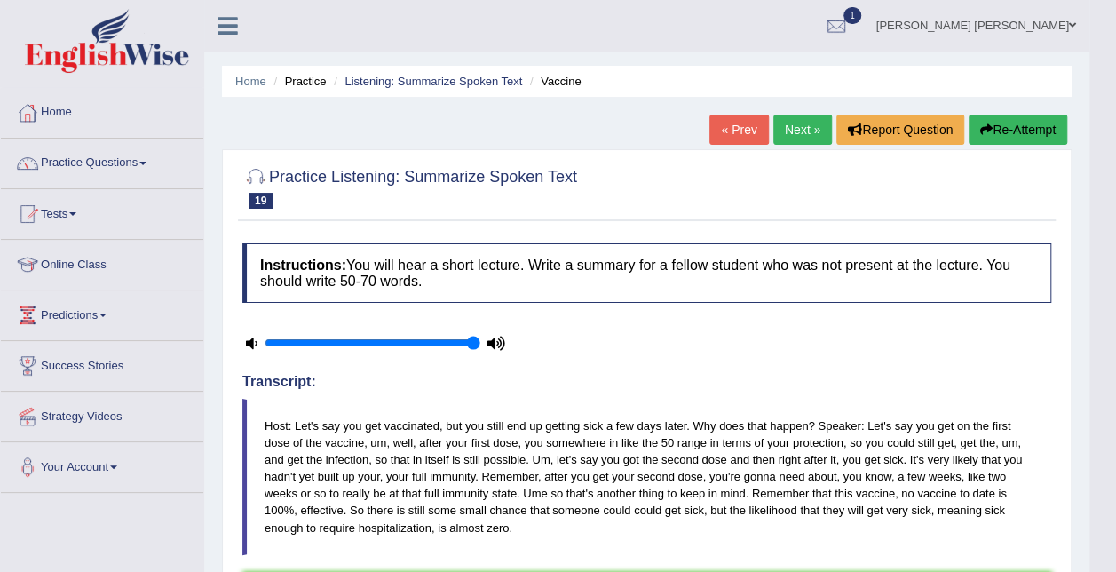
click at [1027, 127] on button "Re-Attempt" at bounding box center [1017, 129] width 99 height 30
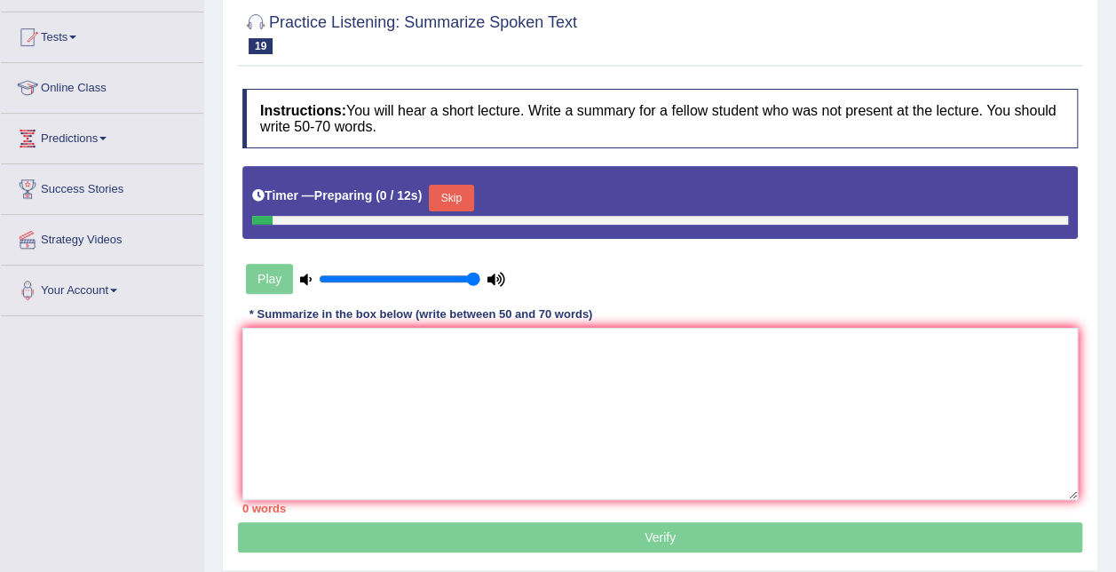
scroll to position [178, 0]
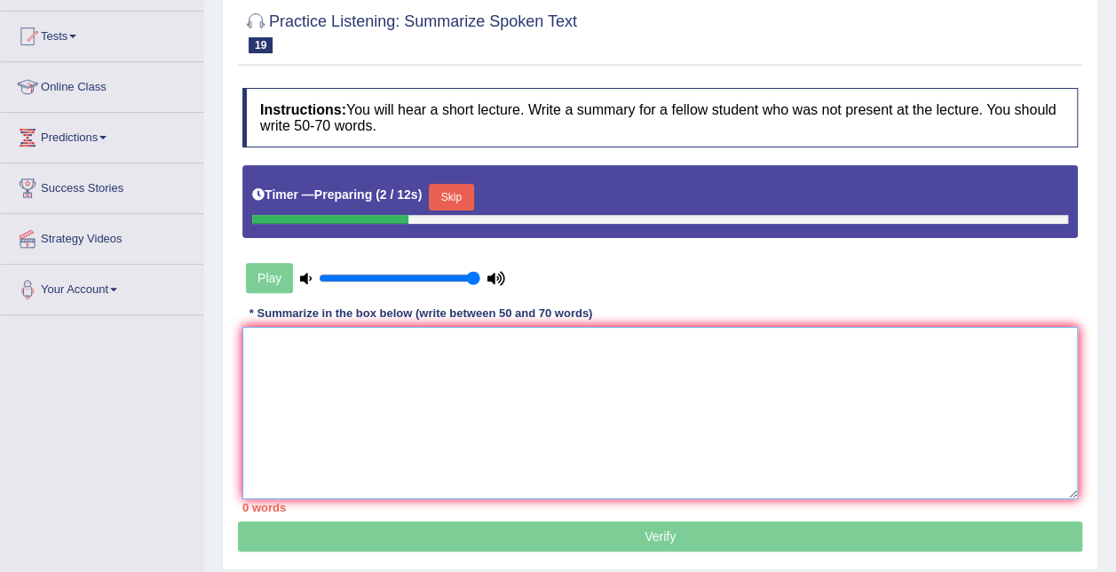
paste textarea "The speaker provided the information about vaccine, highliting several aspects.…"
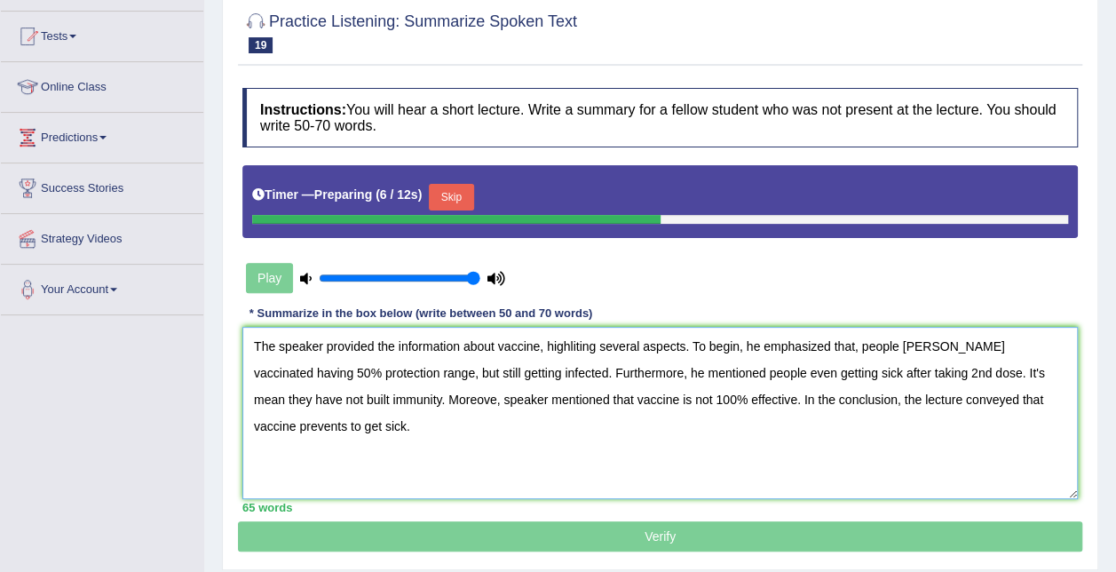
click at [916, 341] on textarea "The speaker provided the information about vaccine, highliting several aspects.…" at bounding box center [659, 413] width 835 height 172
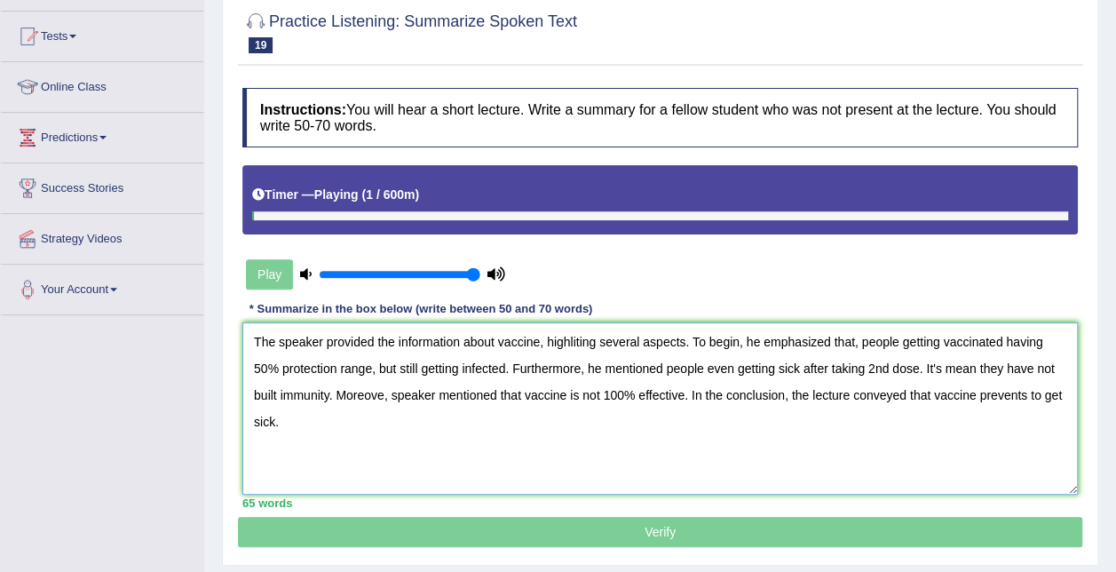
click at [575, 337] on textarea "The speaker provided the information about vaccine, highliting several aspects.…" at bounding box center [659, 408] width 835 height 172
click at [384, 394] on textarea "The speaker provided the information about vaccine, highlighting several aspect…" at bounding box center [659, 408] width 835 height 172
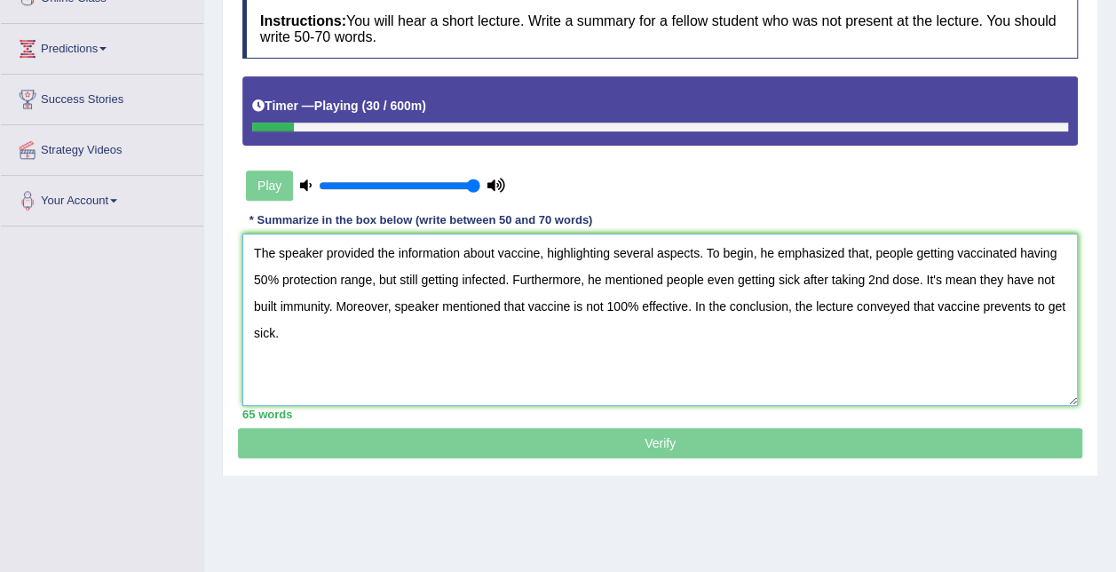
click at [557, 378] on textarea "The speaker provided the information about vaccine, highlighting several aspect…" at bounding box center [659, 319] width 835 height 172
type textarea "The speaker provided the information about vaccine, highlighting several aspect…"
click at [476, 343] on textarea "The speaker provided the information about vaccine, highlighting several aspect…" at bounding box center [659, 319] width 835 height 172
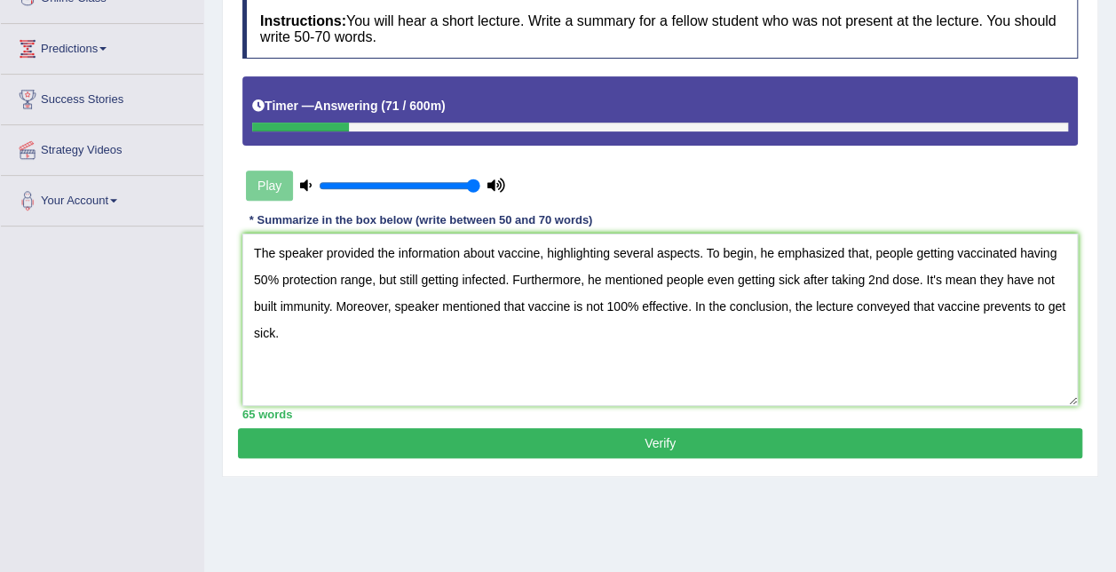
click at [718, 445] on button "Verify" at bounding box center [660, 443] width 844 height 30
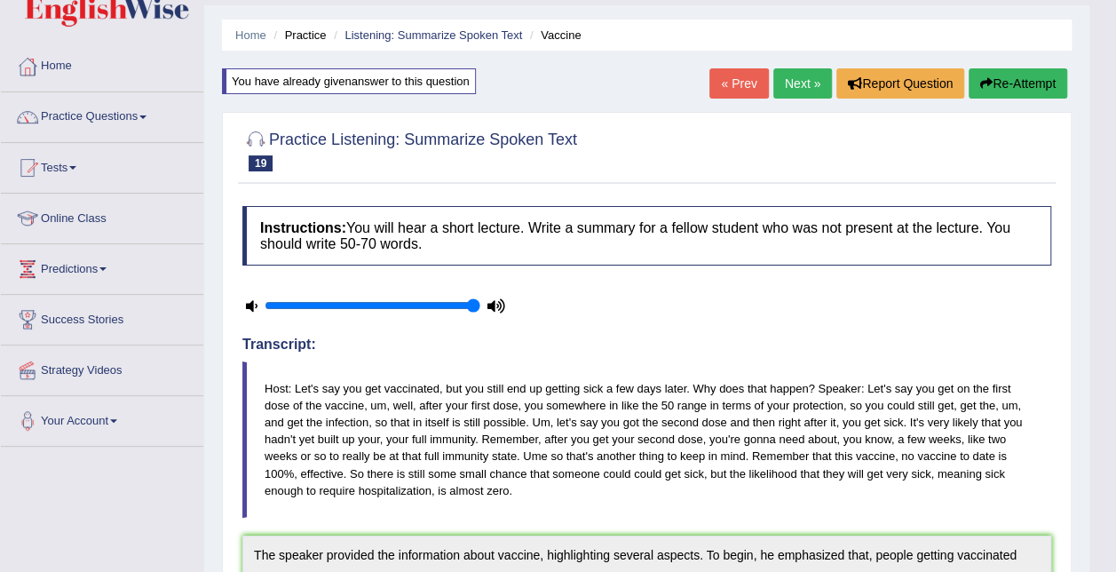
scroll to position [32, 0]
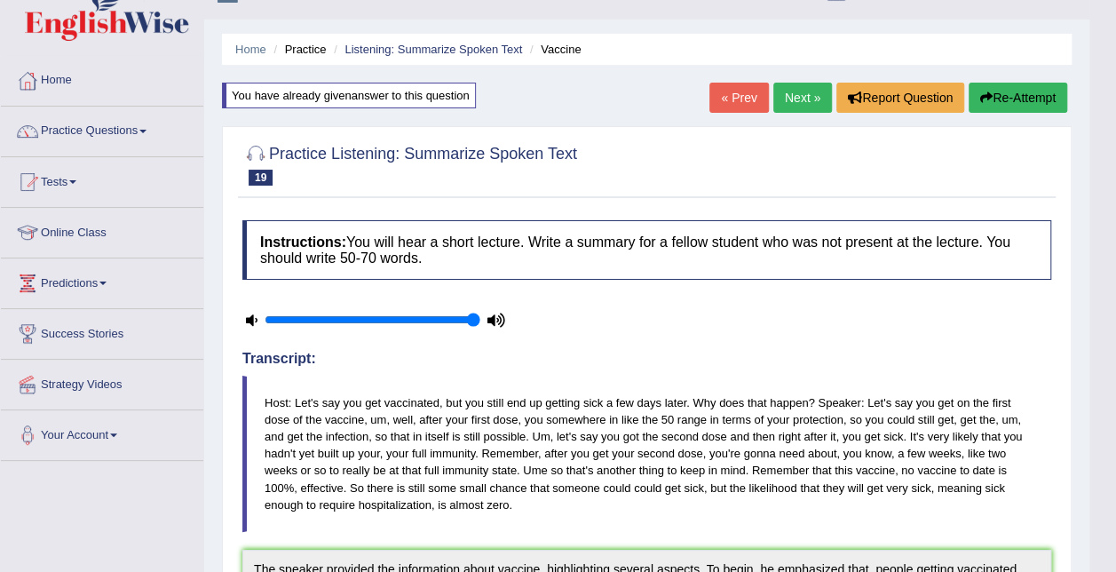
click at [804, 92] on link "Next »" at bounding box center [802, 98] width 59 height 30
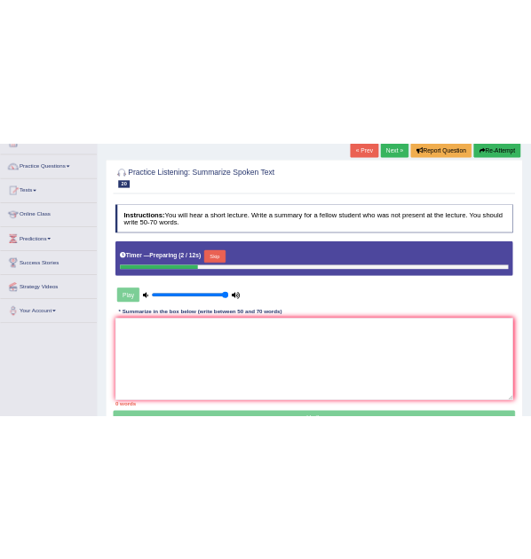
scroll to position [89, 0]
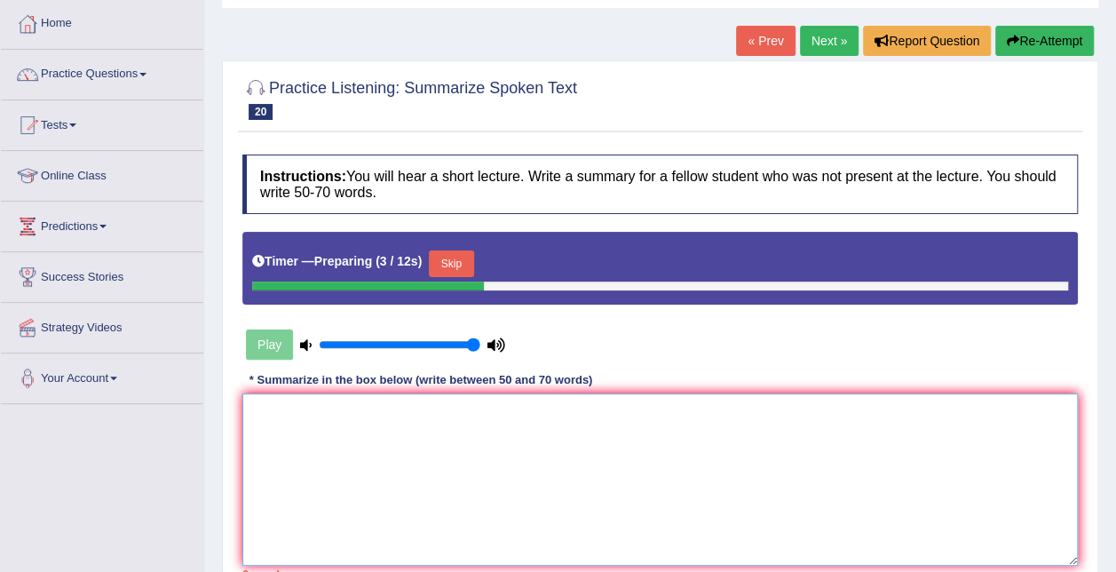
click at [401, 414] on textarea at bounding box center [659, 479] width 835 height 172
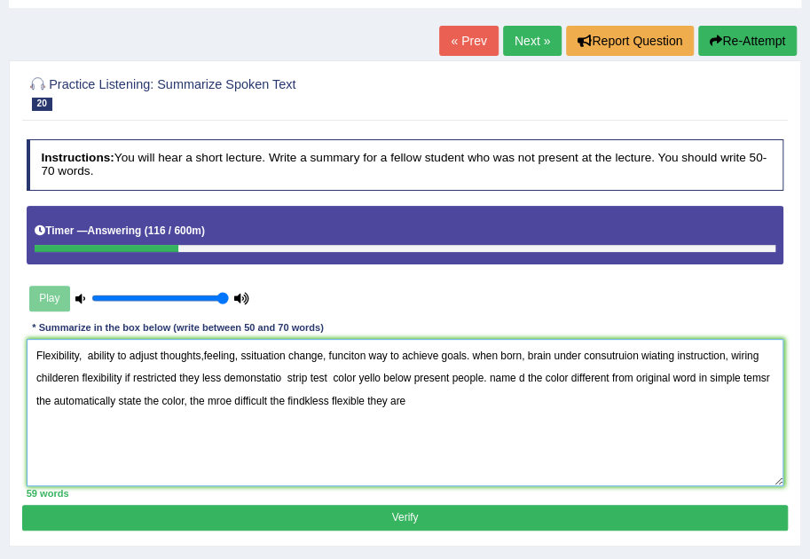
click at [390, 432] on textarea "Flexibility, ability to adjust thoughts,feeling, ssituation change, funciton wa…" at bounding box center [406, 412] width 758 height 146
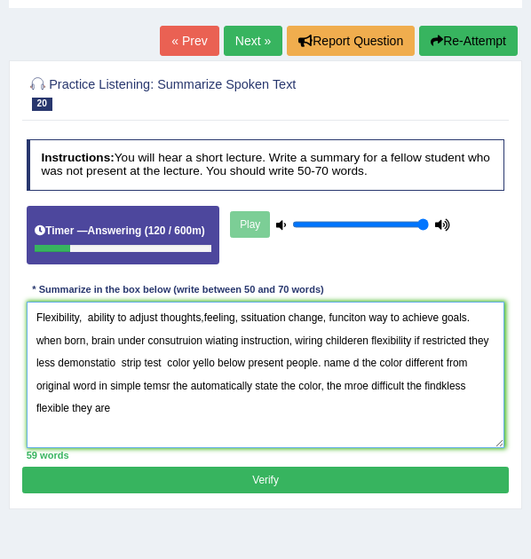
click at [317, 414] on textarea "Flexibility, ability to adjust thoughts,feeling, ssituation change, funciton wa…" at bounding box center [266, 375] width 478 height 146
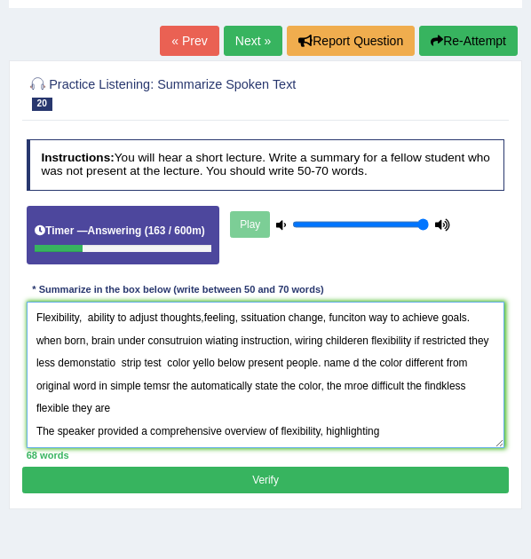
click at [281, 393] on textarea "Flexibility, ability to adjust thoughts,feeling, ssituation change, funciton wa…" at bounding box center [266, 375] width 478 height 146
click at [398, 423] on textarea "Flexibility, ability to adjust thoughts,feeling, ssituation change, funciton wa…" at bounding box center [266, 375] width 478 height 146
click at [328, 426] on textarea "Flexibility, ability to adjust thoughts,feeling, ssituation change, funciton wa…" at bounding box center [266, 375] width 478 height 146
click at [467, 429] on textarea "Flexibility, ability to adjust thoughts,feeling, ssituation change, funciton wa…" at bounding box center [266, 375] width 478 height 146
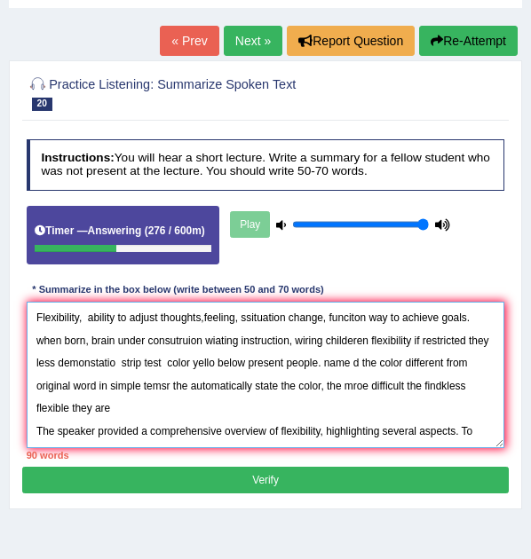
scroll to position [52, 0]
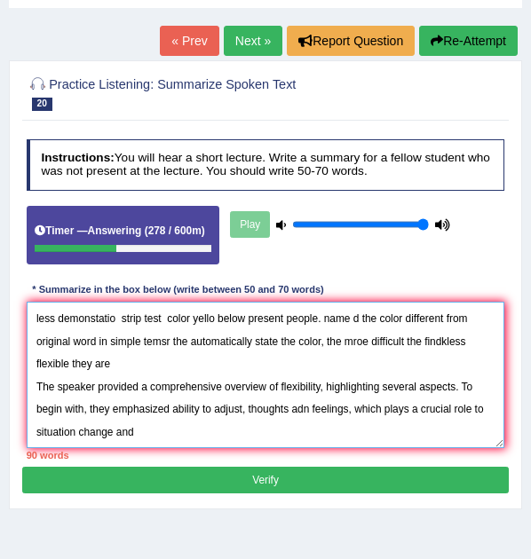
click at [51, 427] on textarea "Flexibility, ability to adjust thoughts,feeling, ssituation change, funciton wa…" at bounding box center [266, 375] width 478 height 146
click at [46, 430] on textarea "Flexibility, ability to adjust thoughts,feeling, ssituation change, funciton wa…" at bounding box center [266, 375] width 478 height 146
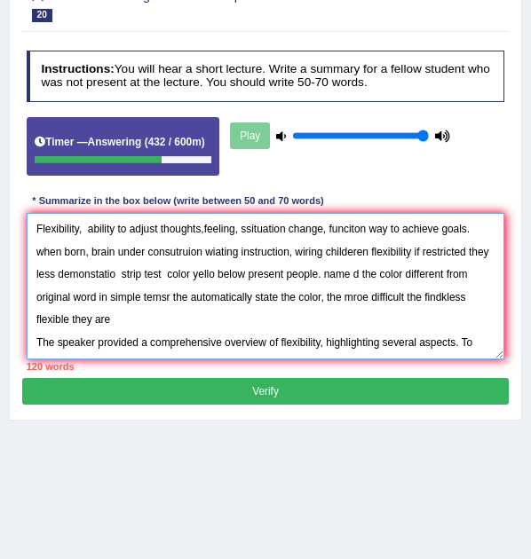
scroll to position [104, 0]
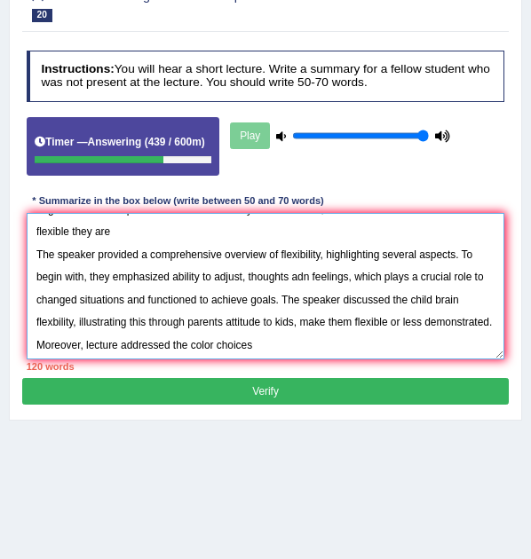
click at [343, 342] on textarea "Flexibility, ability to adjust thoughts,feeling, ssituation change, funciton wa…" at bounding box center [266, 286] width 478 height 146
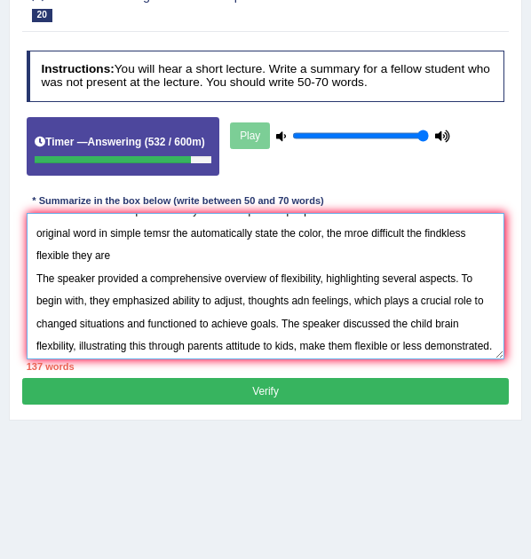
scroll to position [0, 0]
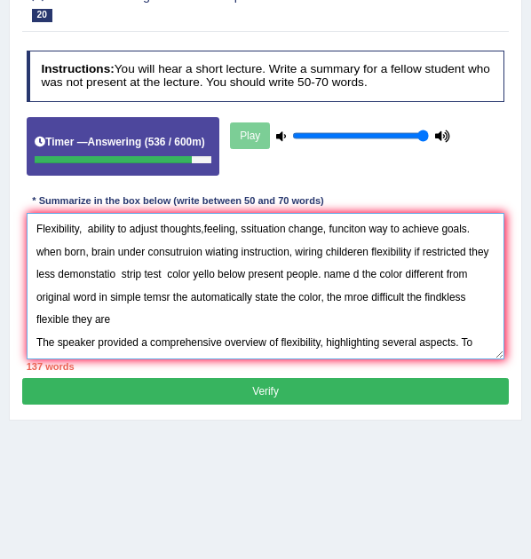
drag, startPoint x: 291, startPoint y: 317, endPoint x: 14, endPoint y: 247, distance: 285.7
click at [14, 247] on div "Practice Listening: Summarize Spoken Text 20 Flexibility Instructions: You will…" at bounding box center [265, 196] width 513 height 449
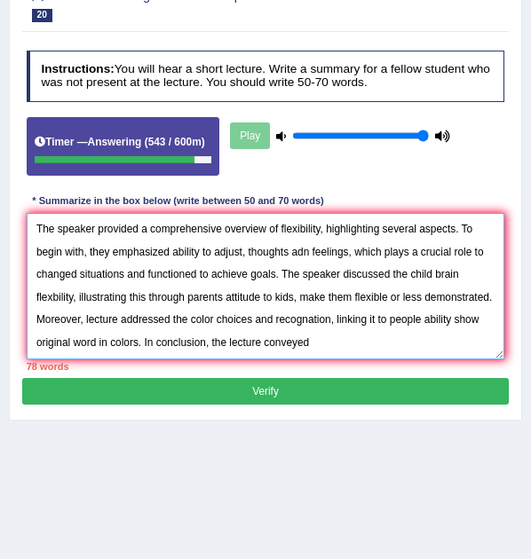
click at [391, 331] on textarea "The speaker provided a comprehensive overview of flexibility, highlighting seve…" at bounding box center [266, 286] width 478 height 146
drag, startPoint x: 405, startPoint y: 314, endPoint x: 202, endPoint y: 354, distance: 206.3
click at [202, 354] on textarea "The speaker provided a comprehensive overview of flexibility, highlighting seve…" at bounding box center [266, 286] width 478 height 146
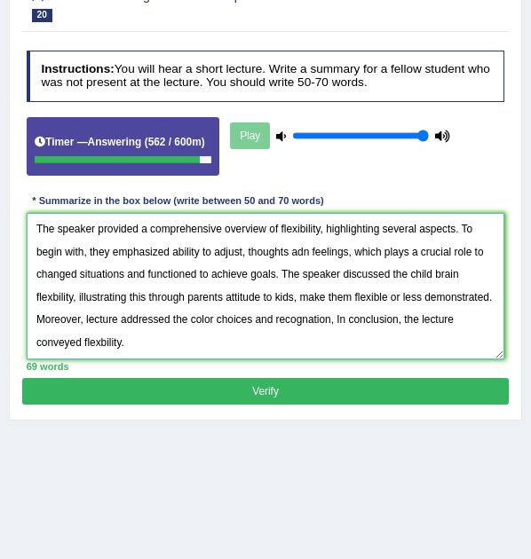
type textarea "The speaker provided a comprehensive overview of flexibility, highlighting seve…"
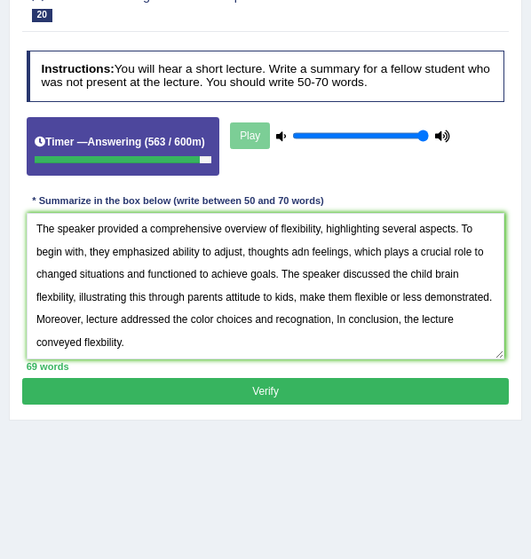
click at [225, 382] on button "Verify" at bounding box center [264, 391] width 485 height 26
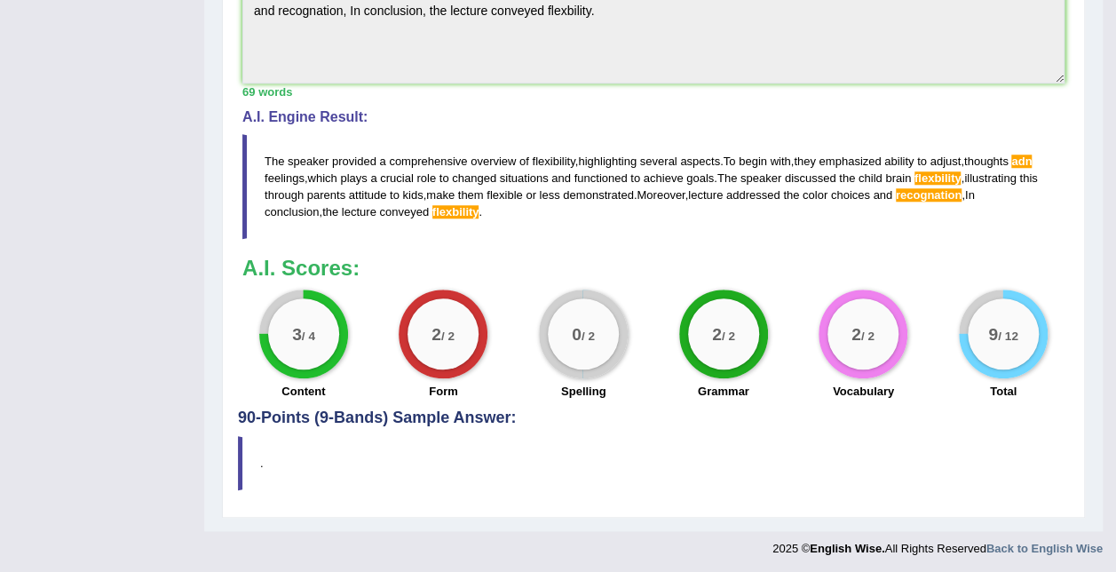
scroll to position [623, 0]
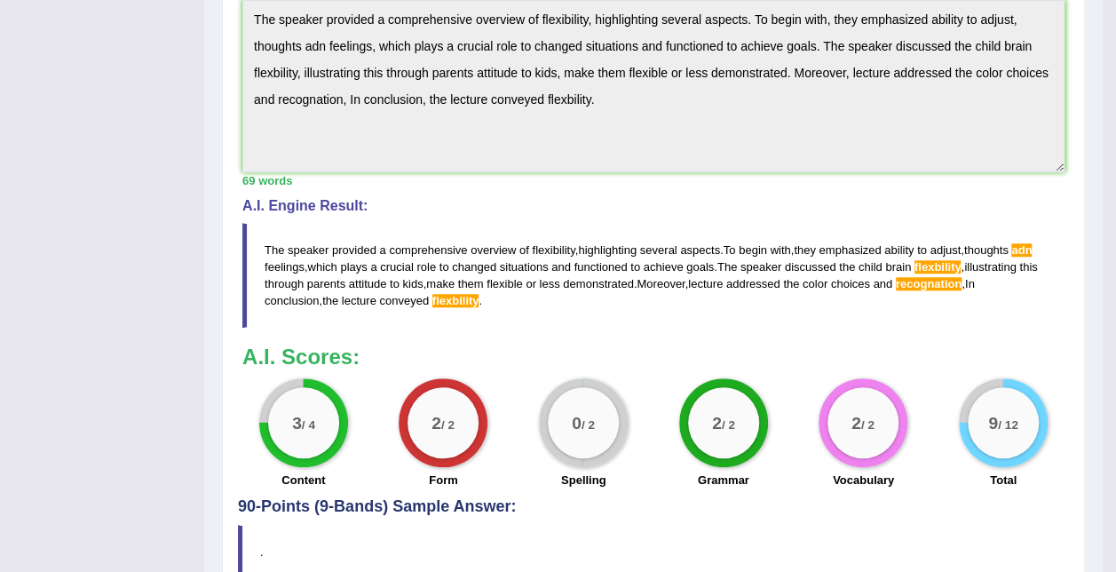
drag, startPoint x: 460, startPoint y: 289, endPoint x: 279, endPoint y: 257, distance: 183.9
click at [279, 257] on blockquote "The speaker provided a comprehensive overview of flexibility , highlighting sev…" at bounding box center [653, 275] width 822 height 105
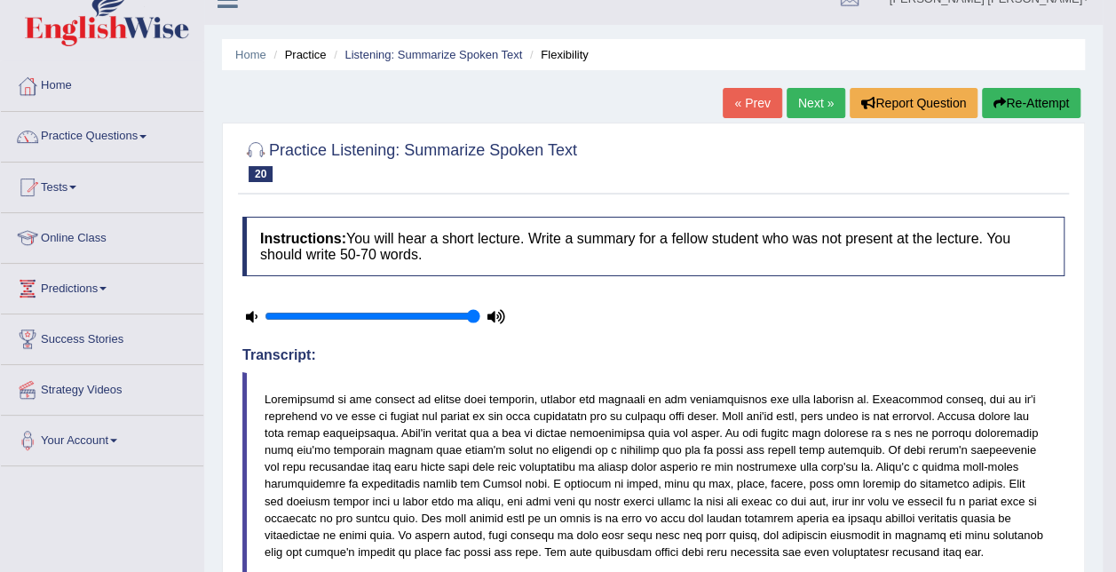
scroll to position [0, 0]
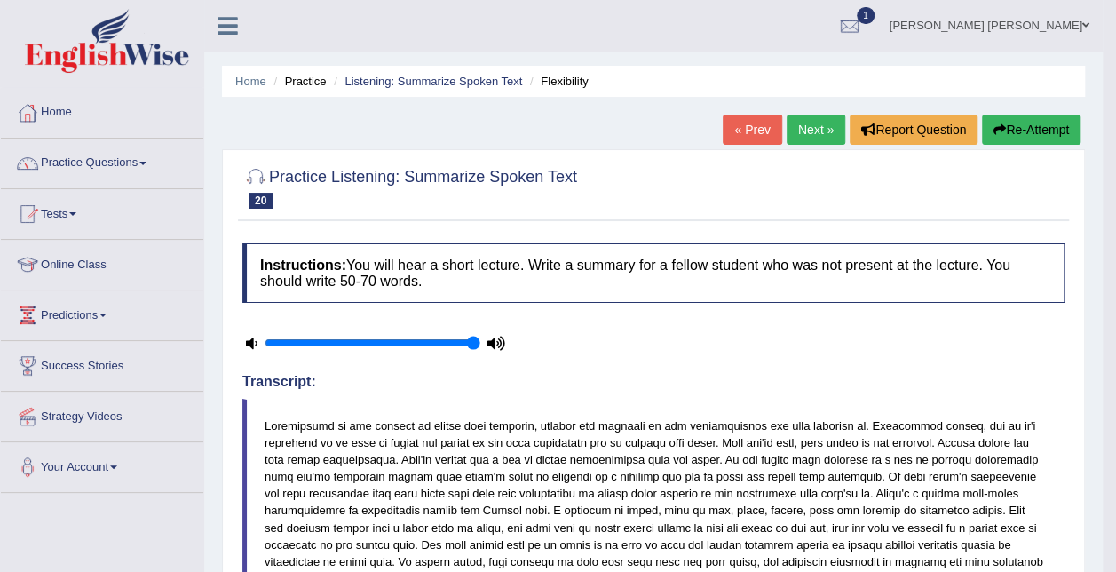
click at [1007, 133] on button "Re-Attempt" at bounding box center [1031, 129] width 99 height 30
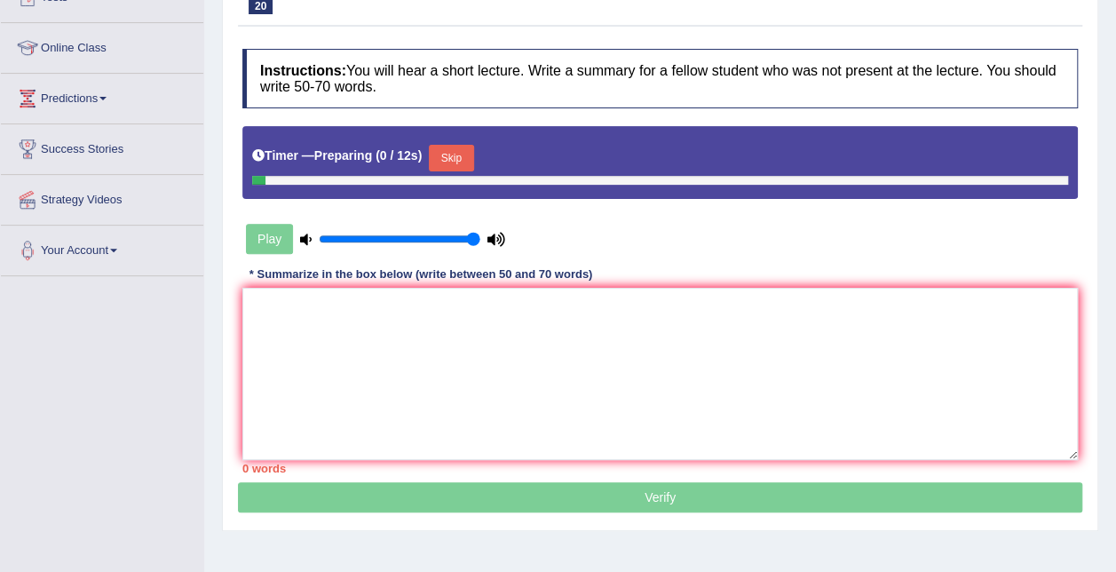
scroll to position [360, 0]
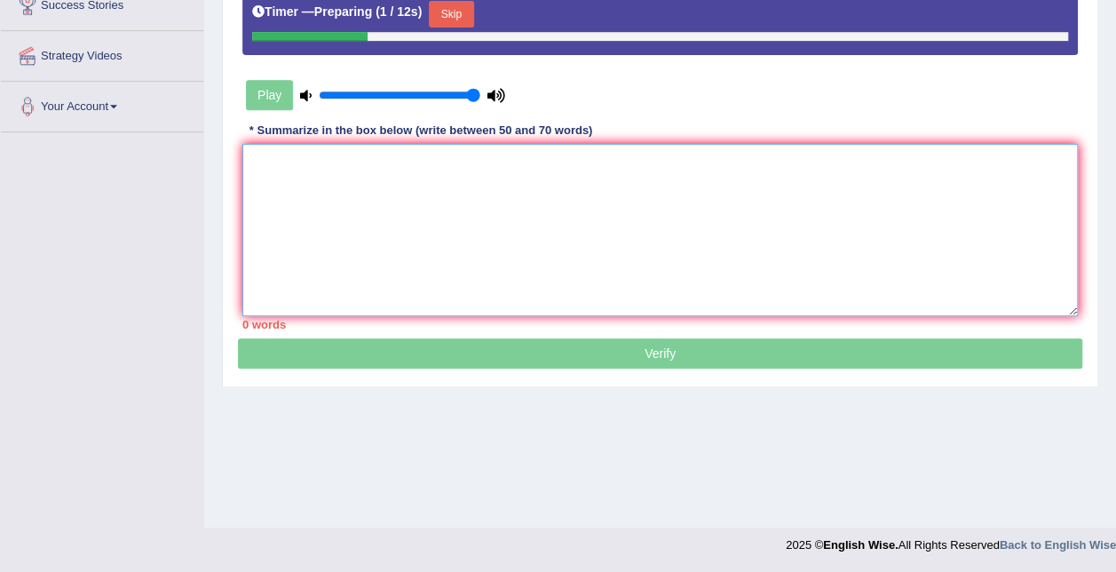
paste textarea "The speaker provided a comprehensive overview of flexibility, highlighting seve…"
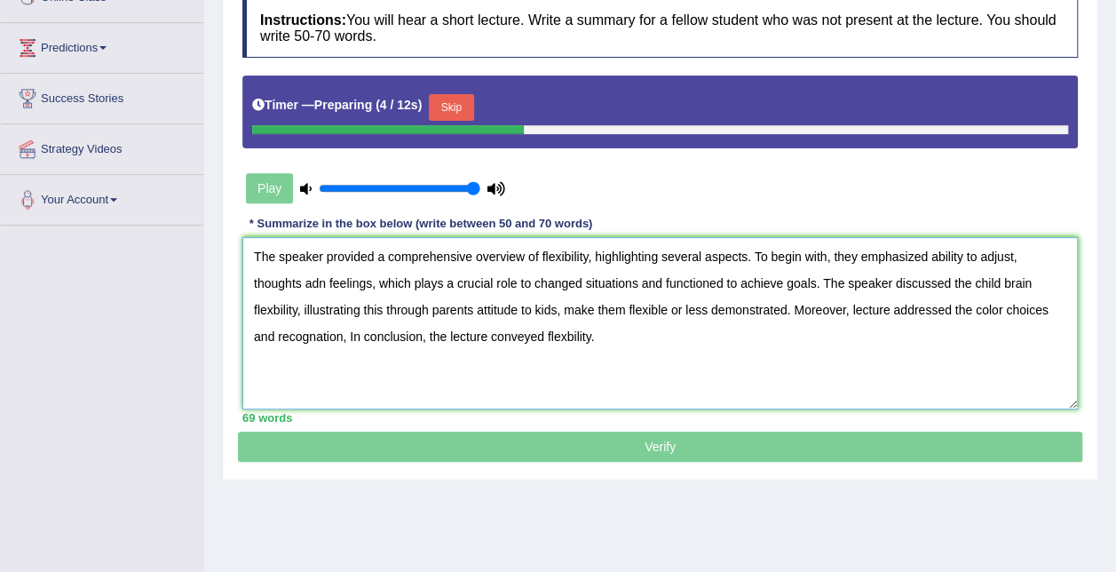
scroll to position [183, 0]
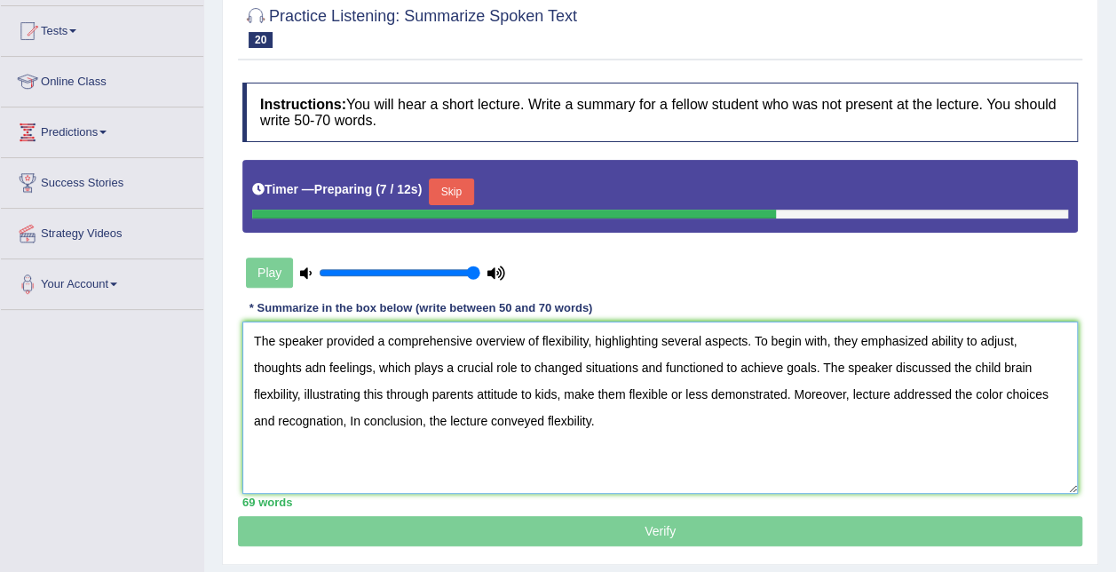
click at [541, 419] on textarea "The speaker provided a comprehensive overview of flexibility, highlighting seve…" at bounding box center [659, 407] width 835 height 172
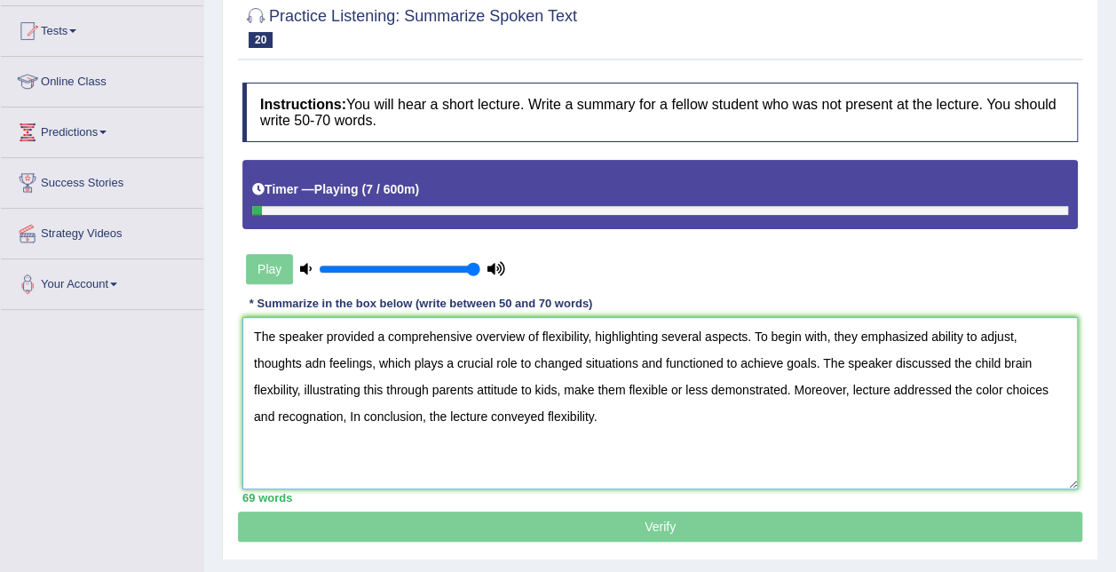
click at [1006, 359] on textarea "The speaker provided a comprehensive overview of flexibility, highlighting seve…" at bounding box center [659, 403] width 835 height 172
click at [1000, 359] on textarea "The speaker provided a comprehensive overview of flexibility, highlighting seve…" at bounding box center [659, 403] width 835 height 172
click at [675, 359] on textarea "The speaker provided a comprehensive overview of flexibility, highlighting seve…" at bounding box center [659, 403] width 835 height 172
click at [291, 414] on textarea "The speaker provided a comprehensive overview of flexibility, highlighting seve…" at bounding box center [659, 403] width 835 height 172
drag, startPoint x: 322, startPoint y: 415, endPoint x: 257, endPoint y: 415, distance: 64.8
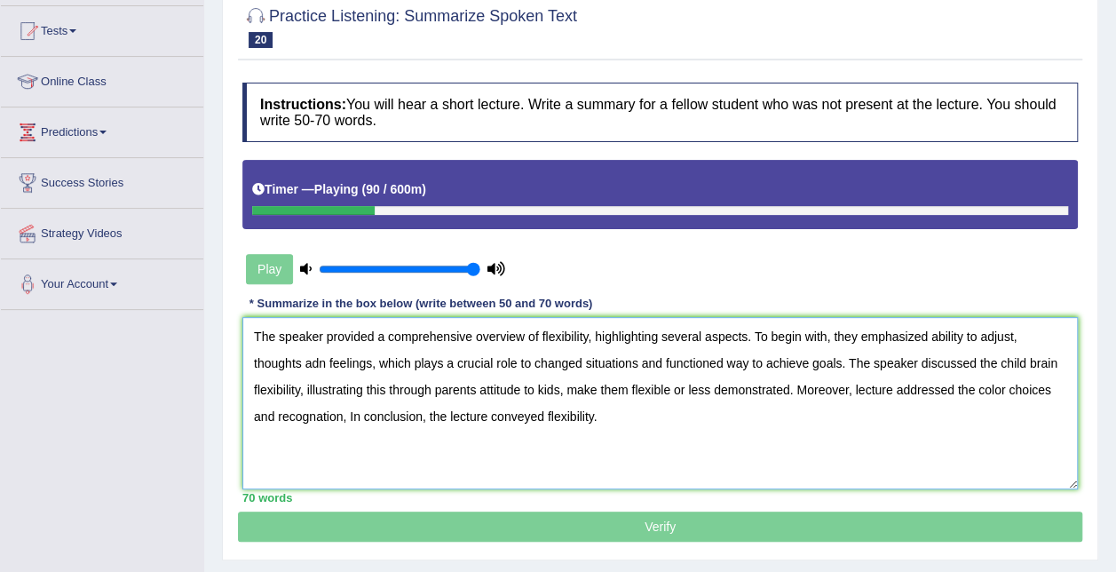
click at [257, 415] on textarea "The speaker provided a comprehensive overview of flexibility, highlighting seve…" at bounding box center [659, 403] width 835 height 172
click at [259, 419] on textarea "The speaker provided a comprehensive overview of flexibility, highlighting seve…" at bounding box center [659, 403] width 835 height 172
drag, startPoint x: 254, startPoint y: 419, endPoint x: 317, endPoint y: 418, distance: 63.0
click at [317, 418] on textarea "The speaker provided a comprehensive overview of flexibility, highlighting seve…" at bounding box center [659, 403] width 835 height 172
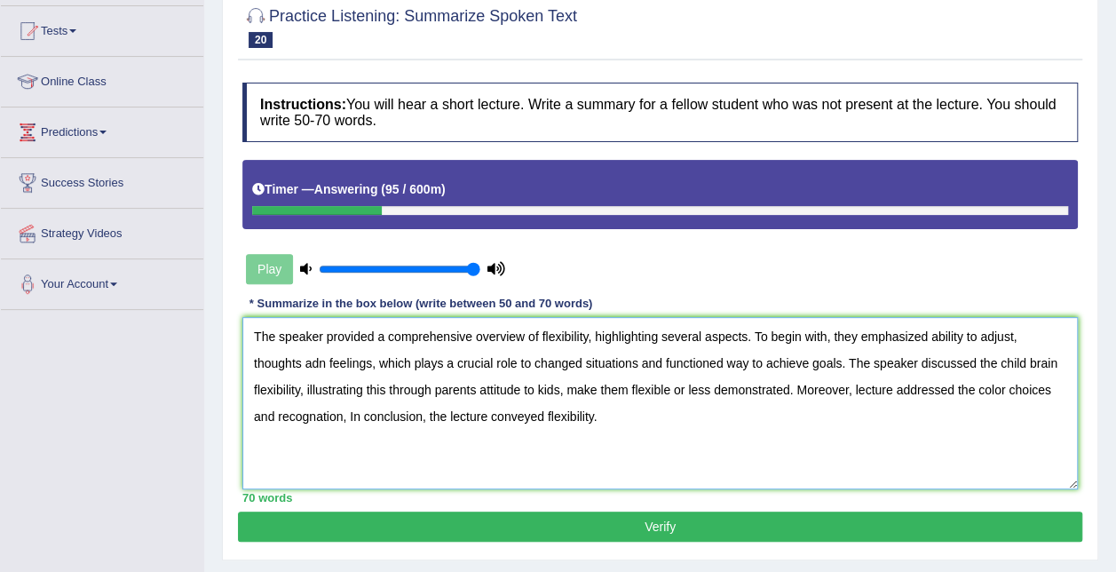
paste textarea "i"
drag, startPoint x: 517, startPoint y: 417, endPoint x: 554, endPoint y: 412, distance: 37.7
click at [535, 415] on textarea "The speaker provided a comprehensive overview of flexibility, highlighting seve…" at bounding box center [659, 403] width 835 height 172
drag, startPoint x: 255, startPoint y: 391, endPoint x: 290, endPoint y: 388, distance: 35.6
click at [290, 388] on textarea "The speaker provided a comprehensive overview of flexibility, highlighting seve…" at bounding box center [659, 403] width 835 height 172
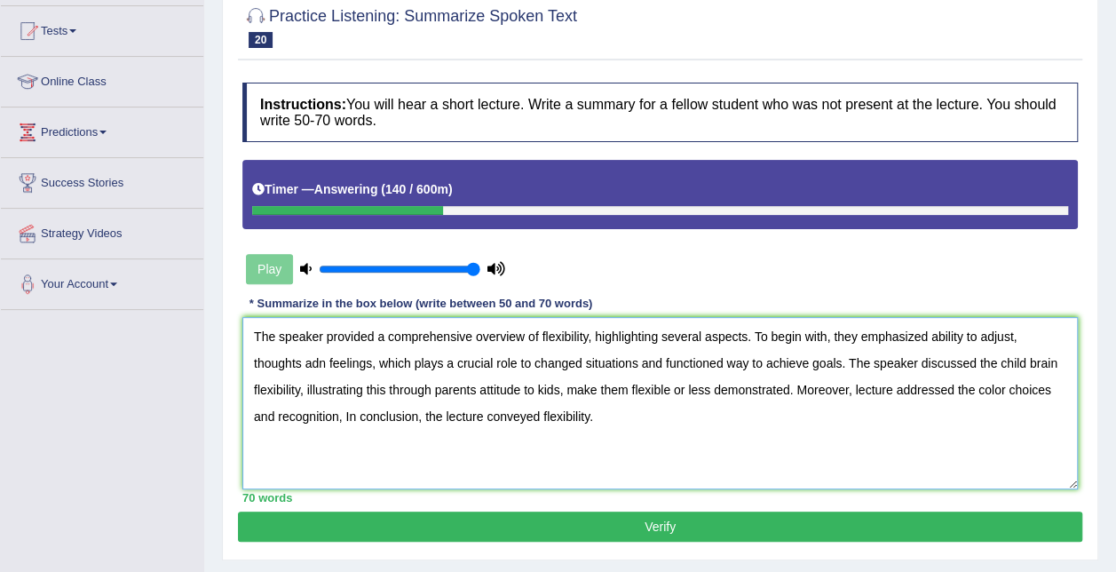
click at [320, 398] on textarea "The speaker provided a comprehensive overview of flexibility, highlighting seve…" at bounding box center [659, 403] width 835 height 172
click at [485, 392] on textarea "The speaker provided a comprehensive overview of flexibility, highlighting seve…" at bounding box center [659, 403] width 835 height 172
drag, startPoint x: 272, startPoint y: 368, endPoint x: 476, endPoint y: 389, distance: 205.2
click at [288, 368] on textarea "The speaker provided a comprehensive overview of flexibility, highlighting seve…" at bounding box center [659, 403] width 835 height 172
drag, startPoint x: 485, startPoint y: 359, endPoint x: 502, endPoint y: 359, distance: 16.9
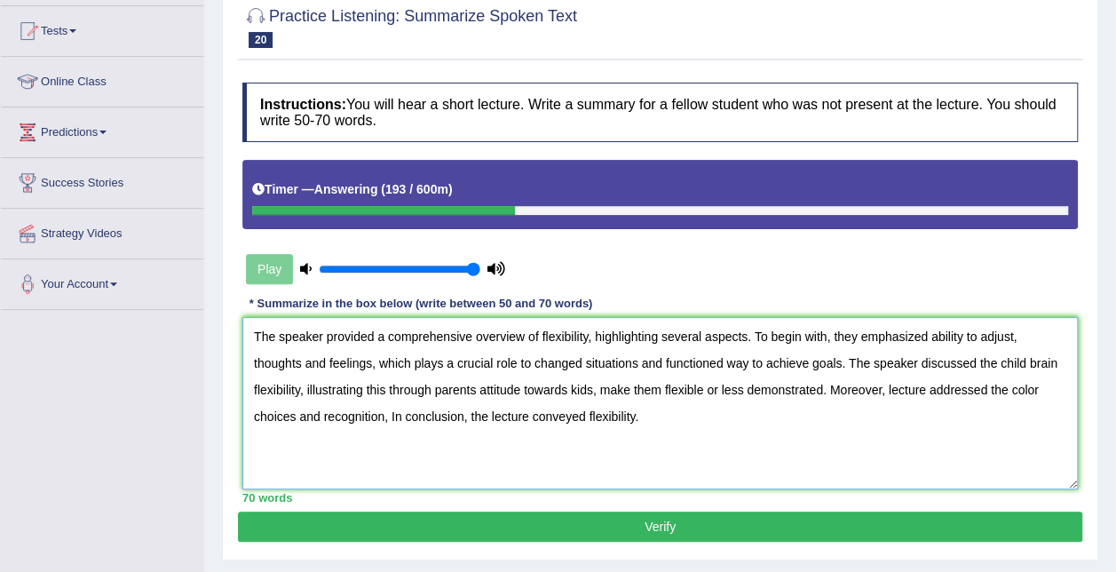
click at [502, 359] on textarea "The speaker provided a comprehensive overview of flexibility, highlighting seve…" at bounding box center [659, 403] width 835 height 172
type textarea "The speaker provided a comprehensive overview of flexibility, highlighting seve…"
click at [662, 531] on button "Verify" at bounding box center [660, 526] width 844 height 30
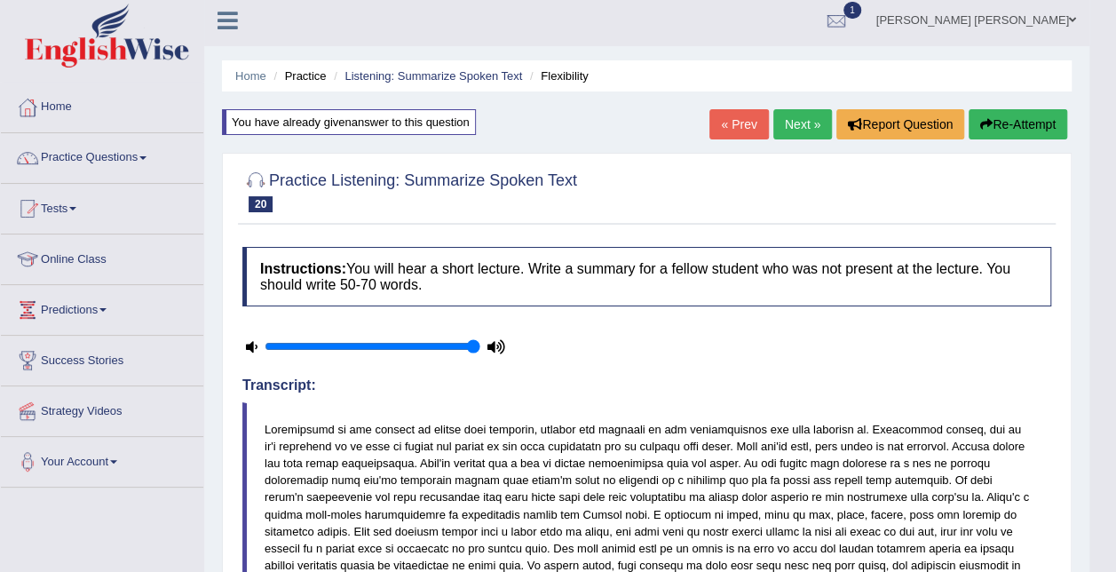
scroll to position [5, 0]
click at [793, 126] on link "Next »" at bounding box center [802, 124] width 59 height 30
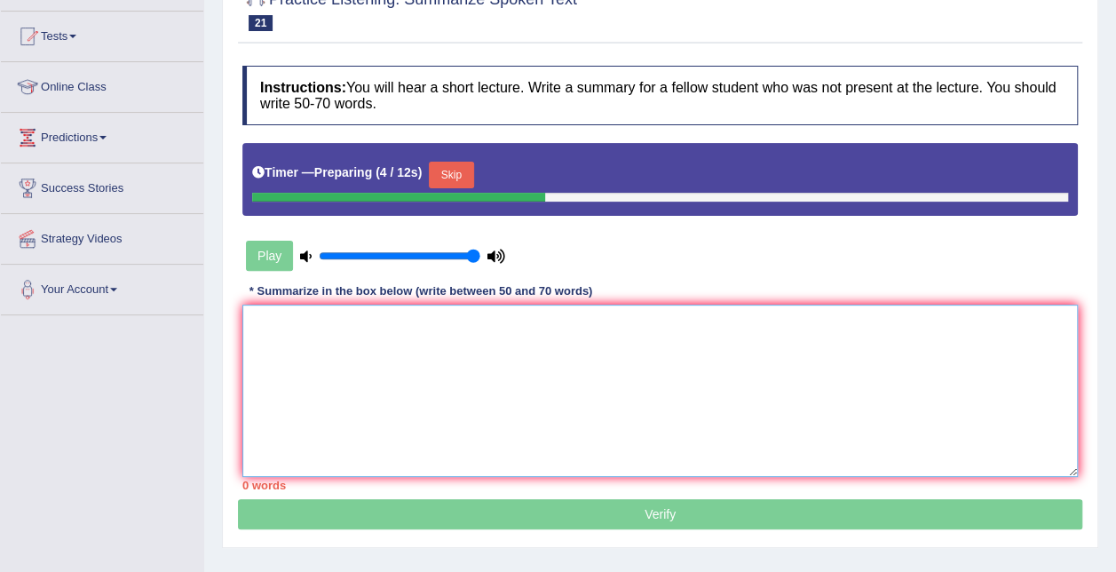
click at [467, 336] on textarea at bounding box center [659, 390] width 835 height 172
click at [482, 323] on textarea at bounding box center [659, 390] width 835 height 172
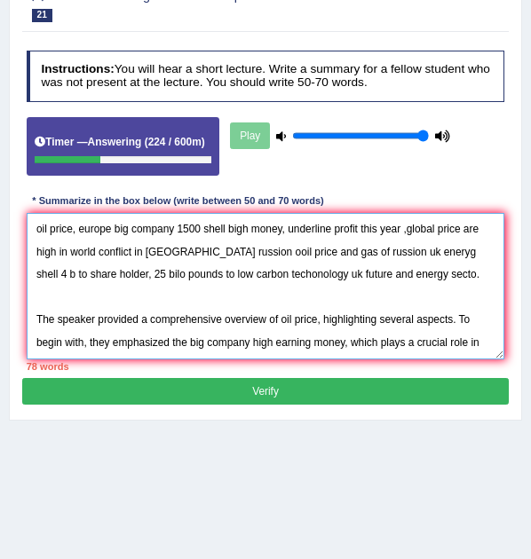
click at [306, 278] on textarea "oil price, europe big company 1500 shell bigh money, underline profit this year…" at bounding box center [266, 286] width 478 height 146
click at [481, 337] on textarea "oil price, europe big company 1500 shell bigh money, underline profit this year…" at bounding box center [266, 286] width 478 height 146
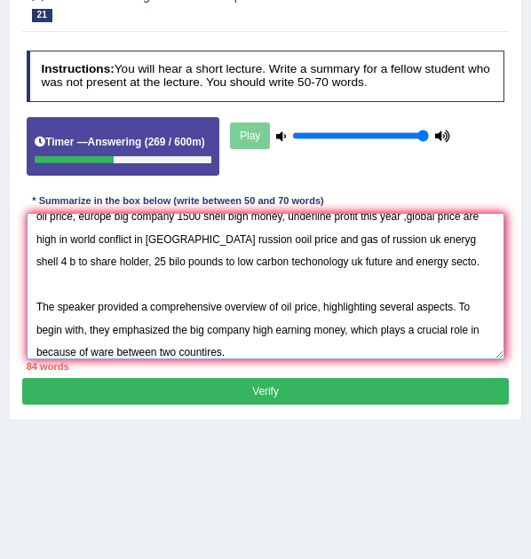
click at [261, 346] on textarea "oil price, europe big company 1500 shell bigh money, underline profit this year…" at bounding box center [266, 286] width 478 height 146
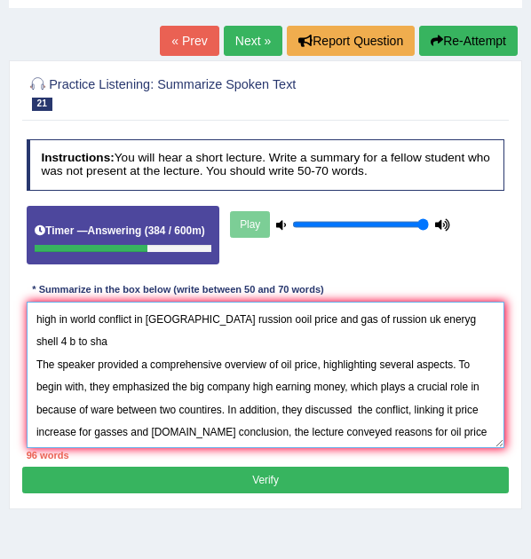
scroll to position [0, 0]
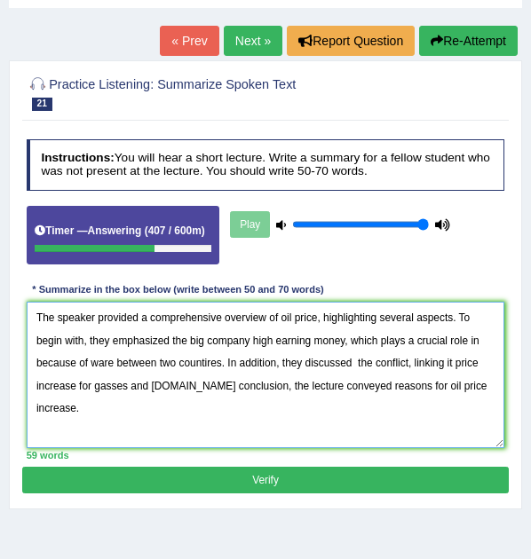
click at [356, 363] on textarea "The speaker provided a comprehensive overview of oil price, highlighting severa…" at bounding box center [266, 375] width 478 height 146
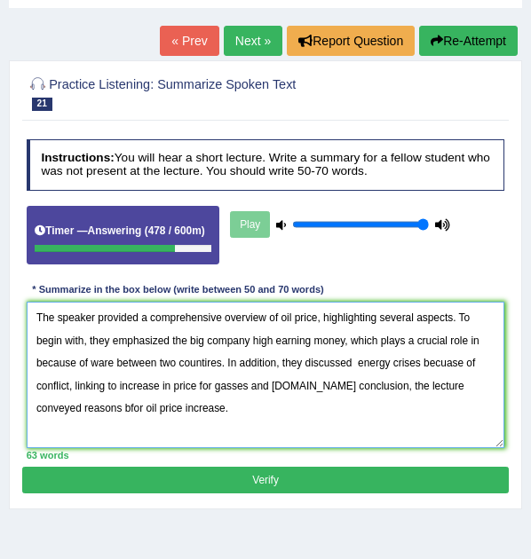
click at [502, 381] on textarea "The speaker provided a comprehensive overview of oil price, highlighting severa…" at bounding box center [266, 375] width 478 height 146
type textarea "The speaker provided a comprehensive overview of oil price, highlighting severa…"
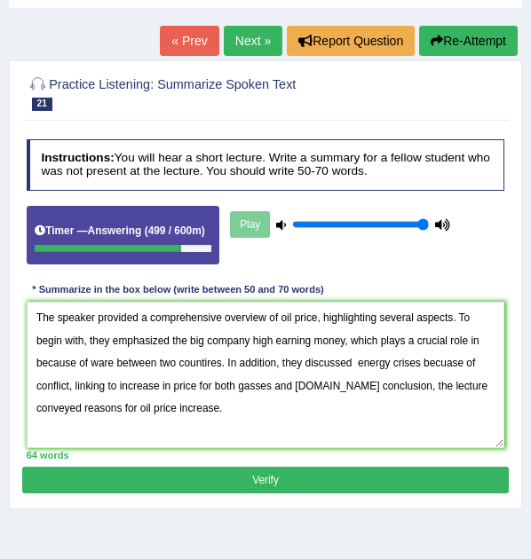
click at [289, 472] on button "Verify" at bounding box center [264, 480] width 485 height 26
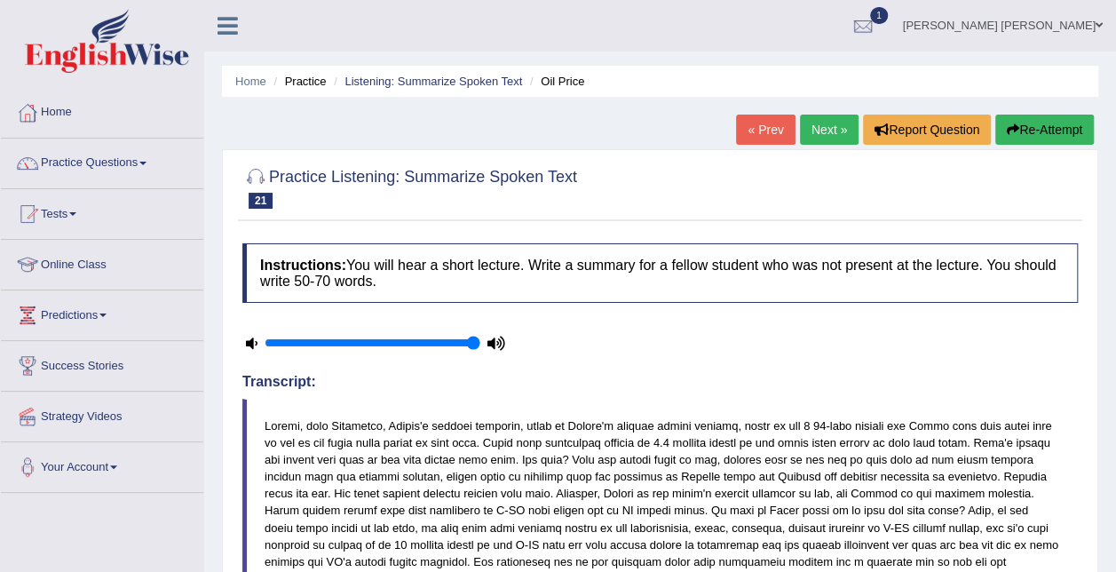
click at [1037, 137] on button "Re-Attempt" at bounding box center [1044, 129] width 99 height 30
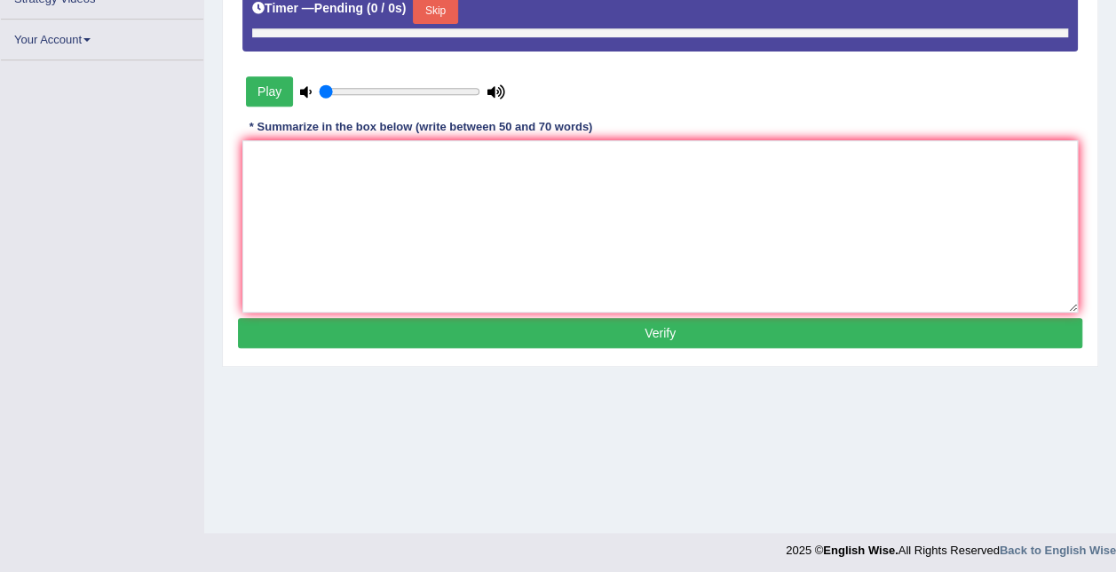
scroll to position [355, 0]
type input "1"
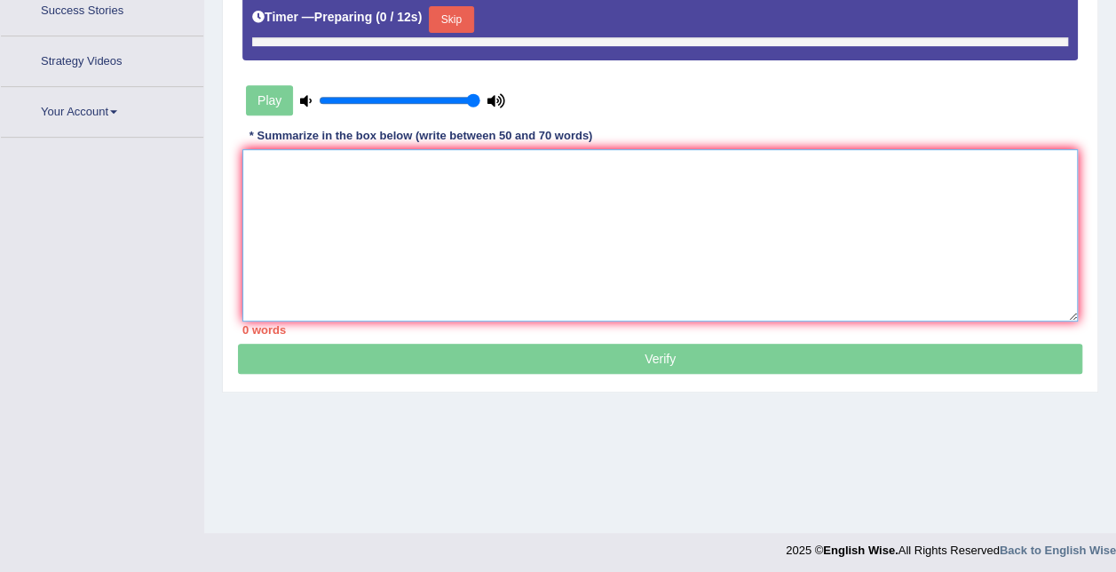
scroll to position [360, 0]
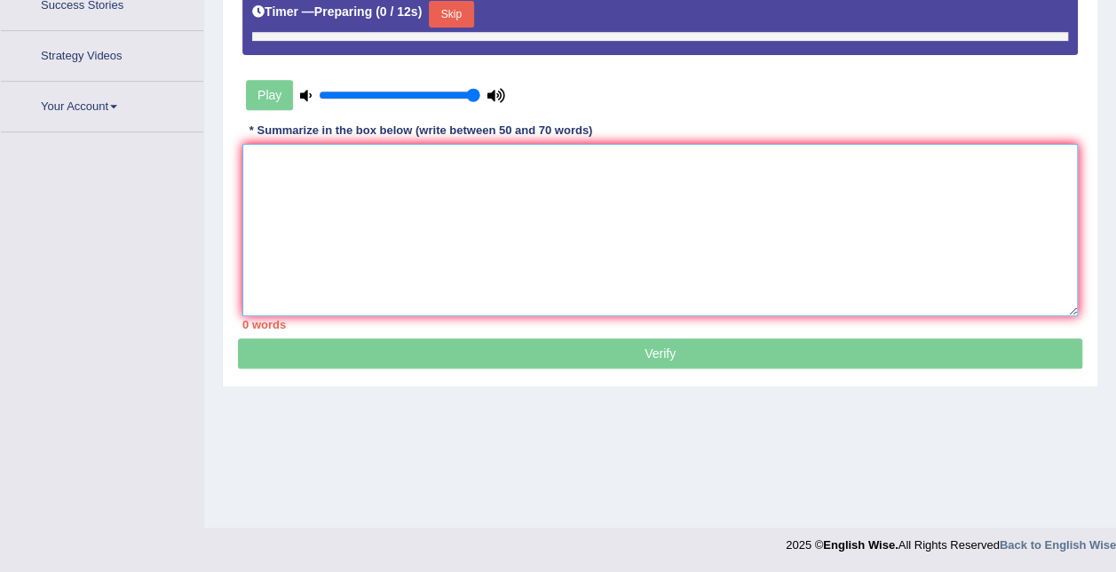
paste textarea "The speaker provided a comprehensive overview of oil price, highlighting severa…"
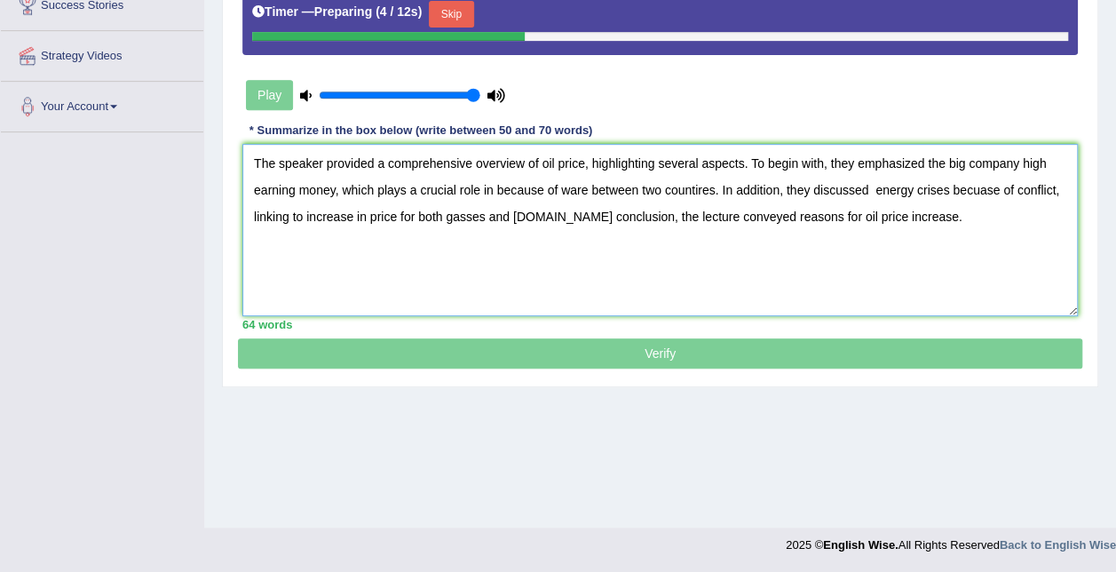
drag, startPoint x: 530, startPoint y: 211, endPoint x: 621, endPoint y: 228, distance: 93.0
click at [535, 211] on textarea "The speaker provided a comprehensive overview of oil price, highlighting severa…" at bounding box center [659, 230] width 835 height 172
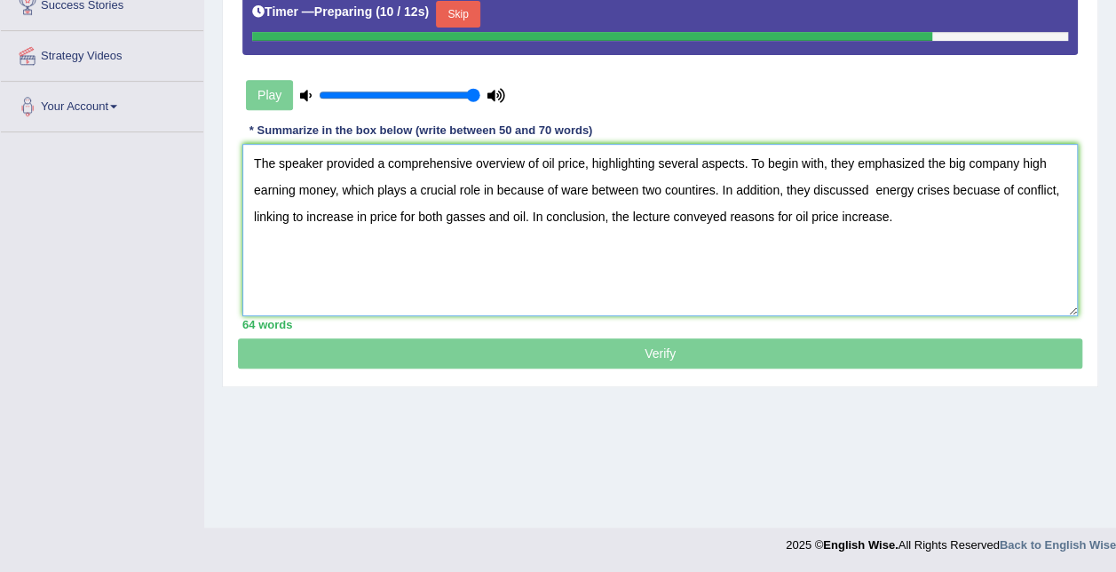
click at [699, 185] on textarea "The speaker provided a comprehensive overview of oil price, highlighting severa…" at bounding box center [659, 230] width 835 height 172
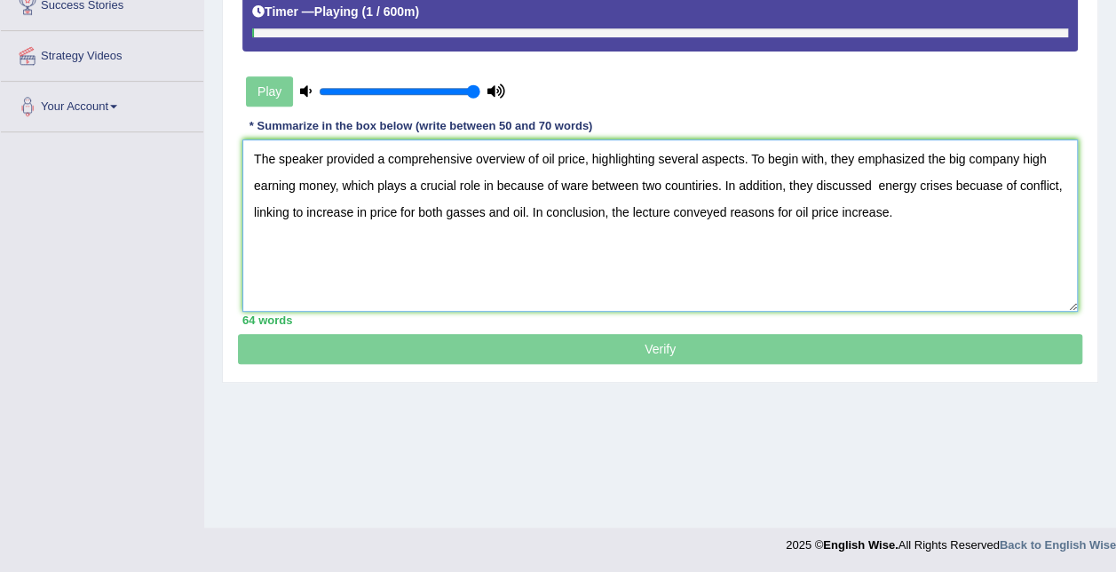
click at [696, 184] on textarea "The speaker provided a comprehensive overview of oil price, highlighting severa…" at bounding box center [659, 225] width 835 height 172
click at [578, 181] on textarea "The speaker provided a comprehensive overview of oil price, highlighting severa…" at bounding box center [659, 225] width 835 height 172
click at [488, 180] on textarea "The speaker provided a comprehensive overview of oil price, highlighting severa…" at bounding box center [659, 225] width 835 height 172
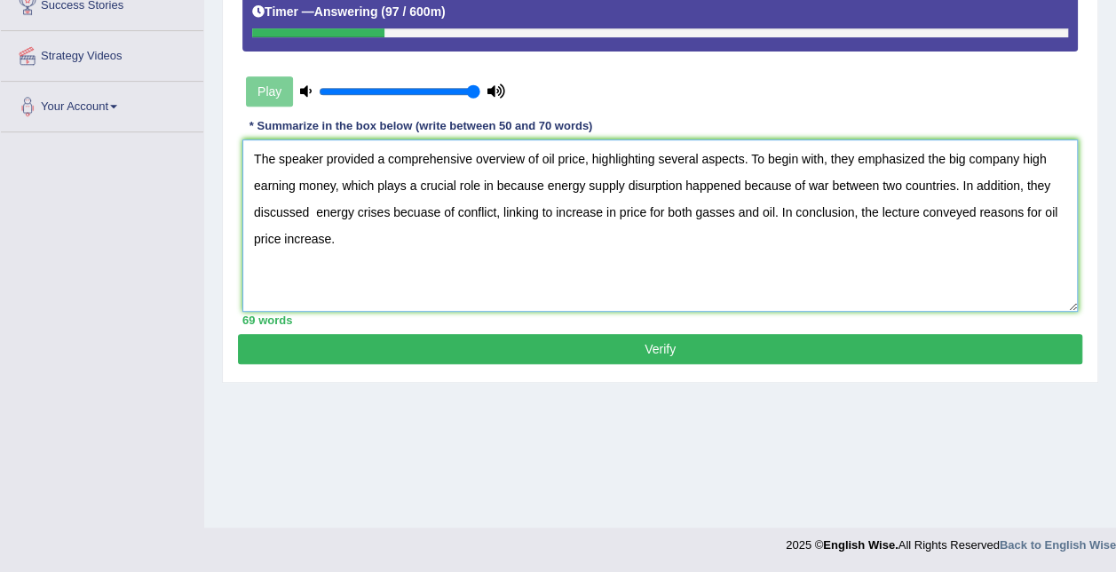
click at [822, 183] on textarea "The speaker provided a comprehensive overview of oil price, highlighting severa…" at bounding box center [659, 225] width 835 height 172
drag, startPoint x: 642, startPoint y: 185, endPoint x: 722, endPoint y: 185, distance: 79.9
click at [643, 185] on textarea "The speaker provided a comprehensive overview of oil price, highlighting severa…" at bounding box center [659, 225] width 835 height 172
drag, startPoint x: 784, startPoint y: 183, endPoint x: 740, endPoint y: 185, distance: 43.5
click at [740, 185] on textarea "The speaker provided a comprehensive overview of oil price, highlighting severa…" at bounding box center [659, 225] width 835 height 172
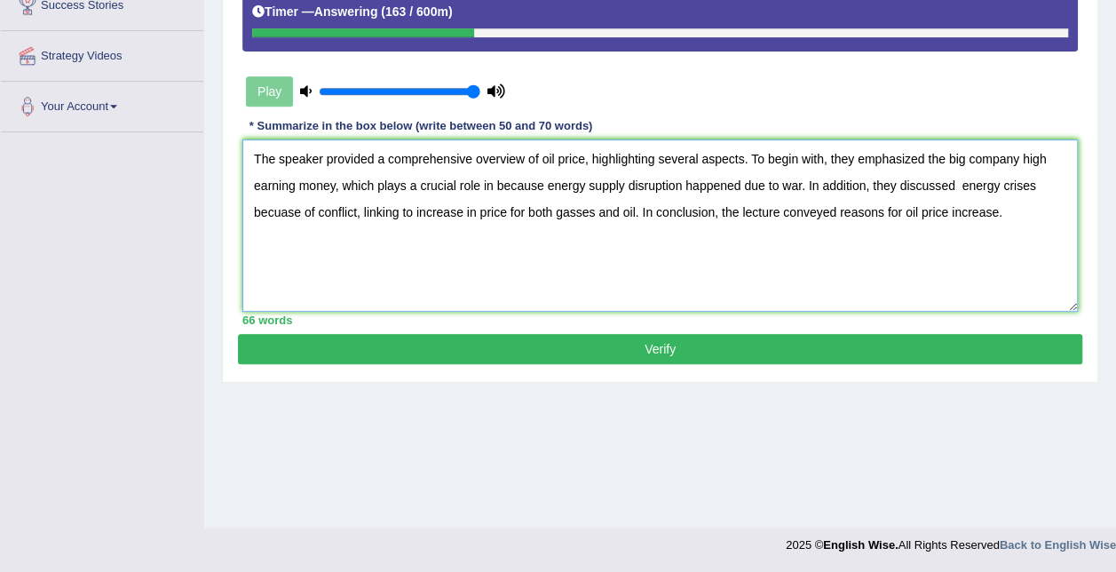
click at [538, 185] on textarea "The speaker provided a comprehensive overview of oil price, highlighting severa…" at bounding box center [659, 225] width 835 height 172
click at [969, 180] on textarea "The speaker provided a comprehensive overview of oil price, highlighting severa…" at bounding box center [659, 225] width 835 height 172
drag, startPoint x: 288, startPoint y: 211, endPoint x: 391, endPoint y: 209, distance: 103.0
click at [391, 209] on textarea "The speaker provided a comprehensive overview of oil price, highlighting severa…" at bounding box center [659, 225] width 835 height 172
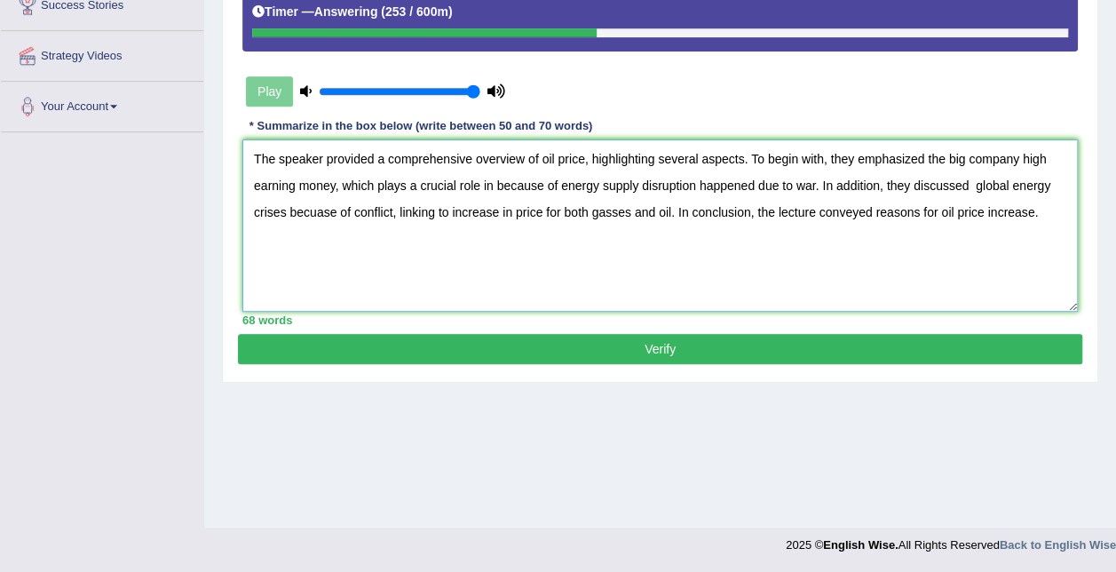
click at [428, 214] on textarea "The speaker provided a comprehensive overview of oil price, highlighting severa…" at bounding box center [659, 225] width 835 height 172
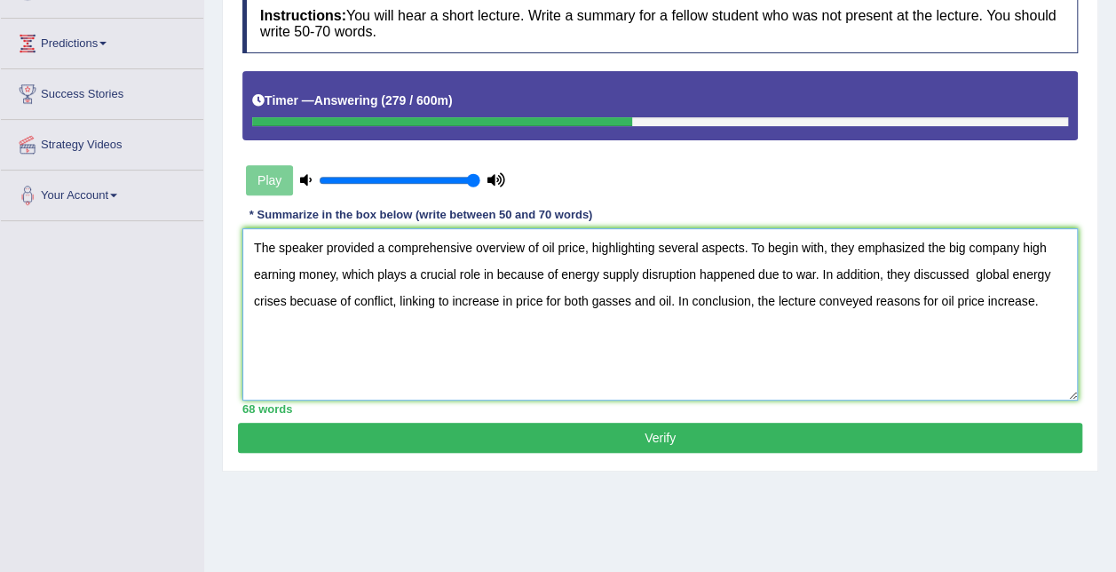
type textarea "The speaker provided a comprehensive overview of oil price, highlighting severa…"
click at [516, 424] on button "Verify" at bounding box center [660, 437] width 844 height 30
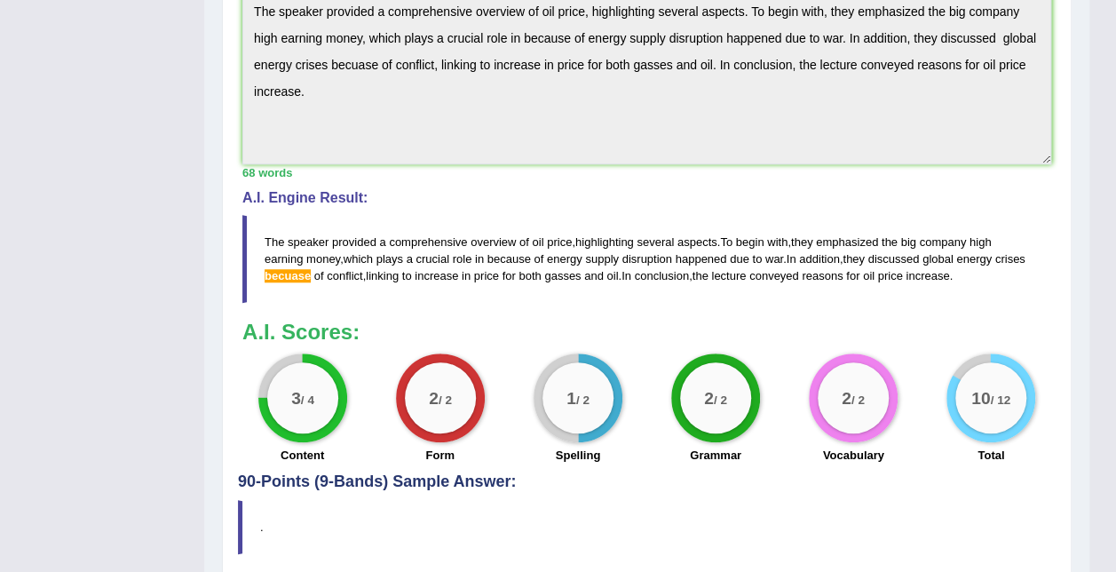
scroll to position [704, 0]
